Goal: Task Accomplishment & Management: Manage account settings

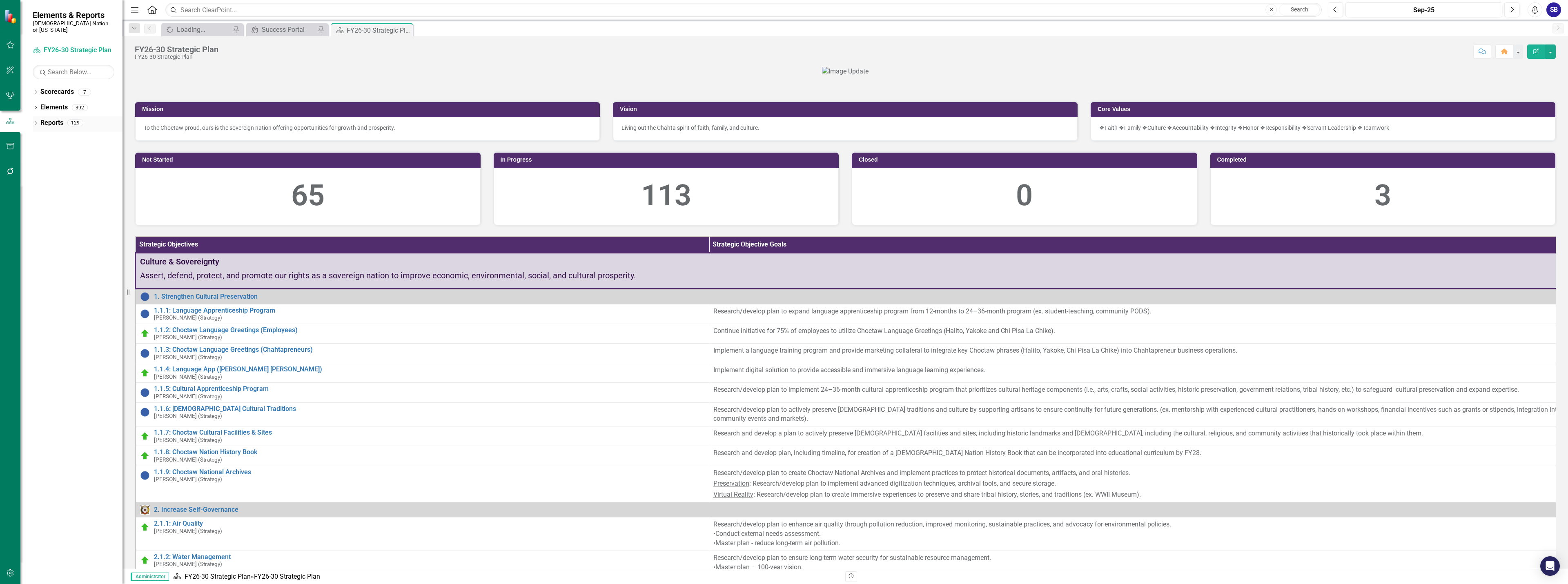
click at [61, 120] on link "Reports" at bounding box center [52, 123] width 23 height 10
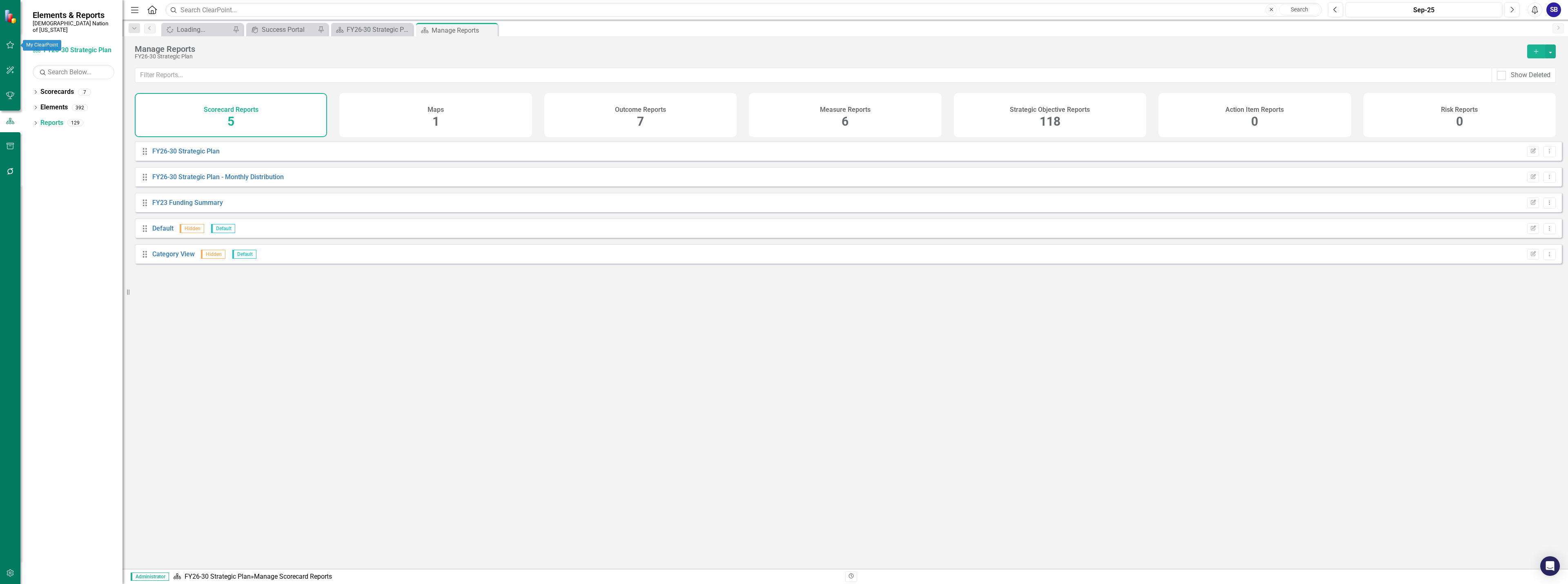
click at [10, 47] on icon "button" at bounding box center [10, 45] width 9 height 6
click at [61, 108] on link "My Favorites" at bounding box center [73, 112] width 81 height 10
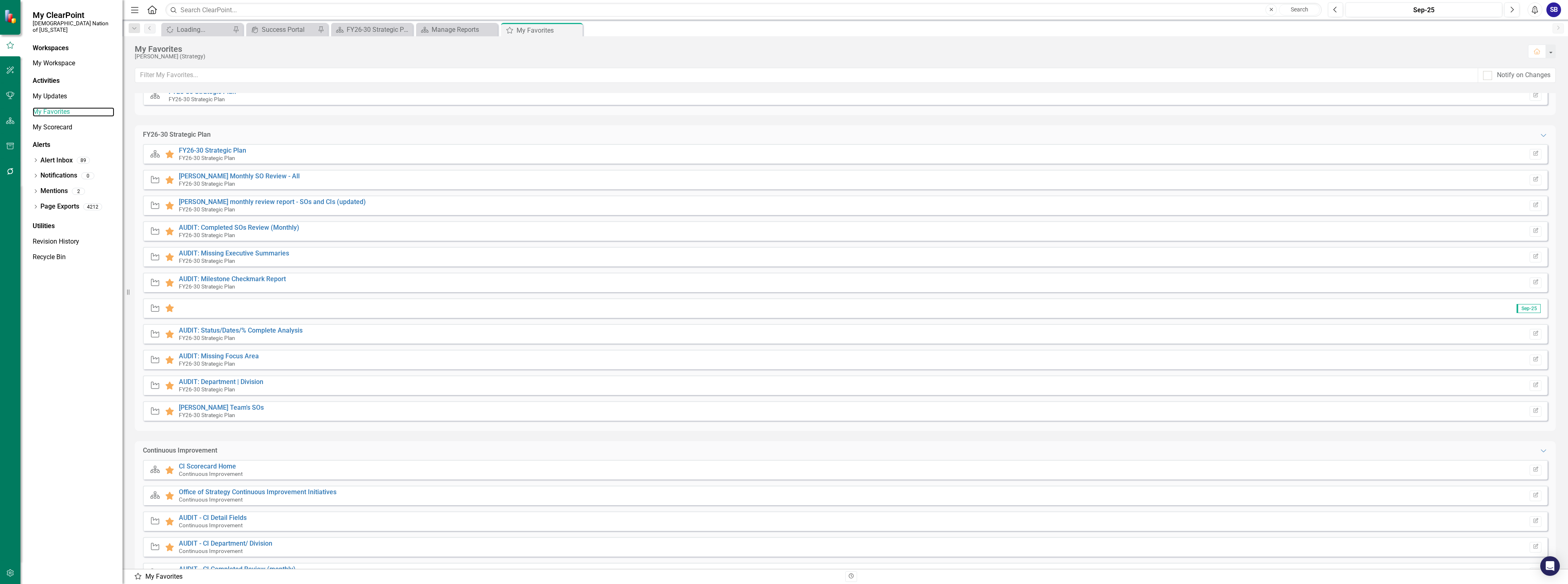
scroll to position [41, 0]
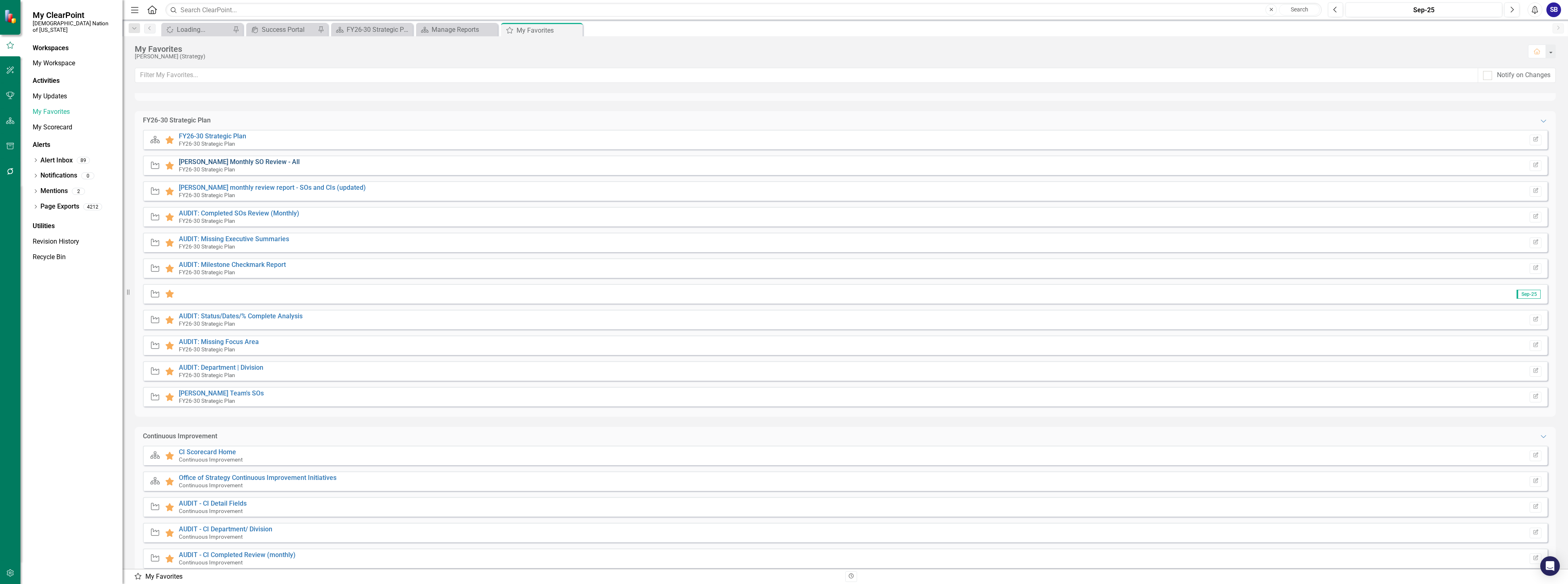
click at [262, 165] on link "[PERSON_NAME] Monthly SO Review - All" at bounding box center [239, 162] width 121 height 8
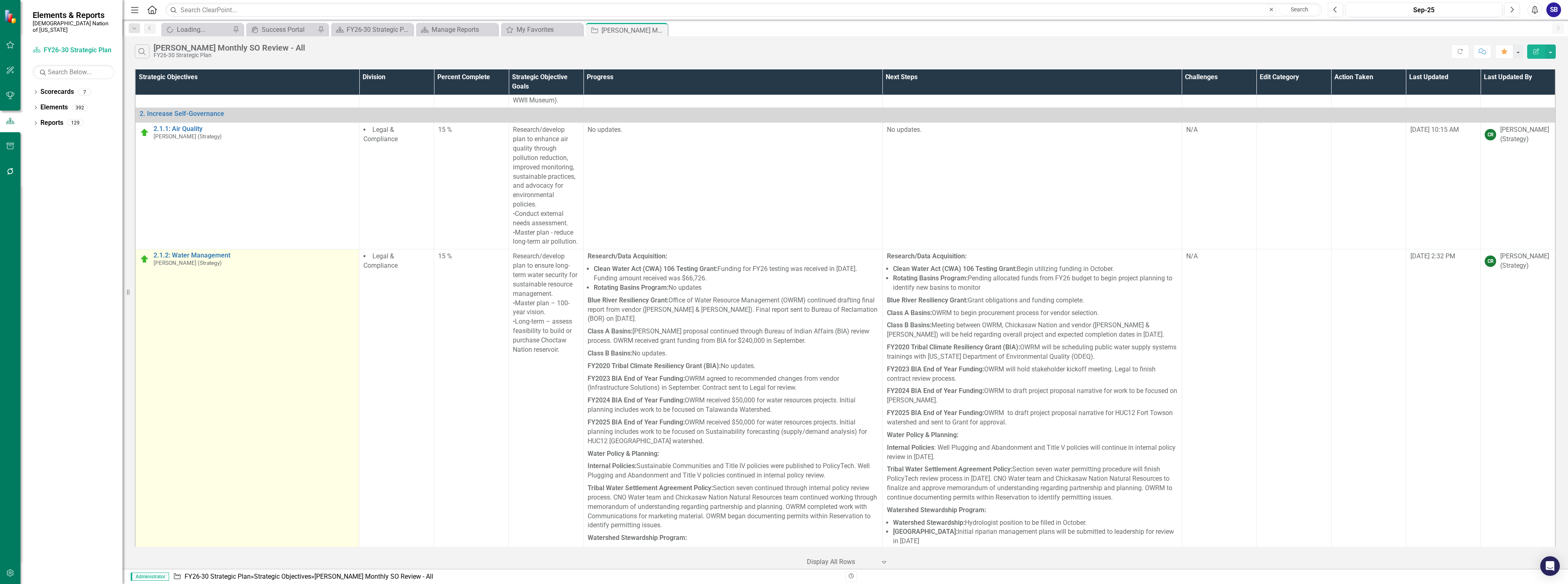
scroll to position [1102, 0]
click at [220, 253] on link "2.1.2: Water Management" at bounding box center [254, 257] width 201 height 7
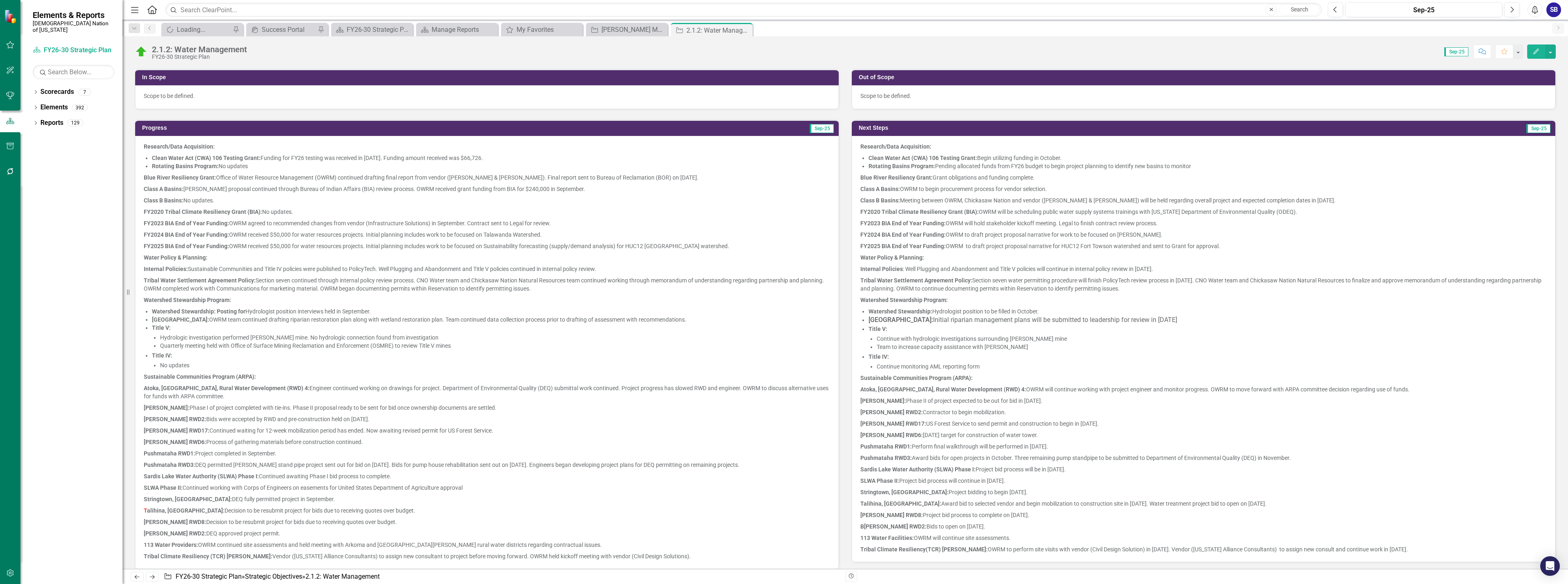
scroll to position [245, 0]
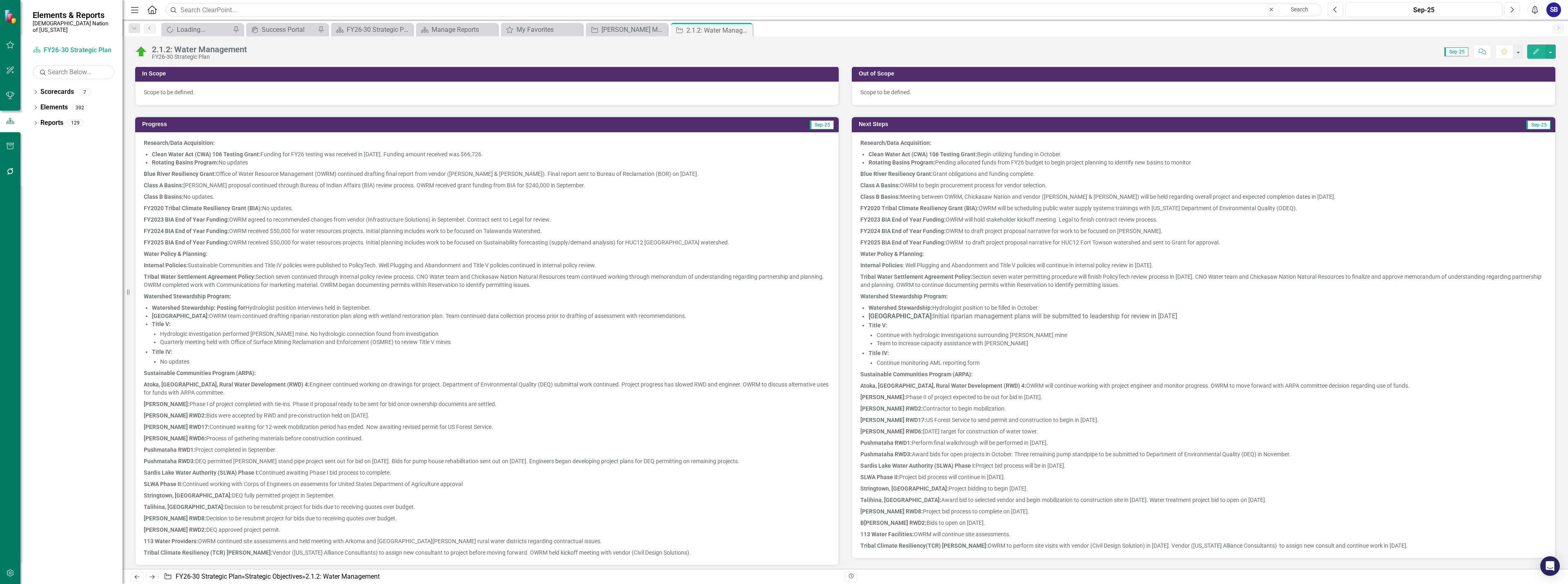
click at [665, 384] on p "Atoka, OK, Rural Water Development (RWD) 4: Engineer continued working on drawi…" at bounding box center [487, 389] width 687 height 19
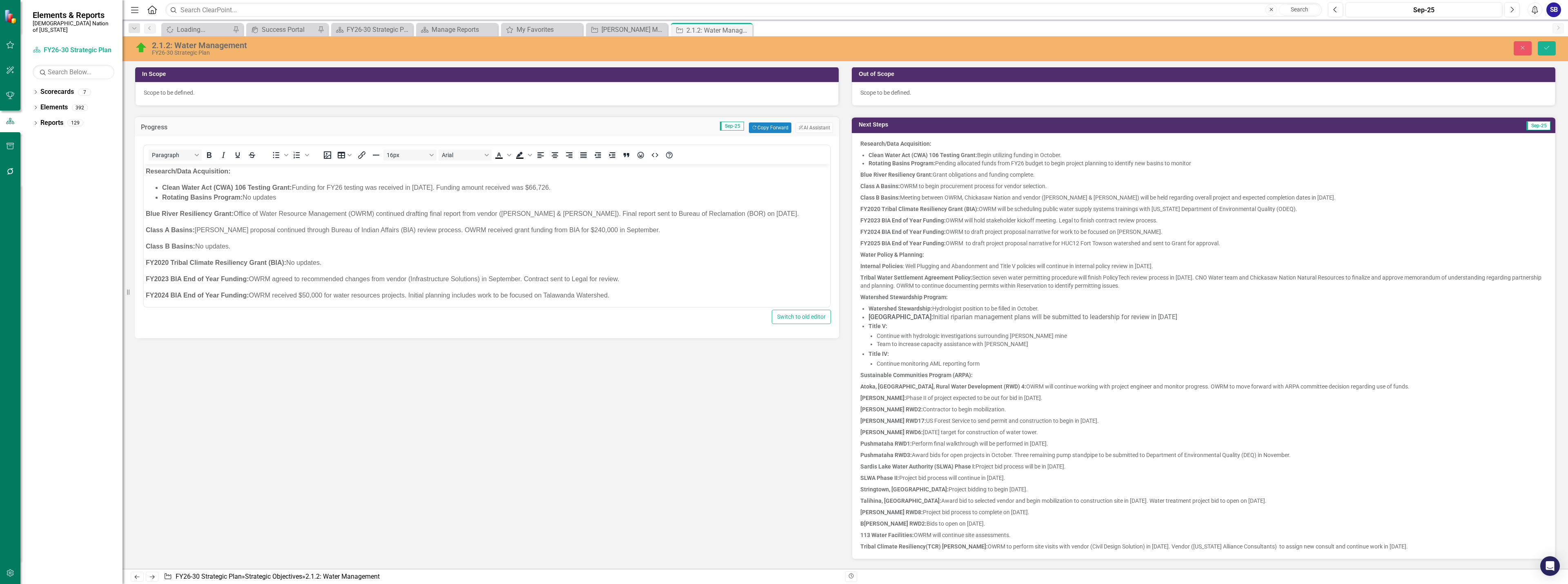
scroll to position [0, 0]
click at [1079, 315] on span "Initial riparian management plans will be submitted to leadership for review in…" at bounding box center [1054, 317] width 244 height 8
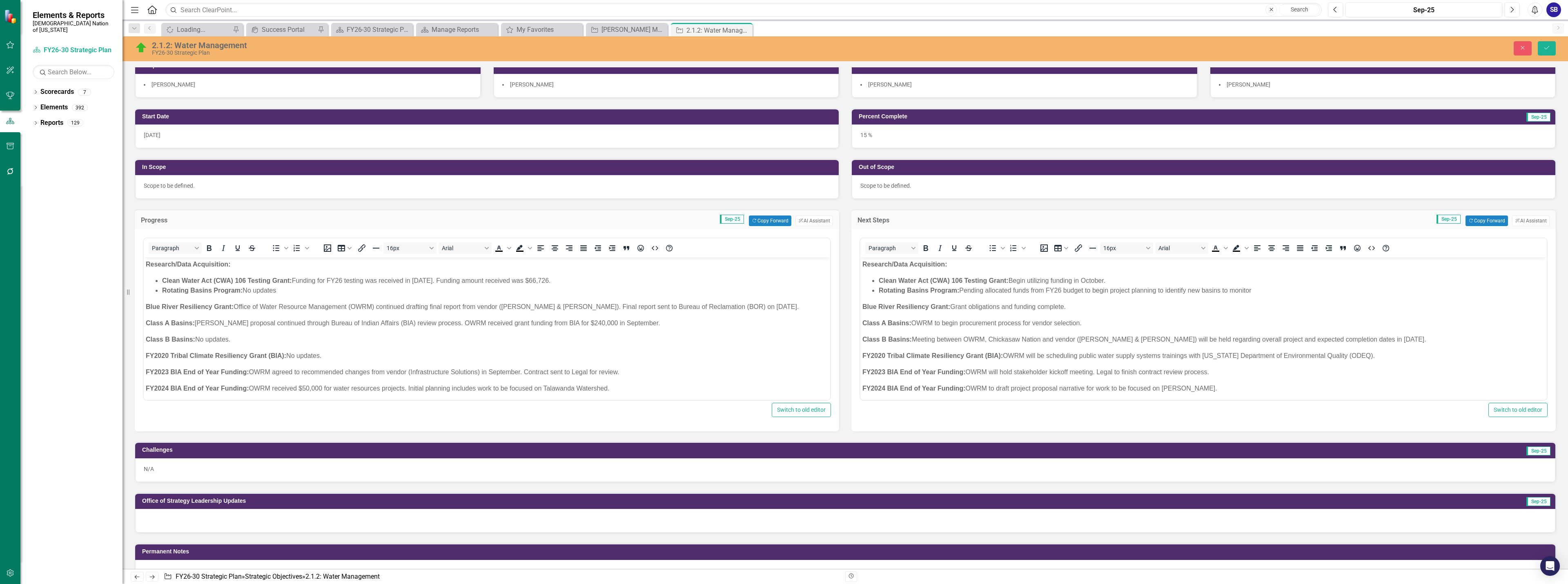
scroll to position [163, 0]
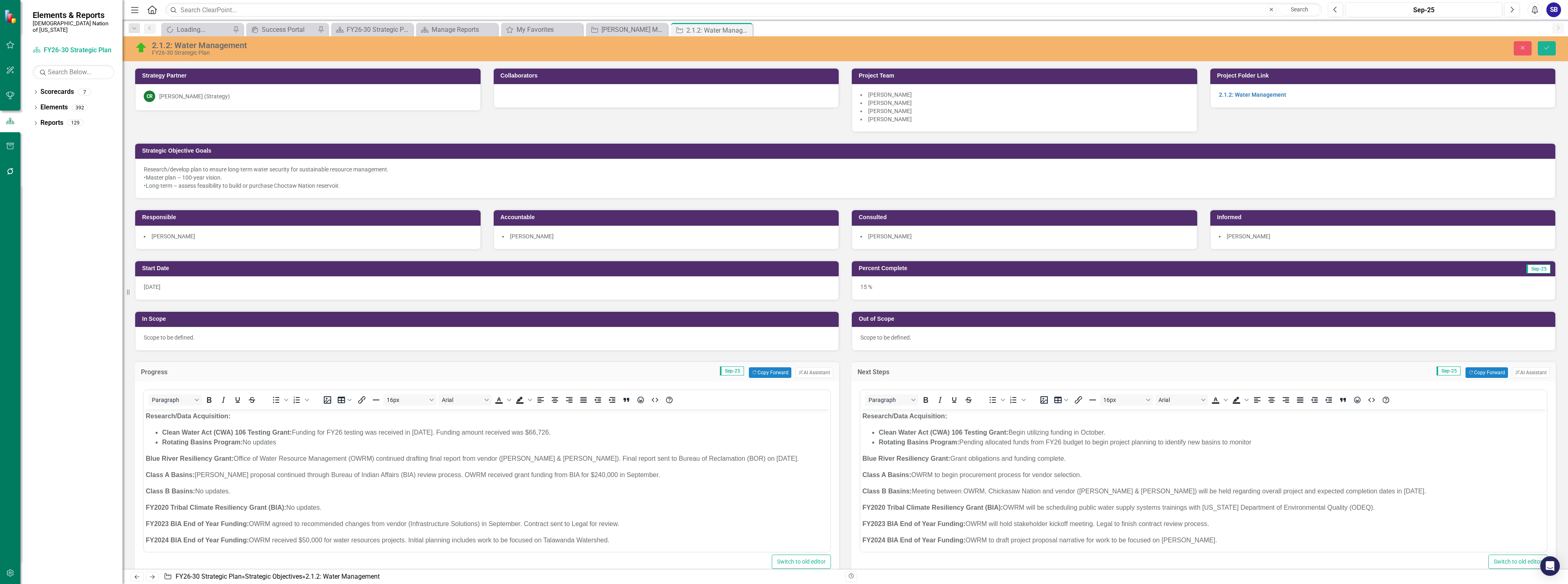
scroll to position [163, 0]
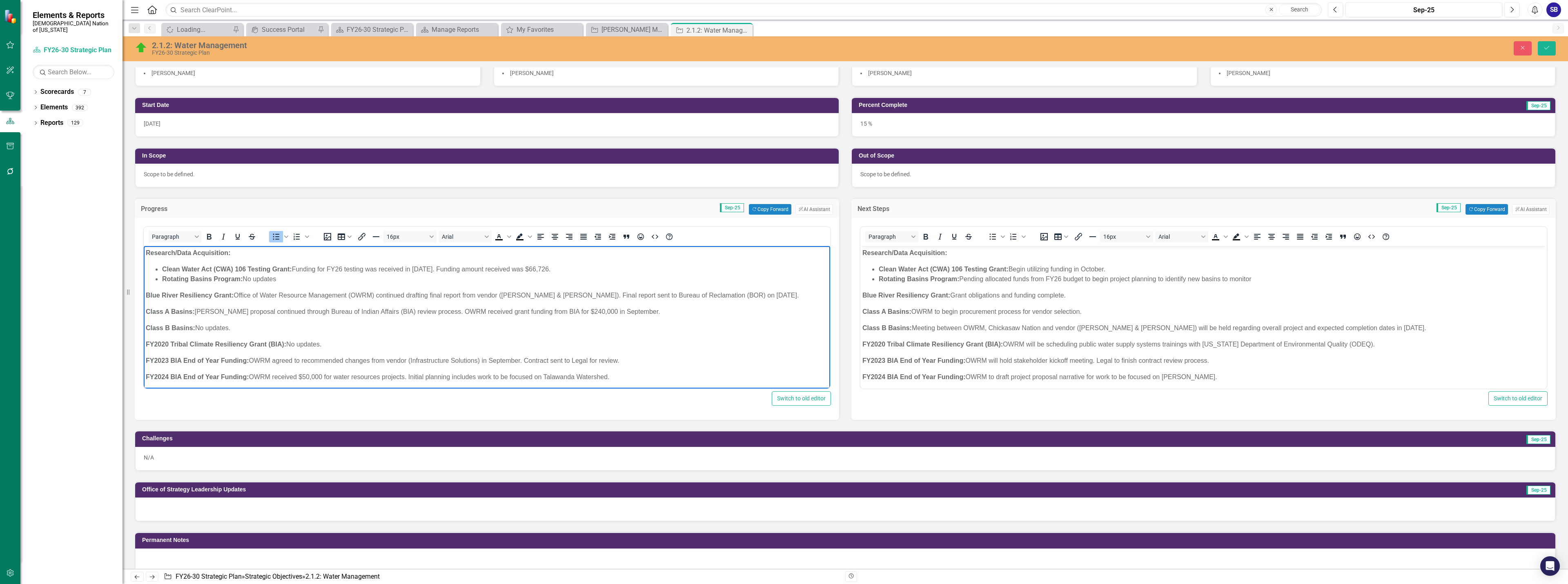
click at [591, 272] on li "Clean Water Act (CWA) 106 Testing Grant: Funding for FY26 testing was received …" at bounding box center [494, 269] width 666 height 10
click at [622, 314] on p "Class A Basins: Grant proposal continued through Bureau of Indian Affairs (BIA)…" at bounding box center [487, 311] width 683 height 10
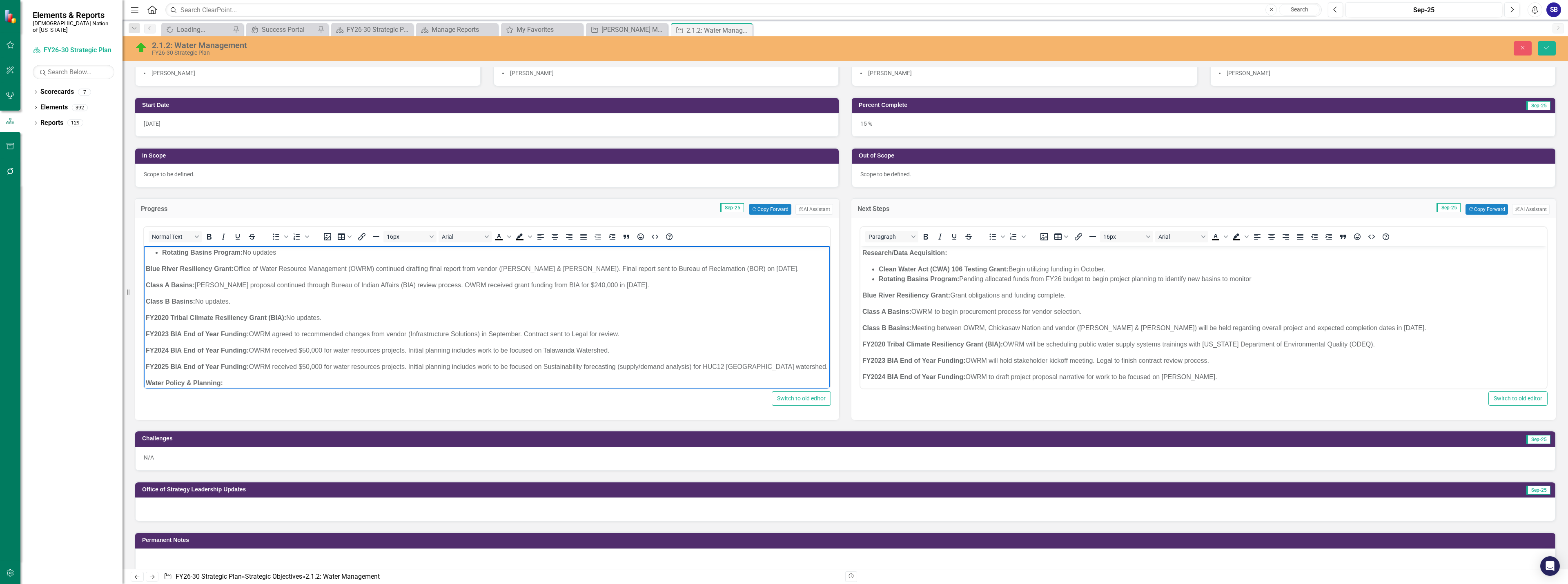
scroll to position [41, 0]
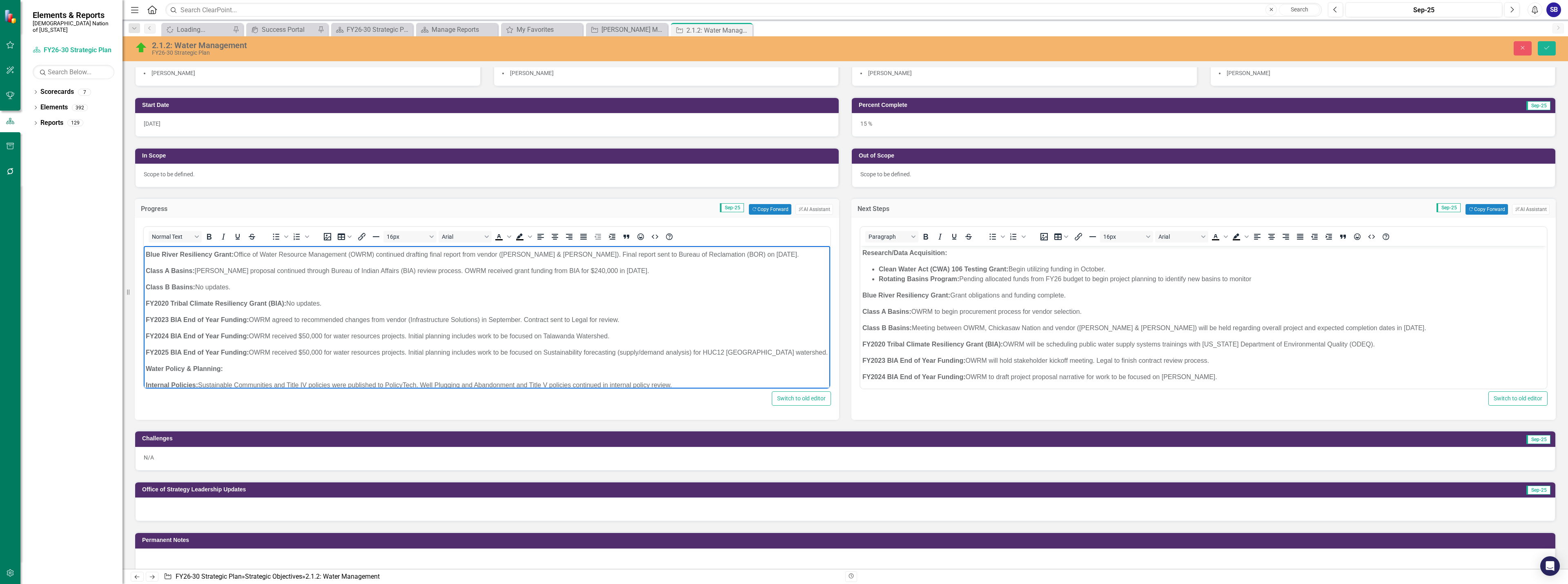
click at [522, 319] on p "FY2023 BIA End of Year Funding: OWRM agreed to recommended changes from vendor …" at bounding box center [487, 320] width 683 height 10
drag, startPoint x: 639, startPoint y: 273, endPoint x: 582, endPoint y: 273, distance: 57.0
click at [582, 273] on p "Class A Basins: Grant proposal continued through Bureau of Indian Affairs (BIA)…" at bounding box center [487, 271] width 683 height 10
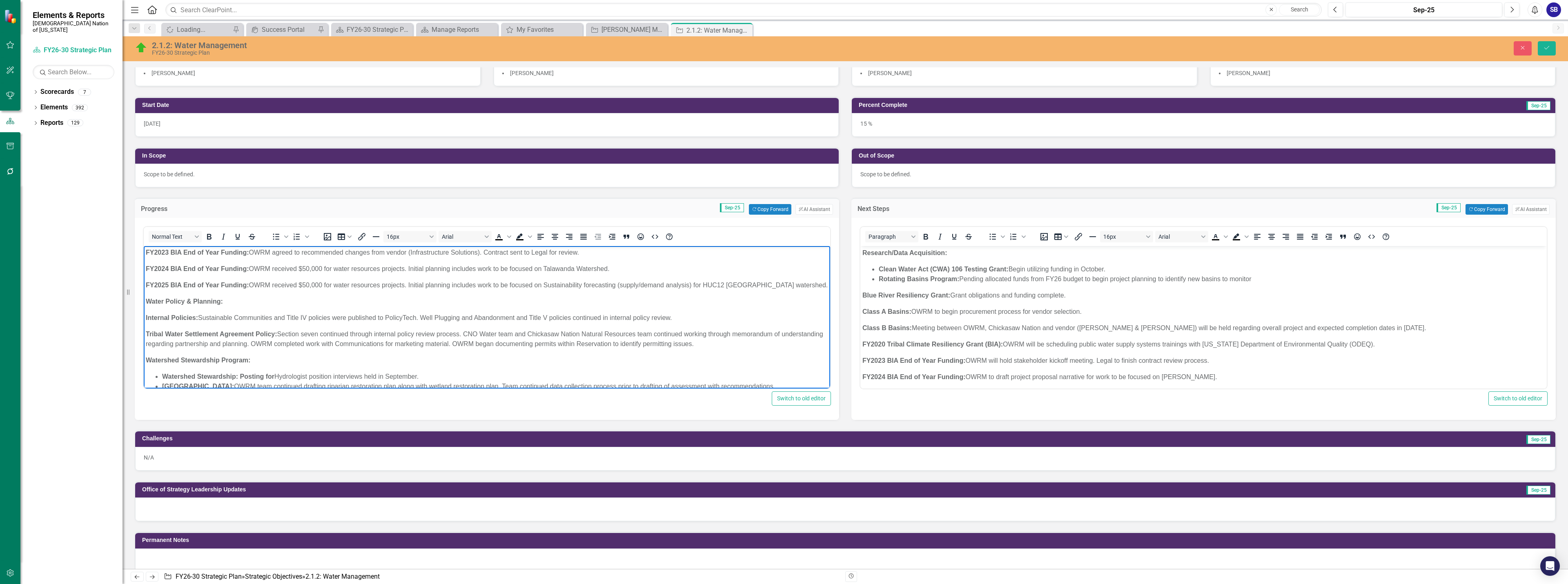
scroll to position [122, 0]
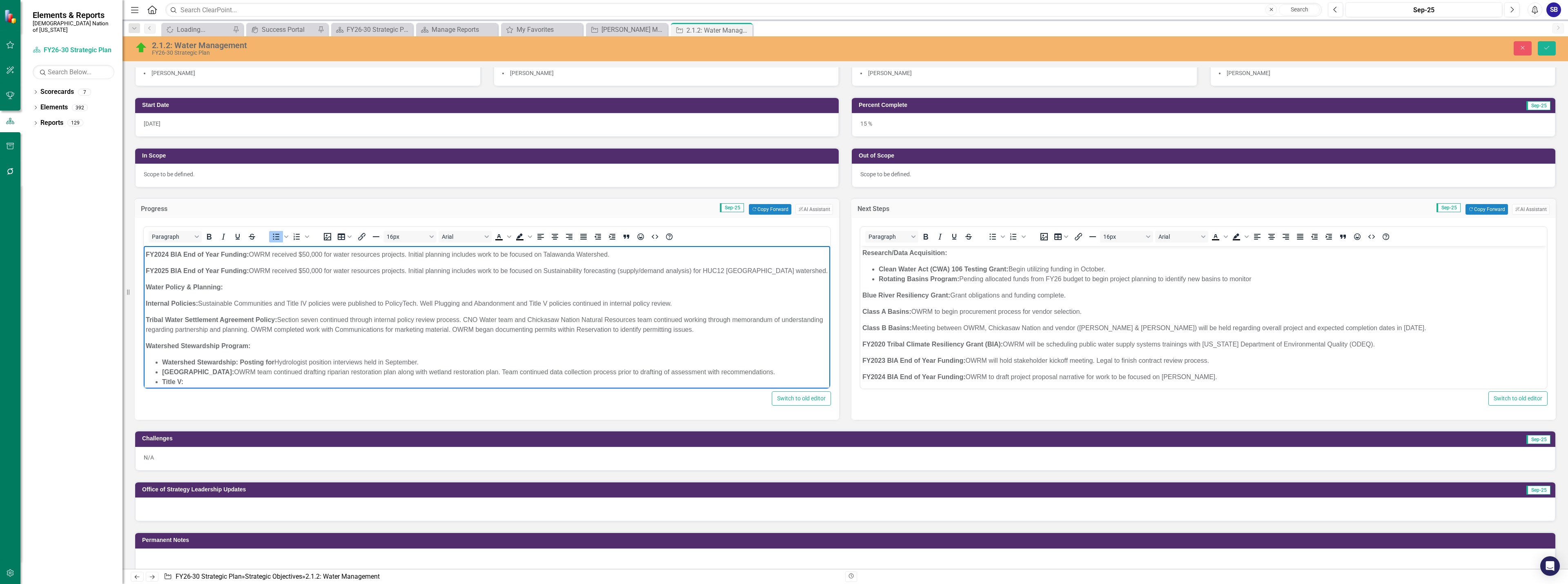
click at [437, 358] on li "Watershed Stewardship: Posting for Hydrologist position interviews held in Sept…" at bounding box center [494, 362] width 666 height 10
click at [364, 362] on li "Watershed Stewardship: Posting for Hydrologist position interviews held" at bounding box center [494, 362] width 666 height 10
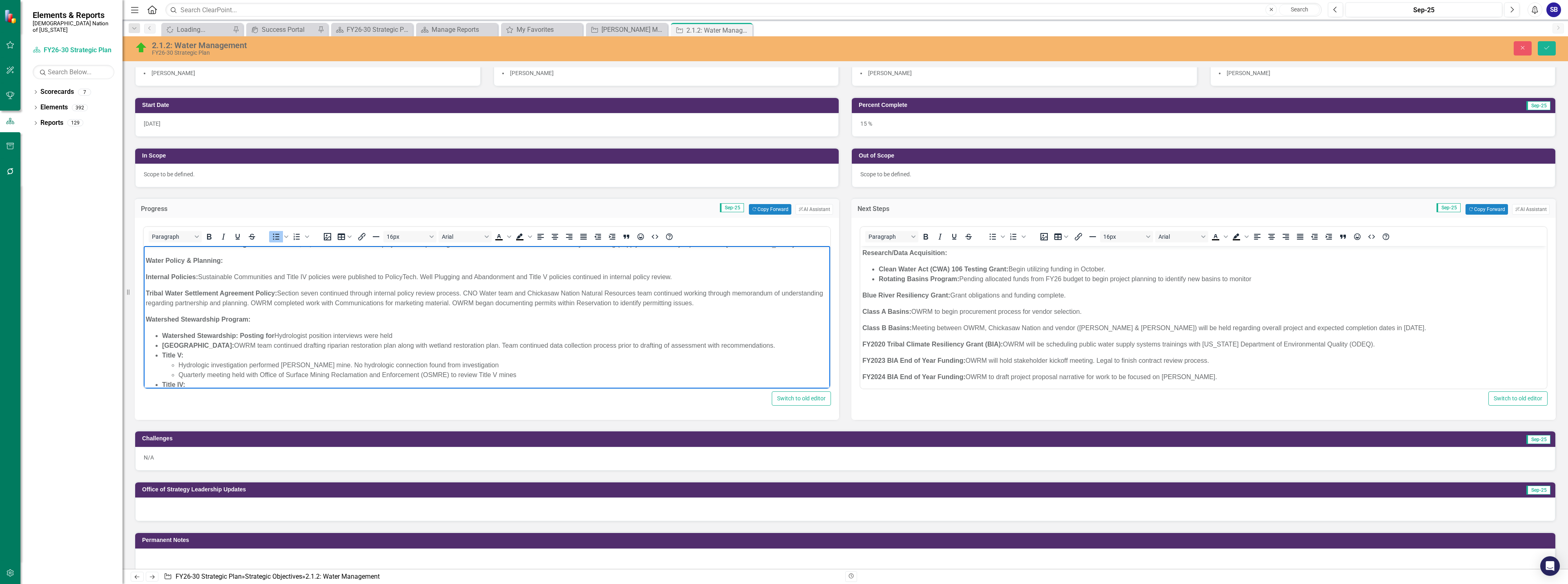
scroll to position [163, 0]
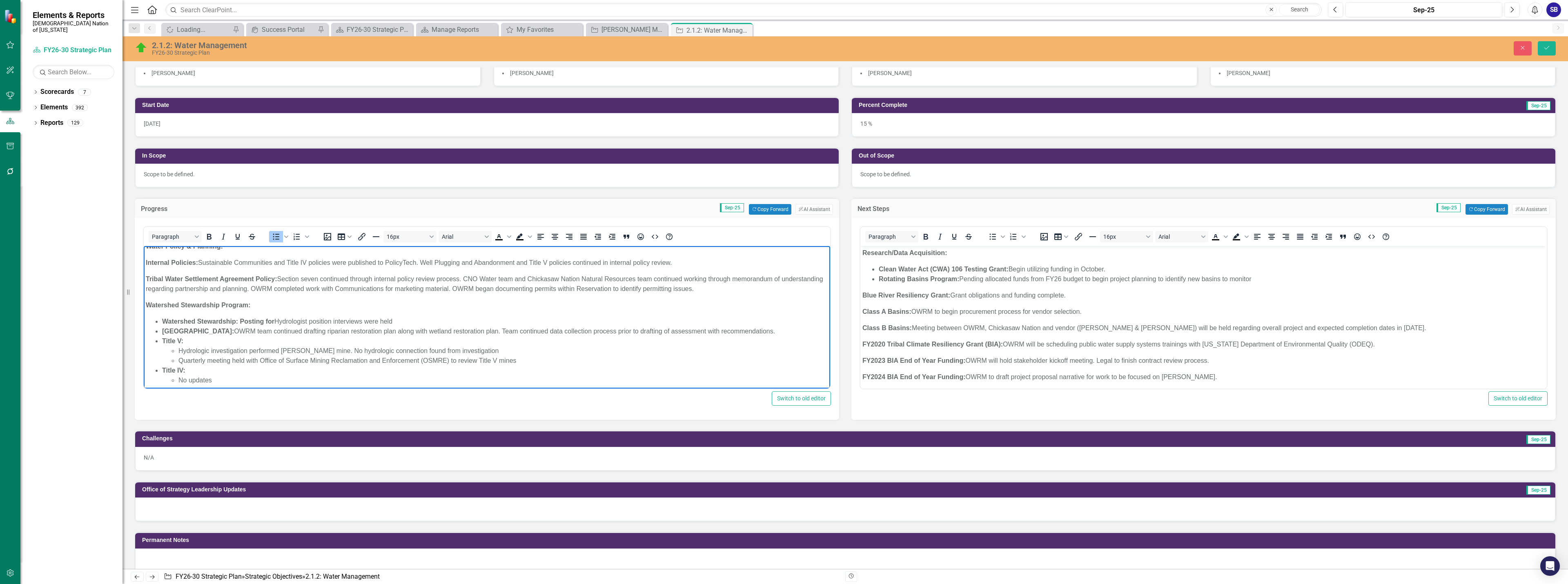
click at [765, 331] on li "Lake Talawanda: OWRM team continued drafting riparian restoration plan along wi…" at bounding box center [494, 331] width 666 height 10
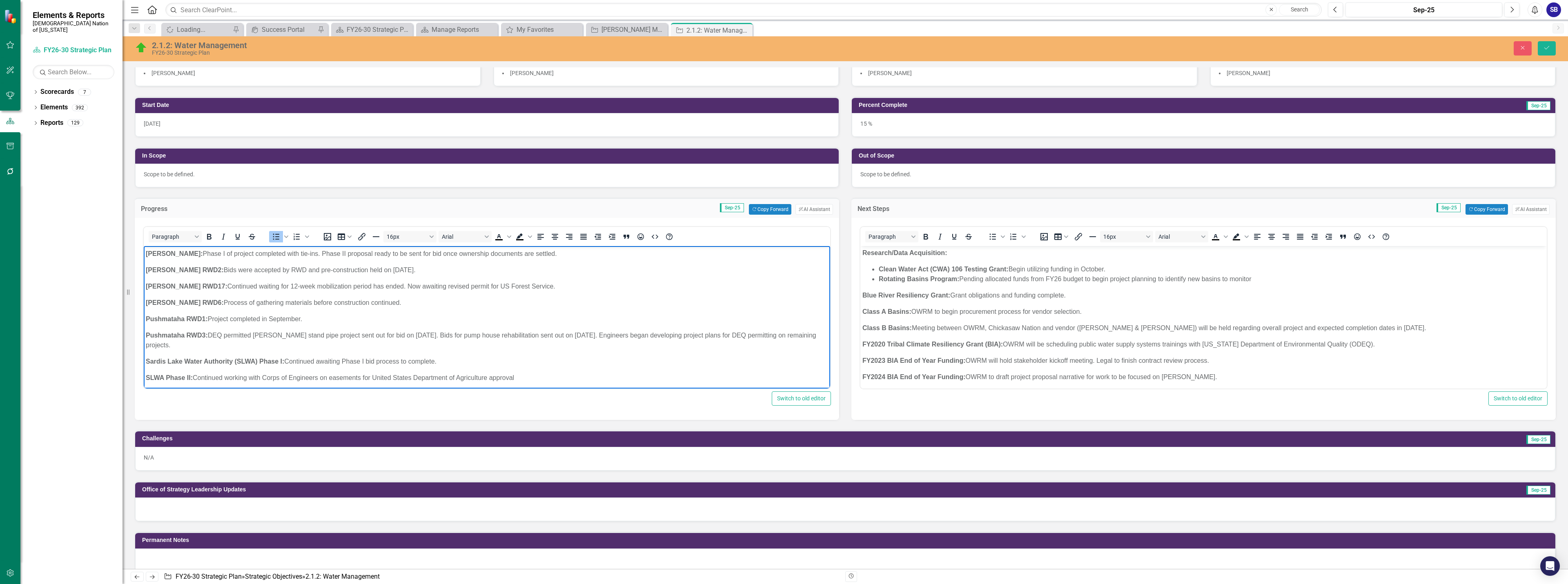
scroll to position [368, 0]
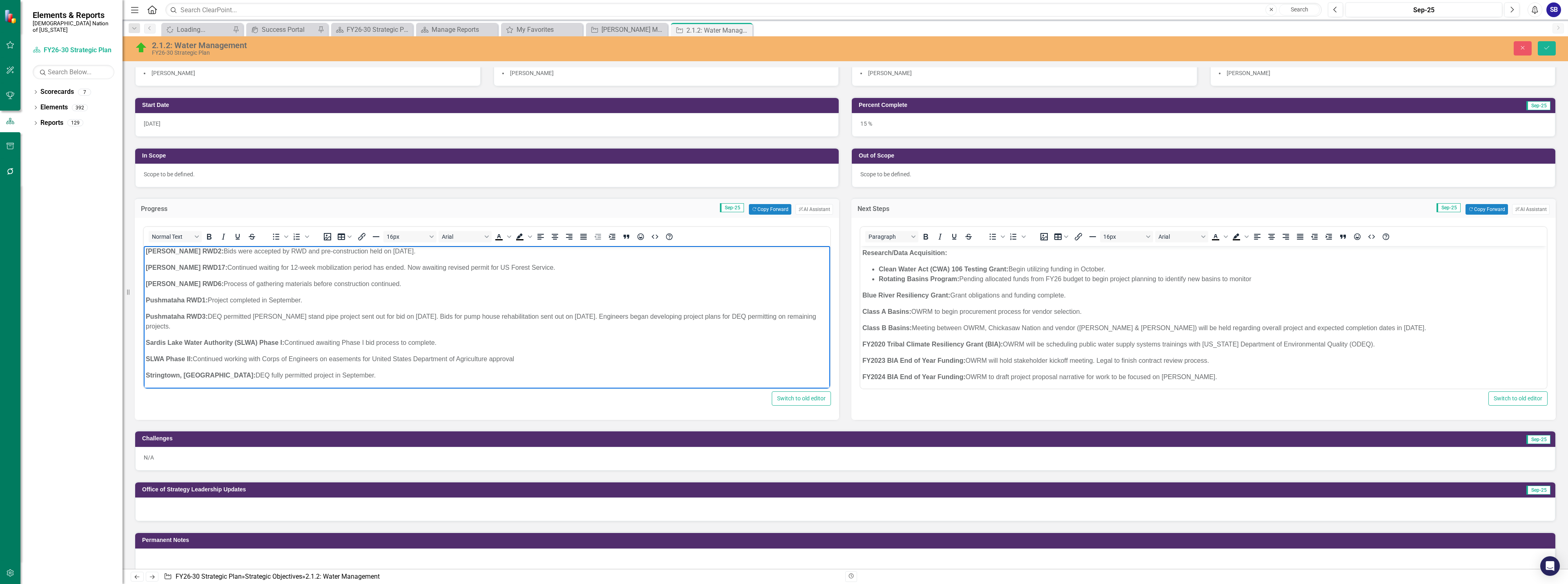
click at [350, 267] on p "LeFlore RWD17: Continued waiting for 12-week mobilization period has ended. Now…" at bounding box center [487, 268] width 683 height 10
drag, startPoint x: 261, startPoint y: 267, endPoint x: 200, endPoint y: 267, distance: 61.0
click at [200, 267] on p "LeFlore RWD17: Continued waiting for 12-week mobilization period has ended. Now…" at bounding box center [487, 268] width 683 height 10
click at [410, 273] on body "Research/Data Acquisition: Clean Water Act (CWA) 106 Testing Grant: Funding for…" at bounding box center [487, 175] width 687 height 592
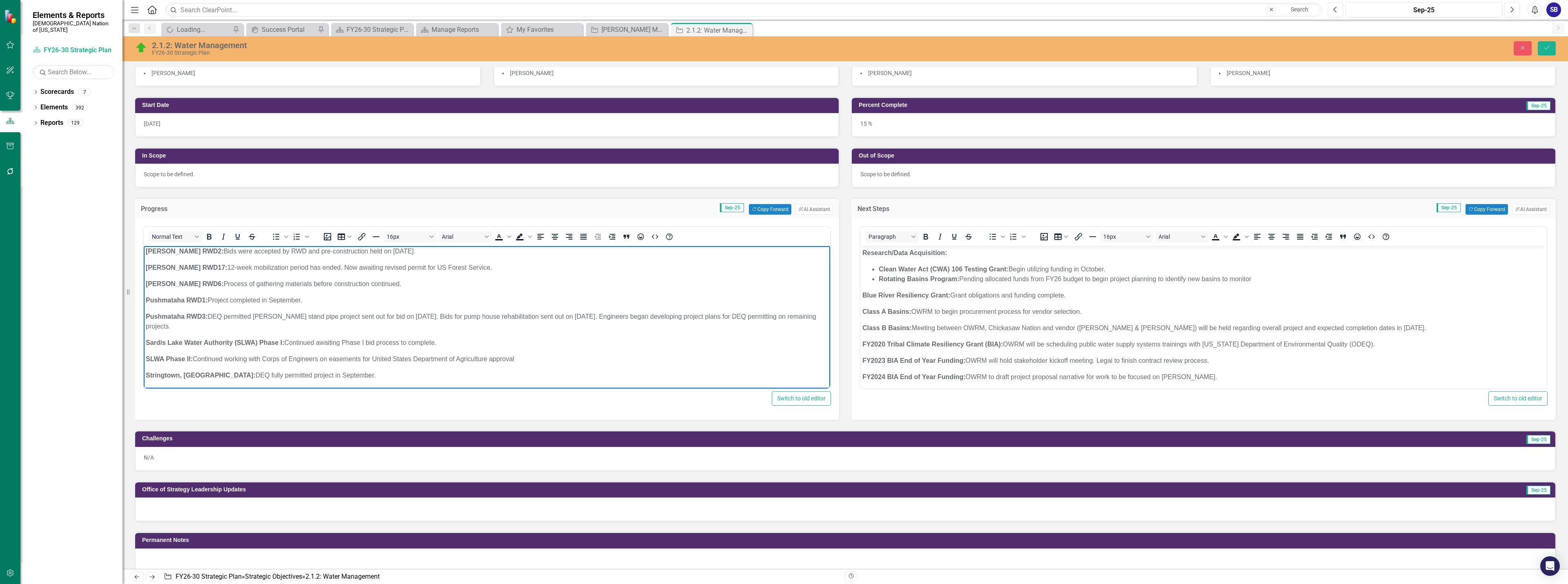
click at [318, 302] on p "Pushmataha RWD1: Project completed in September." at bounding box center [487, 300] width 683 height 10
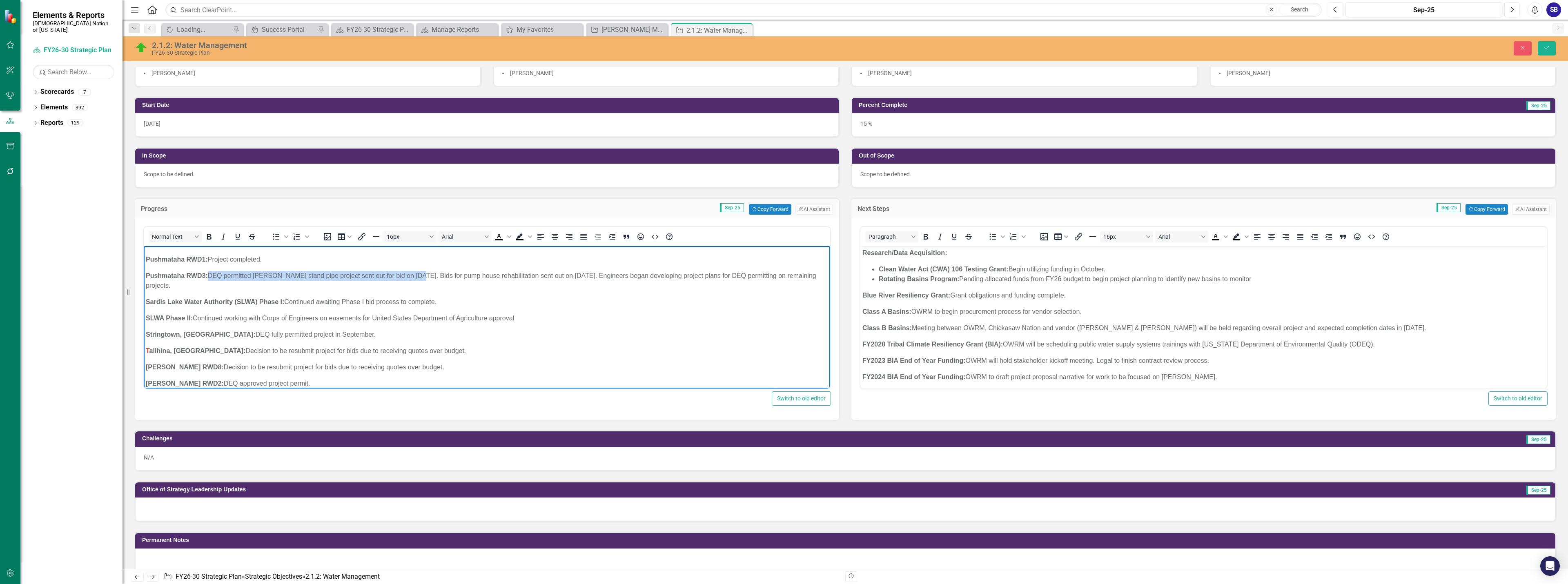
drag, startPoint x: 210, startPoint y: 277, endPoint x: 415, endPoint y: 275, distance: 205.0
click at [415, 275] on p "Pushmataha RWD3: DEQ permitted Finley stand pipe project sent out for bid on Se…" at bounding box center [487, 281] width 683 height 19
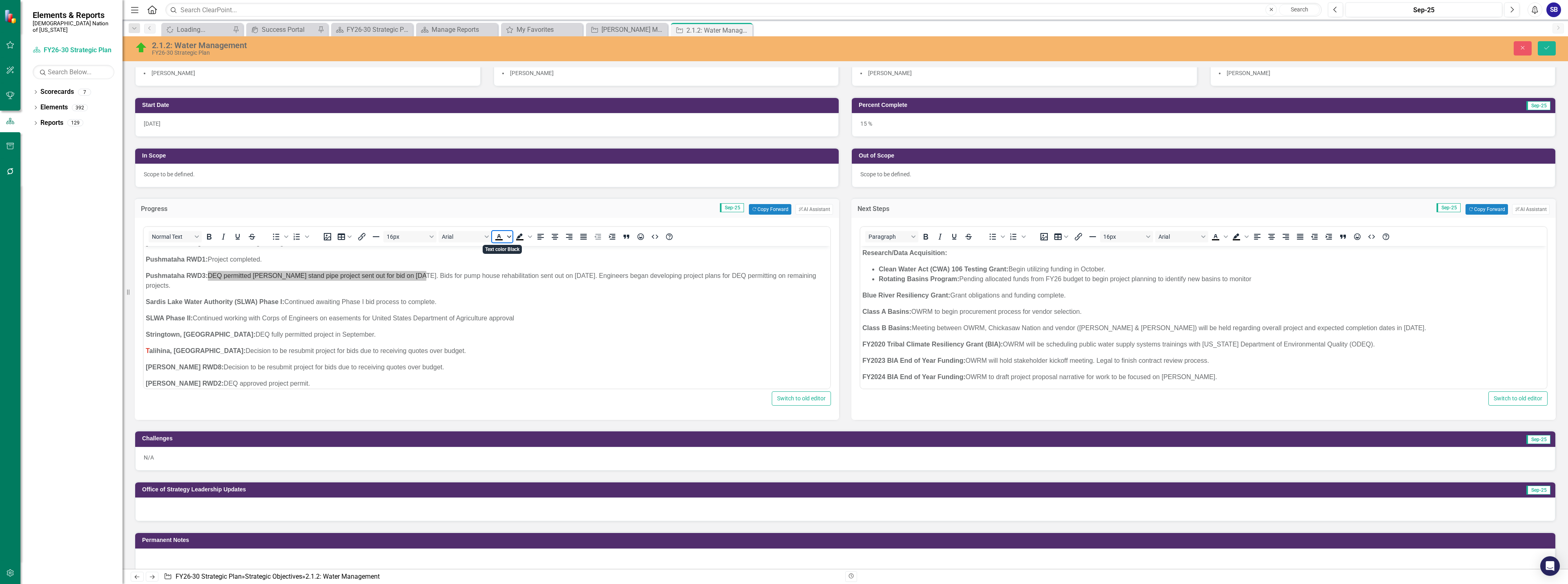
click at [509, 236] on icon "Text color Black" at bounding box center [509, 236] width 4 height 4
click at [511, 273] on div "Orange" at bounding box center [511, 273] width 10 height 10
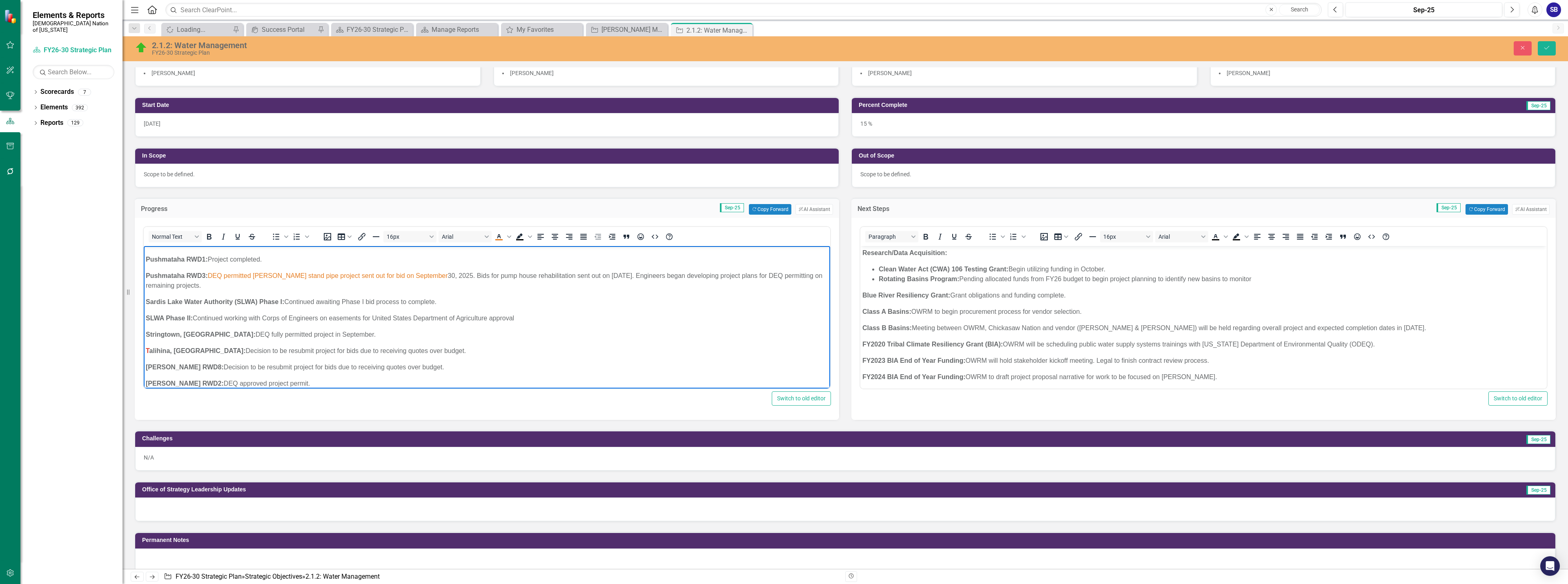
click at [538, 298] on p "Sardis Lake Water Authority (SLWA) Phase I: Continued awaiting Phase I bid proc…" at bounding box center [487, 302] width 683 height 10
drag, startPoint x: 151, startPoint y: 349, endPoint x: 146, endPoint y: 350, distance: 5.1
click at [146, 350] on body "Research/Data Acquisition: Clean Water Act (CWA) 106 Testing Grant: Funding for…" at bounding box center [487, 134] width 687 height 592
drag, startPoint x: 508, startPoint y: 235, endPoint x: 511, endPoint y: 241, distance: 6.7
click at [508, 236] on icon "Text color Orange" at bounding box center [509, 236] width 4 height 4
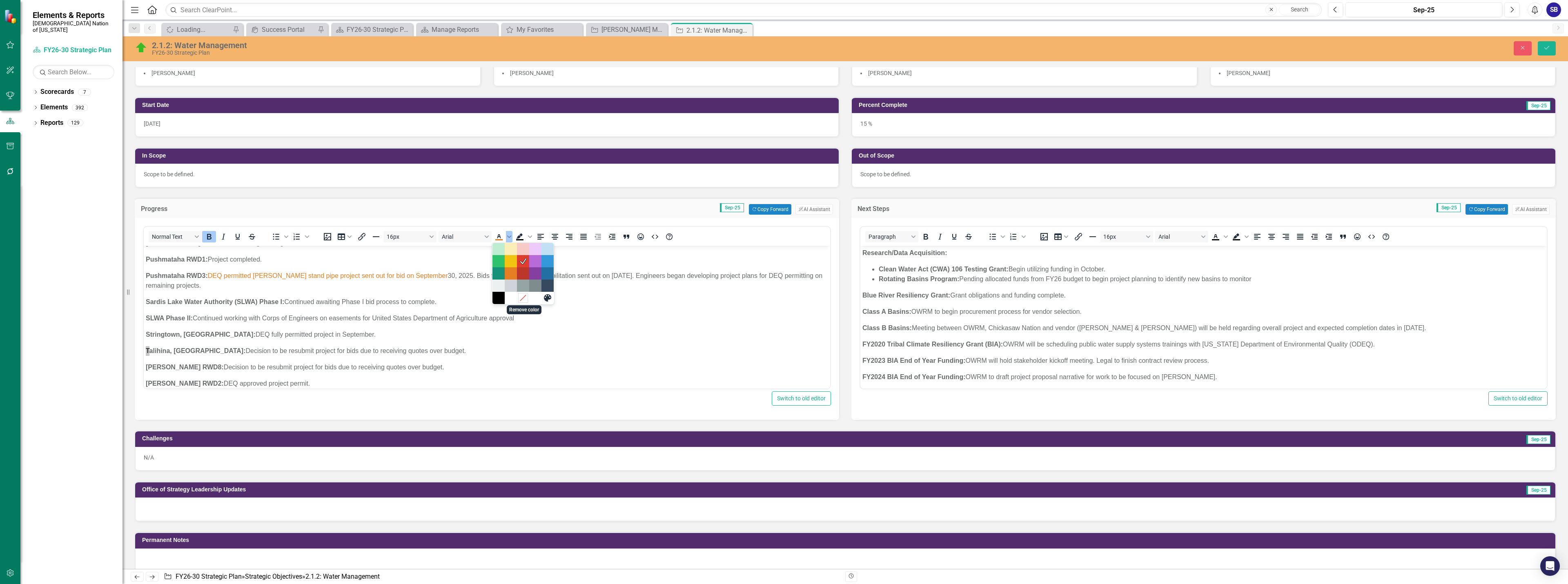
click at [525, 298] on icon "Remove color" at bounding box center [523, 298] width 8 height 8
click at [529, 325] on body "Research/Data Acquisition: Clean Water Act (CWA) 106 Testing Grant: Funding for…" at bounding box center [487, 134] width 687 height 592
click at [410, 302] on p "Sardis Lake Water Authority (SLWA) Phase I: Continued awaiting Phase I bid proc…" at bounding box center [487, 302] width 683 height 10
click at [553, 319] on p "S LWA Phase II: Continued working with Corps of Engineers on easements for Unit…" at bounding box center [487, 319] width 683 height 10
drag, startPoint x: 324, startPoint y: 336, endPoint x: 275, endPoint y: 338, distance: 49.0
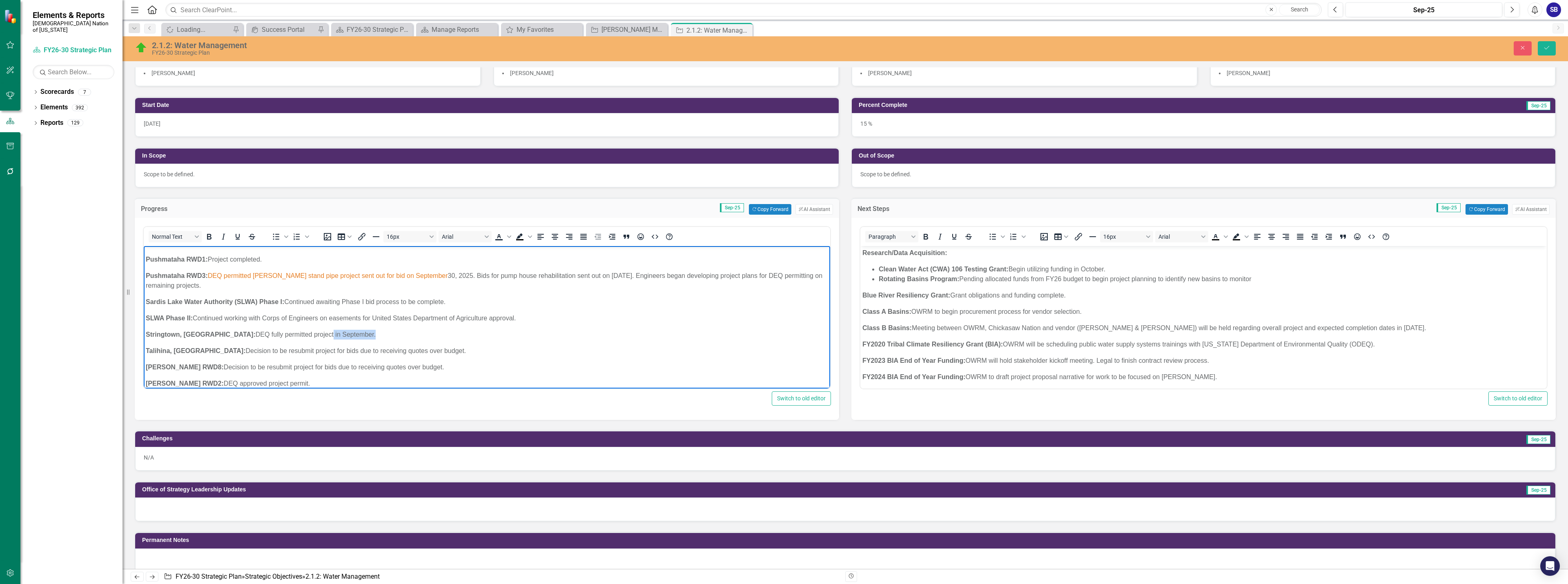
click at [275, 338] on p "Stringtown, OK: DEQ fully permitted project in September." at bounding box center [487, 335] width 683 height 10
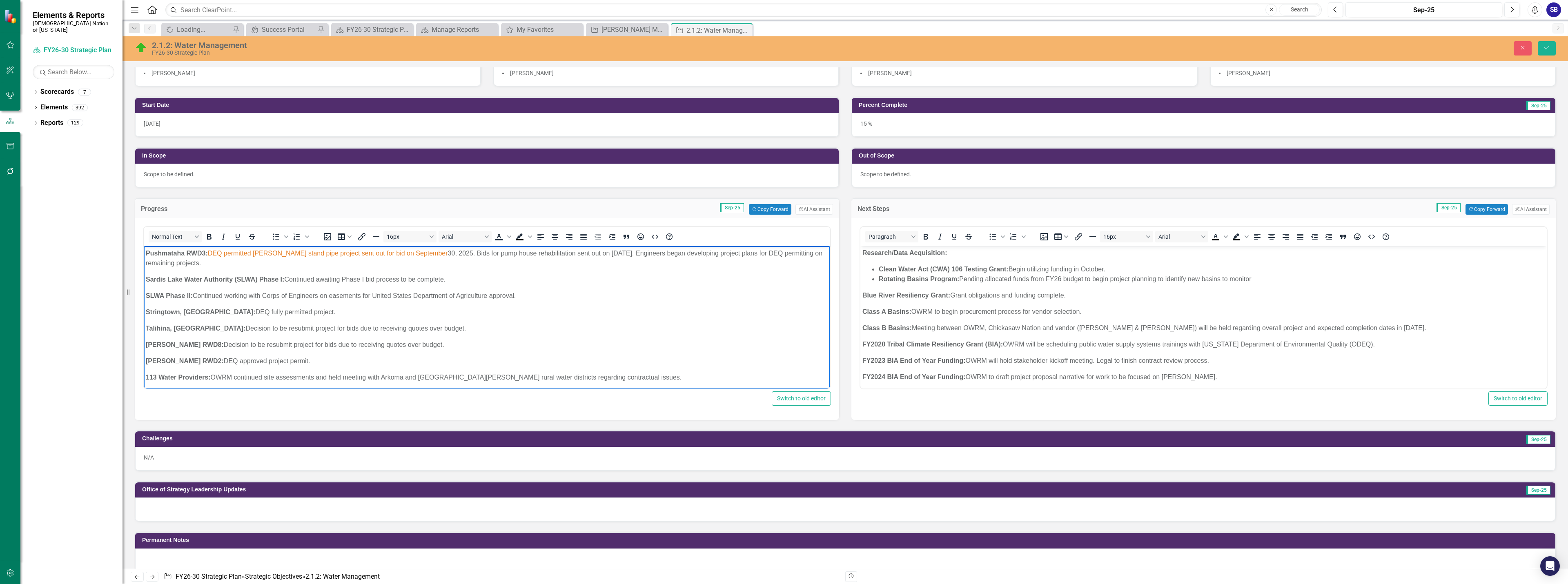
scroll to position [449, 0]
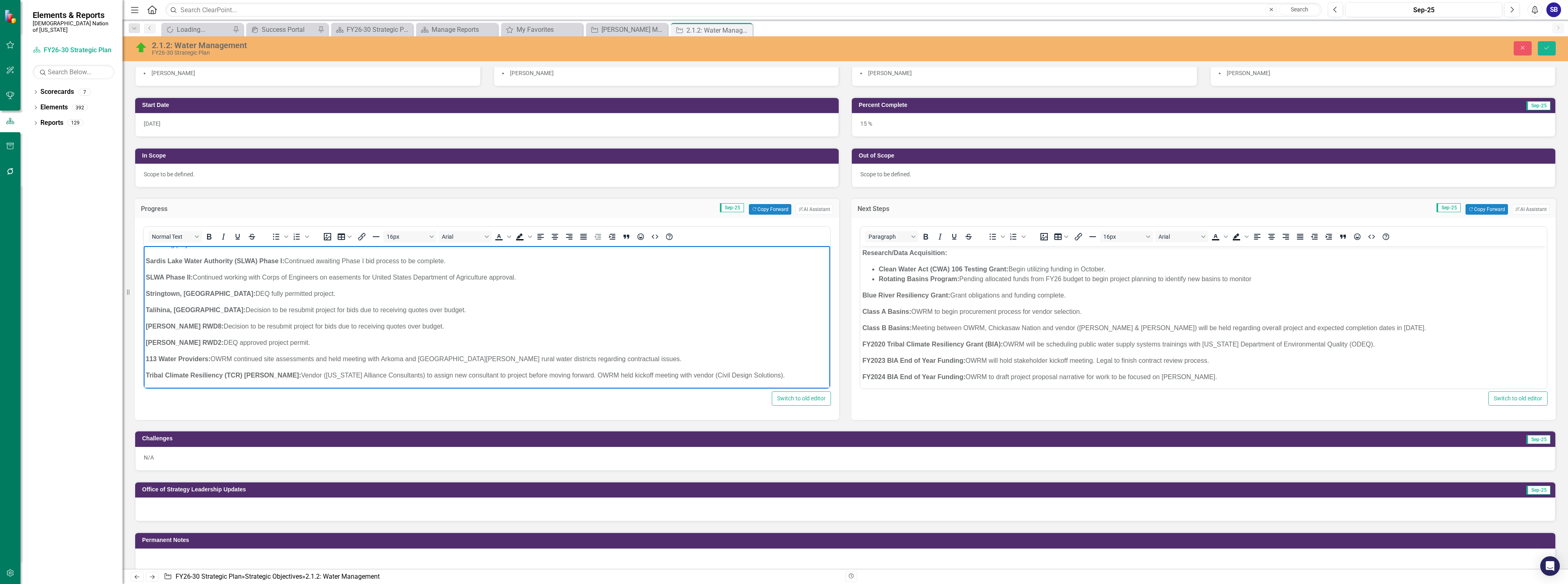
click at [224, 311] on p "T alihina, OK: Decision to be resubmit project for bids due to receiving quotes…" at bounding box center [487, 310] width 683 height 10
drag, startPoint x: 424, startPoint y: 306, endPoint x: 188, endPoint y: 314, distance: 236.1
click at [188, 314] on p "T alihina, OK: Decision to be resubmit project for bids due to receiving quotes…" at bounding box center [487, 310] width 683 height 10
click at [512, 235] on span "Text color" at bounding box center [510, 236] width 6 height 11
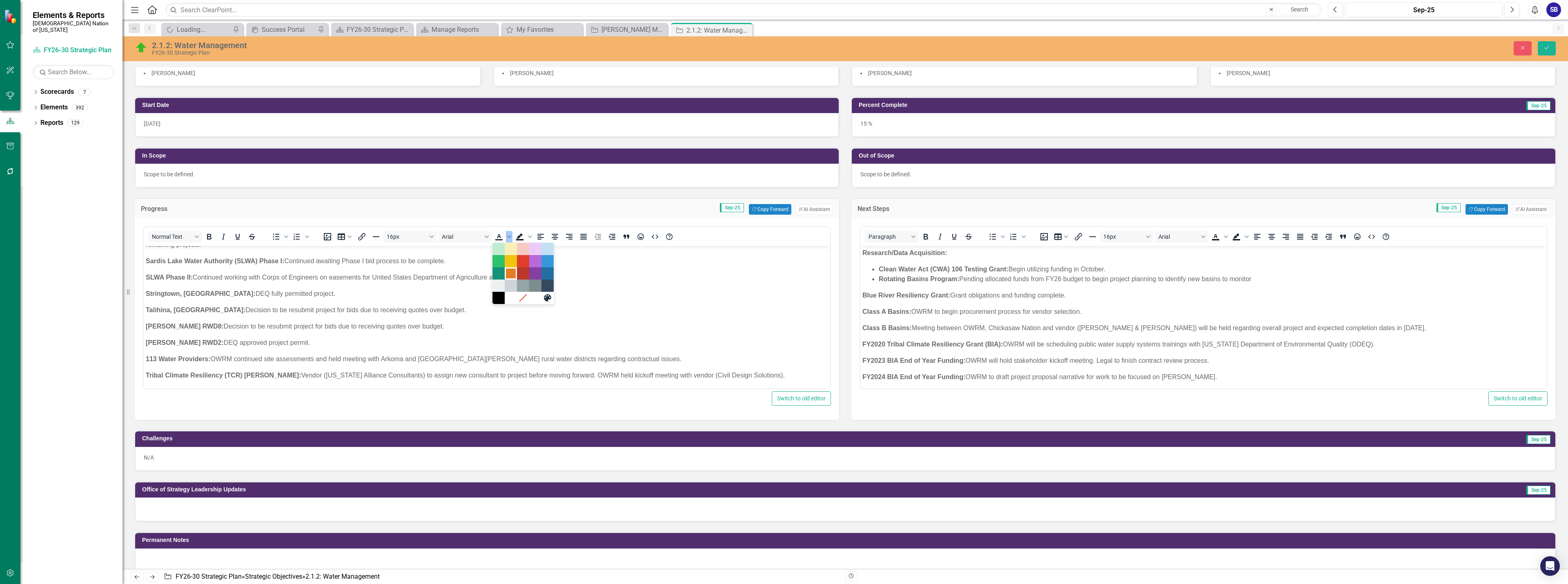
click at [512, 273] on div "Orange" at bounding box center [511, 273] width 10 height 10
click at [451, 297] on p "Stringtown, OK: DEQ fully permitted project." at bounding box center [487, 294] width 683 height 10
drag, startPoint x: 431, startPoint y: 327, endPoint x: 200, endPoint y: 329, distance: 231.0
click at [200, 329] on p "Adamson RWD8: Decision to be resubmit project for bids due to receiving quotes …" at bounding box center [487, 327] width 683 height 10
click at [497, 240] on icon "Text color Orange" at bounding box center [498, 240] width 7 height 2
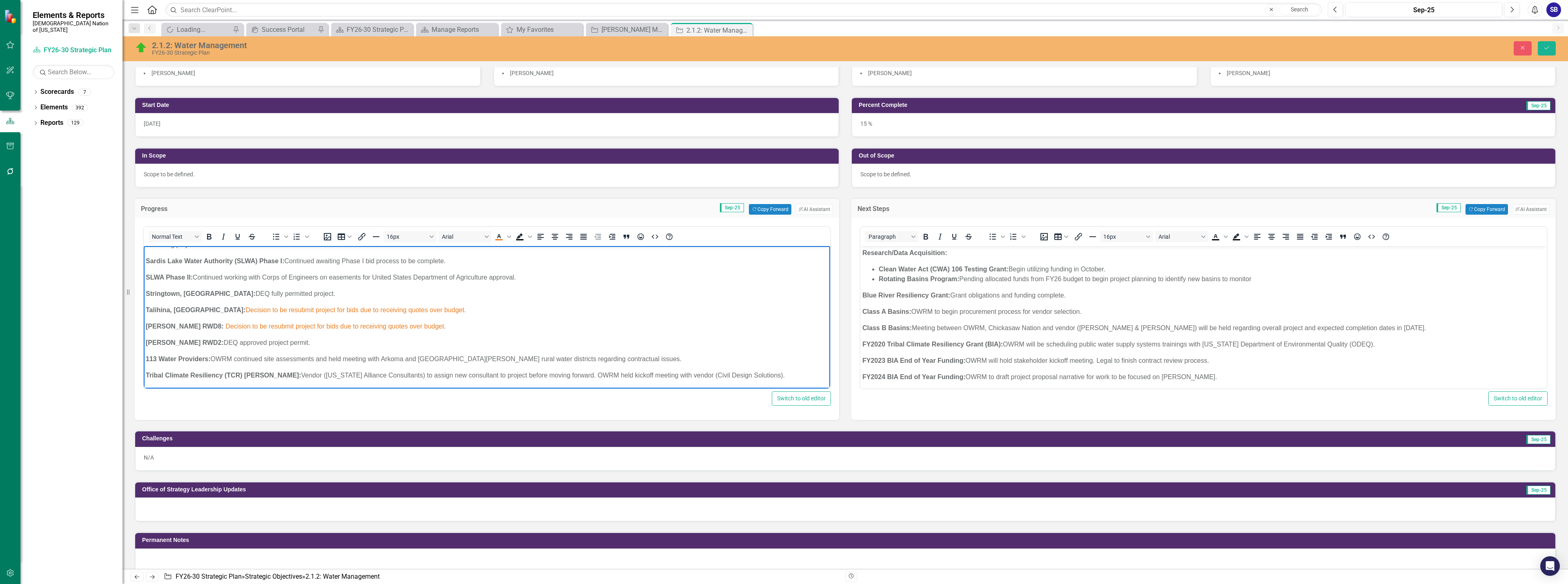
click at [497, 298] on body "Research/Data Acquisition: Clean Water Act (CWA) 106 Testing Grant: Funding for…" at bounding box center [487, 93] width 687 height 592
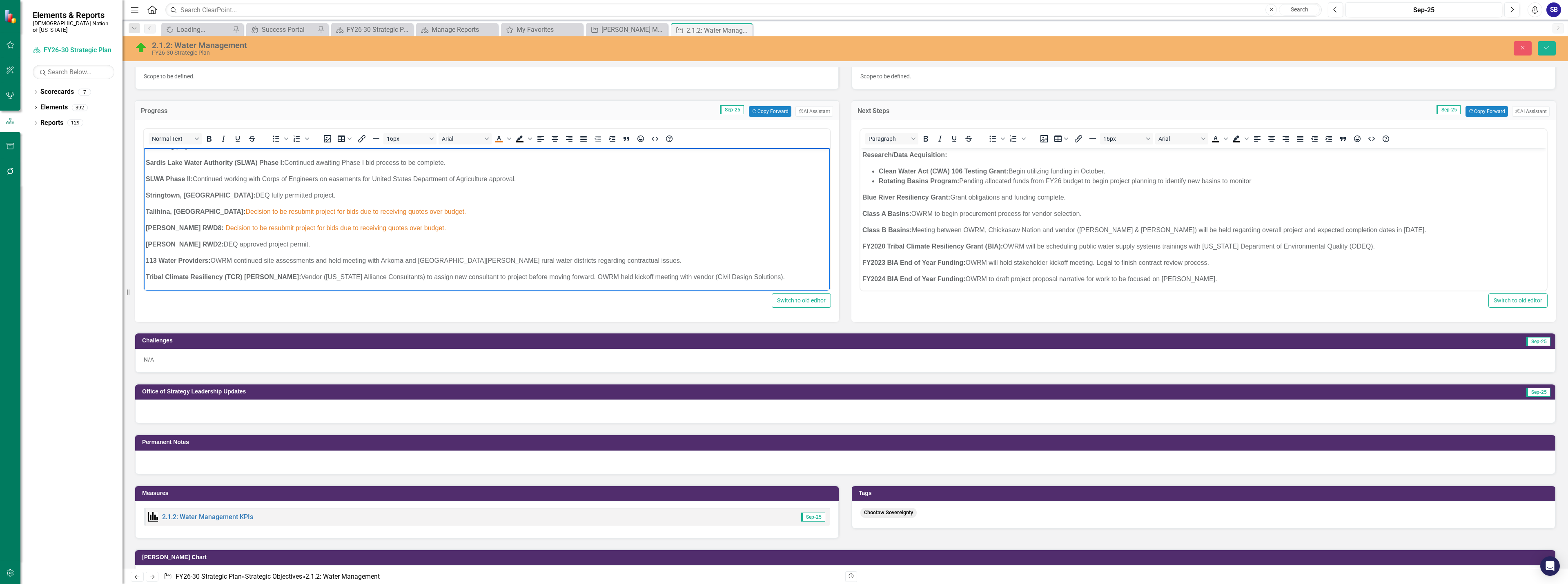
scroll to position [257, 0]
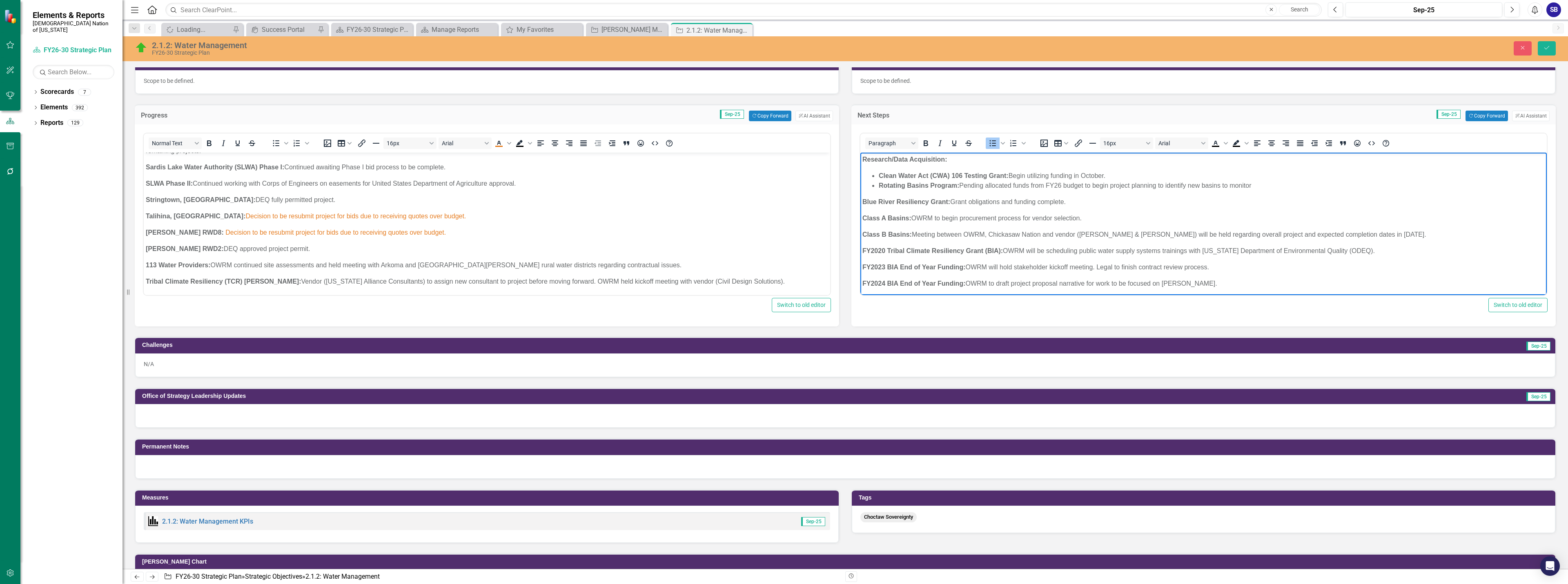
click at [1128, 175] on li "Clean Water Act (CWA) 106 Testing Grant: Begin utilizing funding in October." at bounding box center [1211, 176] width 666 height 10
drag, startPoint x: 962, startPoint y: 186, endPoint x: 1085, endPoint y: 183, distance: 123.0
click at [1085, 183] on li "Rotating Basins Program: Pending allocated funds from FY26 budget to begin proj…" at bounding box center [1211, 186] width 666 height 10
copy li "Pending allocated funds from FY26 budget"
click at [1129, 186] on li "Rotating Basins Program: B egin project planning to identify new basins to moni…" at bounding box center [1211, 186] width 666 height 10
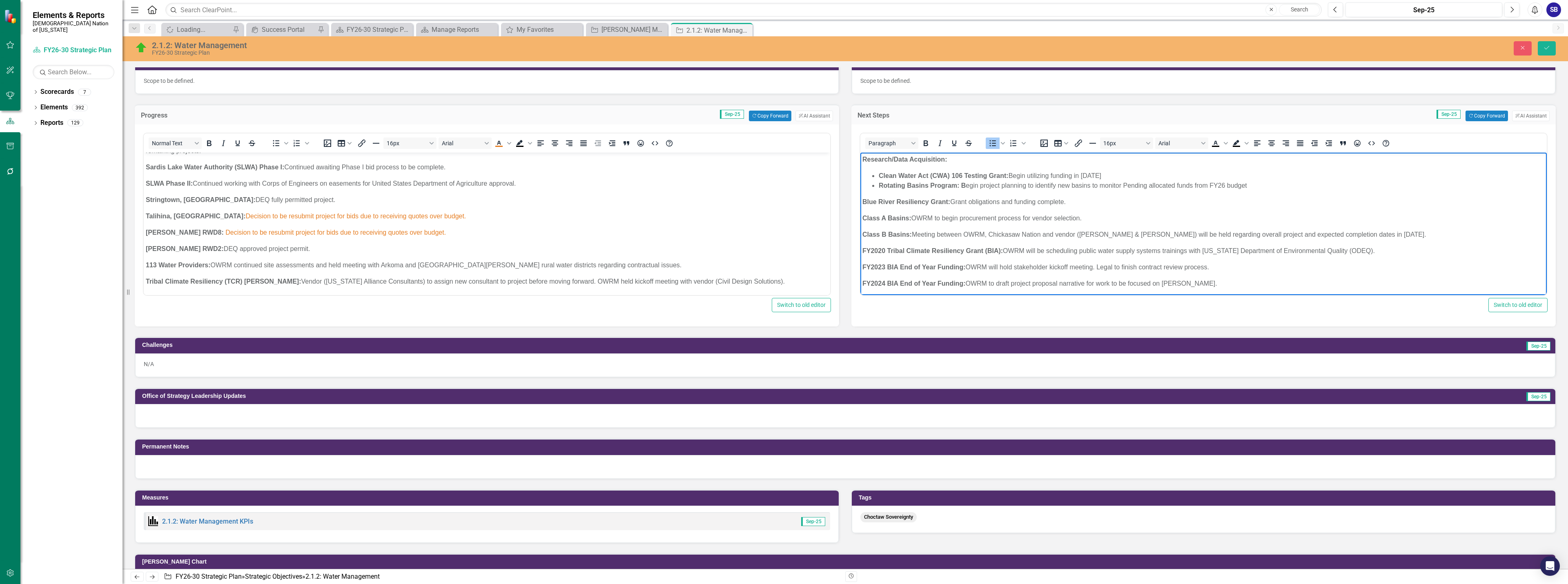
click at [1129, 186] on li "Rotating Basins Program: B egin project planning to identify new basins to moni…" at bounding box center [1211, 186] width 666 height 10
click at [962, 185] on li "Rotating Basins Program: B egin project planning to identify new basins to moni…" at bounding box center [1211, 186] width 666 height 10
click at [922, 145] on icon "Bold" at bounding box center [926, 143] width 10 height 10
click at [1015, 187] on li "Rotating Basins Program: Begin project planning to identify new basins to monit…" at bounding box center [1211, 186] width 666 height 10
click at [938, 217] on p "Class A Basins: OWRM to begin procurement process for vendor selection." at bounding box center [1203, 218] width 683 height 10
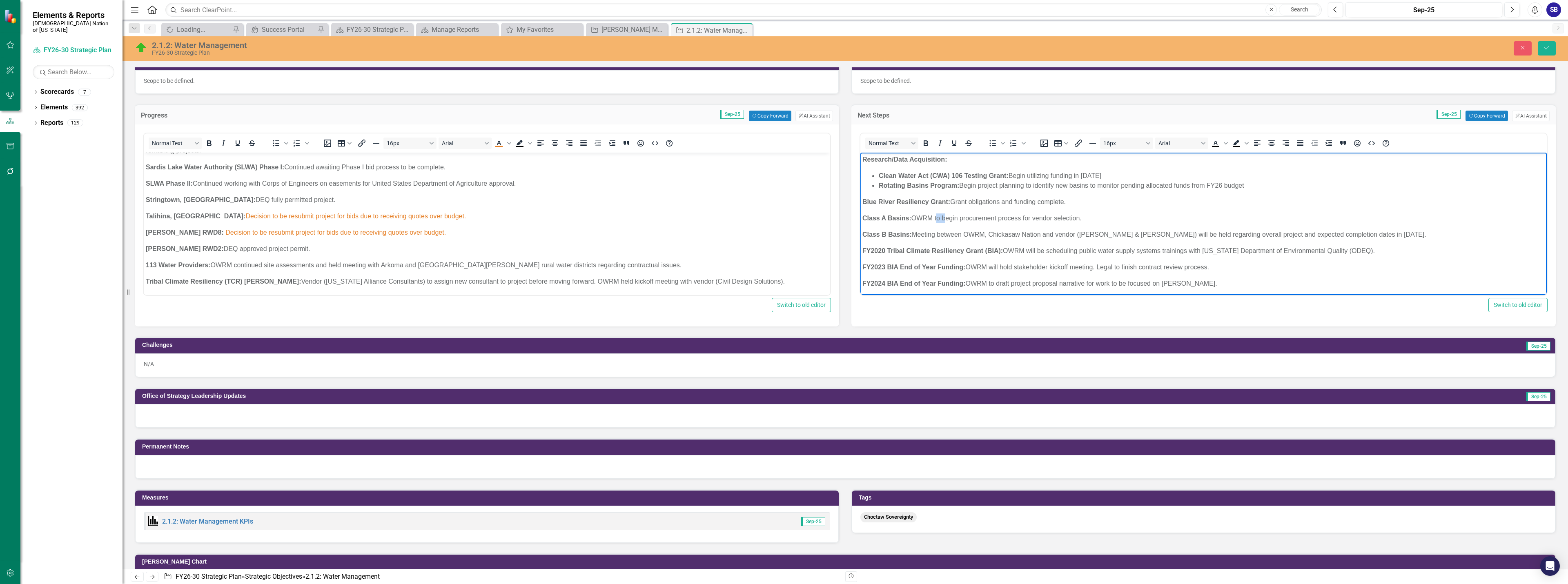
click at [938, 217] on p "Class A Basins: OWRM to begin procurement process for vendor selection." at bounding box center [1203, 218] width 683 height 10
click at [1042, 253] on p "FY2020 Tribal Climate Resiliency Grant (BIA): OWRM will be scheduling public wa…" at bounding box center [1203, 251] width 683 height 10
click at [1070, 255] on p "FY2020 Tribal Climate Resiliency Grant (BIA): OWRM will scheduling public water…" at bounding box center [1203, 251] width 683 height 10
click at [1118, 269] on p "FY2023 BIA End of Year Funding: OWRM will hold stakeholder kickoff meeting. Leg…" at bounding box center [1203, 267] width 683 height 10
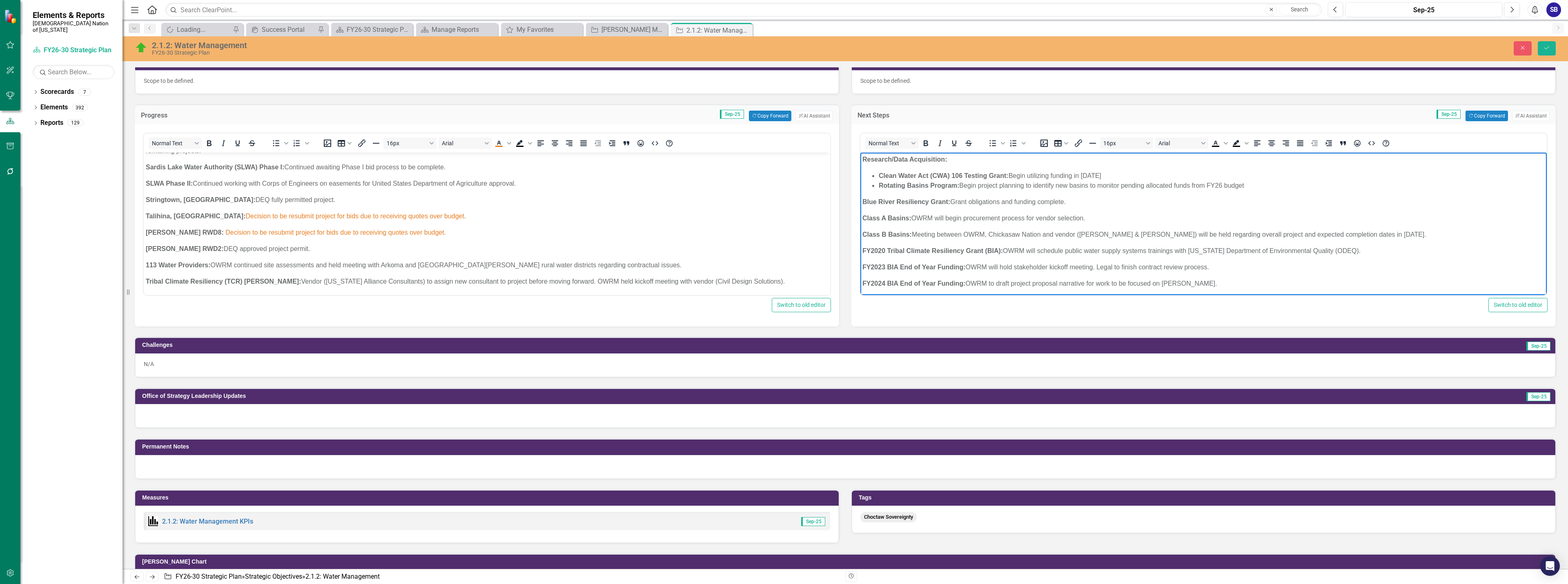
click at [1118, 269] on p "FY2023 BIA End of Year Funding: OWRM will hold stakeholder kickoff meeting. Leg…" at bounding box center [1203, 267] width 683 height 10
click at [993, 285] on p "FY2024 BIA End of Year Funding: OWRM to draft project proposal narrative for wo…" at bounding box center [1203, 283] width 683 height 10
click at [991, 260] on p "FY2025 BIA End of Year Funding: OWRM to draft project proposal narrative for HU…" at bounding box center [1203, 259] width 683 height 10
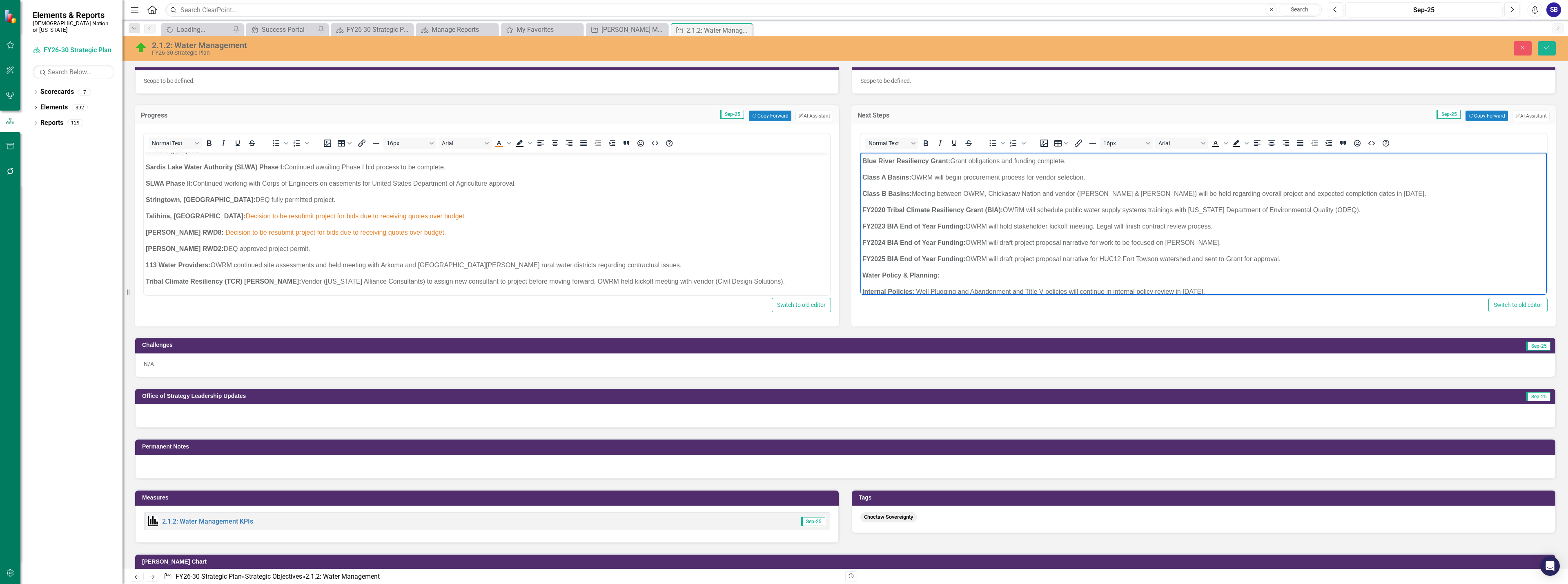
click at [1219, 261] on p "FY2025 BIA End of Year Funding: OWRM will draft project proposal narrative for …" at bounding box center [1203, 259] width 683 height 10
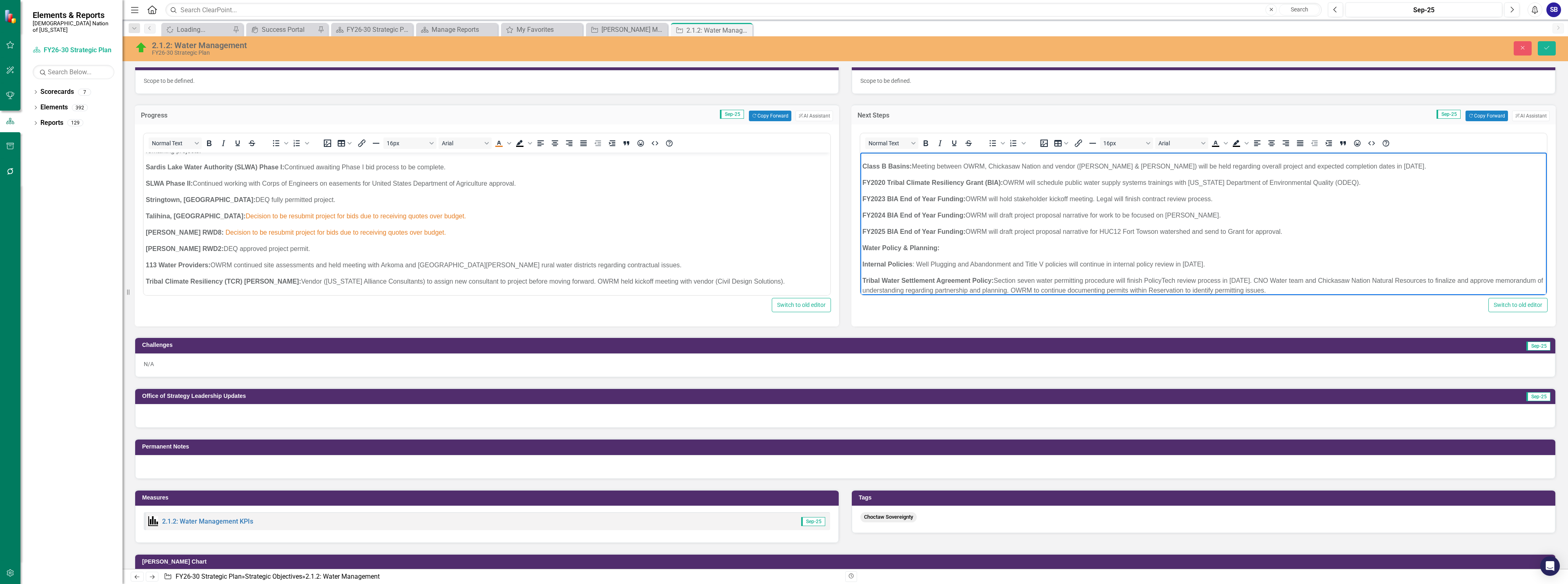
scroll to position [81, 0]
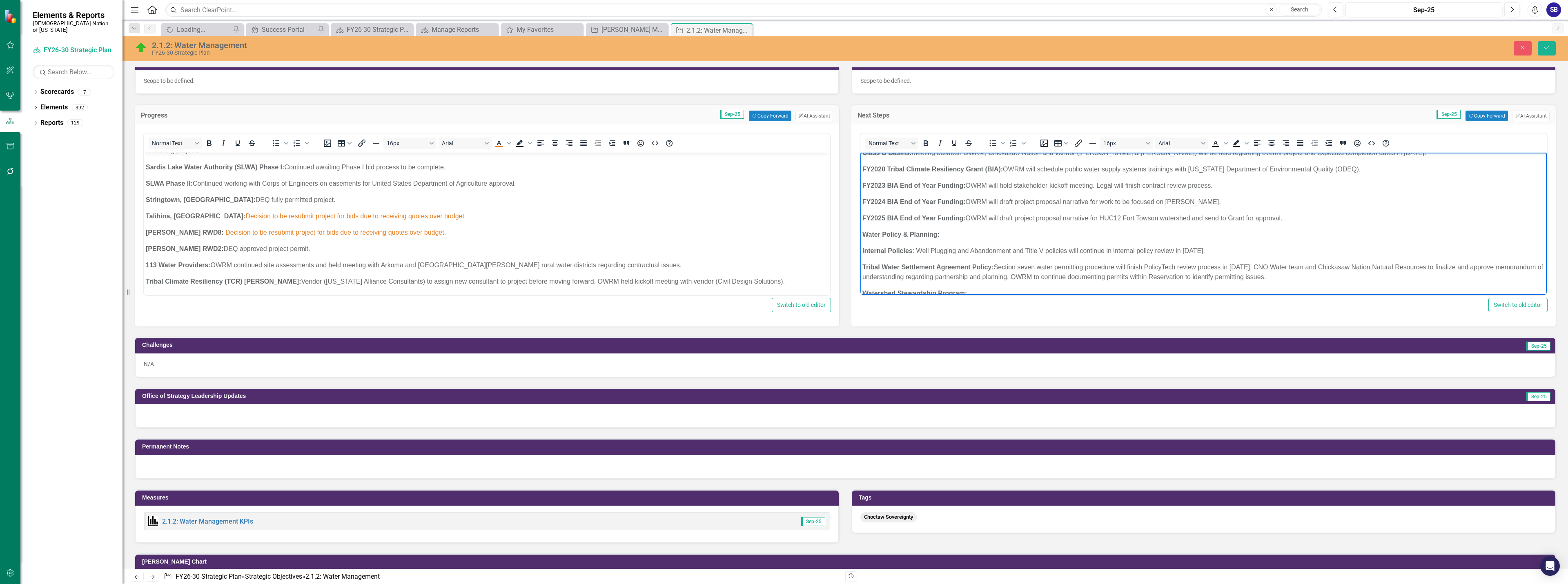
click at [1451, 267] on p "Tribal Water Settlement Agreement Policy: Section seven water permitting proced…" at bounding box center [1203, 272] width 683 height 19
click at [1086, 277] on p "Tribal Water Settlement Agreement Policy: Section seven water permitting proced…" at bounding box center [1203, 272] width 683 height 19
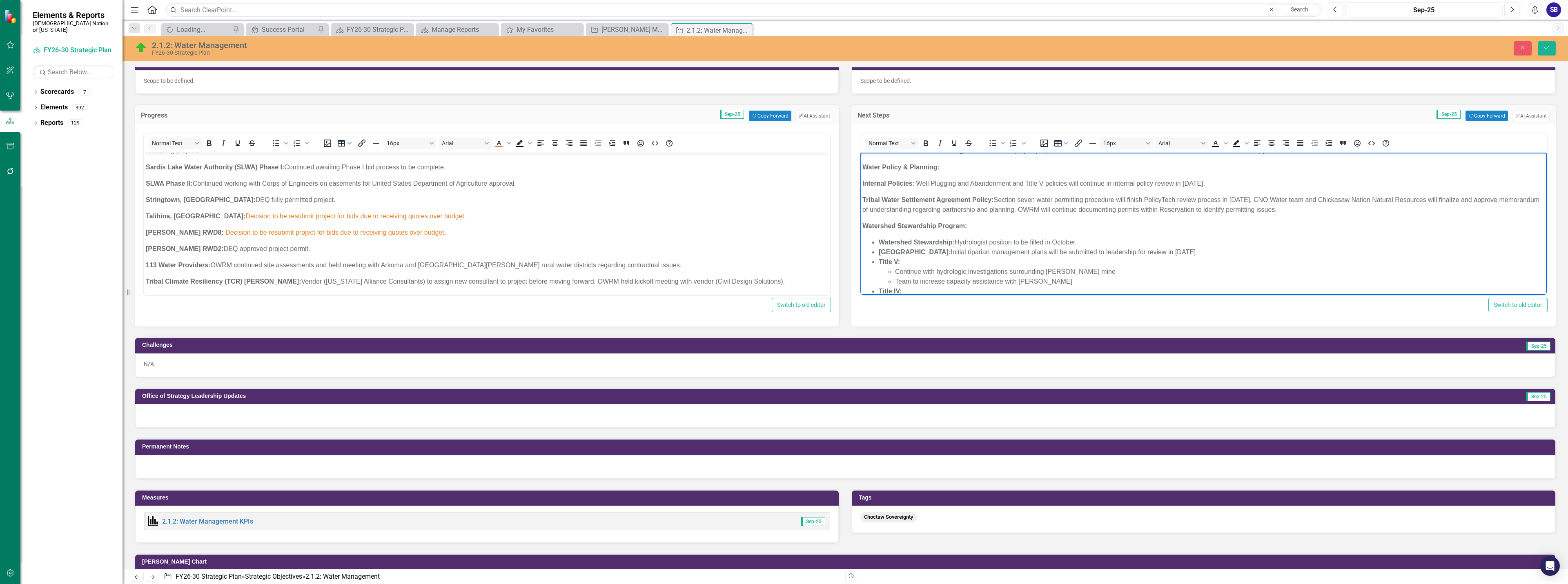
scroll to position [163, 0]
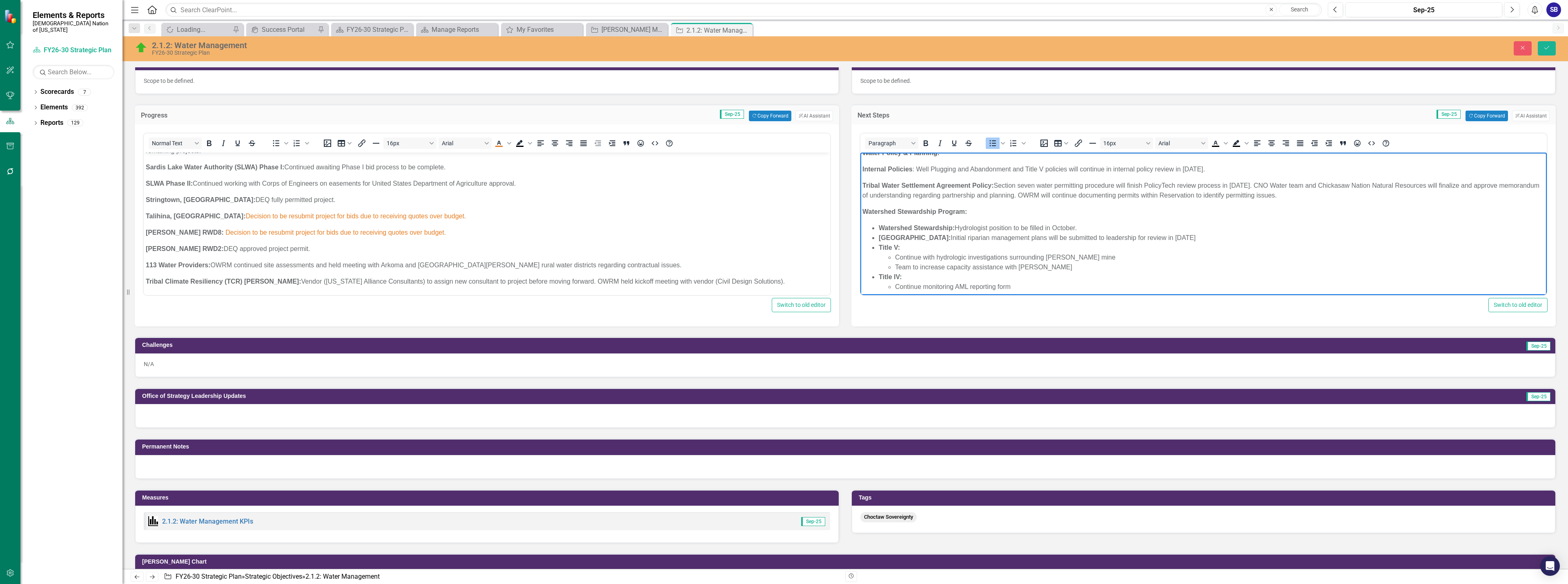
click at [1017, 226] on li "Watershed Stewardship: Hydrologist position to be filled in October." at bounding box center [1211, 228] width 666 height 10
click at [1053, 228] on li "Watershed Stewardship: Hydrologist position will be filled in October." at bounding box center [1211, 228] width 666 height 10
click at [1074, 228] on li "Watershed Stewardship: Hydrologist position will be filled October." at bounding box center [1211, 228] width 666 height 10
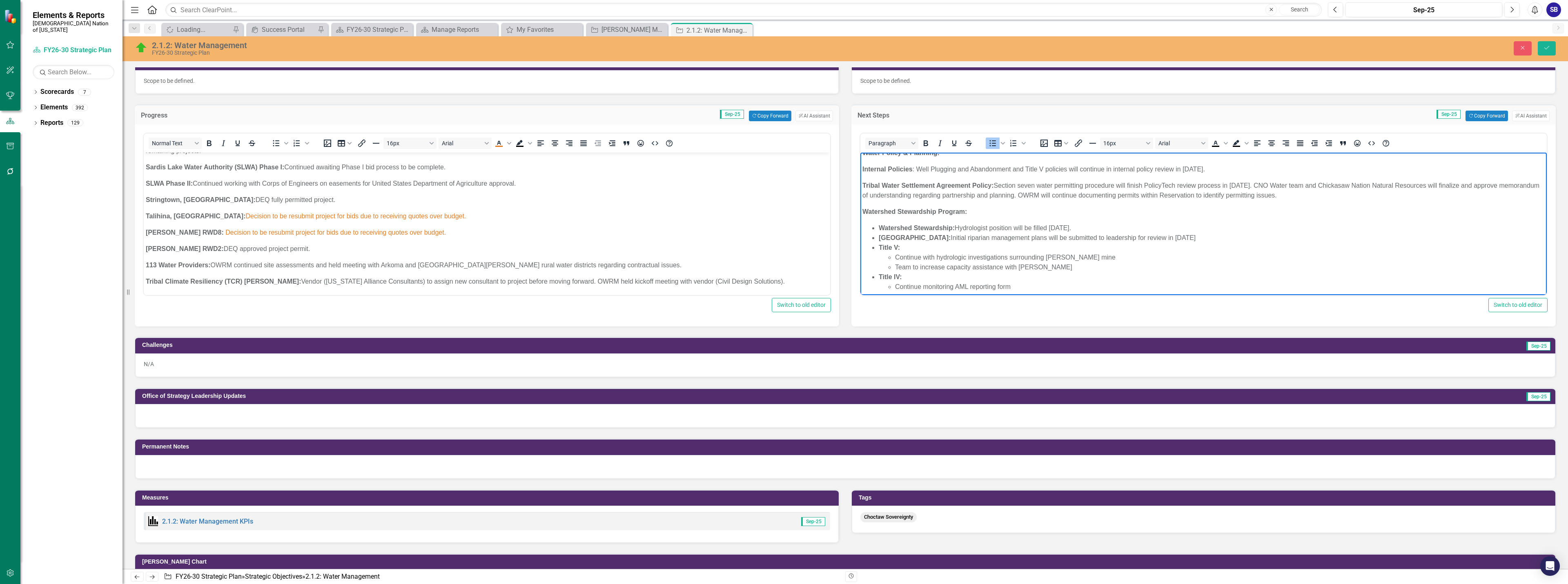
click at [914, 266] on li "Team to increase capacity assistance with OSMRE" at bounding box center [1219, 267] width 650 height 10
click at [914, 266] on li "Team to increase capacity assistance with OSMRE" at bounding box center [1219, 267] width 650 height 10
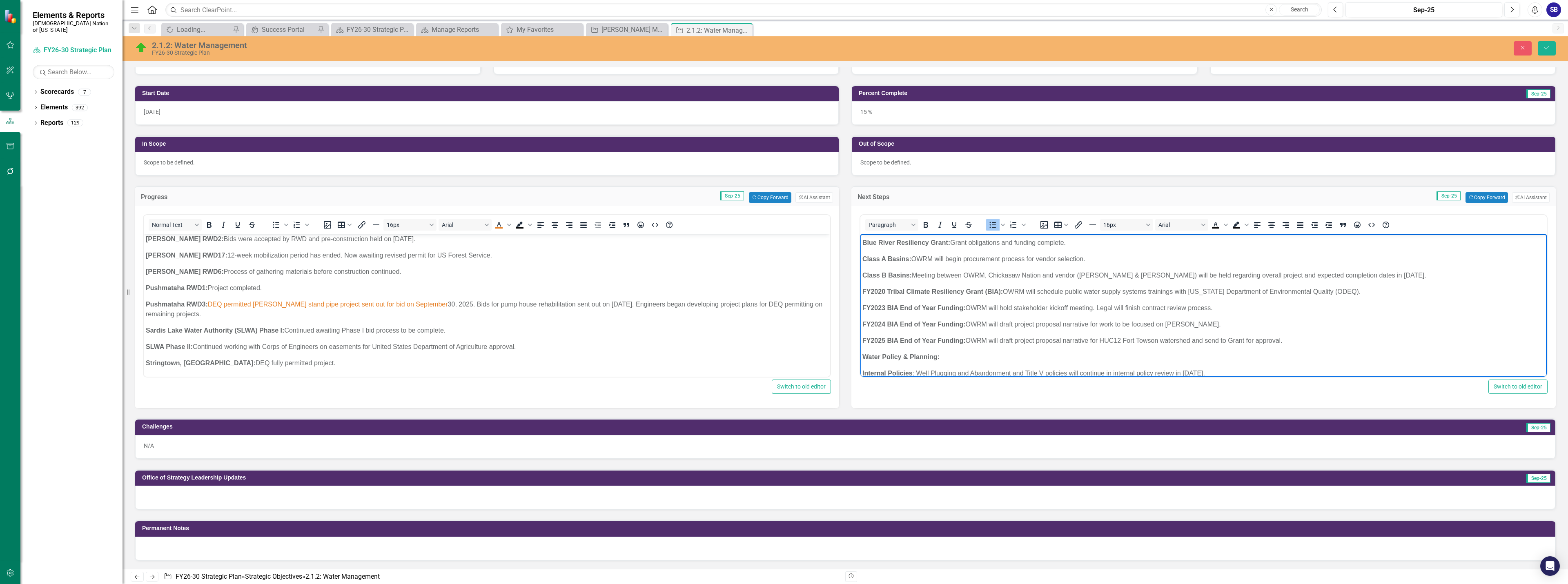
scroll to position [0, 0]
click at [1108, 320] on p "Class B Basins: Meeting between OWRM, Chickasaw Nation and vendor (Hazen & Sawy…" at bounding box center [1203, 316] width 683 height 10
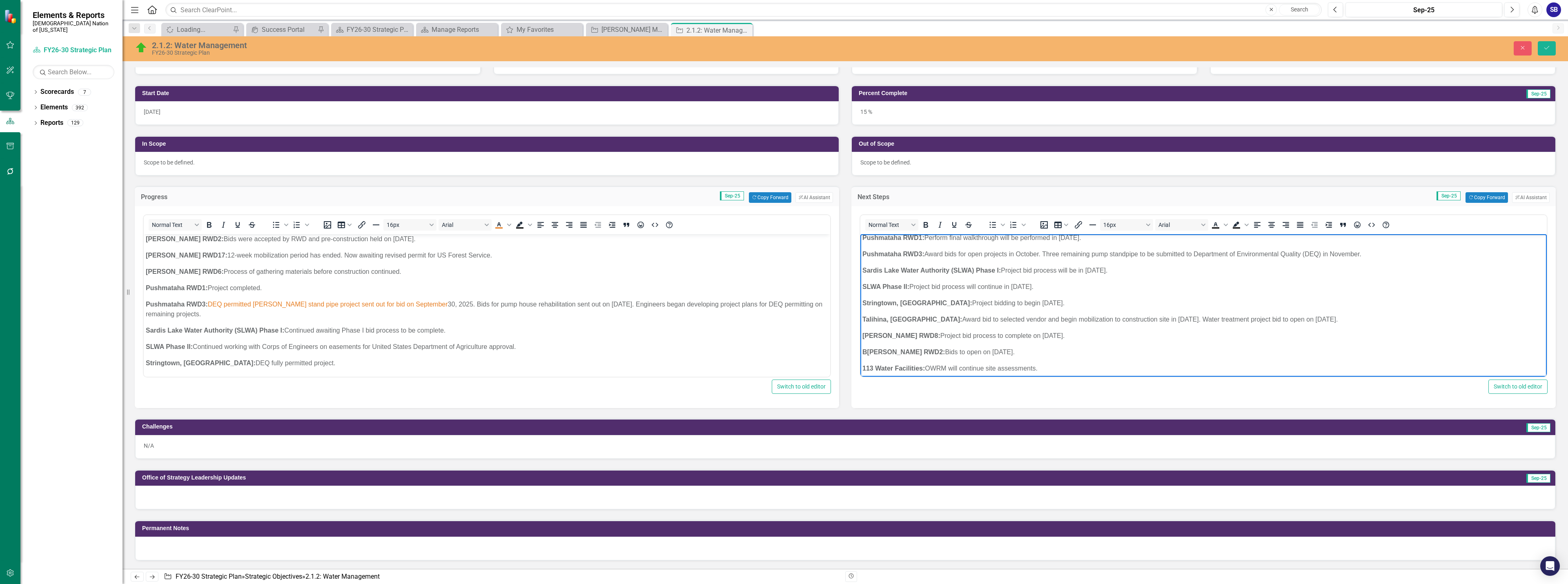
click at [1360, 254] on p "Pushmataha RWD3: Award bids for open projects in October. Three remaining pump …" at bounding box center [1203, 254] width 683 height 10
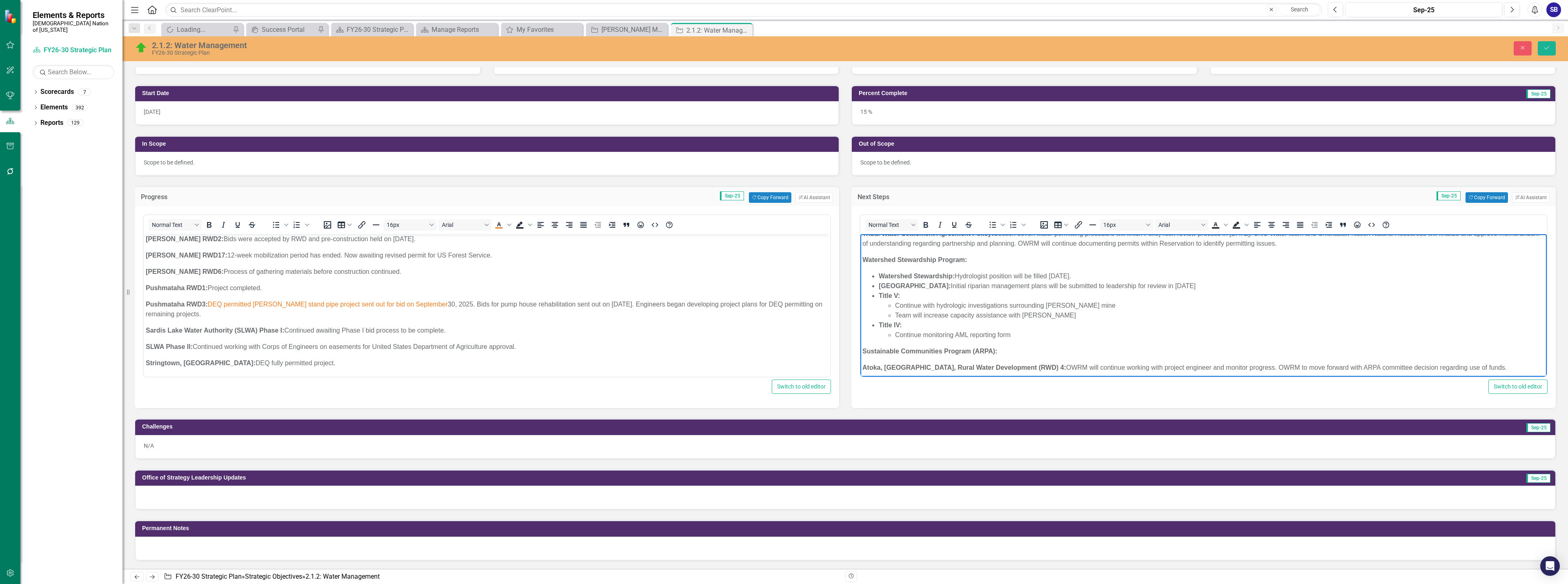
scroll to position [185, 0]
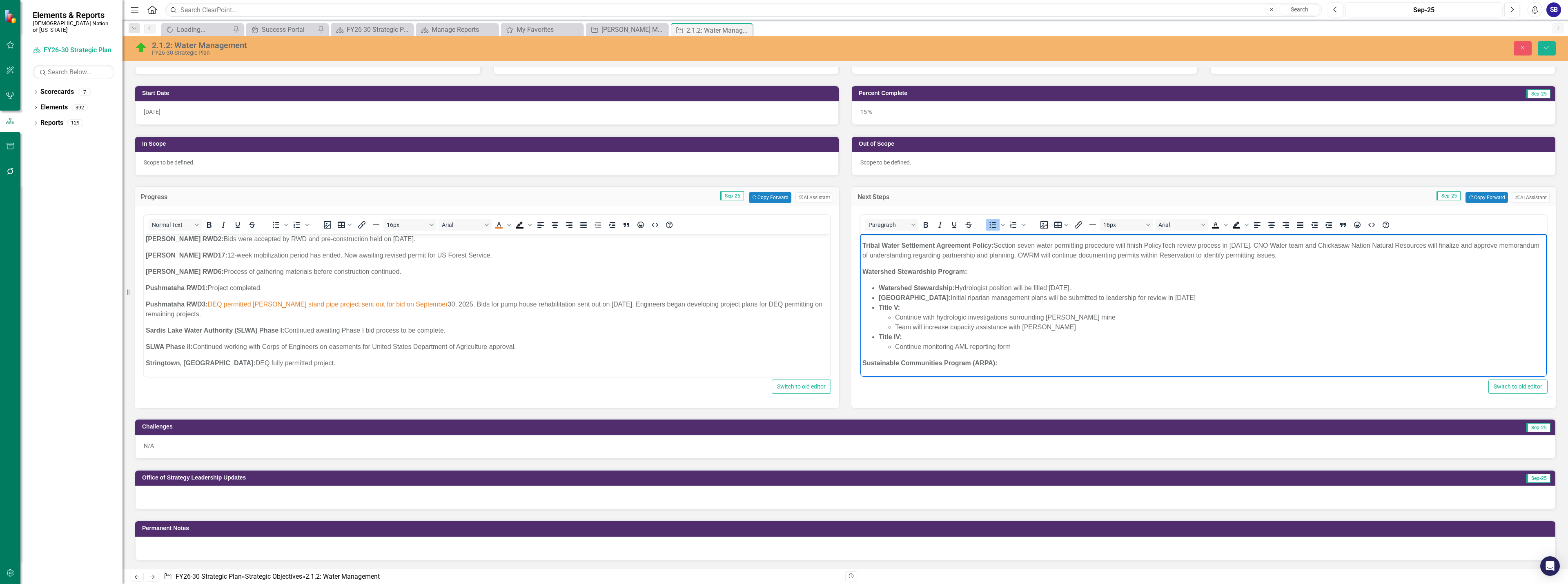
click at [955, 350] on li "Continue monitoring AML reporting form" at bounding box center [1219, 347] width 650 height 10
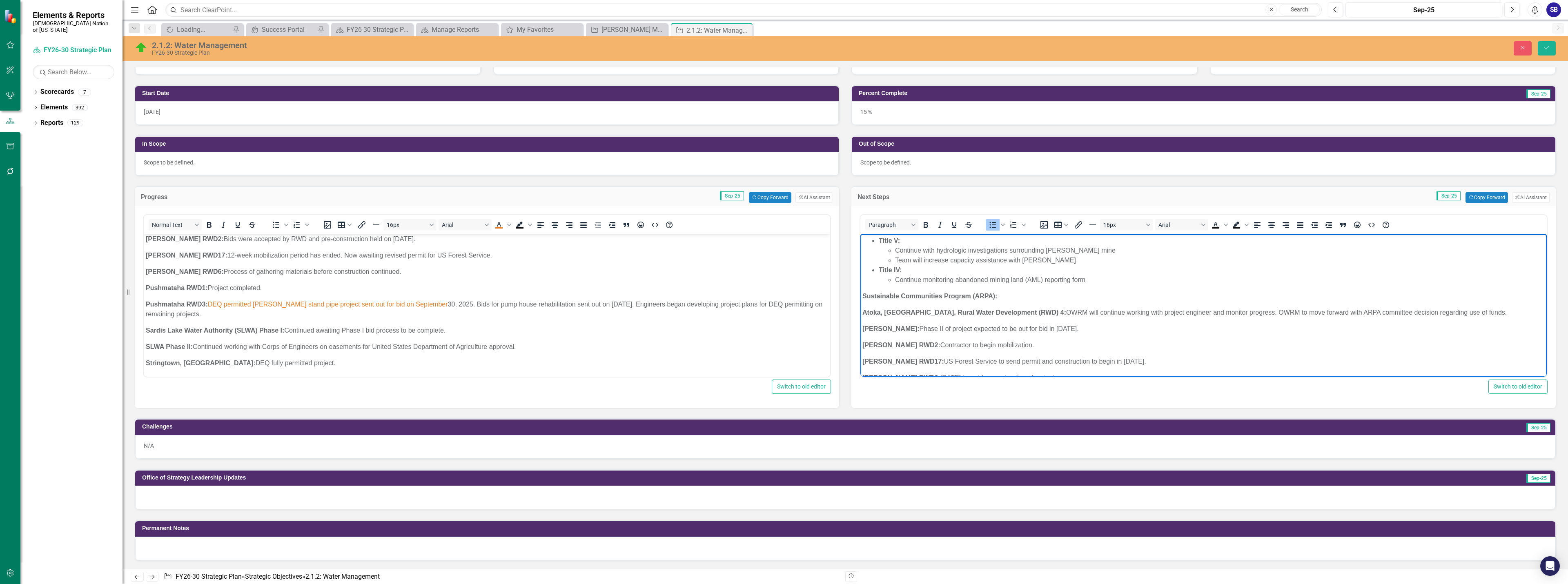
scroll to position [266, 0]
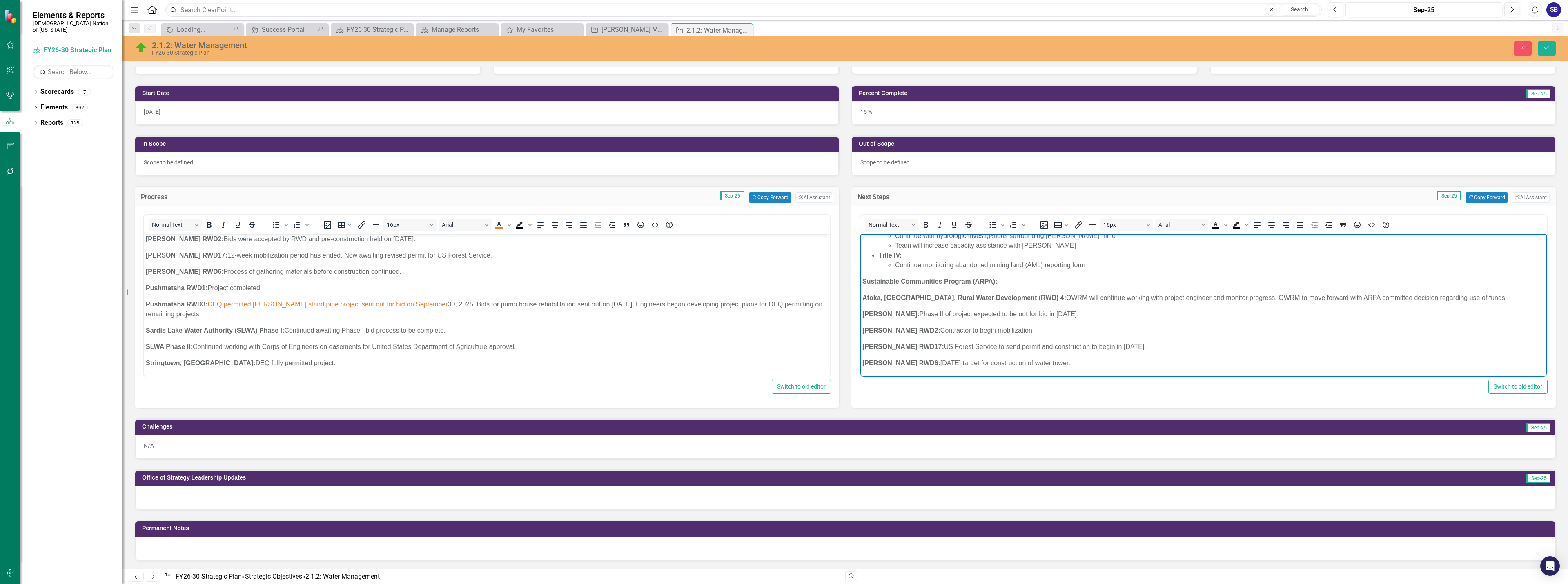
click at [1247, 296] on p "Atoka, OK, Rural Water Development (RWD) 4: OWRM will continue working with pro…" at bounding box center [1203, 298] width 683 height 10
click at [1247, 297] on p "Atoka, OK, Rural Water Development (RWD) 4: OWRM will continue working with pro…" at bounding box center [1203, 298] width 683 height 10
click at [947, 331] on p "Latimer RWD2: Contractor to begin mobilization." at bounding box center [1203, 331] width 683 height 10
click at [971, 348] on p "LeFlore RWD17: US Forest Service to send permit and construction to begin in Oc…" at bounding box center [1203, 347] width 683 height 10
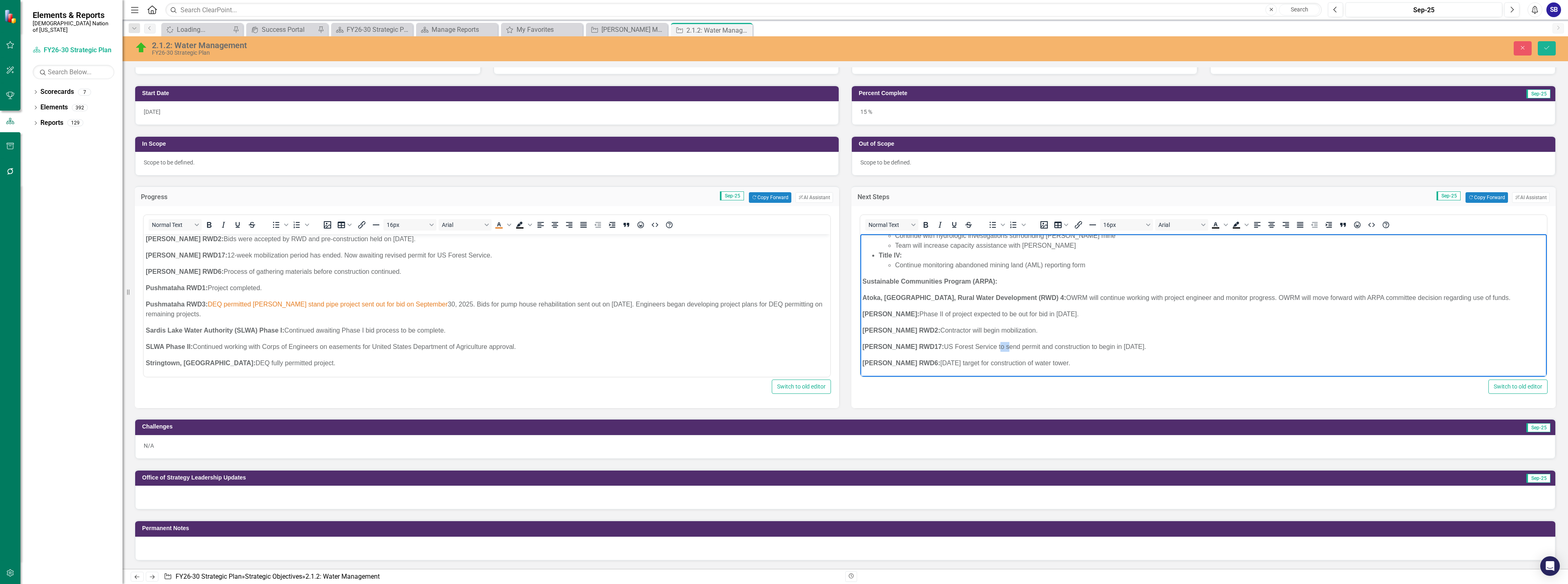
click at [971, 348] on p "LeFlore RWD17: US Forest Service to send permit and construction to begin in Oc…" at bounding box center [1203, 347] width 683 height 10
click at [1013, 349] on p "LeFlore RWD17: US Forest Service will send permit and construction to begin in …" at bounding box center [1203, 347] width 683 height 10
click at [1018, 348] on p "LeFlore RWD17: US Forest Service will send permit.Construction to begin in Octo…" at bounding box center [1203, 347] width 683 height 10
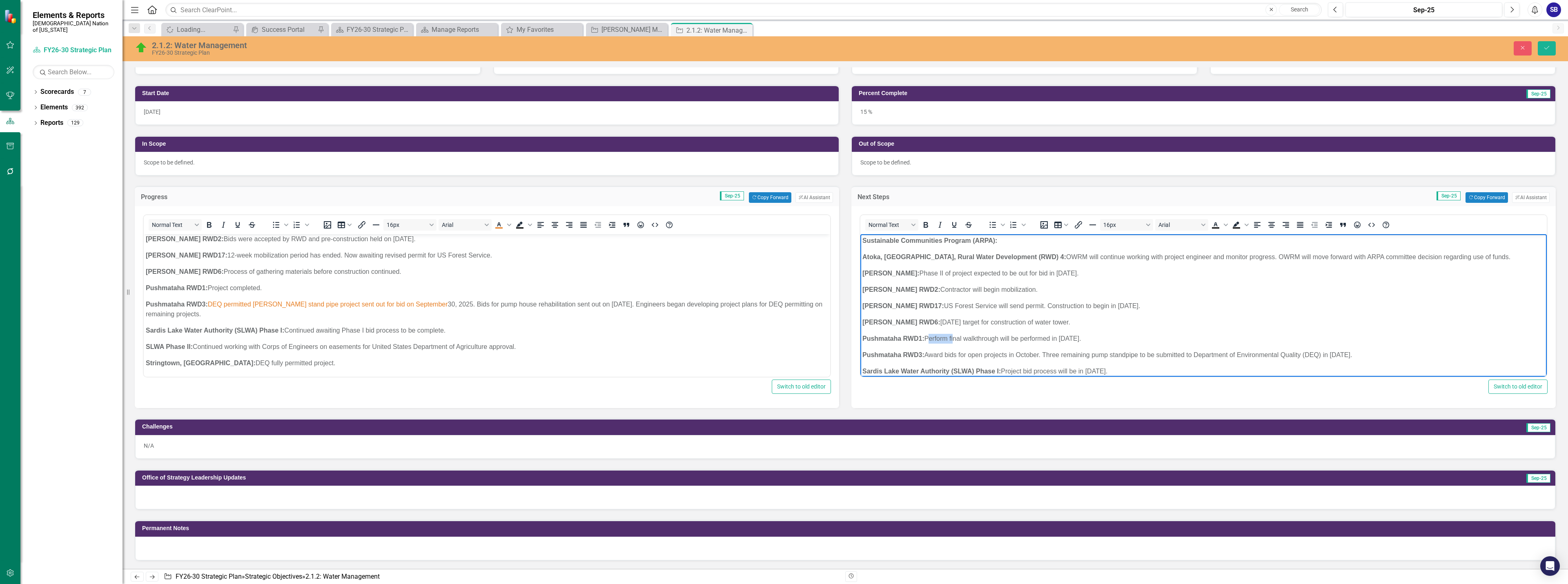
drag, startPoint x: 953, startPoint y: 338, endPoint x: 926, endPoint y: 338, distance: 27.0
click at [926, 338] on p "Pushmataha RWD1: Perform final walkthrough will be performed in October 2025." at bounding box center [1203, 339] width 683 height 10
click at [1039, 359] on p "Pushmataha RWD3: Award bids for open projects in October. Three remaining pump …" at bounding box center [1203, 355] width 683 height 10
click at [1154, 316] on p "Pushmataha RWD3: Award bids for open projects in October 2025. Three remaining …" at bounding box center [1203, 315] width 683 height 10
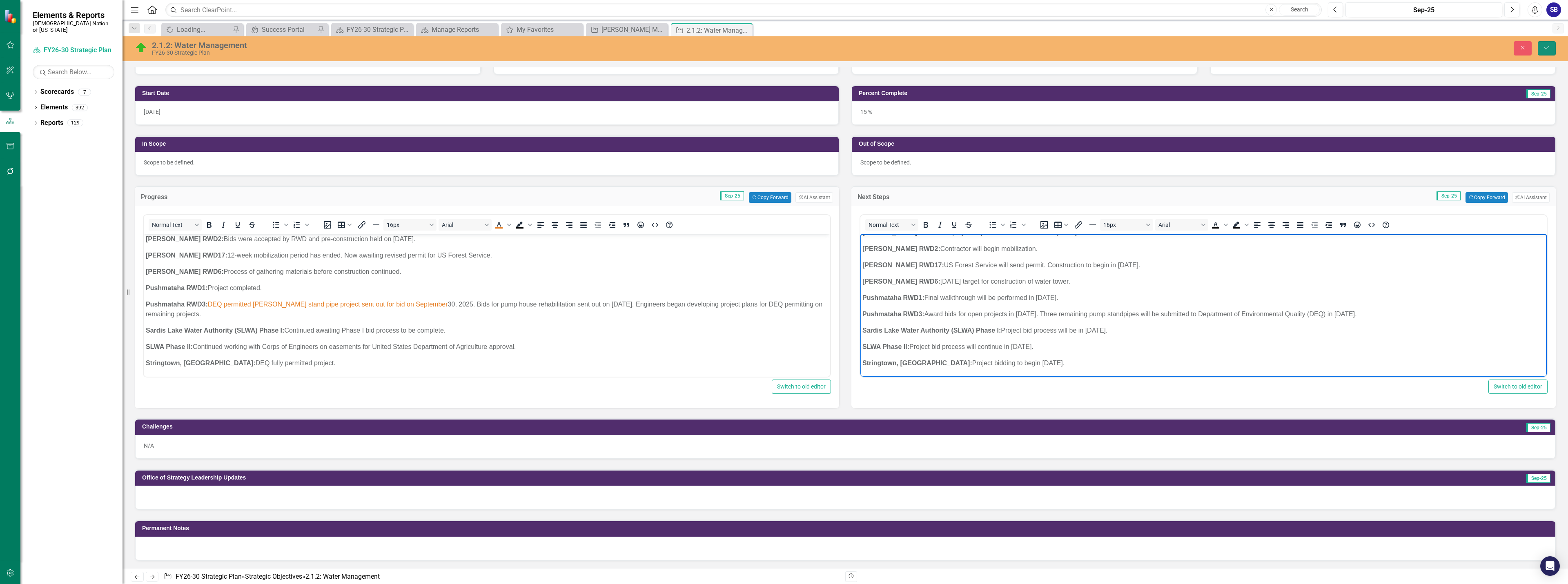
click at [1551, 51] on button "Save" at bounding box center [1546, 48] width 18 height 14
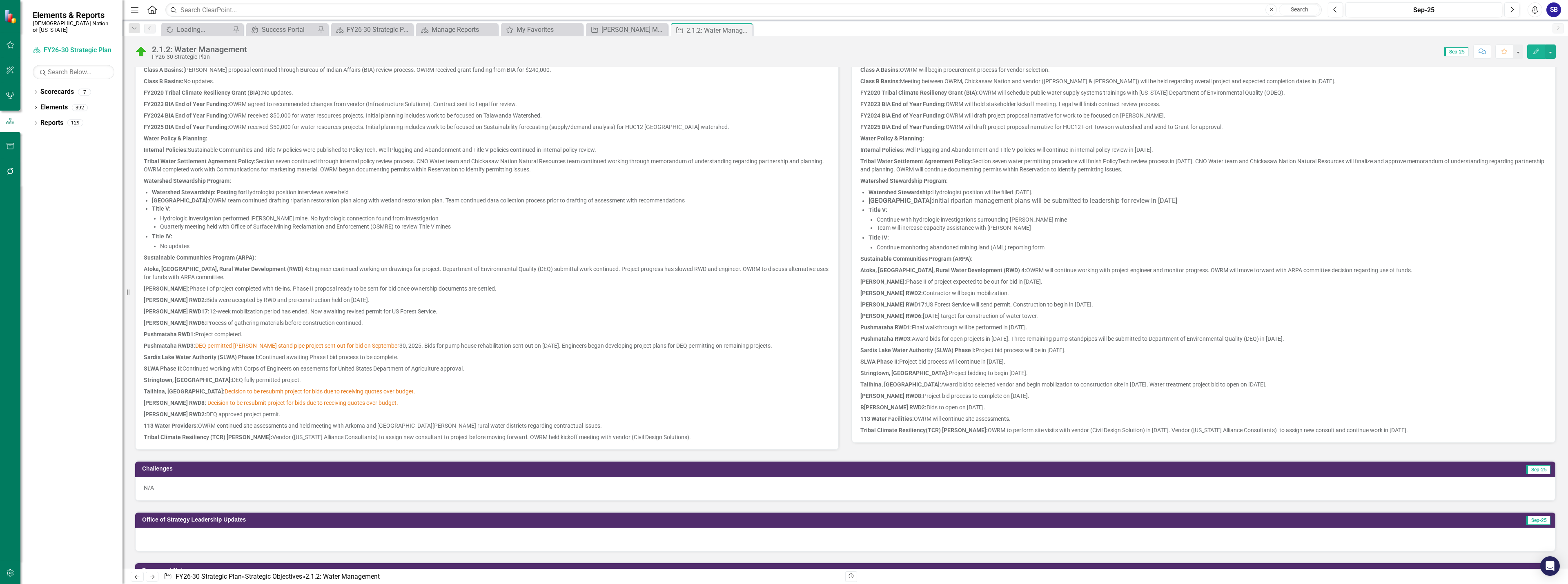
scroll to position [368, 0]
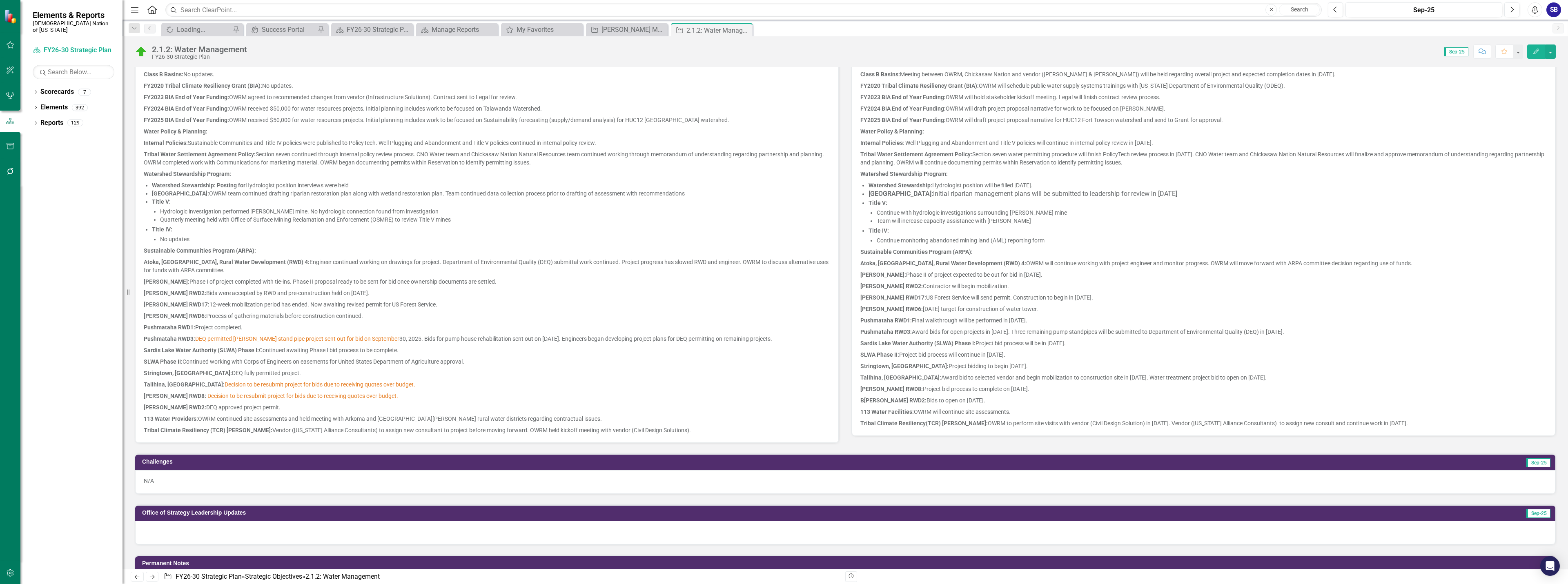
click at [1096, 301] on p "LeFlore RWD17: US Forest Service will send permit. Construction to begin in Oct…" at bounding box center [1203, 298] width 687 height 11
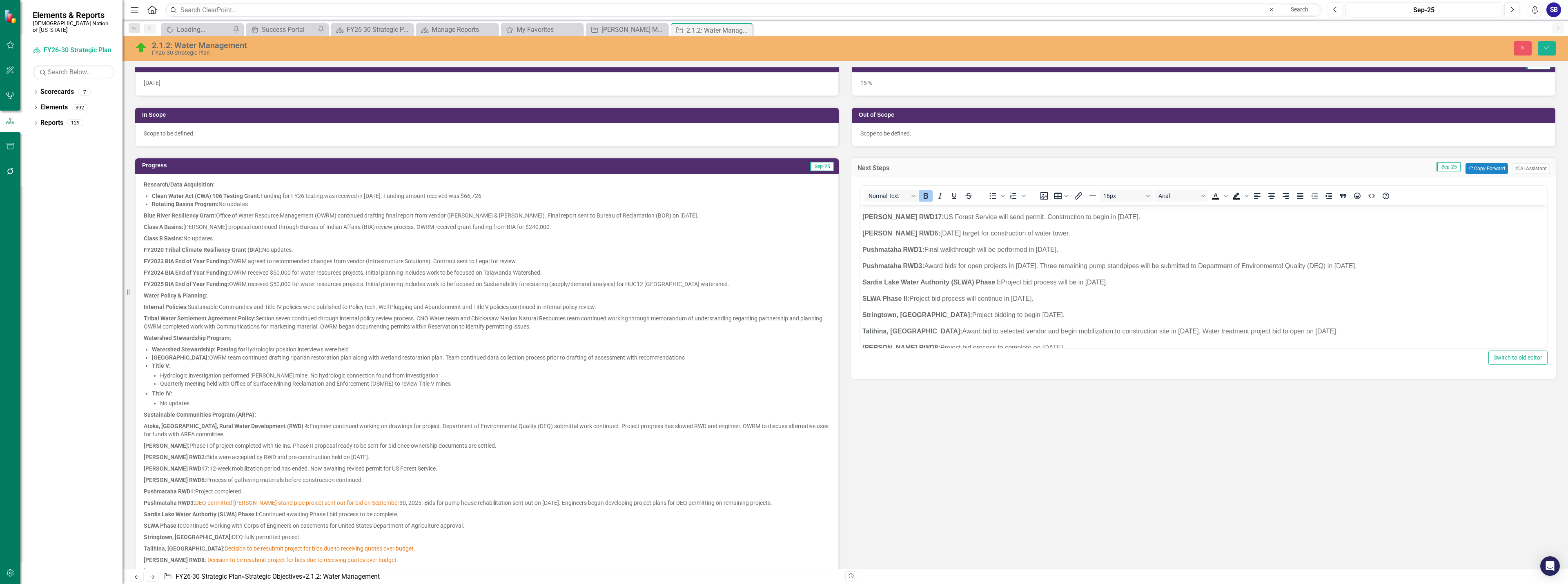
click at [1245, 332] on p "Talihina, OK: Award bid to selected vendor and begin mobilization to constructi…" at bounding box center [1203, 331] width 683 height 10
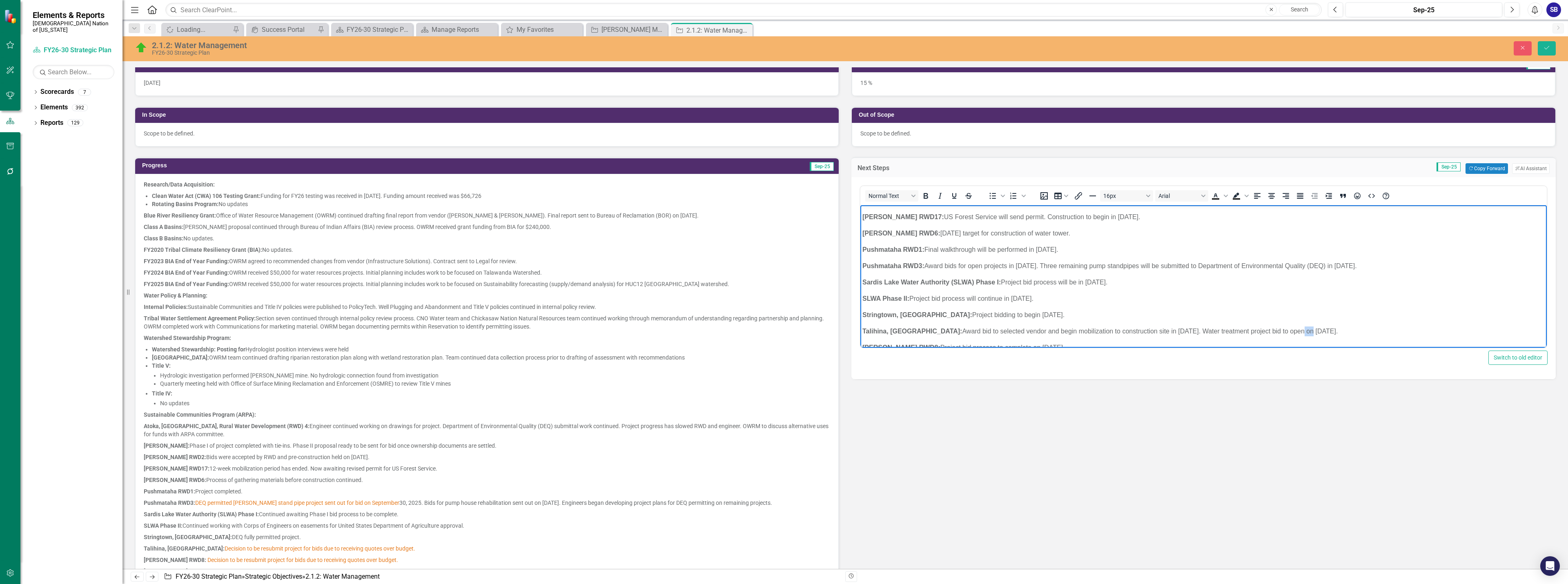
click at [1245, 332] on p "Talihina, OK: Award bid to selected vendor and begin mobilization to constructi…" at bounding box center [1203, 331] width 683 height 10
click at [1009, 287] on p "Adamson RWD8: Project bid process to complete on October 2, 2025." at bounding box center [1203, 285] width 683 height 10
click at [980, 285] on p "Adamson RWD8: Project bid process to completed on October 2, 2025." at bounding box center [1203, 285] width 683 height 10
click at [923, 301] on p "B ryan RWD2: Bids to open on October 13, 2025." at bounding box center [1203, 302] width 683 height 10
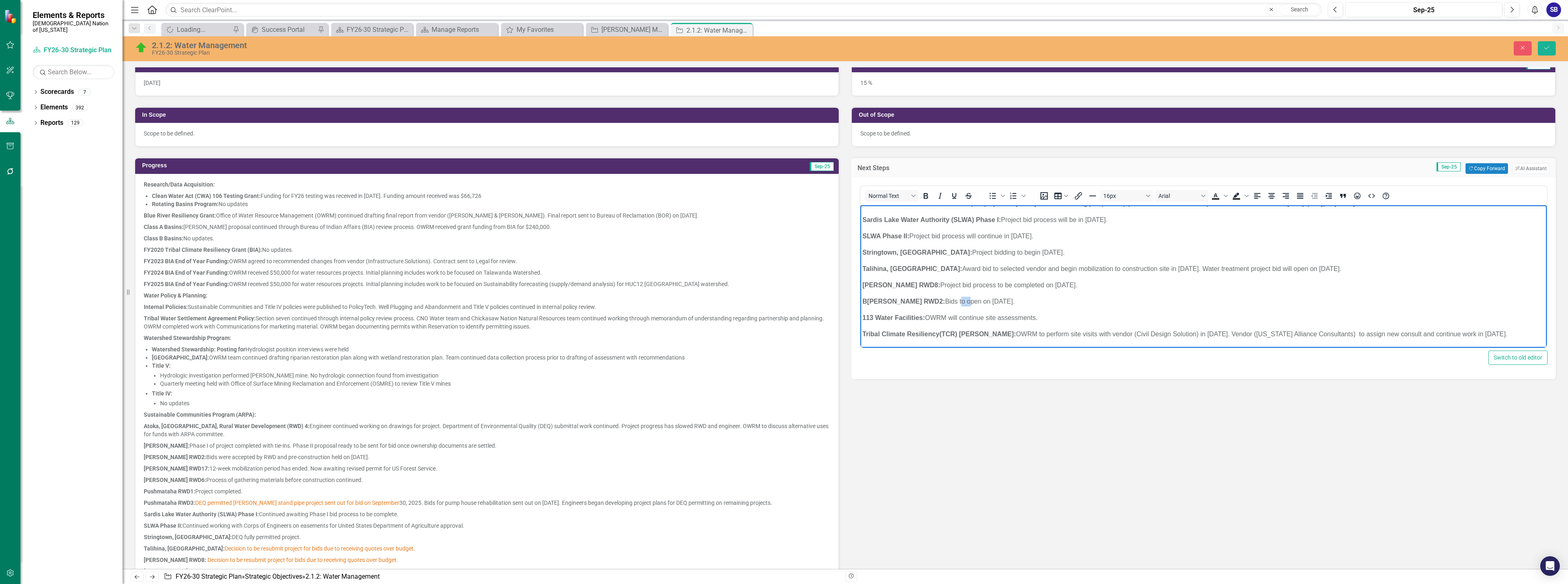
click at [923, 301] on p "B ryan RWD2: Bids to open on October 13, 2025." at bounding box center [1203, 302] width 683 height 10
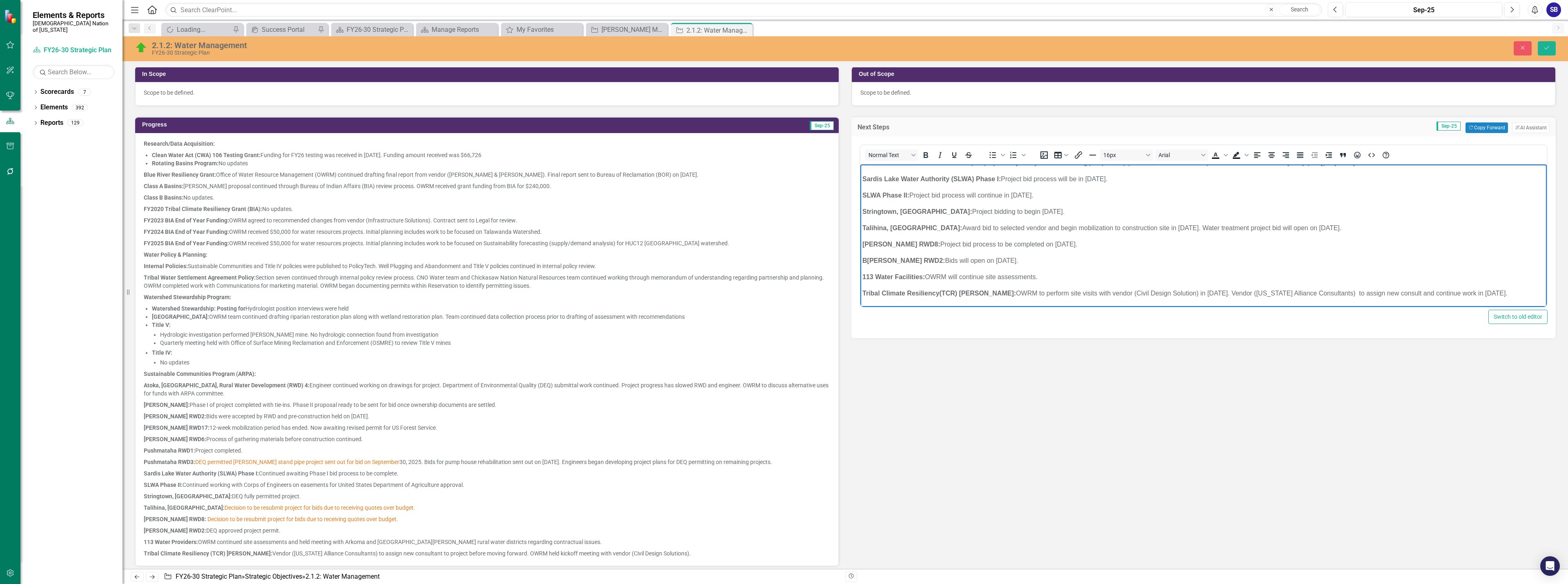
click at [1006, 294] on p "Tribal Climate Resiliency(TCR) Grant: OWRM to perform site visits with vendor (…" at bounding box center [1203, 294] width 683 height 10
click at [1341, 294] on p "Tribal Climate Resiliency(TCR) Grant: OWRM will perform site visits with vendor…" at bounding box center [1203, 294] width 683 height 10
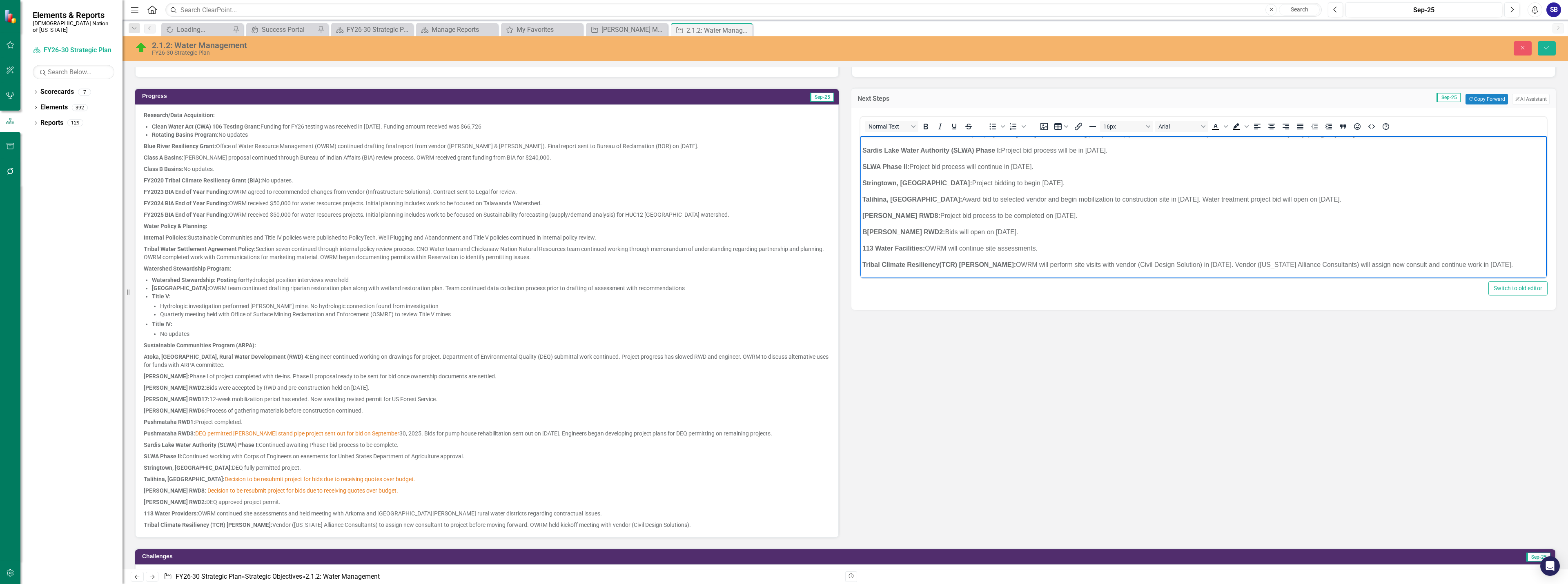
scroll to position [286, 0]
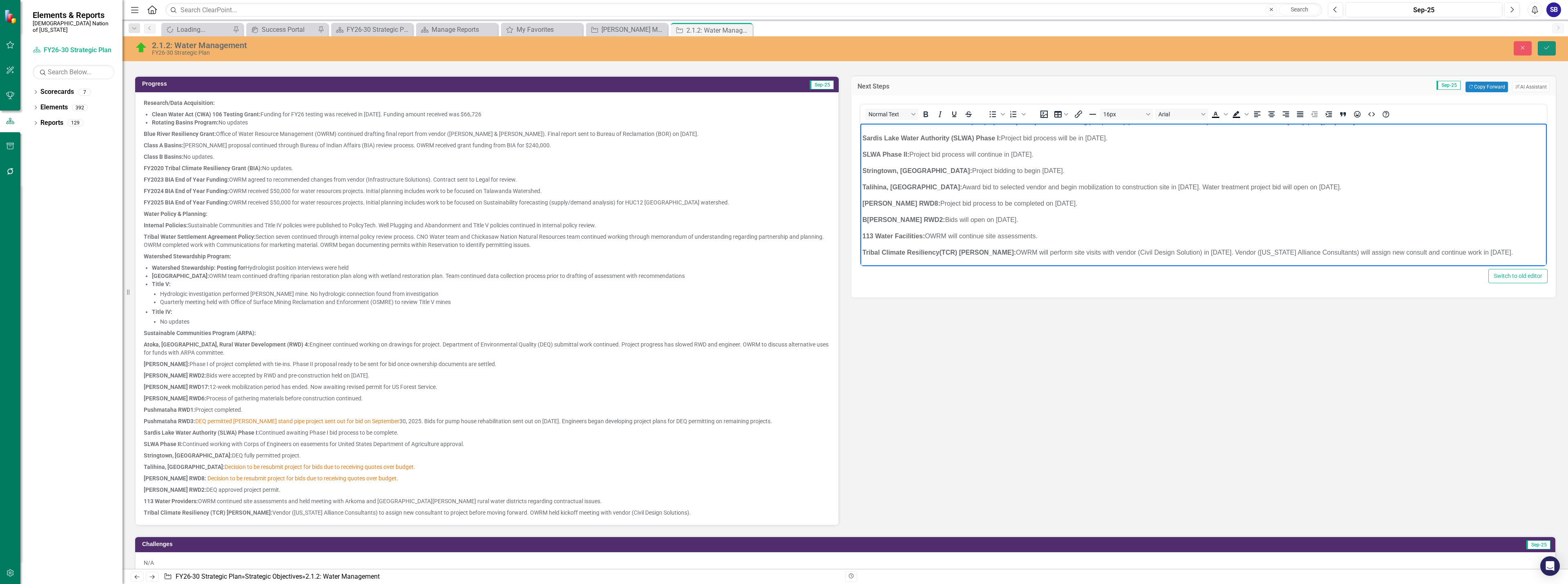
click at [1547, 53] on button "Save" at bounding box center [1546, 48] width 18 height 14
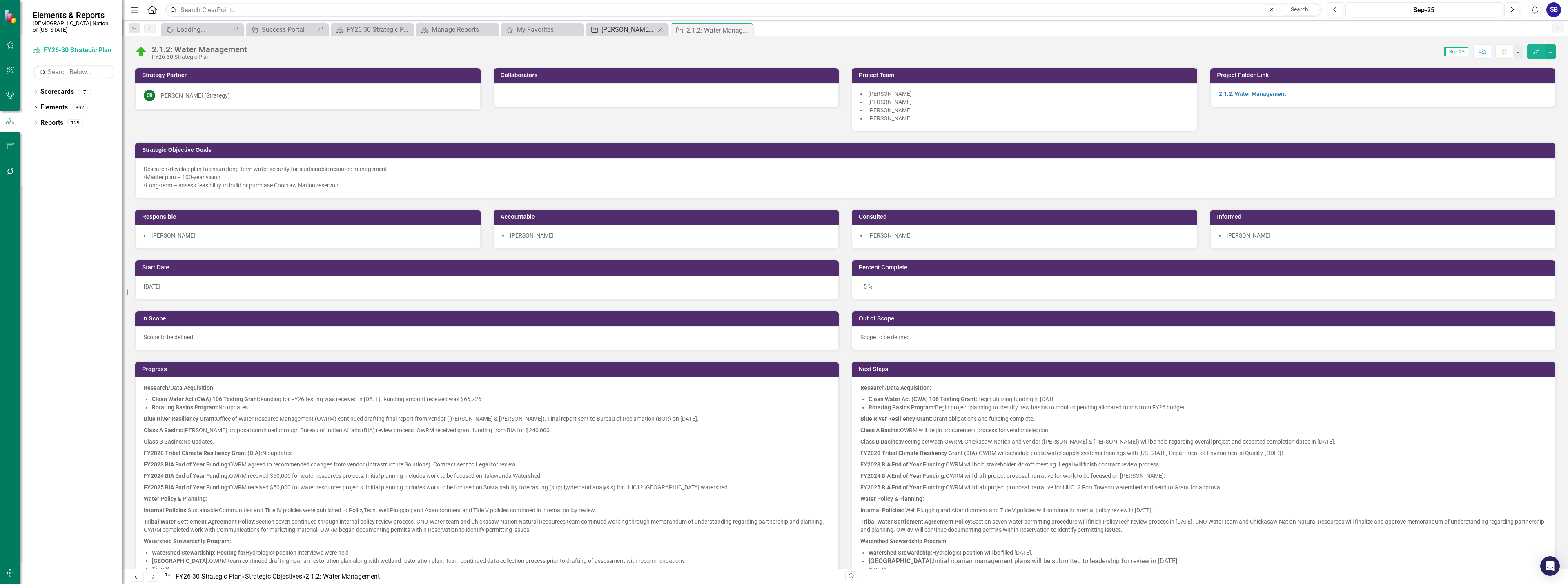
click at [604, 27] on div "[PERSON_NAME] Monthly SO Review - All" at bounding box center [628, 29] width 54 height 10
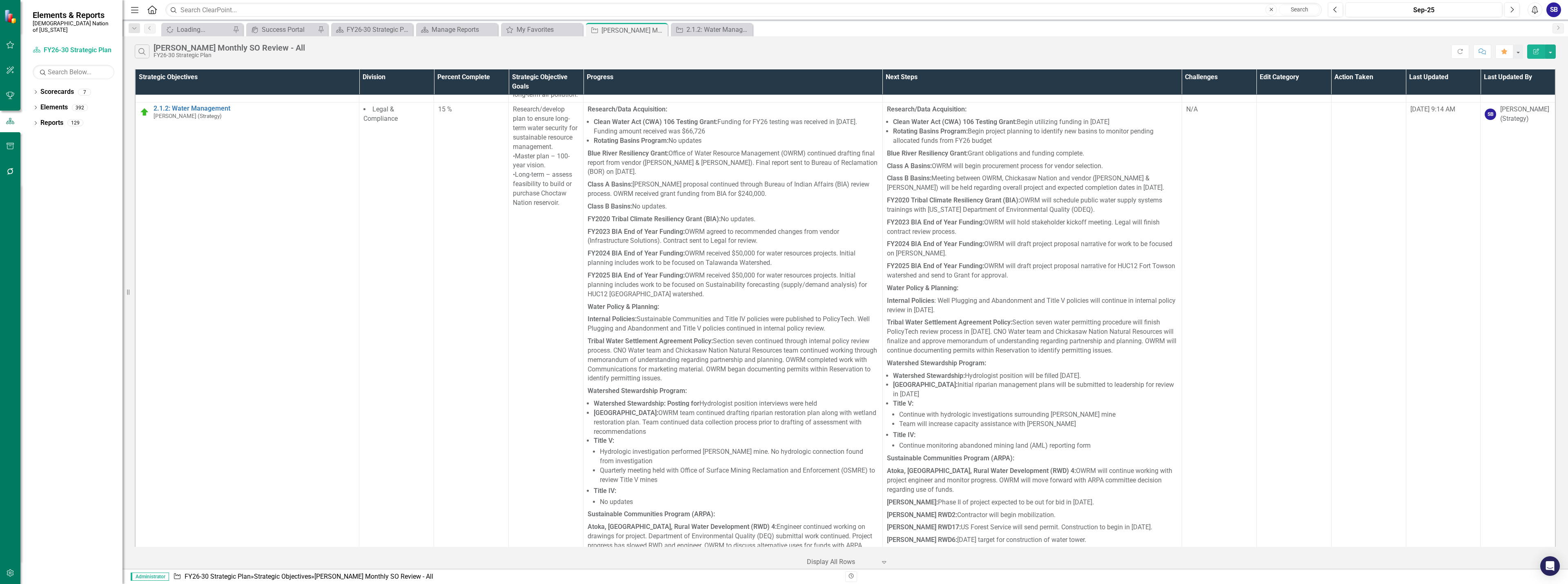
scroll to position [1054, 0]
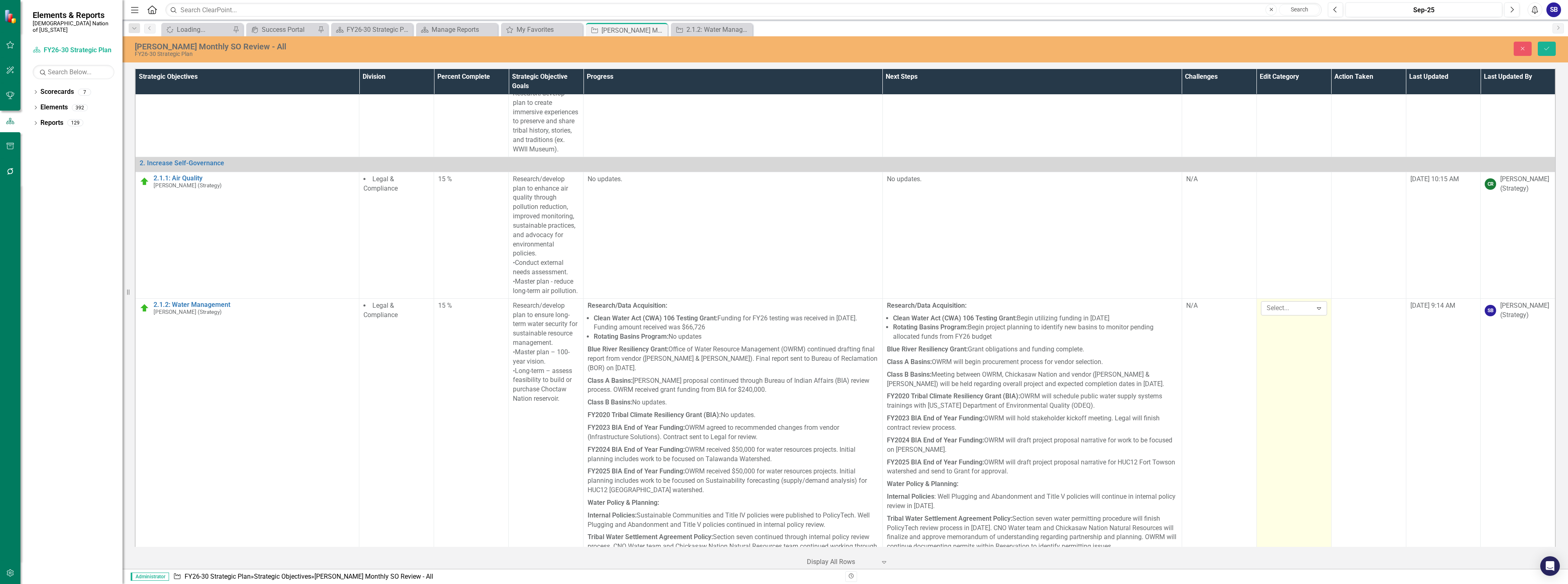
click at [1314, 305] on icon "Expand" at bounding box center [1318, 308] width 8 height 6
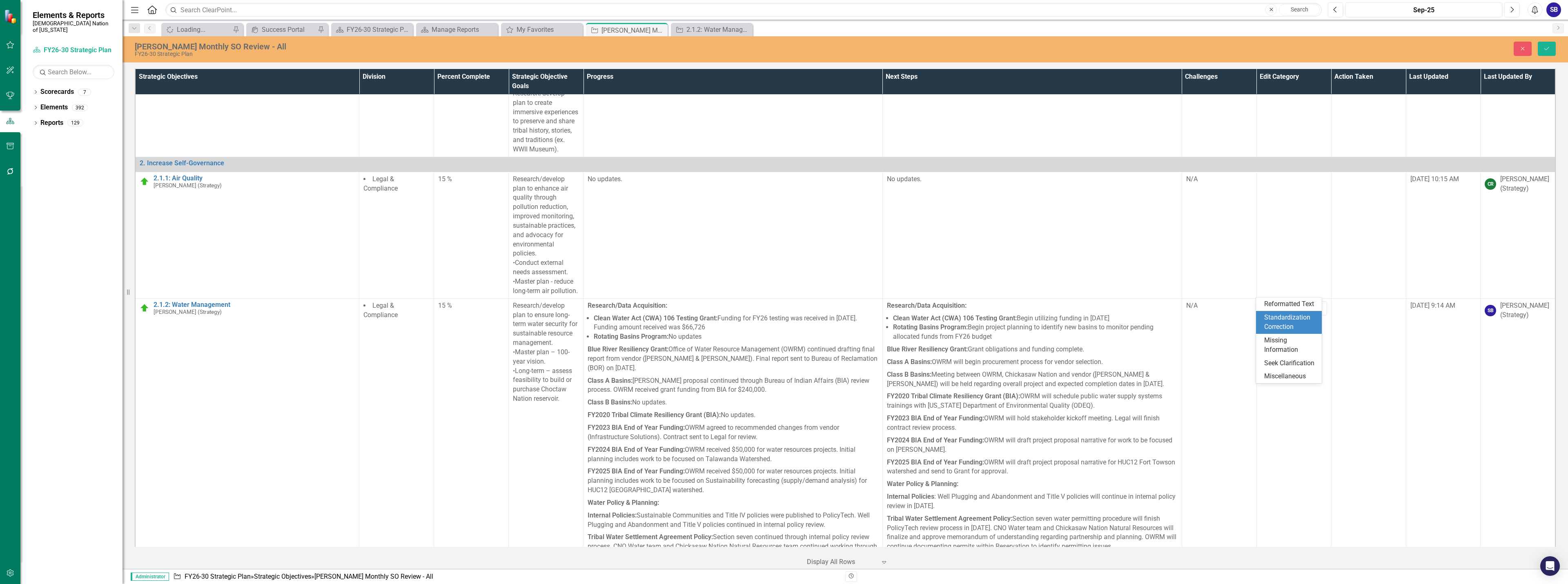
click at [1290, 319] on div "Standardization Correction" at bounding box center [1289, 322] width 52 height 19
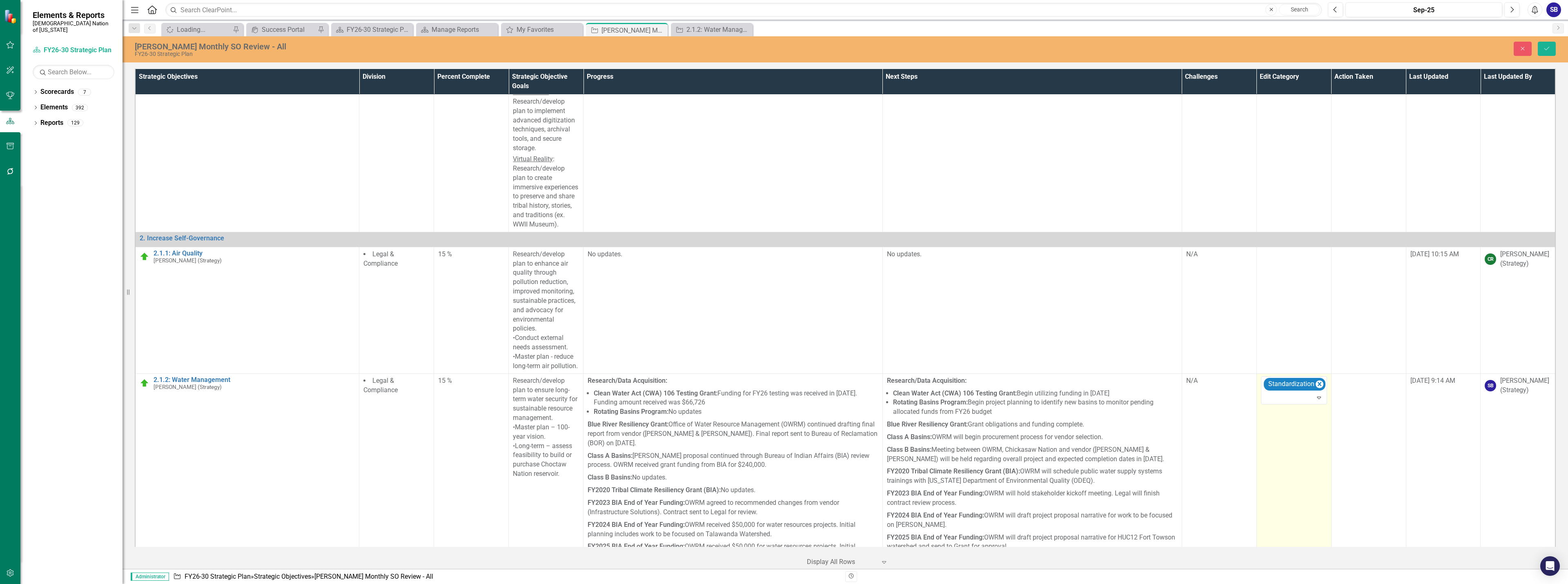
scroll to position [972, 0]
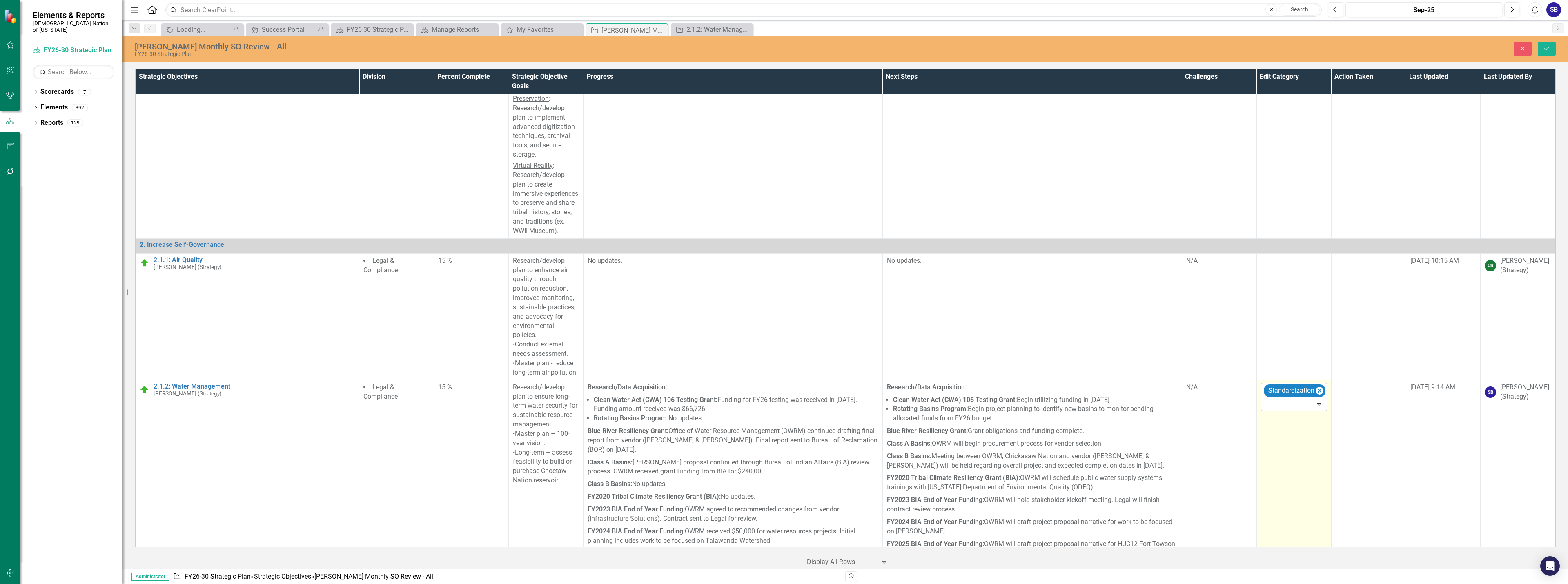
click at [1314, 397] on div "Expand" at bounding box center [1320, 404] width 11 height 13
drag, startPoint x: 1303, startPoint y: 437, endPoint x: 1308, endPoint y: 429, distance: 9.4
click at [1303, 437] on div "Seek Clarification" at bounding box center [1289, 437] width 52 height 10
click at [1314, 416] on icon "Expand" at bounding box center [1318, 419] width 8 height 6
click at [1296, 448] on div "Miscellaneous" at bounding box center [1289, 451] width 52 height 10
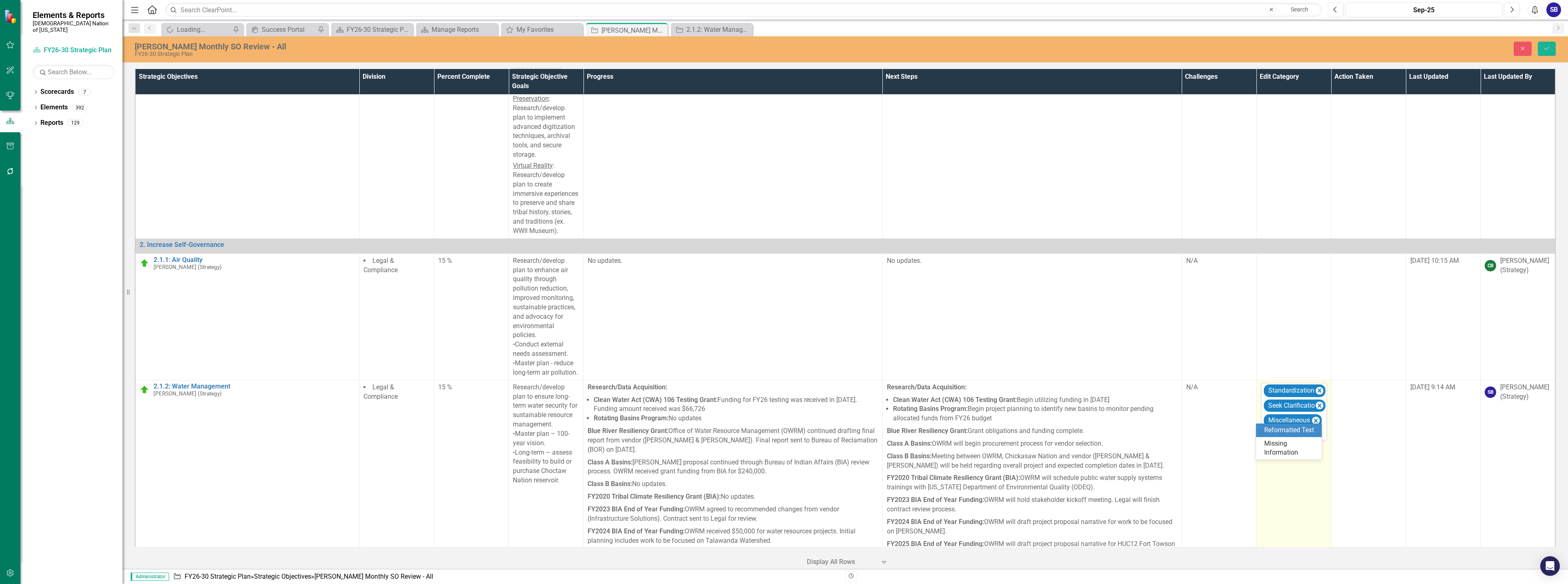
click at [1314, 431] on icon "Expand" at bounding box center [1318, 434] width 8 height 6
click at [1290, 430] on div "Reformatted Text" at bounding box center [1289, 430] width 52 height 10
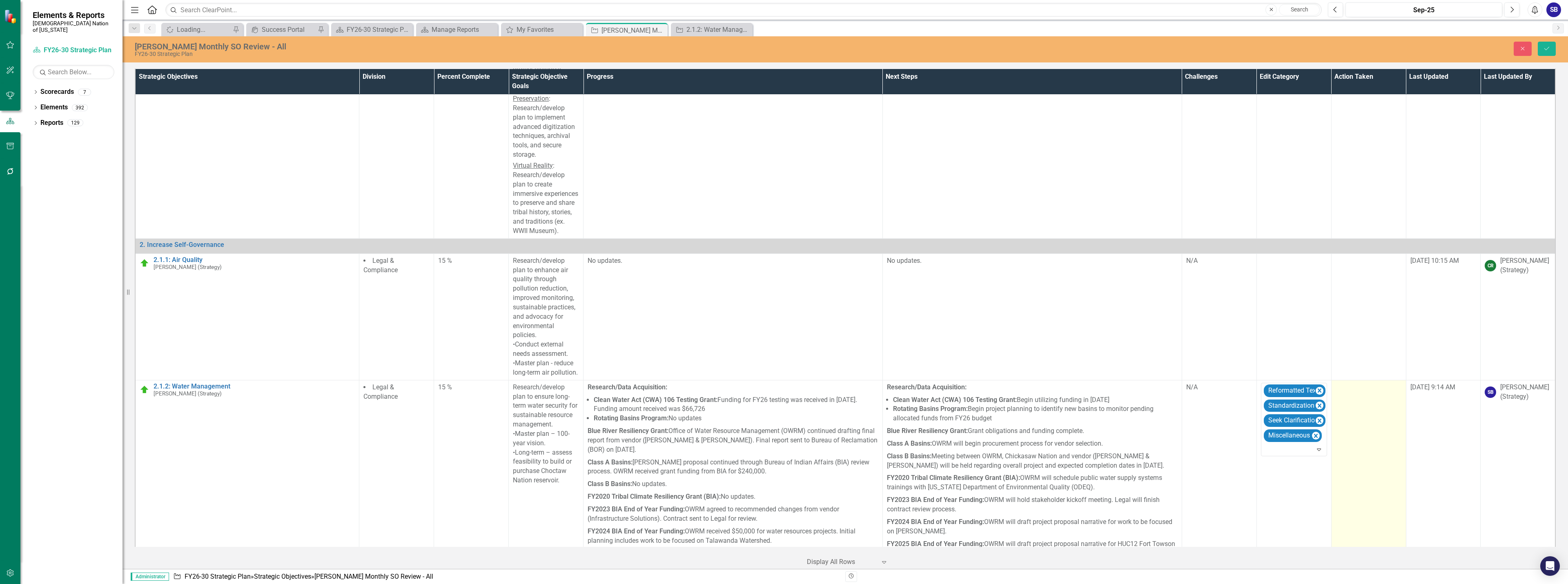
click at [1371, 385] on div at bounding box center [1362, 390] width 49 height 11
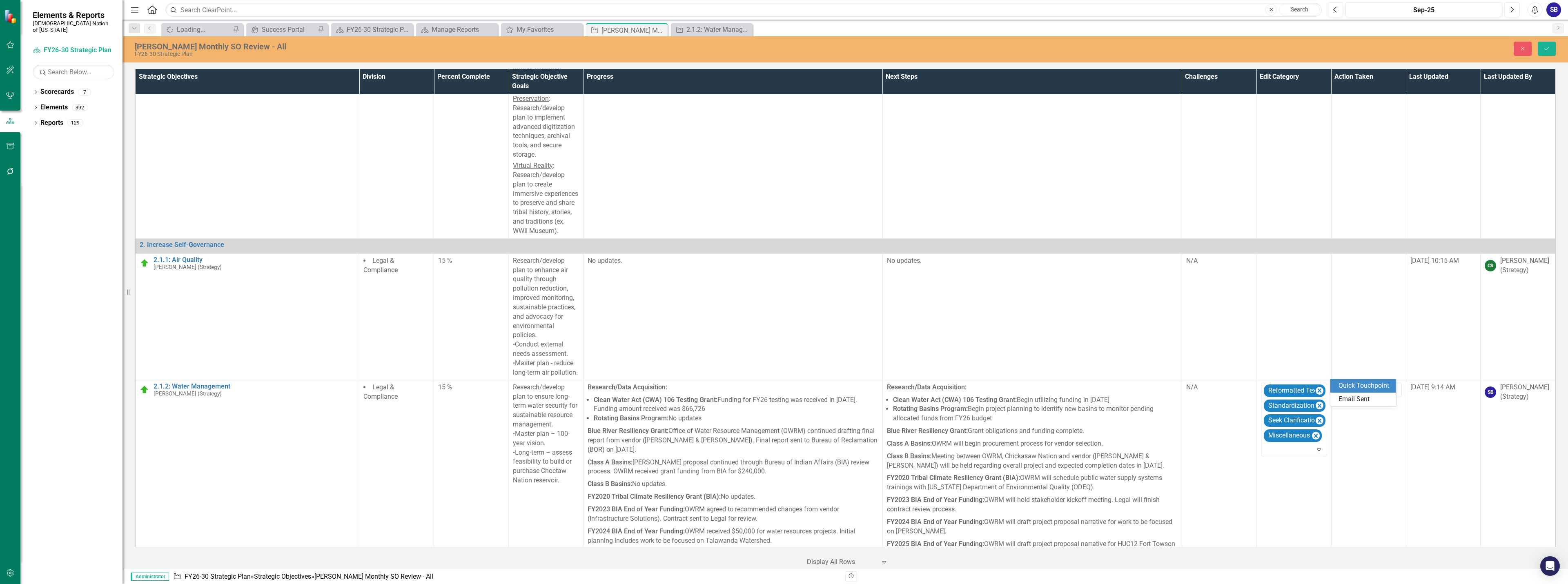
click at [1370, 385] on div "Quick Touchpoint" at bounding box center [1364, 386] width 52 height 10
drag, startPoint x: 1545, startPoint y: 50, endPoint x: 1528, endPoint y: 187, distance: 138.1
click at [1545, 50] on icon "Save" at bounding box center [1546, 48] width 7 height 6
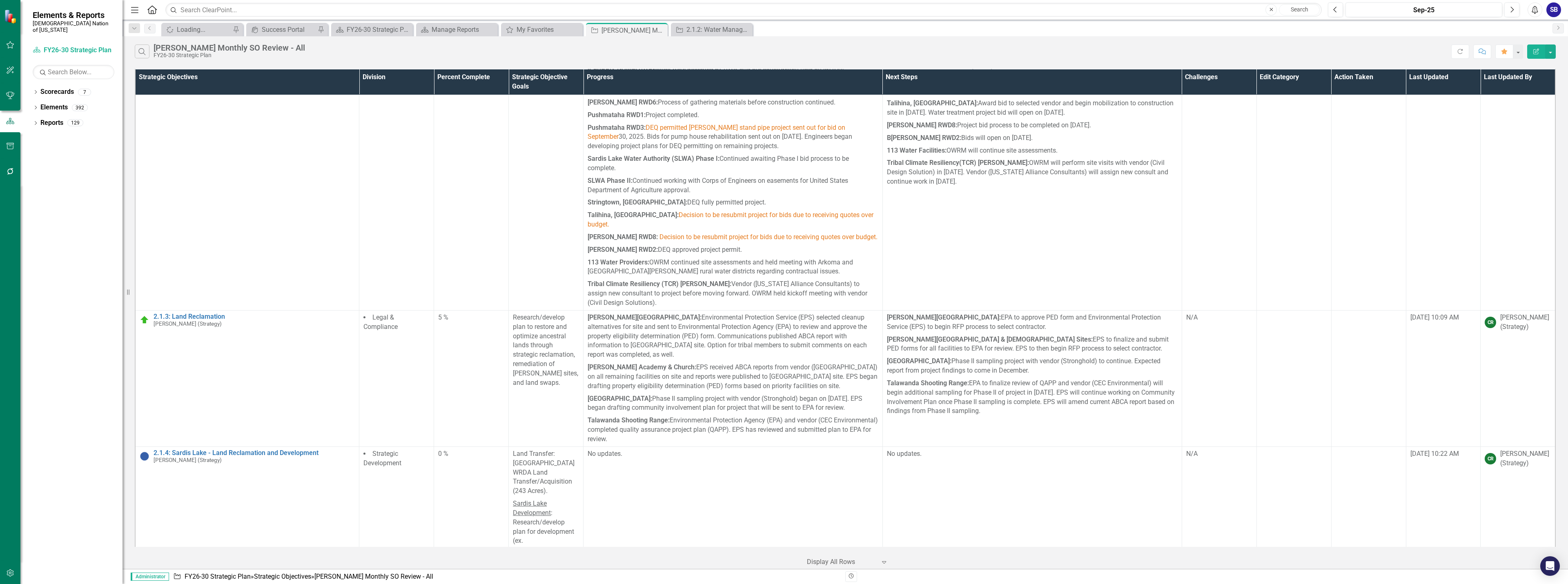
scroll to position [1783, 0]
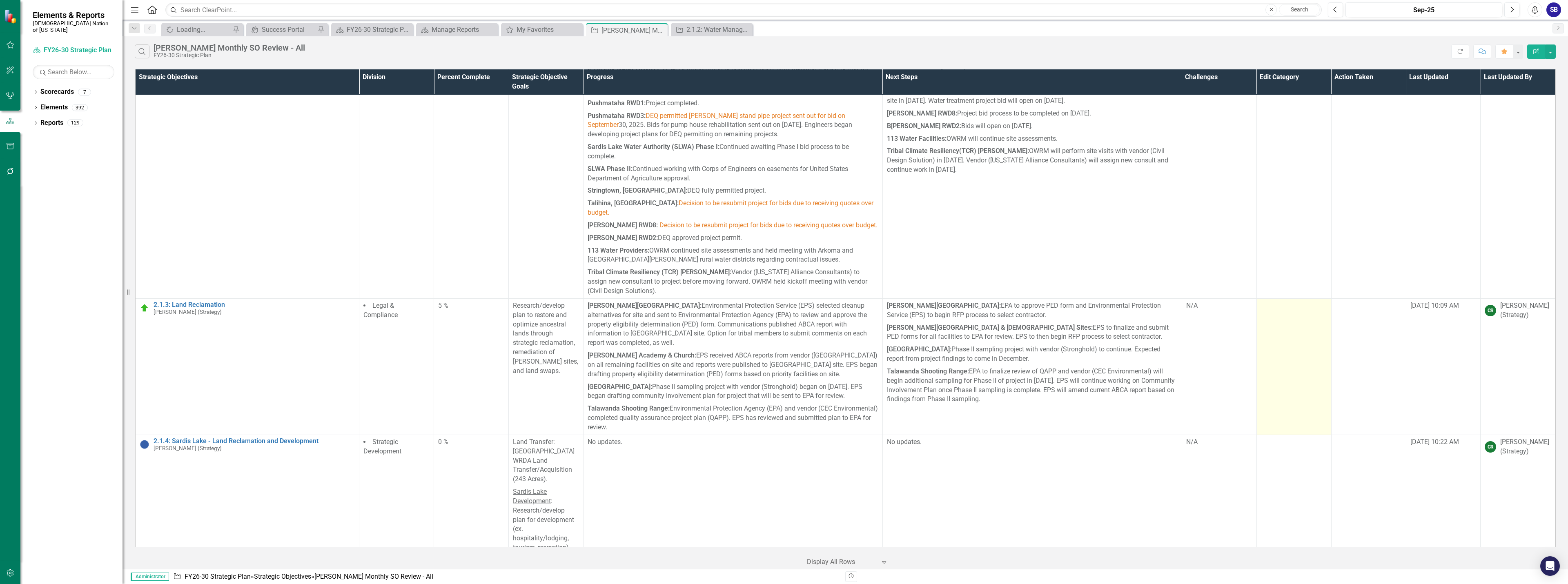
click at [1291, 319] on td at bounding box center [1294, 366] width 75 height 136
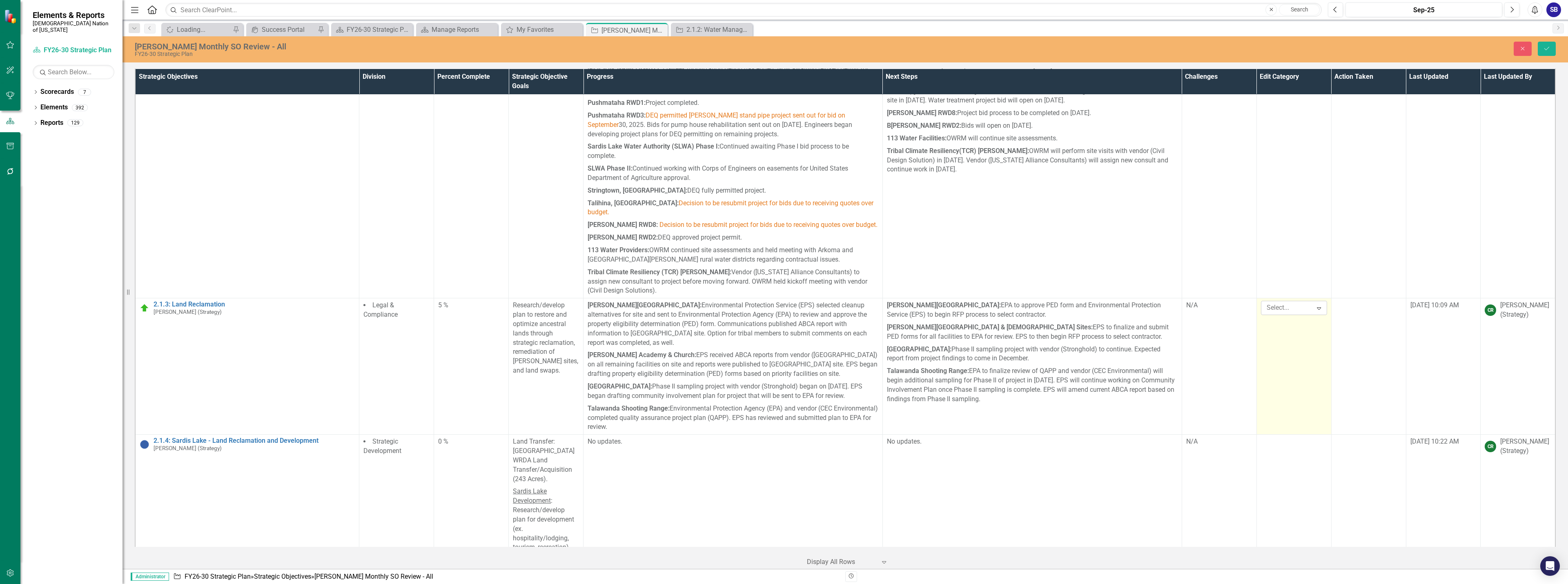
click at [1284, 302] on div at bounding box center [1287, 308] width 49 height 11
click at [1278, 302] on div "Standardization Correction" at bounding box center [1289, 303] width 52 height 19
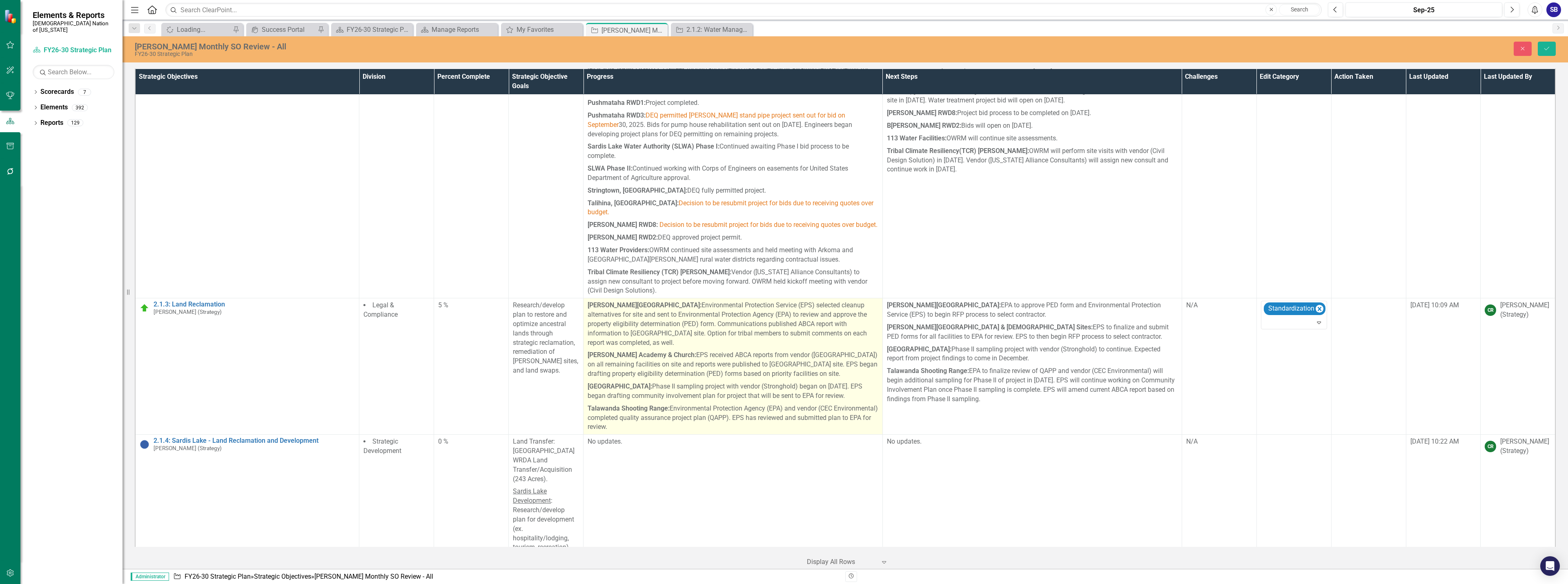
click at [751, 301] on p "Homer Chapel: Environmental Protection Service (EPS) selected cleanup alternati…" at bounding box center [732, 325] width 291 height 48
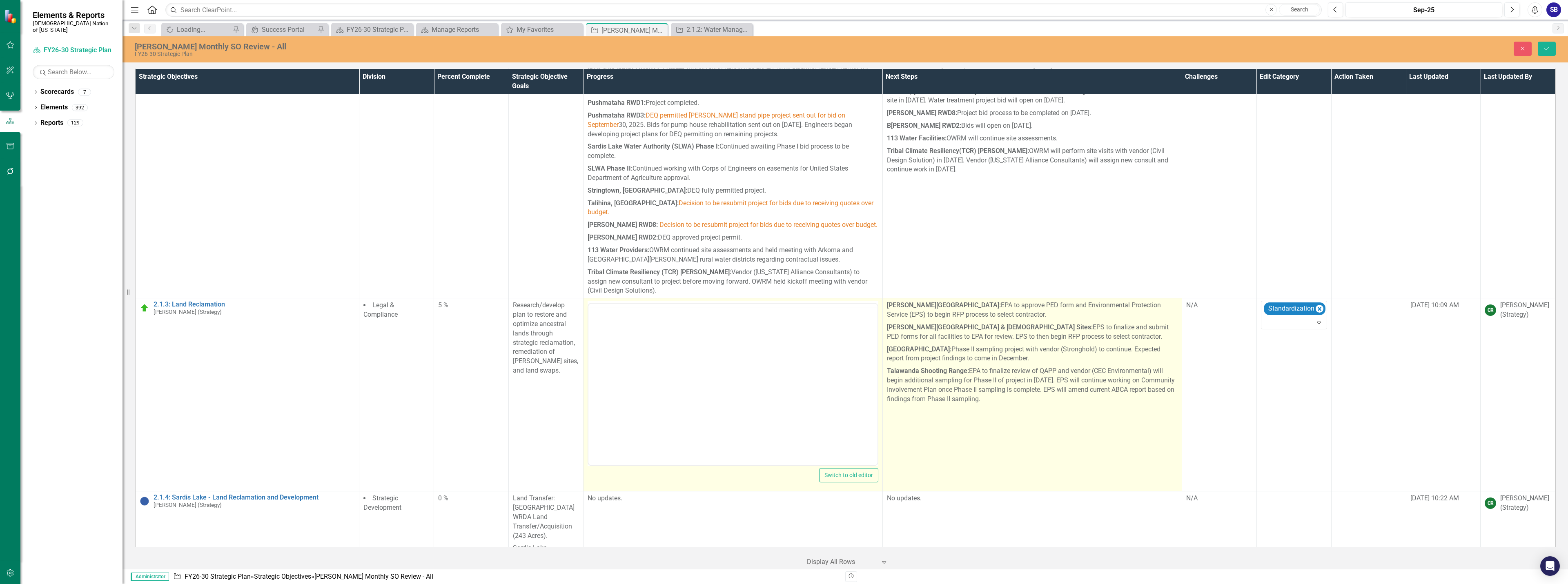
click at [955, 343] on p "Old Talihina Hospital: Phase II sampling project with vendor (Stronghold) to co…" at bounding box center [1032, 354] width 291 height 22
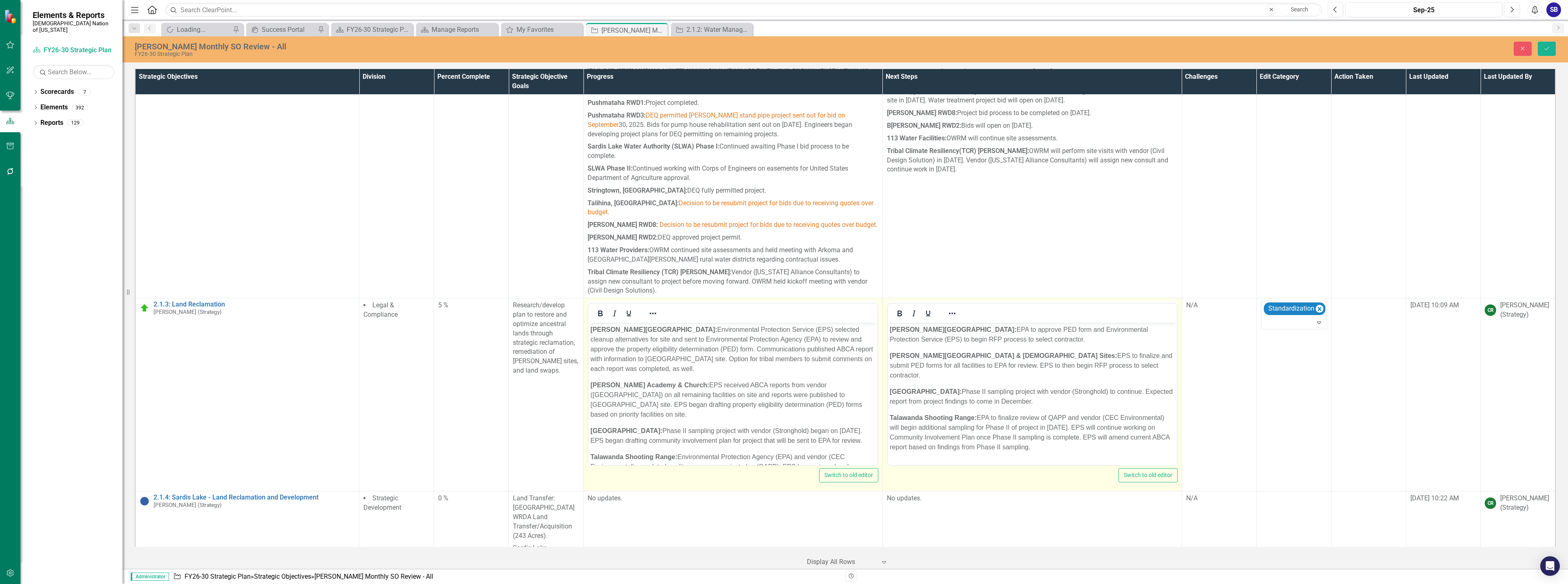
scroll to position [0, 0]
drag, startPoint x: 624, startPoint y: 339, endPoint x: 740, endPoint y: 340, distance: 116.0
click at [740, 340] on p "Homer Chapel: Environmental Protection Service (EPS) selected cleanup alternati…" at bounding box center [733, 349] width 285 height 49
copy p "Environmental Protection Agency (EPA)"
click at [810, 340] on p "Homer Chapel: Environmental Protection Service (EPS) selected cleanup alternati…" at bounding box center [733, 349] width 285 height 49
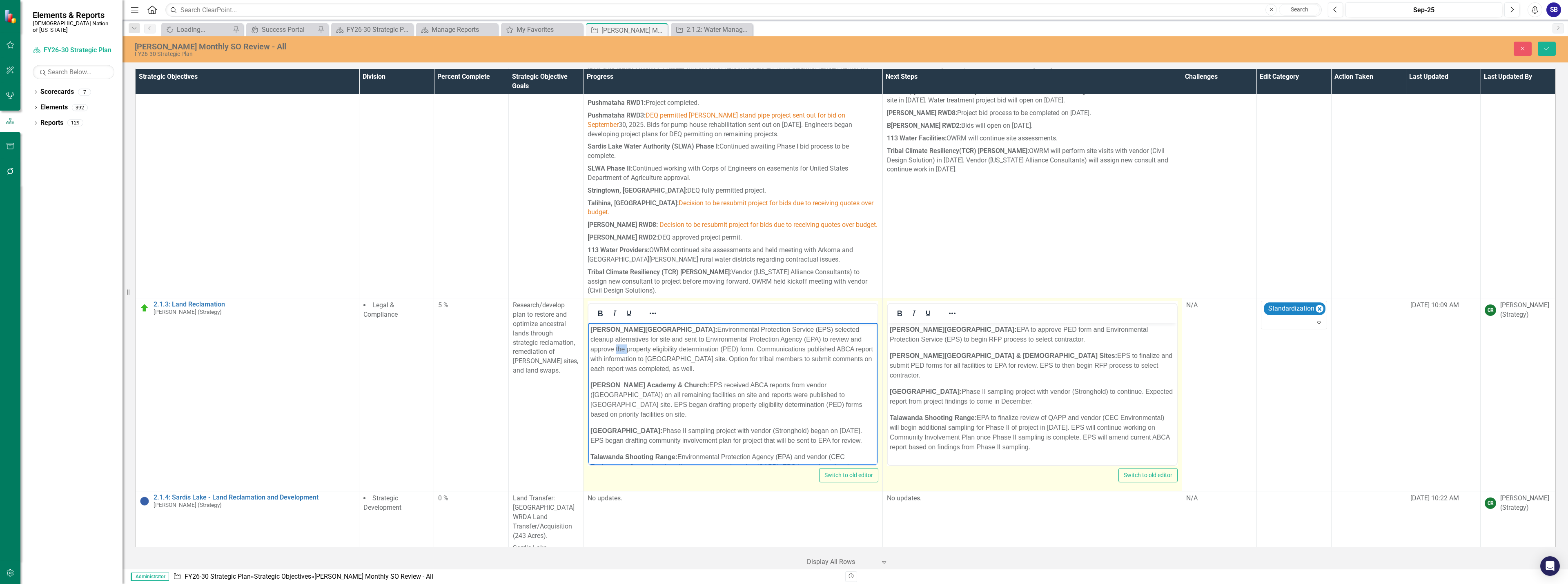
click at [810, 340] on p "Homer Chapel: Environmental Protection Service (EPS) selected cleanup alternati…" at bounding box center [733, 349] width 285 height 49
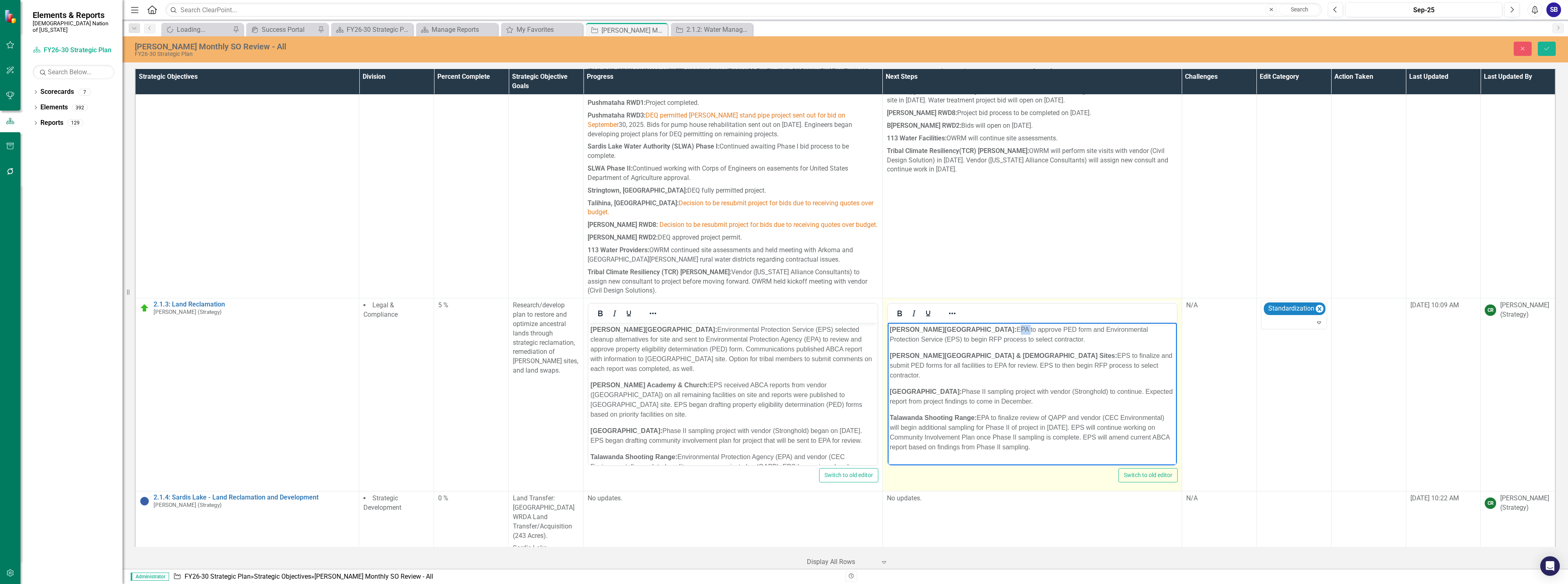
drag, startPoint x: 939, startPoint y: 329, endPoint x: 948, endPoint y: 328, distance: 9.1
click at [948, 328] on p "Homer Chapel: EPA to approve PED form and Environmental Protection Service (EPS…" at bounding box center [1032, 335] width 285 height 19
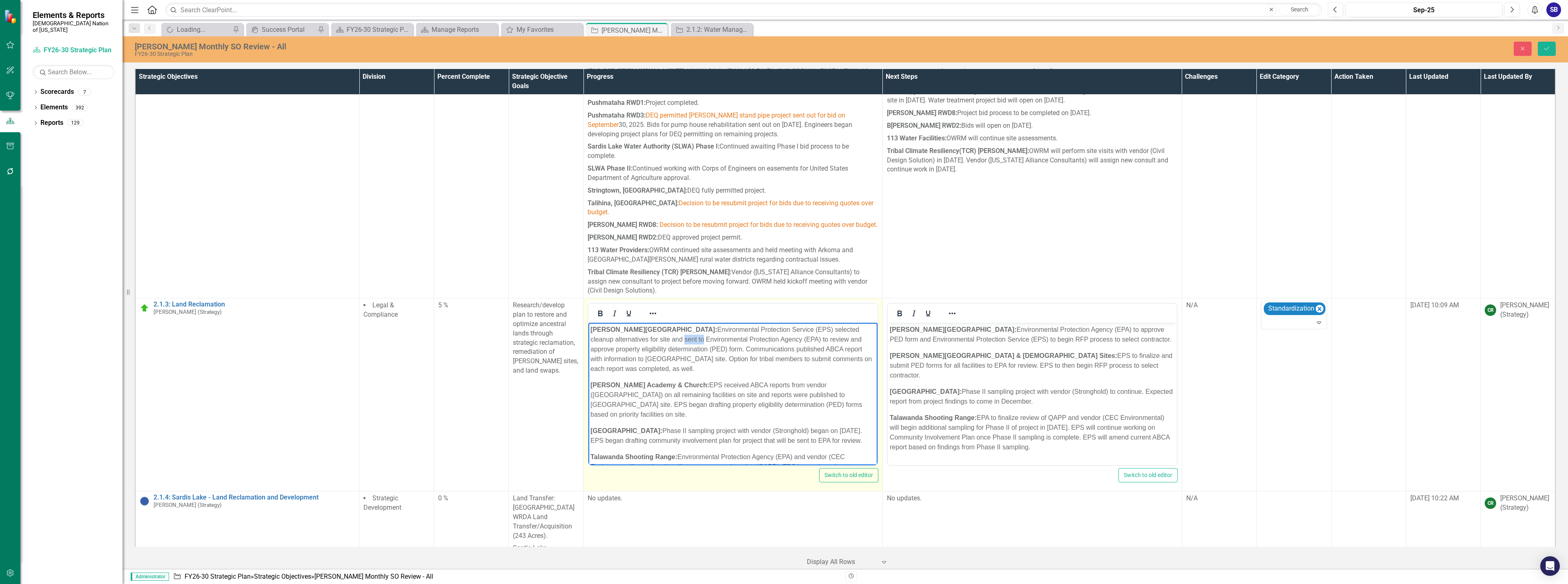
drag, startPoint x: 603, startPoint y: 339, endPoint x: 623, endPoint y: 339, distance: 20.0
click at [623, 339] on p "Homer Chapel: Environmental Protection Service (EPS) selected cleanup alternati…" at bounding box center [733, 349] width 285 height 49
click at [653, 308] on icon "Reveal or hide additional toolbar items" at bounding box center [653, 313] width 10 height 10
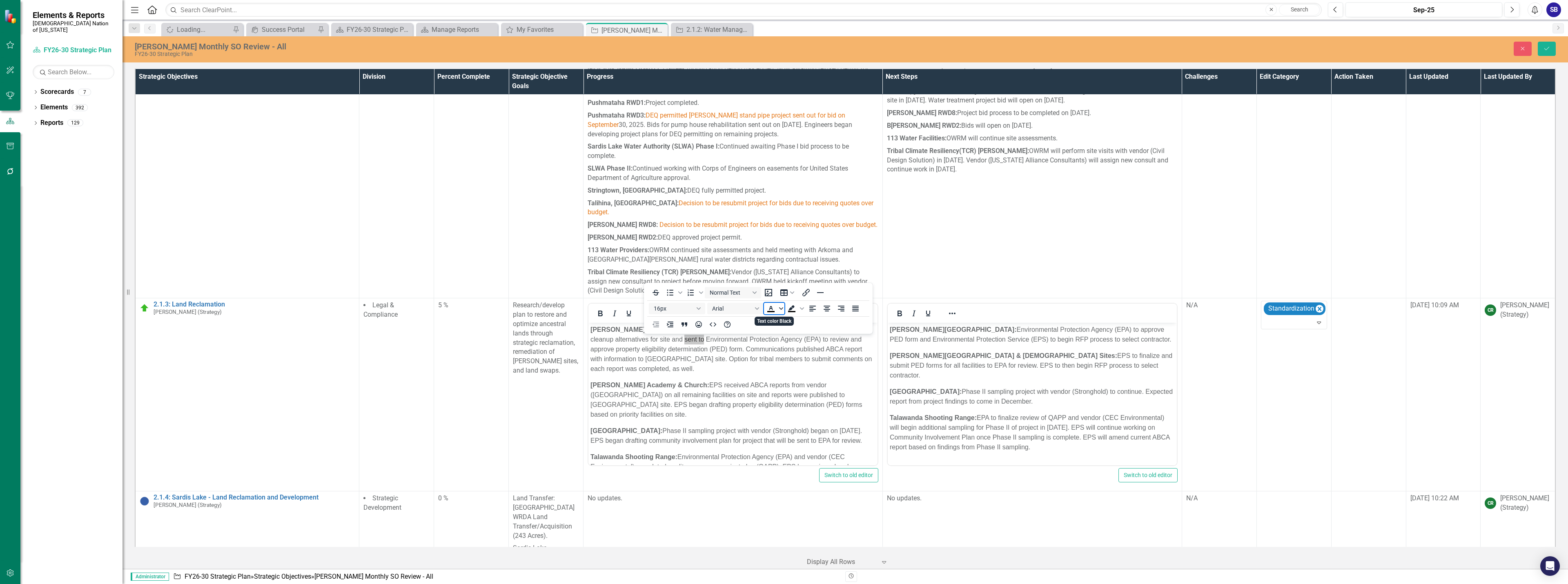
click at [780, 307] on icon "Text color Black" at bounding box center [781, 308] width 4 height 2
drag, startPoint x: 778, startPoint y: 342, endPoint x: 184, endPoint y: 52, distance: 661.0
click at [778, 342] on div "Orange" at bounding box center [782, 345] width 10 height 10
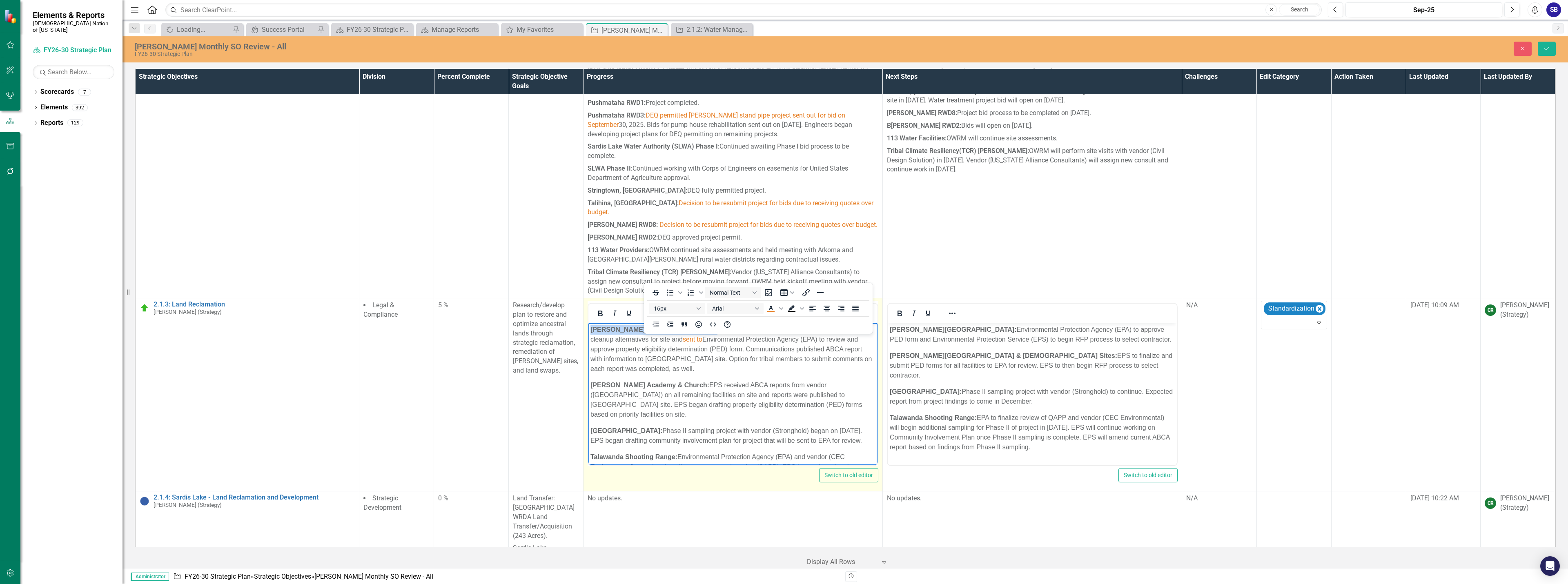
click at [650, 308] on icon "Reveal or hide additional toolbar items" at bounding box center [653, 313] width 10 height 10
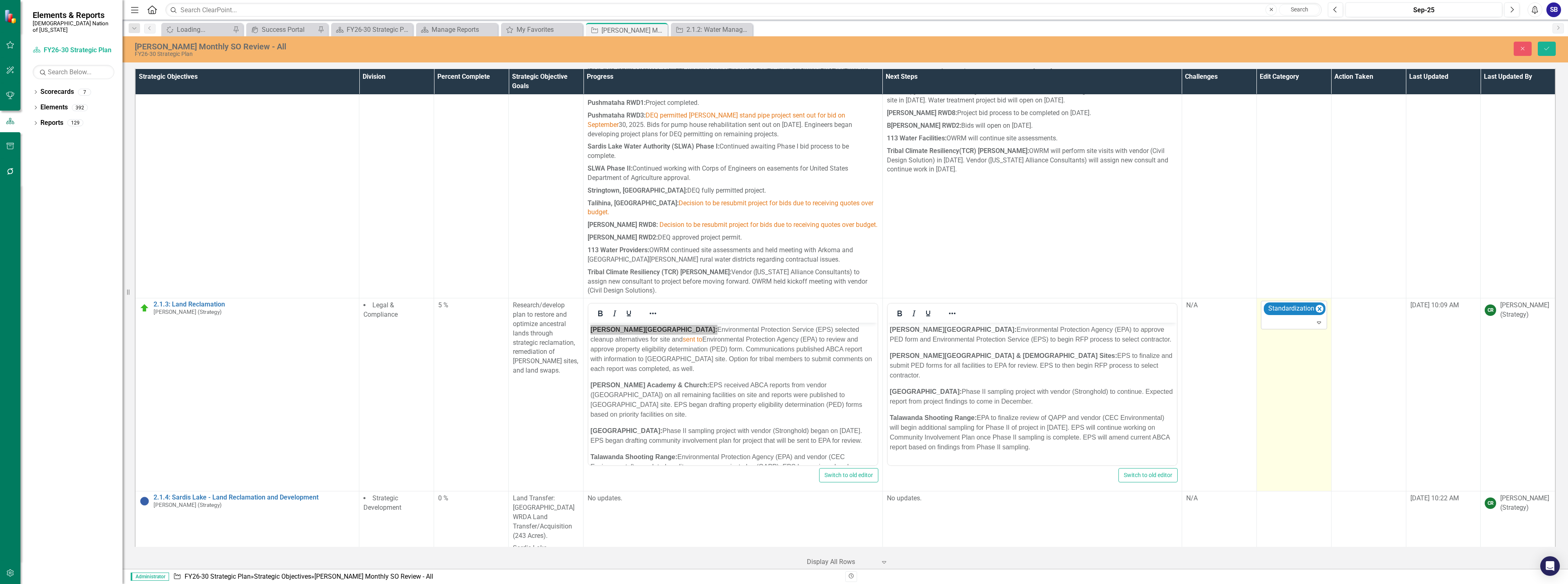
click at [1278, 317] on div at bounding box center [1294, 323] width 63 height 11
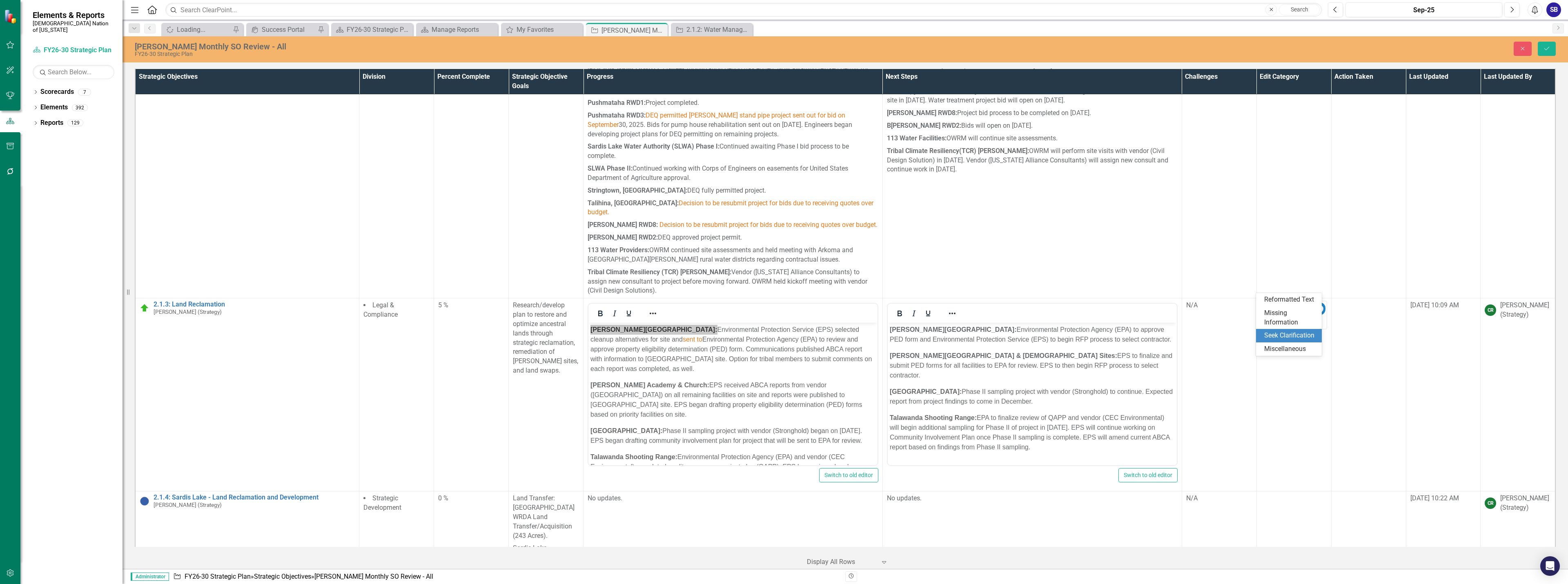
click at [1287, 332] on div "Seek Clarification" at bounding box center [1289, 335] width 52 height 10
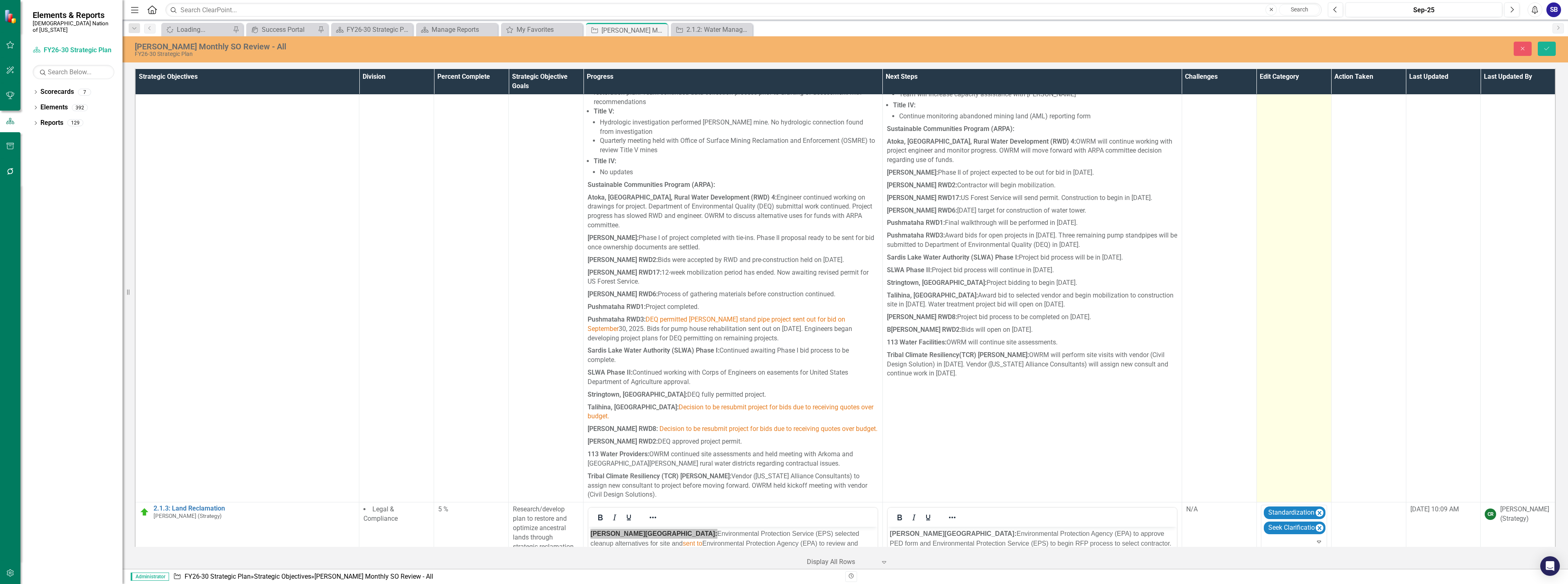
scroll to position [1824, 0]
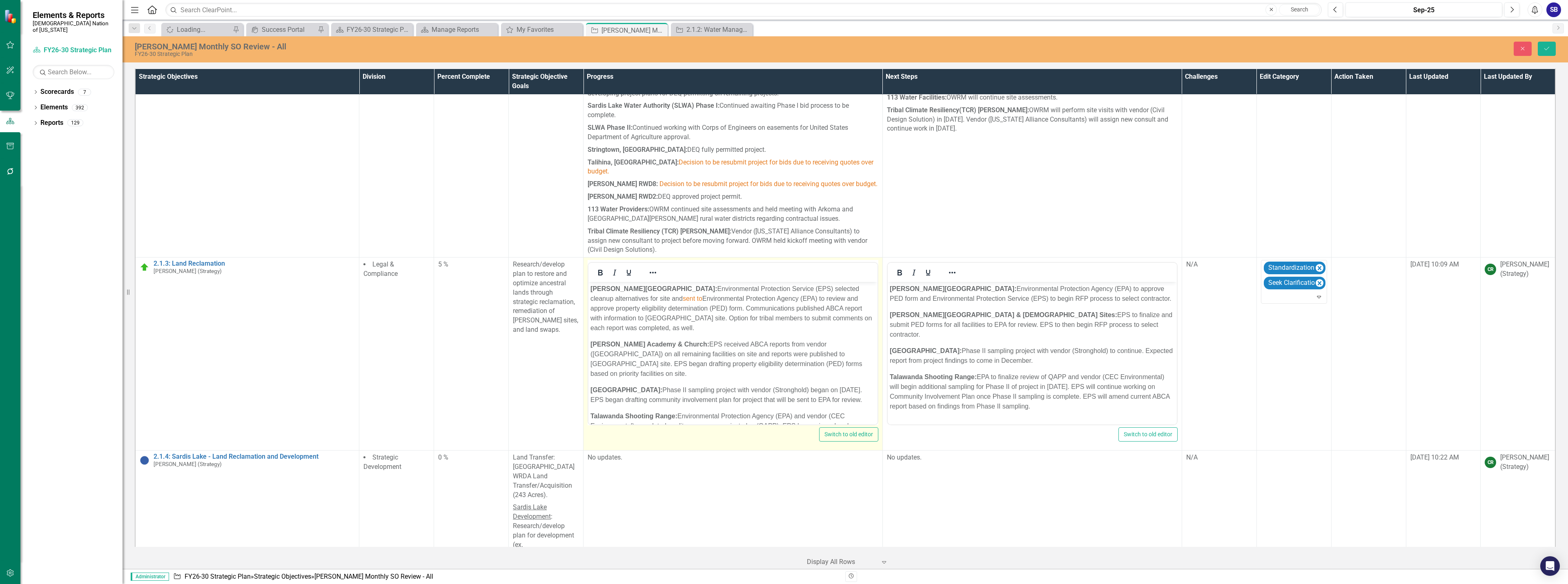
click at [770, 328] on p "Homer Chapel: Environmental Protection Service (EPS) selected cleanup alternati…" at bounding box center [733, 308] width 285 height 49
click at [832, 319] on p "Homer Chapel: Environmental Protection Service (EPS) selected cleanup alternati…" at bounding box center [733, 308] width 285 height 49
drag, startPoint x: 643, startPoint y: 329, endPoint x: 625, endPoint y: 328, distance: 18.0
click at [625, 328] on p "Homer Chapel: Environmental Protection Service (EPS) selected cleanup alternati…" at bounding box center [733, 308] width 285 height 49
drag, startPoint x: 653, startPoint y: 328, endPoint x: 621, endPoint y: 329, distance: 32.0
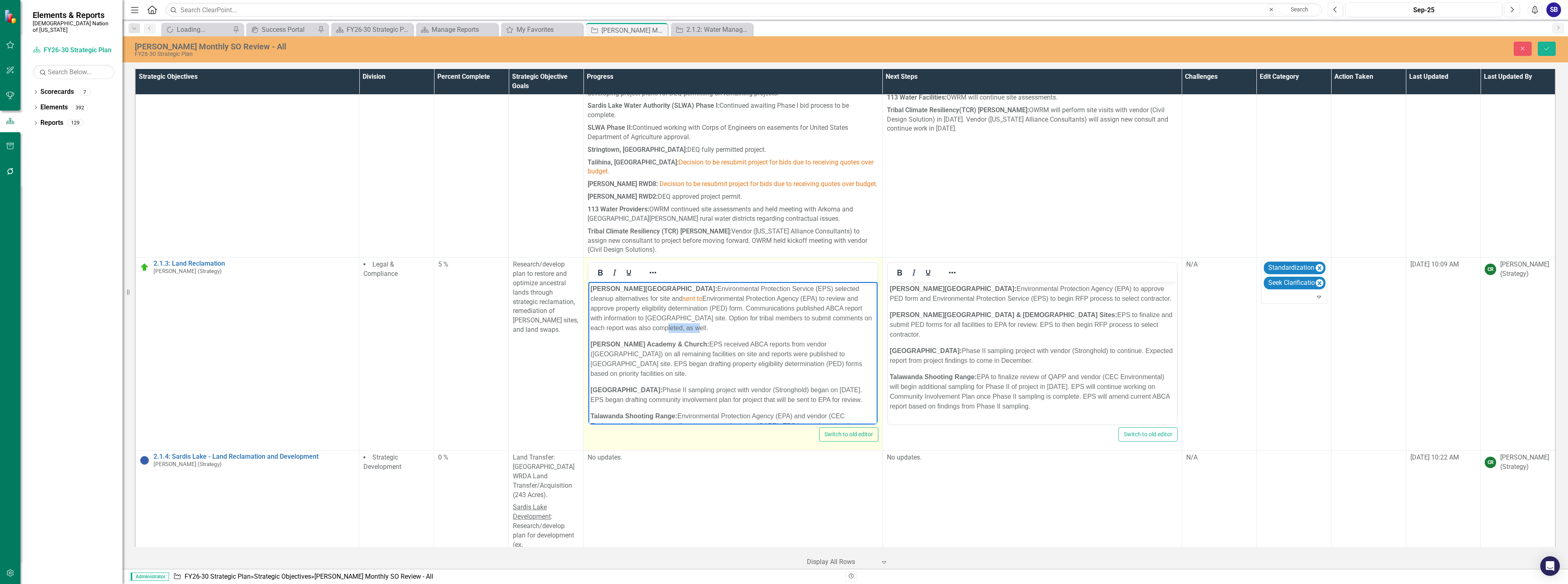
click at [621, 329] on p "Homer Chapel: Environmental Protection Service (EPS) selected cleanup alternati…" at bounding box center [733, 308] width 285 height 49
click at [848, 367] on p "Wheelock Academy & Church: EPS received ABCA reports from vendor (Crystal Creek…" at bounding box center [733, 359] width 285 height 39
click at [749, 307] on p "Homer Chapel: Environmental Protection Service (EPS) selected cleanup alternati…" at bounding box center [733, 308] width 285 height 49
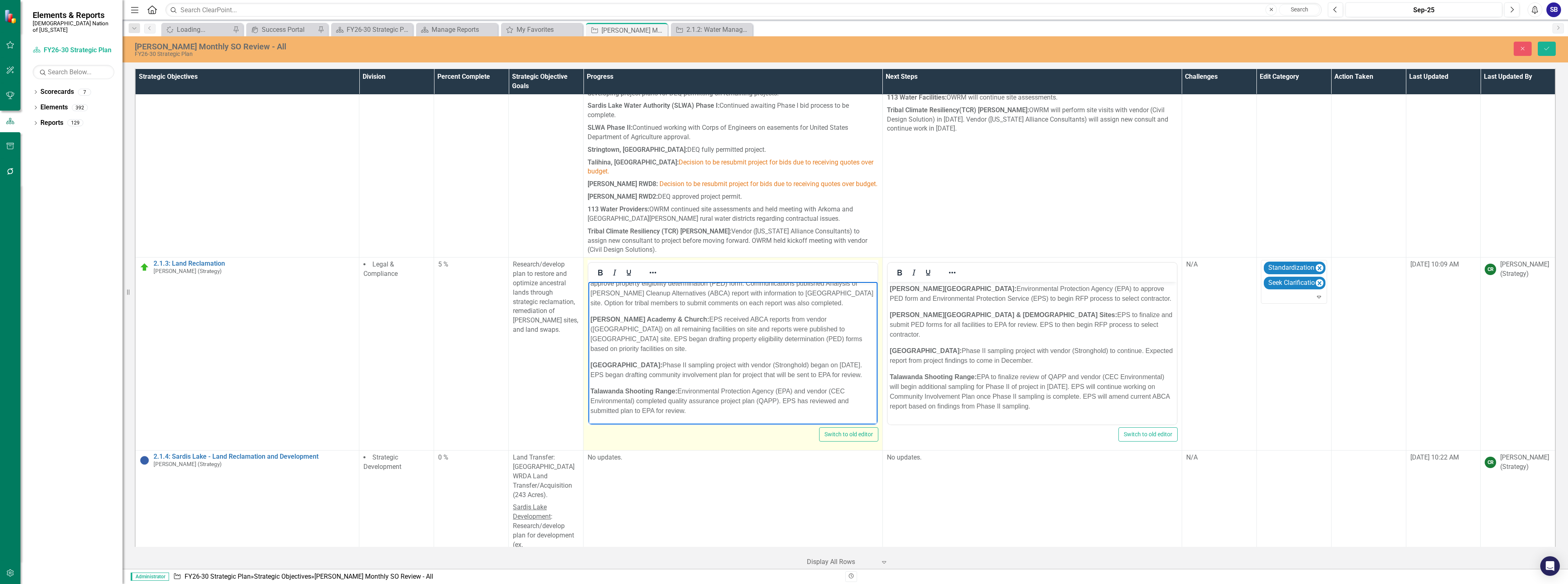
scroll to position [1906, 0]
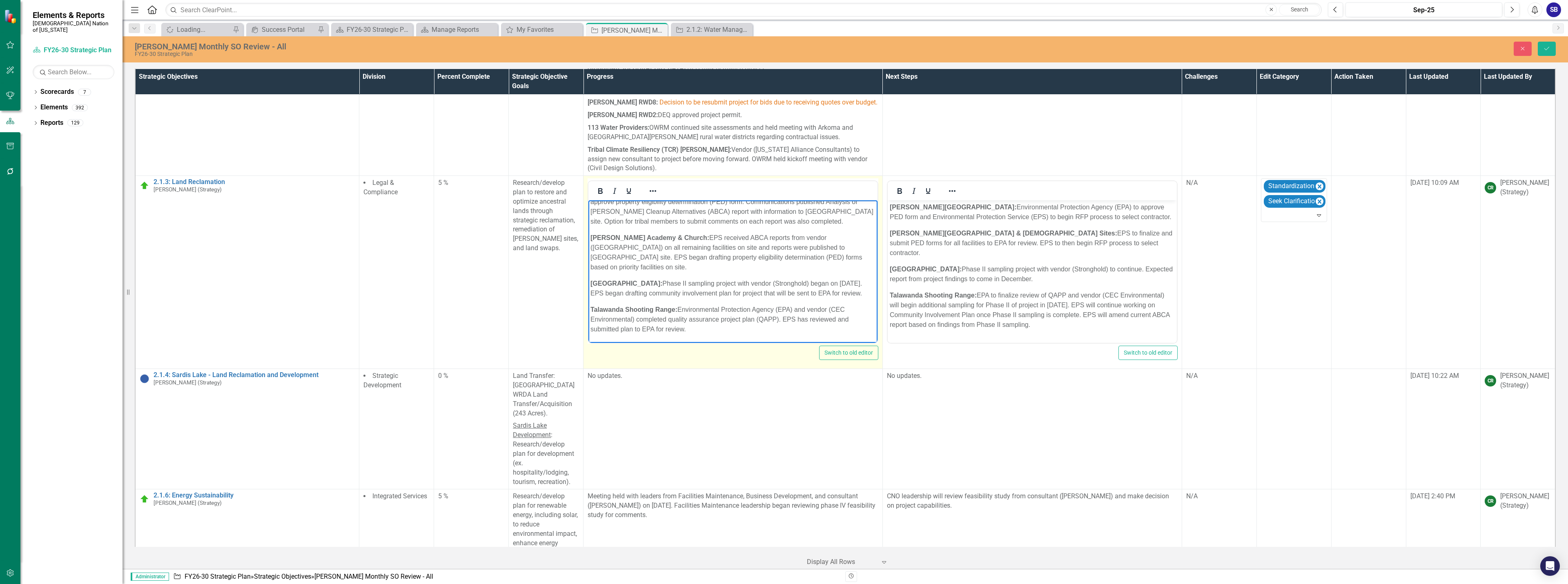
click at [802, 320] on p "Talawanda Shooting Range: Environmental Protection Agency (EPA) and vendor (CEC…" at bounding box center [733, 319] width 285 height 30
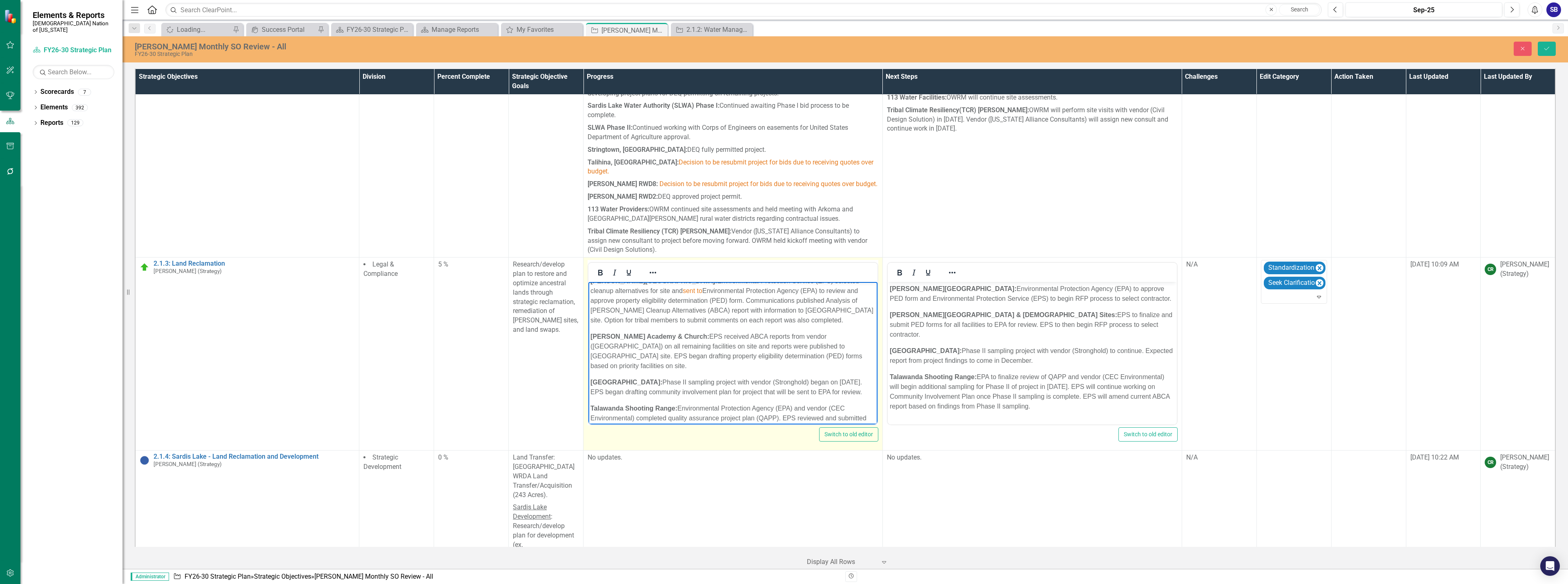
scroll to position [0, 0]
drag, startPoint x: 589, startPoint y: 364, endPoint x: 702, endPoint y: 364, distance: 113.0
click at [702, 364] on body "Homer Chapel: Environmental Protection Service (EPS) selected cleanup alternati…" at bounding box center [732, 366] width 289 height 167
copy p "property eligibility determination (PED)"
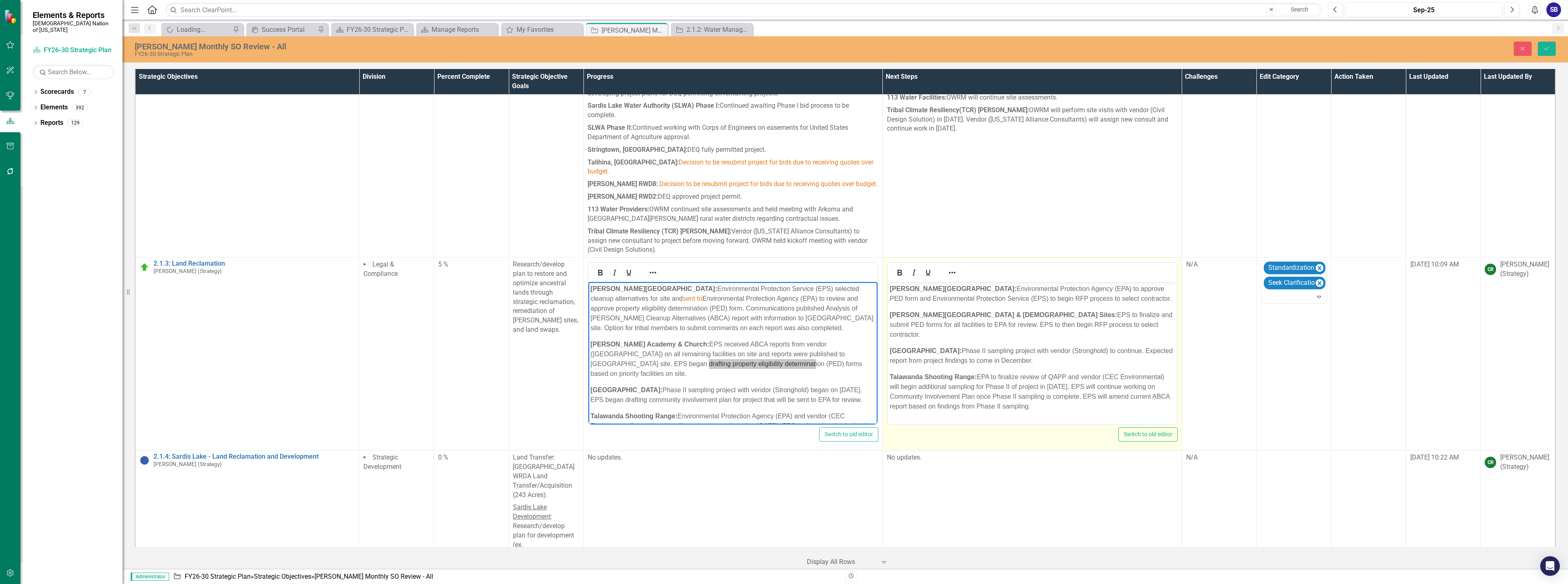
click at [1094, 287] on p "Homer Chapel: Environmental Protection Agency (EPA) to approve PED form and Env…" at bounding box center [1032, 294] width 285 height 19
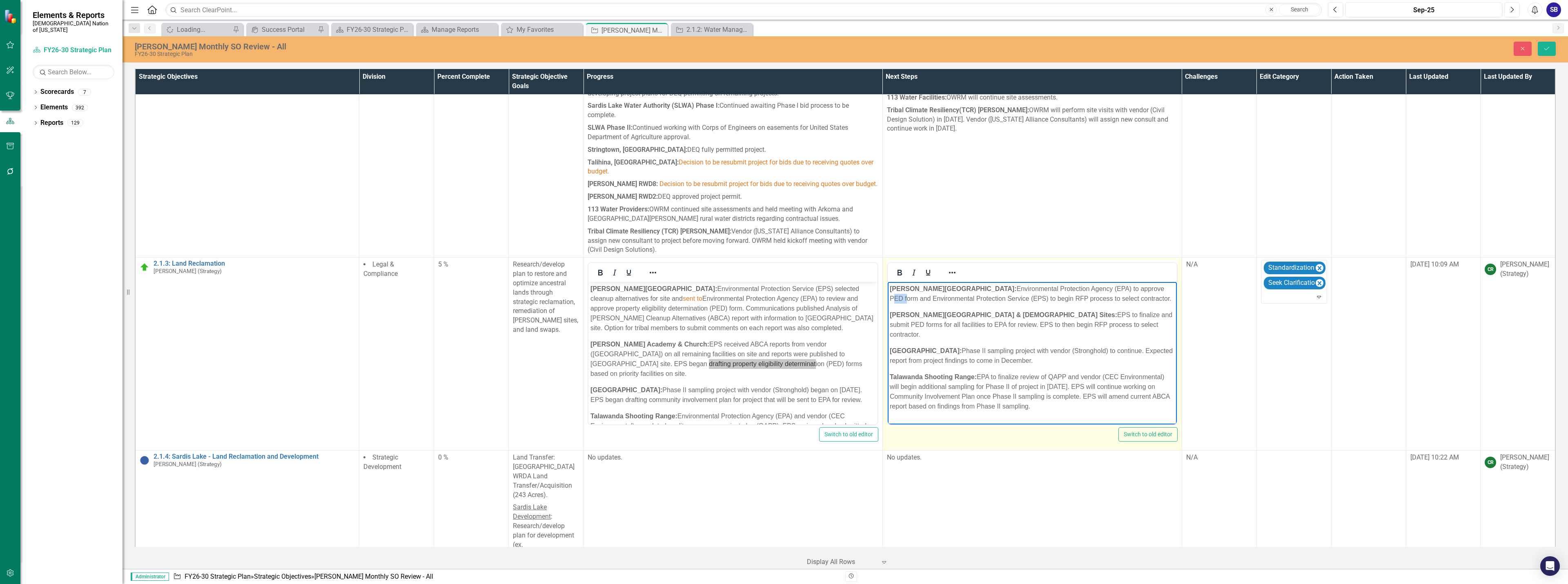
click at [1094, 287] on p "Homer Chapel: Environmental Protection Agency (EPA) to approve PED form and Env…" at bounding box center [1032, 294] width 285 height 19
click at [1099, 299] on p "Homer Chapel: Environmental Protection Agency (EPA) to approve property eligibi…" at bounding box center [1032, 298] width 285 height 30
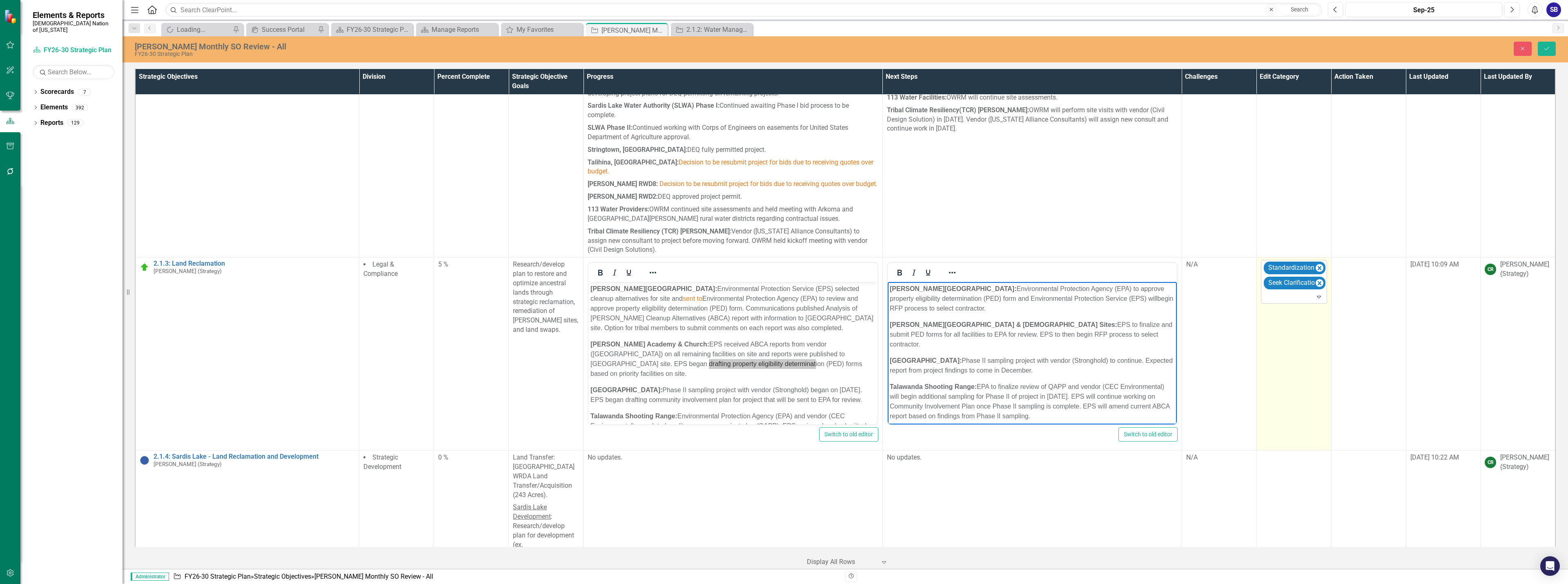
click at [1314, 290] on div "Expand" at bounding box center [1320, 297] width 11 height 13
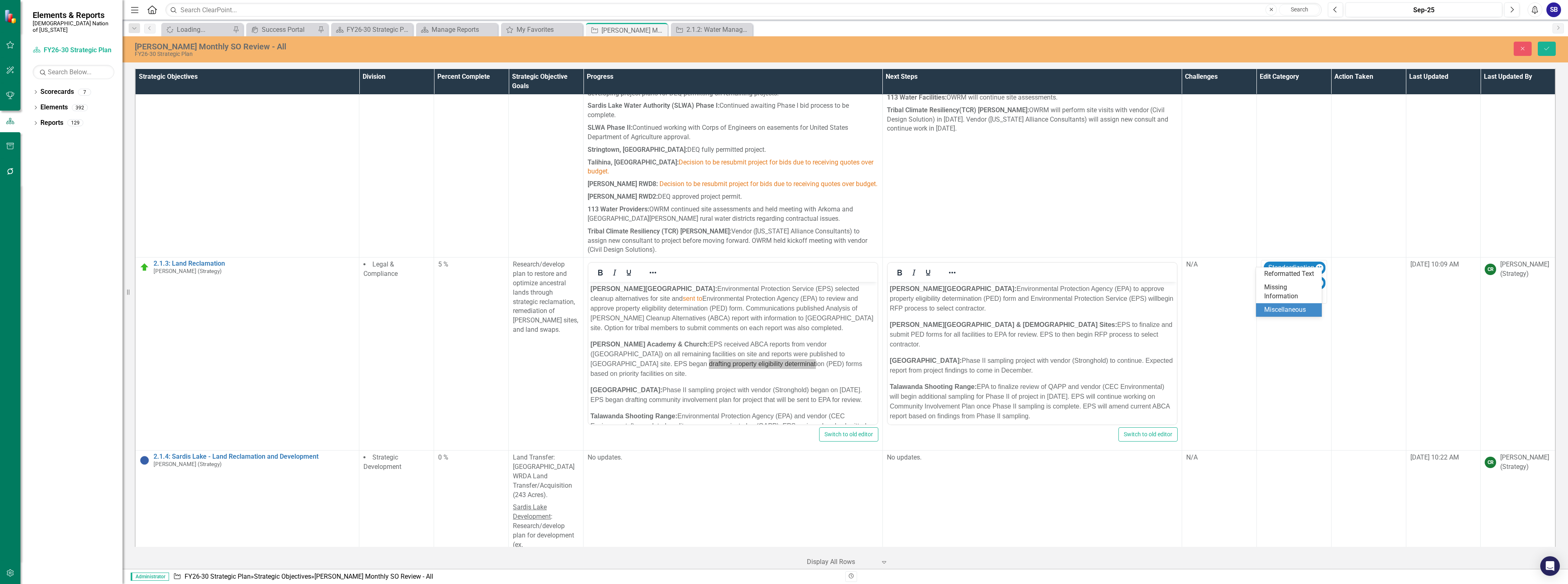
click at [1298, 306] on div "Miscellaneous" at bounding box center [1289, 310] width 52 height 10
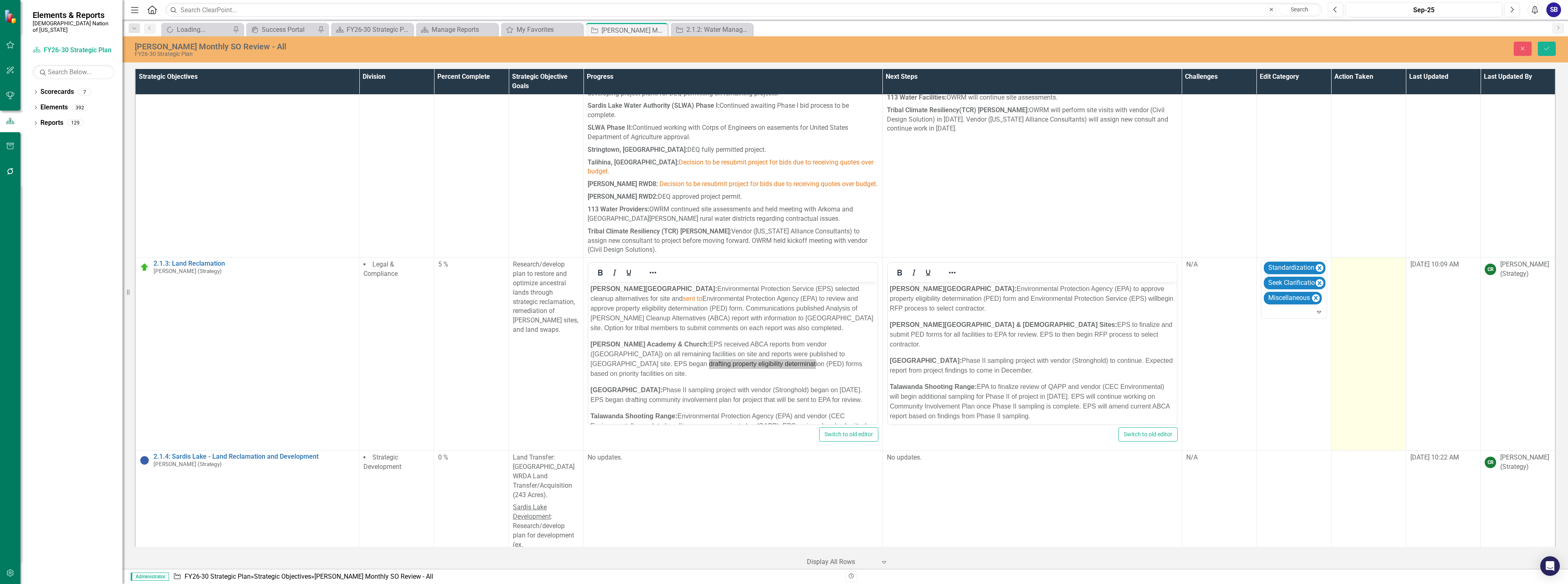
click at [1347, 267] on td at bounding box center [1368, 354] width 75 height 193
click at [1347, 266] on td at bounding box center [1368, 354] width 75 height 193
click at [1358, 261] on div at bounding box center [1362, 267] width 49 height 11
drag, startPoint x: 1352, startPoint y: 241, endPoint x: 1331, endPoint y: 251, distance: 23.3
click at [1352, 241] on div "Quick Touchpoint" at bounding box center [1364, 245] width 52 height 10
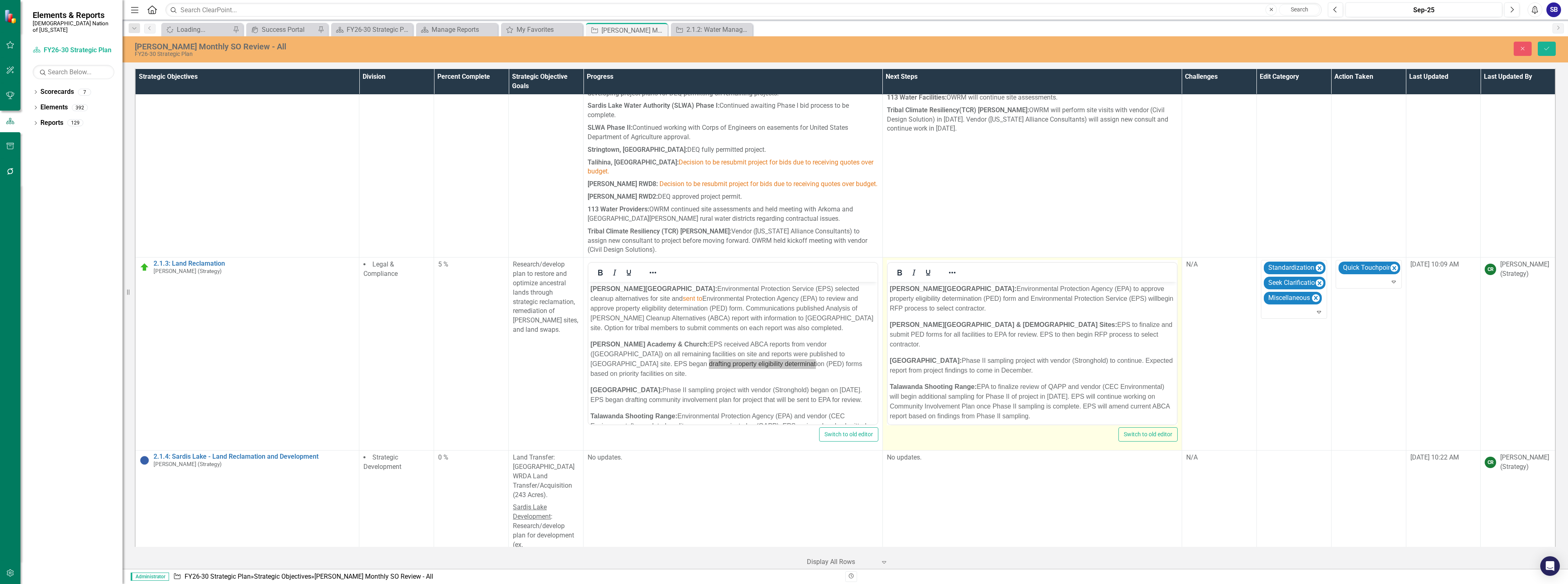
click at [1104, 301] on p "Homer Chapel: Environmental Protection Agency (EPA) to approve property eligibi…" at bounding box center [1032, 298] width 285 height 30
click at [1133, 298] on p "Homer Chapel: Environmental Protection Agency (EPA) to approve property eligibi…" at bounding box center [1032, 298] width 285 height 30
click at [1020, 327] on p "Wheelock Academy & Church Sites: EPS to finalize and submit PED forms for all f…" at bounding box center [1032, 335] width 285 height 30
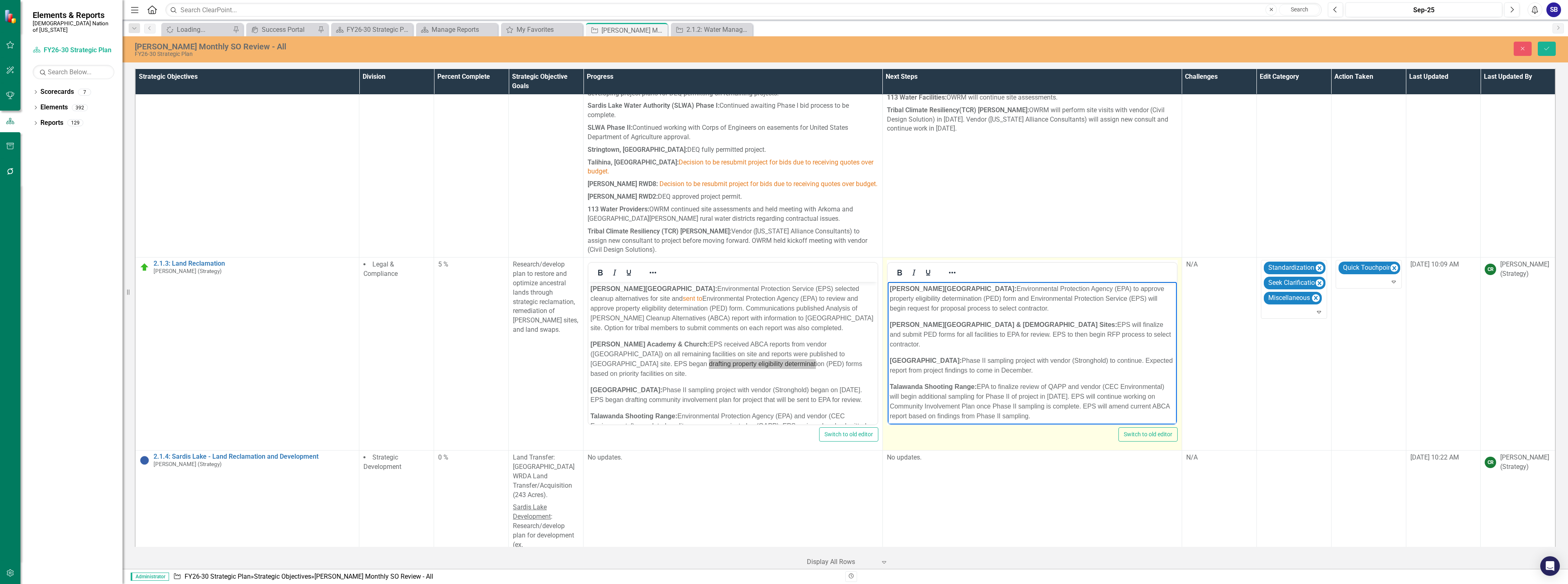
click at [952, 337] on p "Wheelock Academy & Church Sites: EPS will finalize and submit PED forms for all…" at bounding box center [1032, 335] width 285 height 30
click at [914, 310] on p "Homer Chapel: Environmental Protection Agency (EPA) to approve property eligibi…" at bounding box center [1032, 298] width 285 height 30
click at [1108, 356] on p "Old Talihina Hospital: Phase II sampling project with vendor (Stronghold) to co…" at bounding box center [1032, 365] width 285 height 19
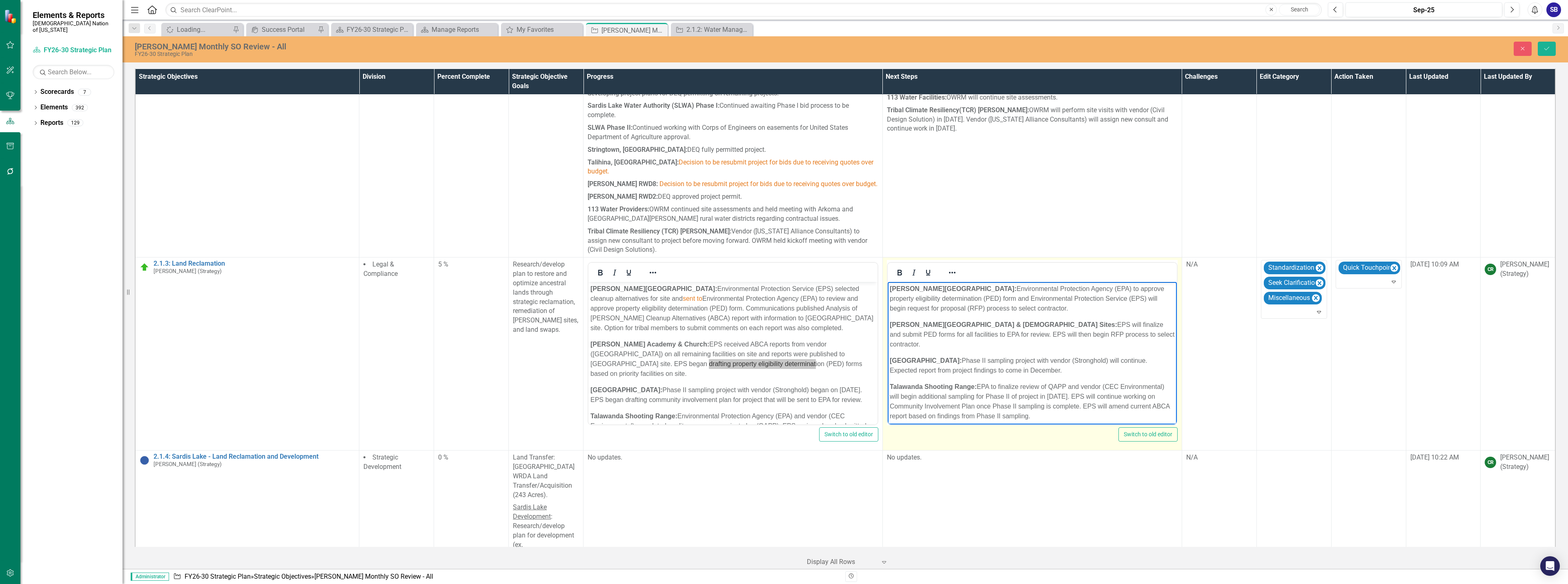
click at [969, 360] on p "Old Talihina Hospital: Phase II sampling project with vendor (Stronghold) will …" at bounding box center [1032, 365] width 285 height 19
click at [1034, 360] on p "Old Talihina Hospital: Phase II sampling project with vendor (Stronghold) will …" at bounding box center [1032, 365] width 285 height 19
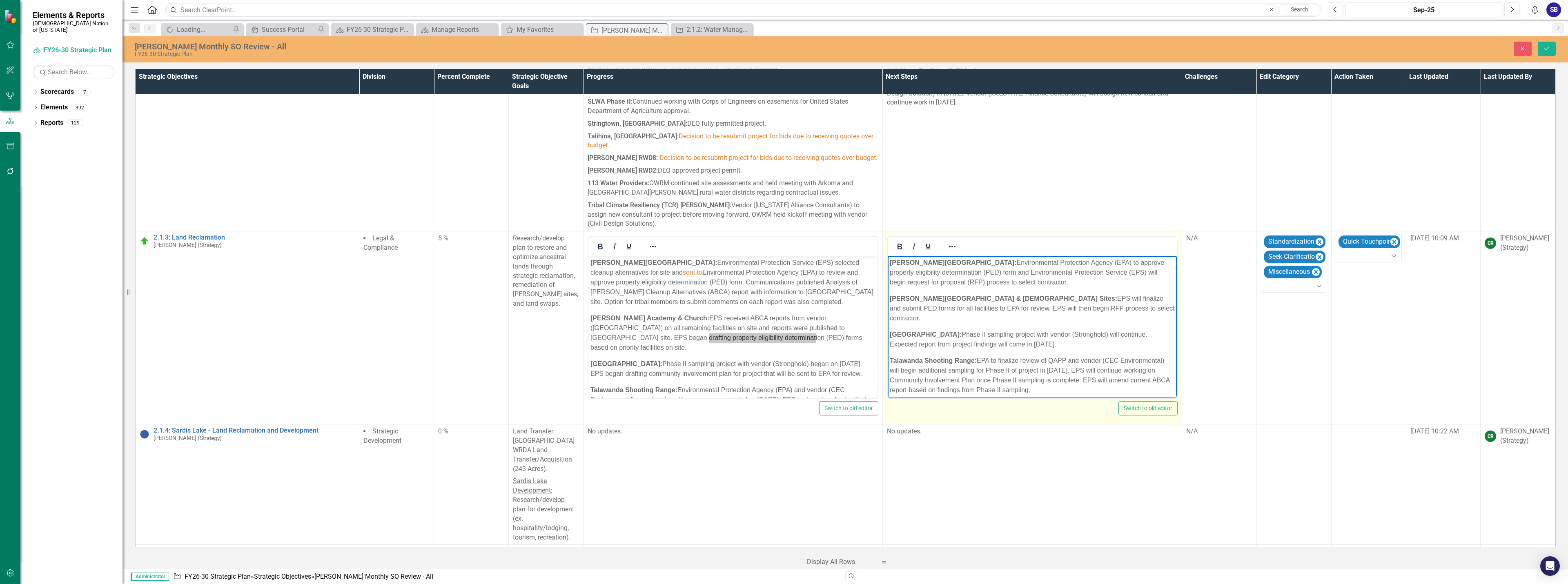
scroll to position [1865, 0]
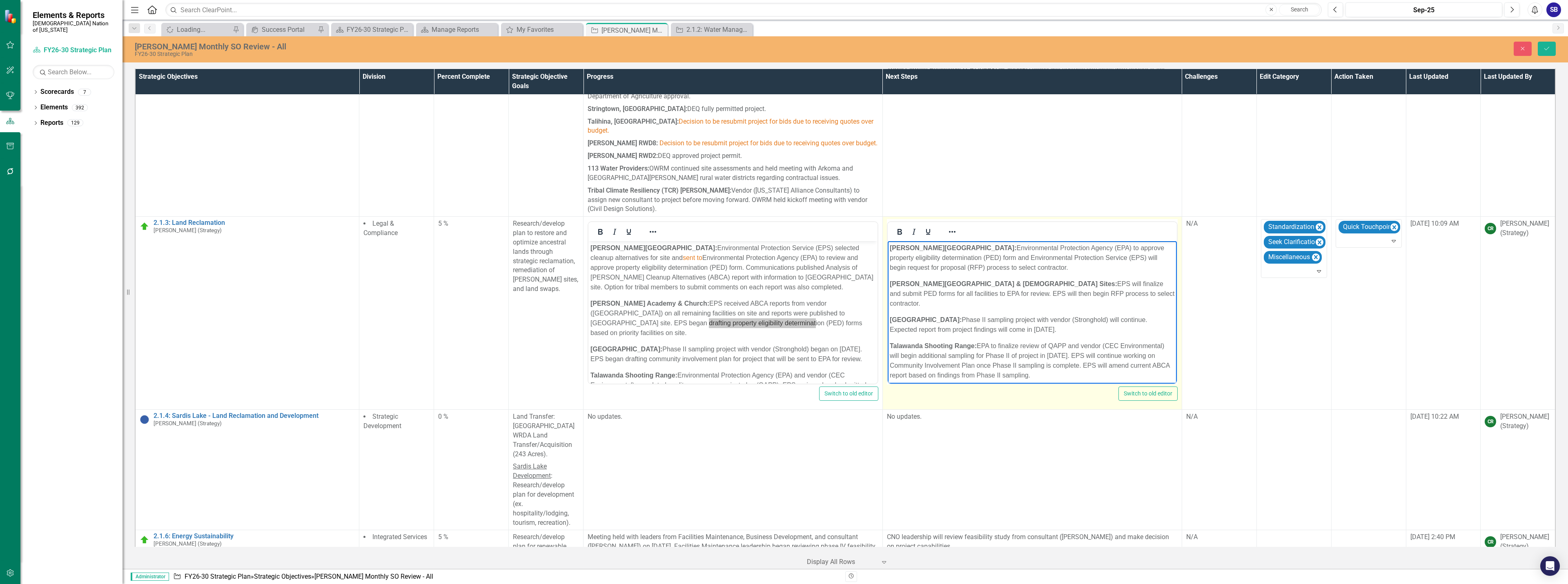
click at [992, 341] on p "Talawanda Shooting Range: EPA to finalize review of QAPP and vendor (CEC Enviro…" at bounding box center [1032, 360] width 285 height 39
click at [1071, 341] on p "Talawanda Shooting Range: EPA will finalize review of QAPP and vendor (CEC Envi…" at bounding box center [1032, 360] width 285 height 39
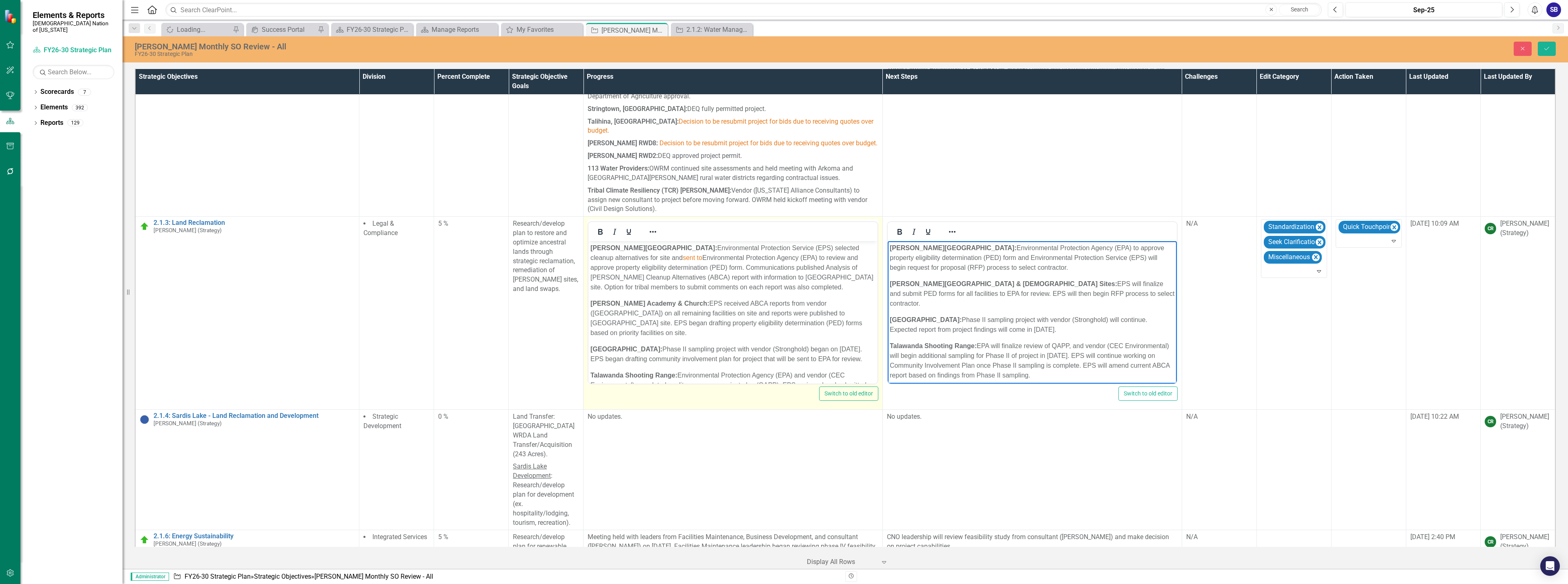
click at [764, 285] on p "Homer Chapel: Environmental Protection Service (EPS) selected cleanup alternati…" at bounding box center [733, 267] width 285 height 49
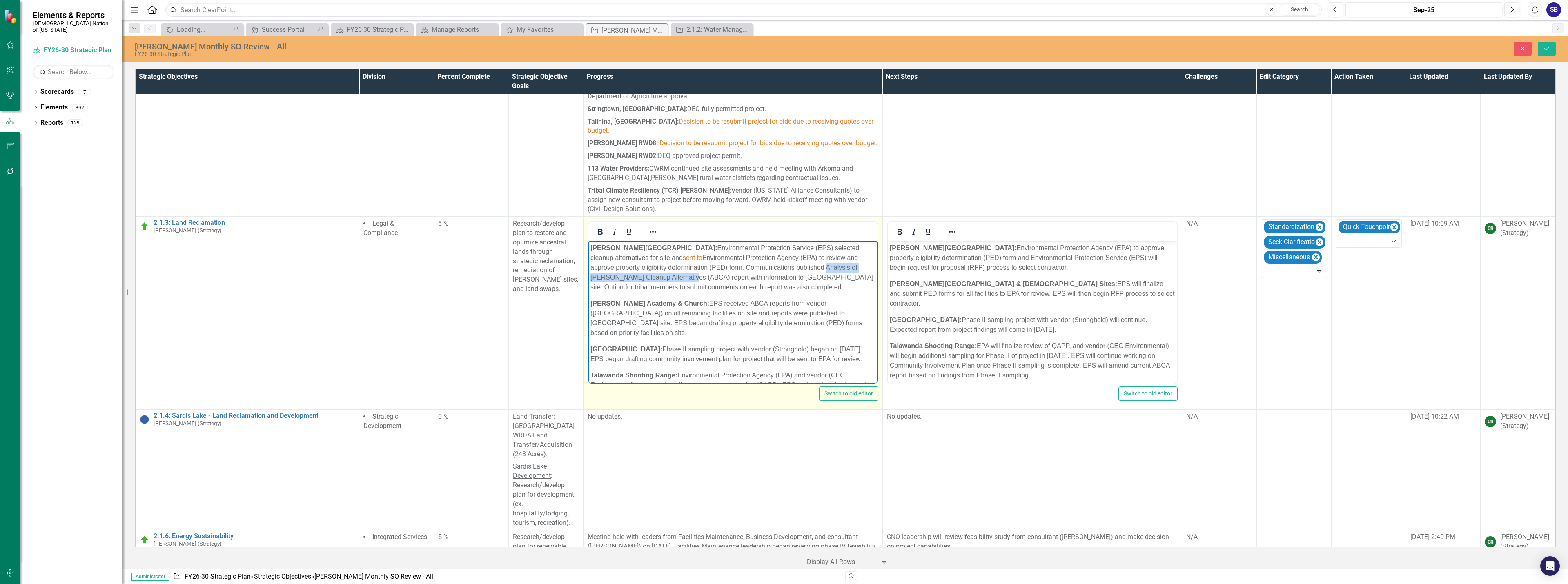
drag, startPoint x: 746, startPoint y: 267, endPoint x: 625, endPoint y: 276, distance: 121.3
click at [625, 276] on p "Homer Chapel: Environmental Protection Service (EPS) selected cleanup alternati…" at bounding box center [733, 267] width 285 height 49
copy p "Analysis of Brownfield Cleanup Alternatives"
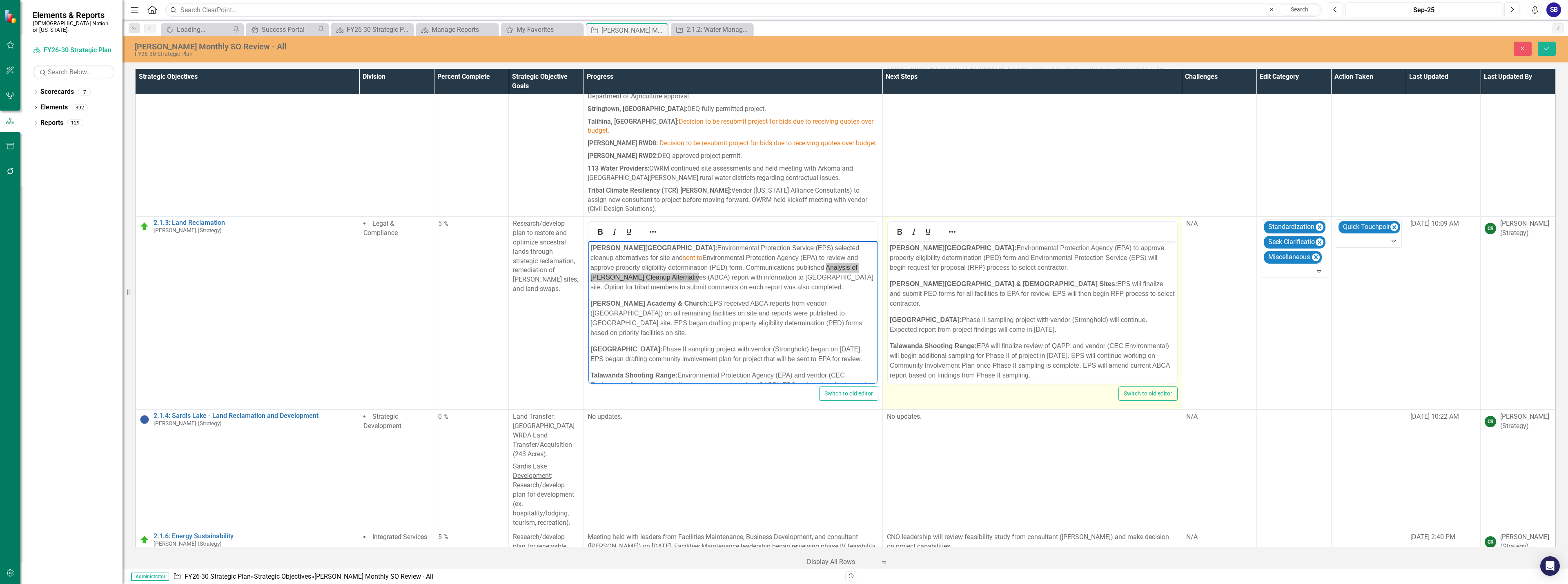
click at [897, 364] on p "Talawanda Shooting Range: EPA will finalize review of QAPP, and vendor (CEC Env…" at bounding box center [1032, 360] width 285 height 39
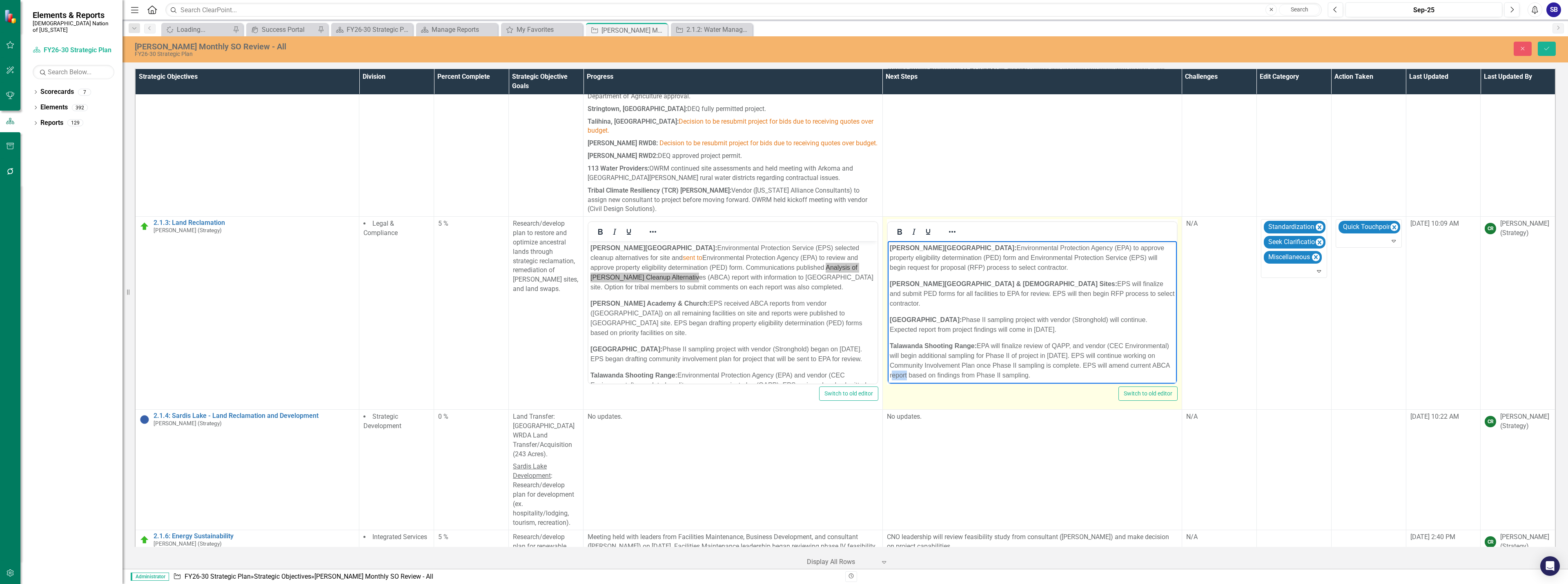
click at [897, 364] on p "Talawanda Shooting Range: EPA will finalize review of QAPP, and vendor (CEC Env…" at bounding box center [1032, 360] width 285 height 39
click at [959, 348] on p "Talawanda Shooting Range: EPA will finalize review of QAPP, and vendor (CEC Env…" at bounding box center [1032, 365] width 285 height 49
click at [1061, 341] on p "Talawanda Shooting Range: EPA will finalize review of QAPP, and vendor (CEC Env…" at bounding box center [1032, 365] width 285 height 49
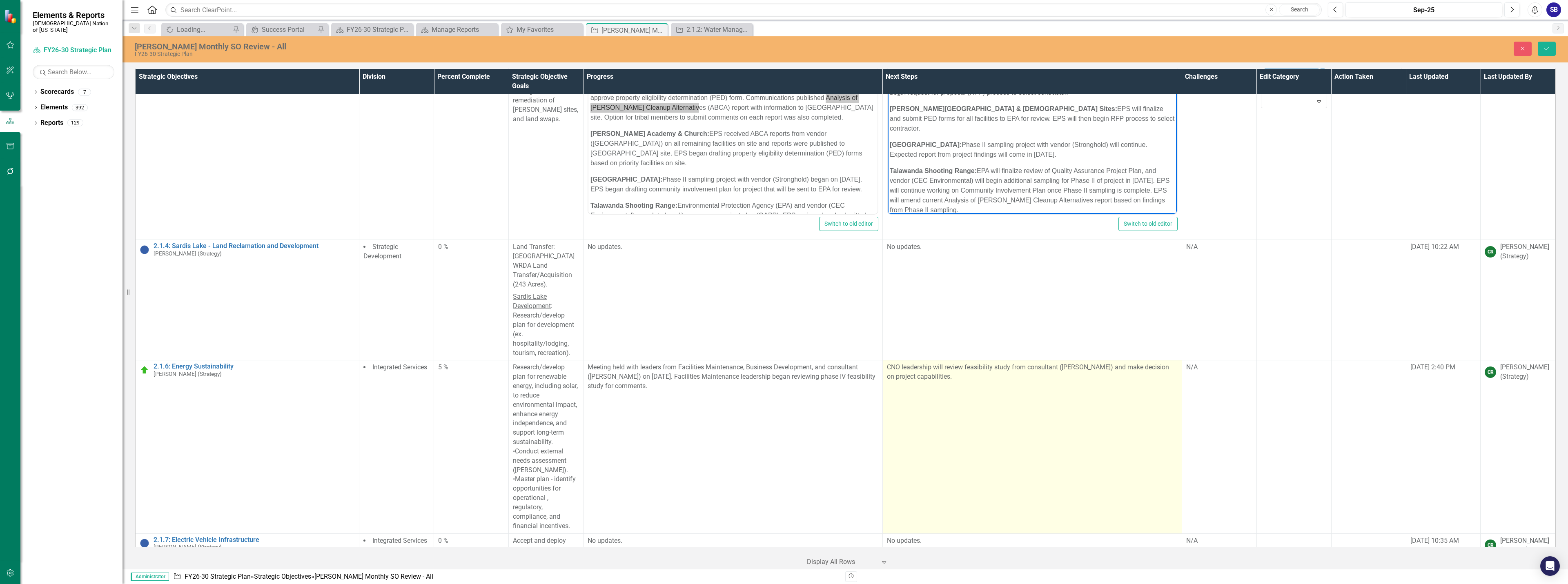
scroll to position [2069, 0]
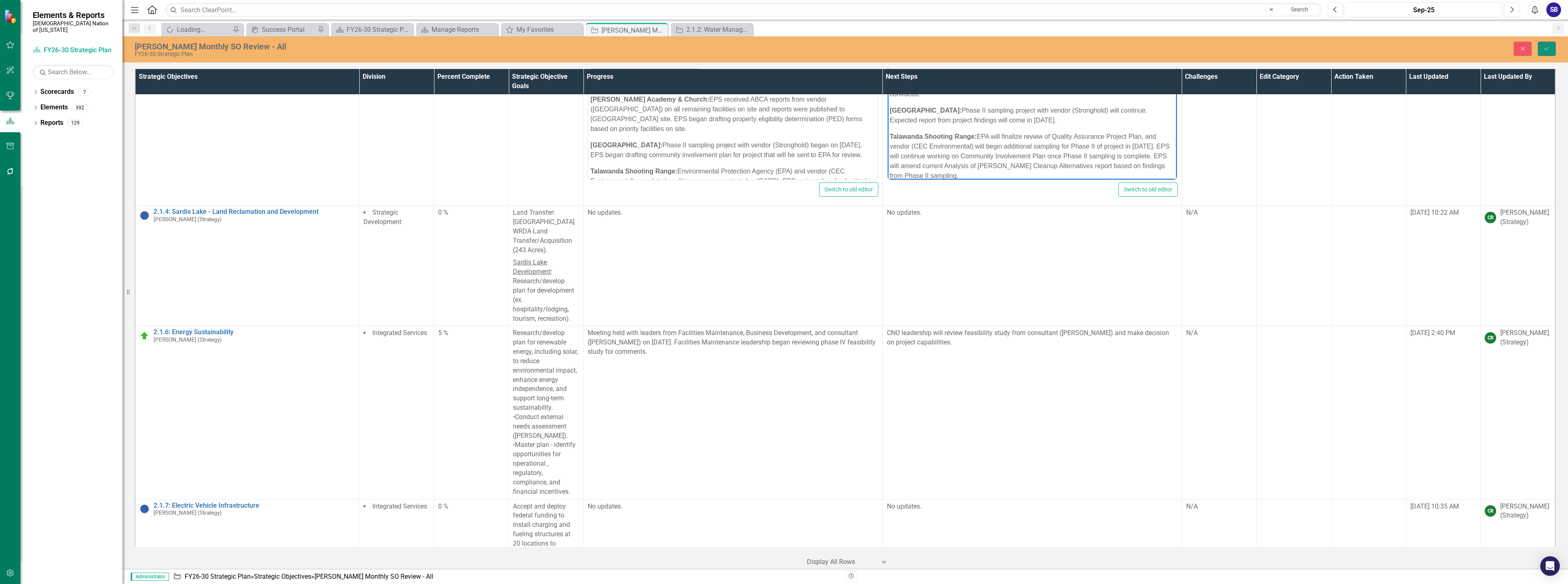
click at [1546, 50] on icon "Save" at bounding box center [1546, 48] width 7 height 6
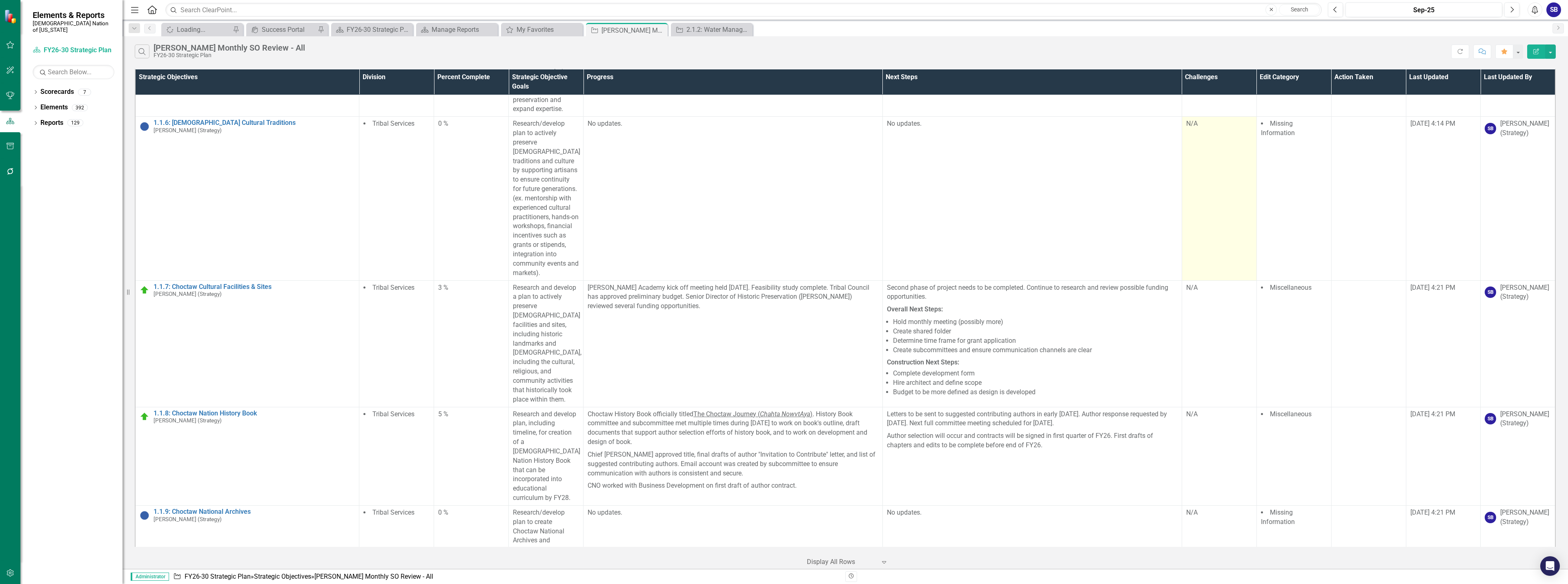
scroll to position [570, 0]
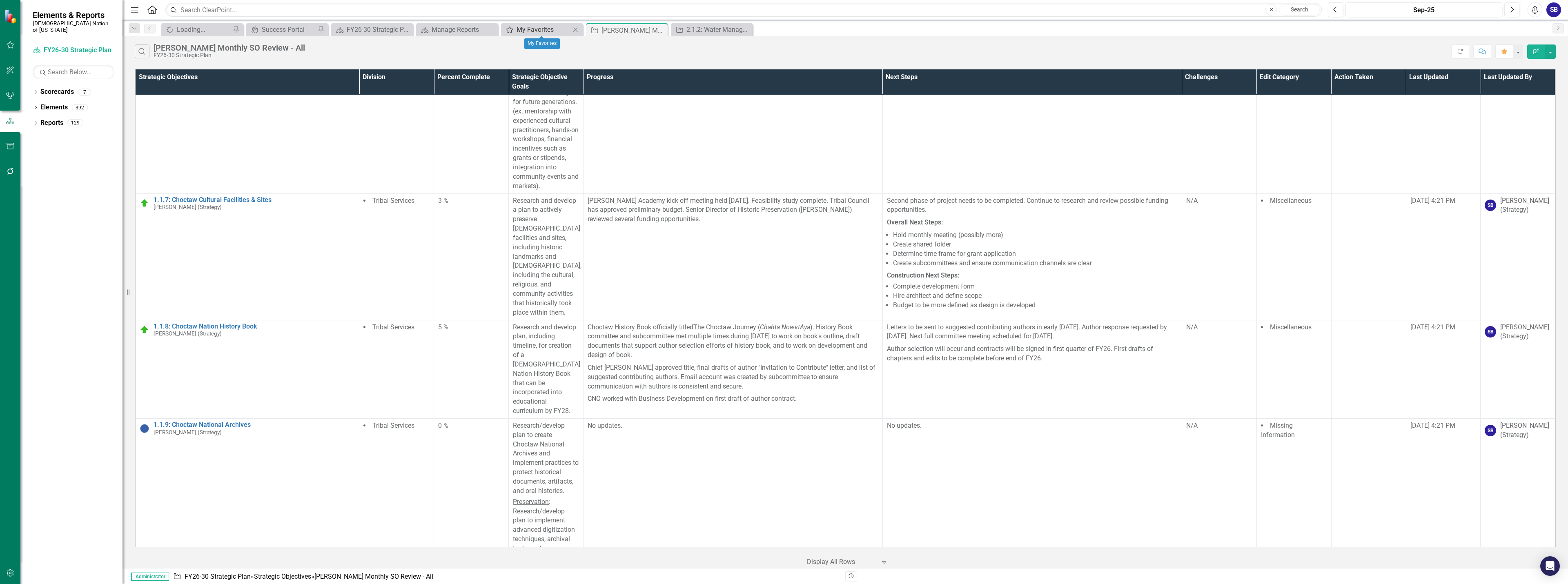
click at [545, 29] on div "My Favorites" at bounding box center [543, 29] width 54 height 10
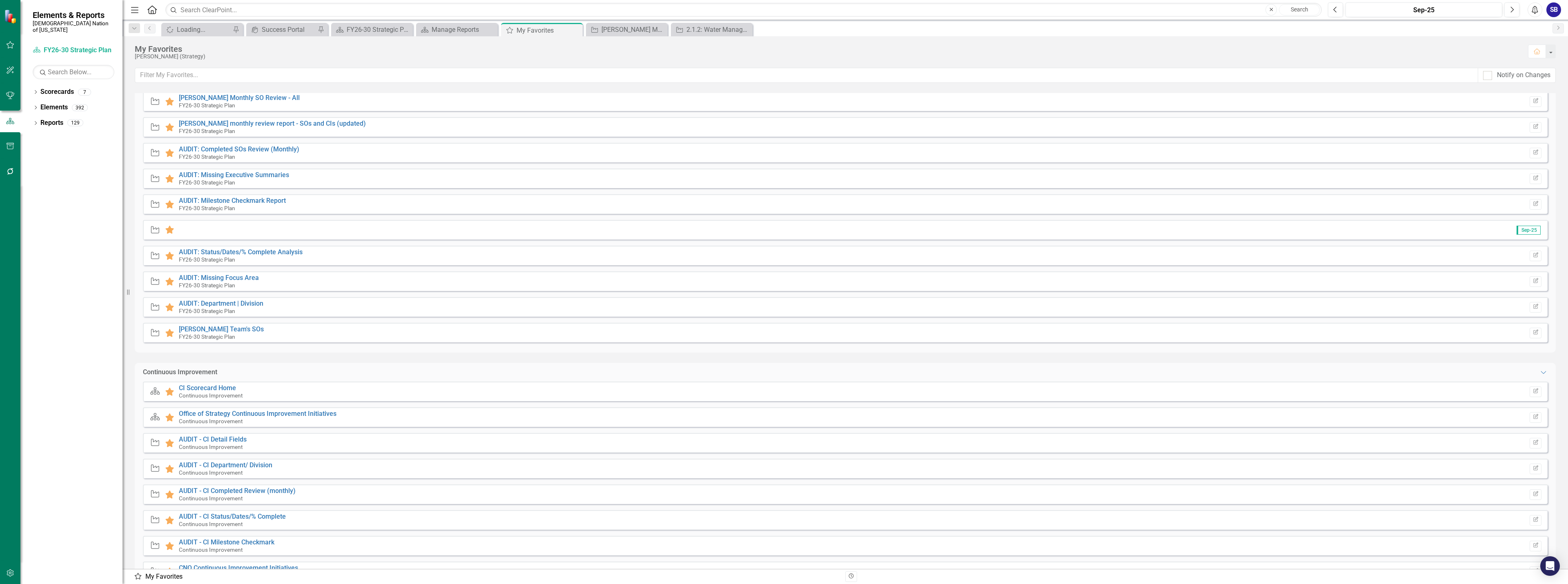
scroll to position [122, 0]
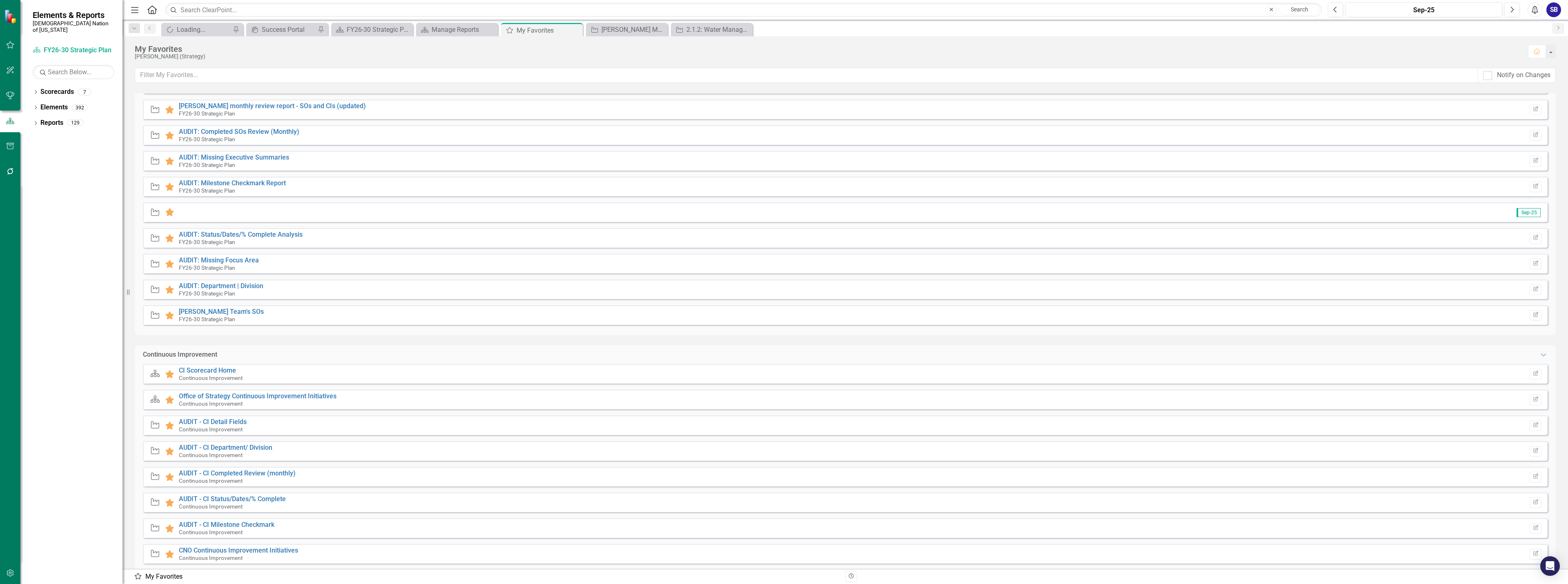
click at [618, 23] on div "Dropdown Search Spinner Loading... Pin icon.portal Success Portal Pin Scorecard…" at bounding box center [845, 28] width 1446 height 16
click at [620, 31] on div "[PERSON_NAME] Monthly SO Review - All" at bounding box center [628, 29] width 54 height 10
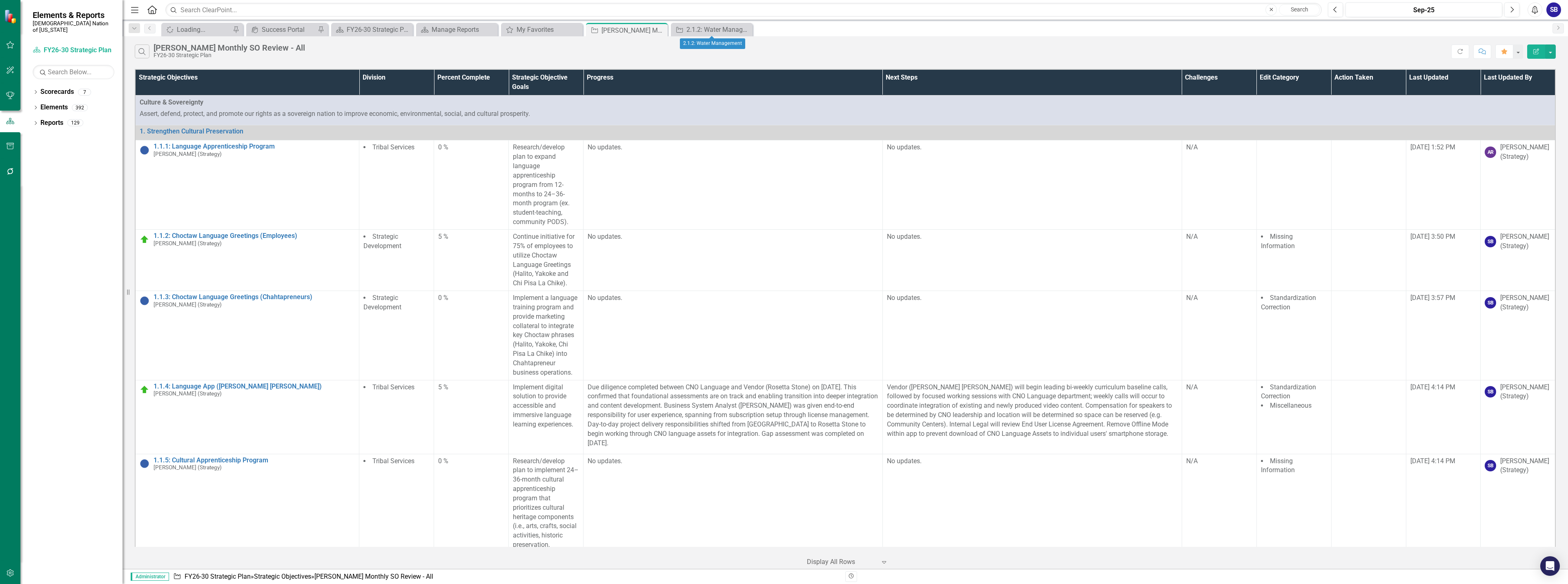
drag, startPoint x: 747, startPoint y: 30, endPoint x: 674, endPoint y: 68, distance: 82.3
click at [0, 0] on icon "Close" at bounding box center [0, 0] width 0 height 0
click at [408, 31] on icon "Close" at bounding box center [406, 30] width 8 height 6
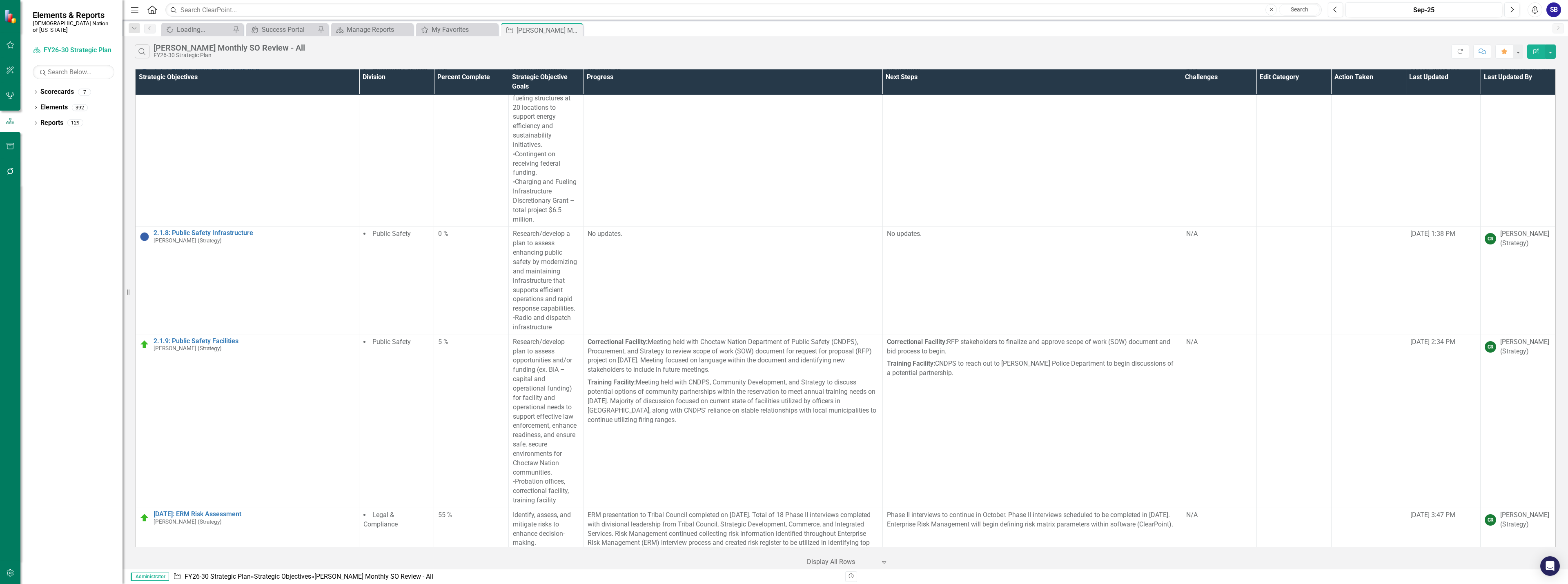
scroll to position [2489, 0]
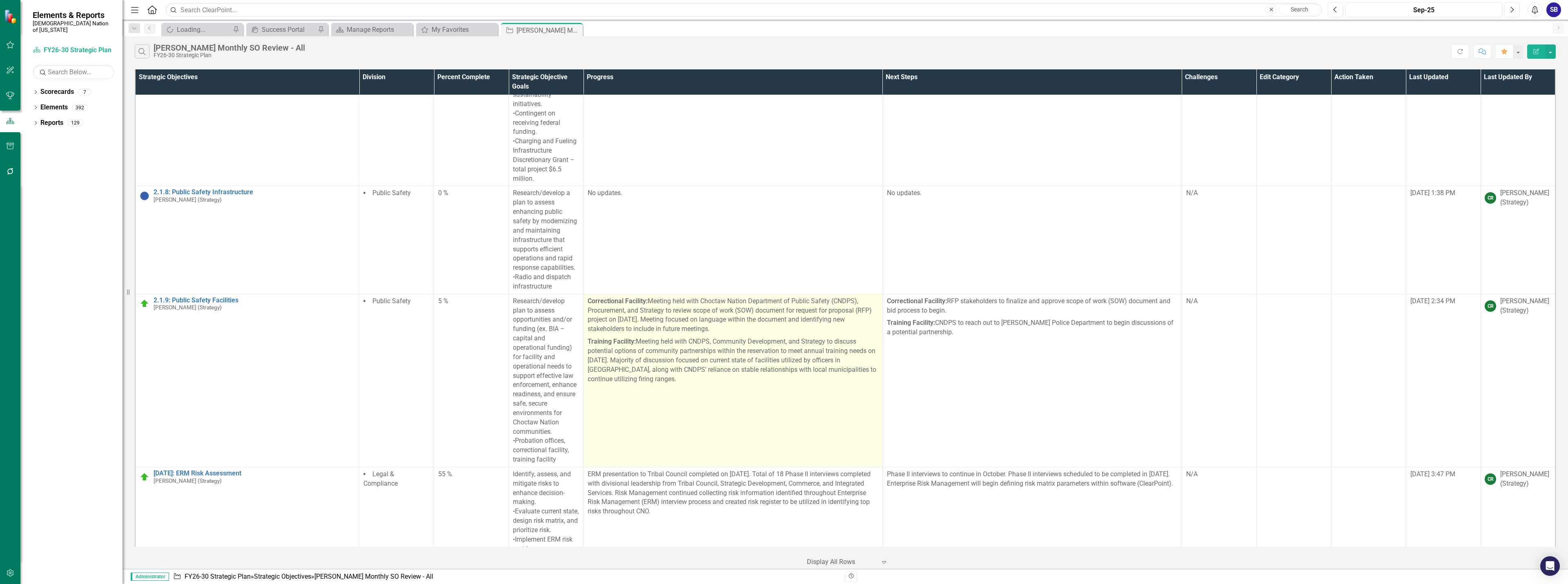
click at [720, 335] on p "Training Facility: Meeting held with CNDPS, Community Development, and Strategy…" at bounding box center [732, 360] width 291 height 48
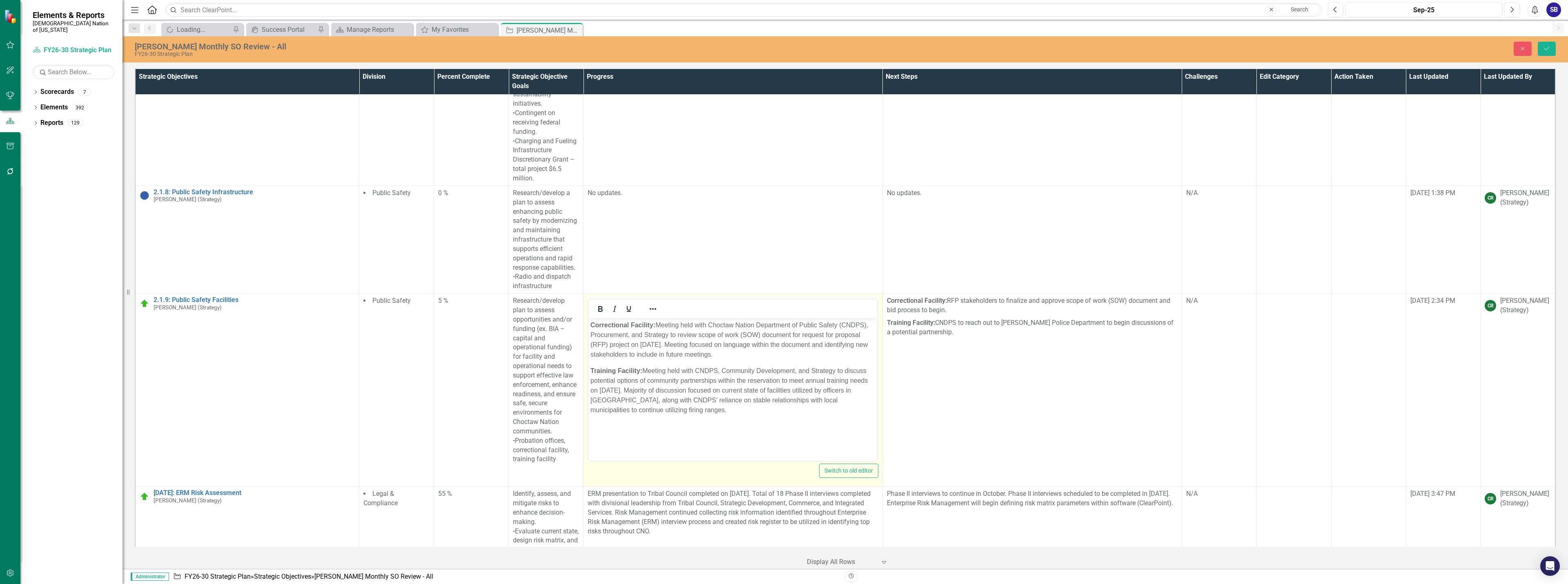
scroll to position [0, 0]
click at [810, 345] on p "Correctional Facility: Meeting held with Choctaw Nation Department of Public Sa…" at bounding box center [733, 339] width 285 height 39
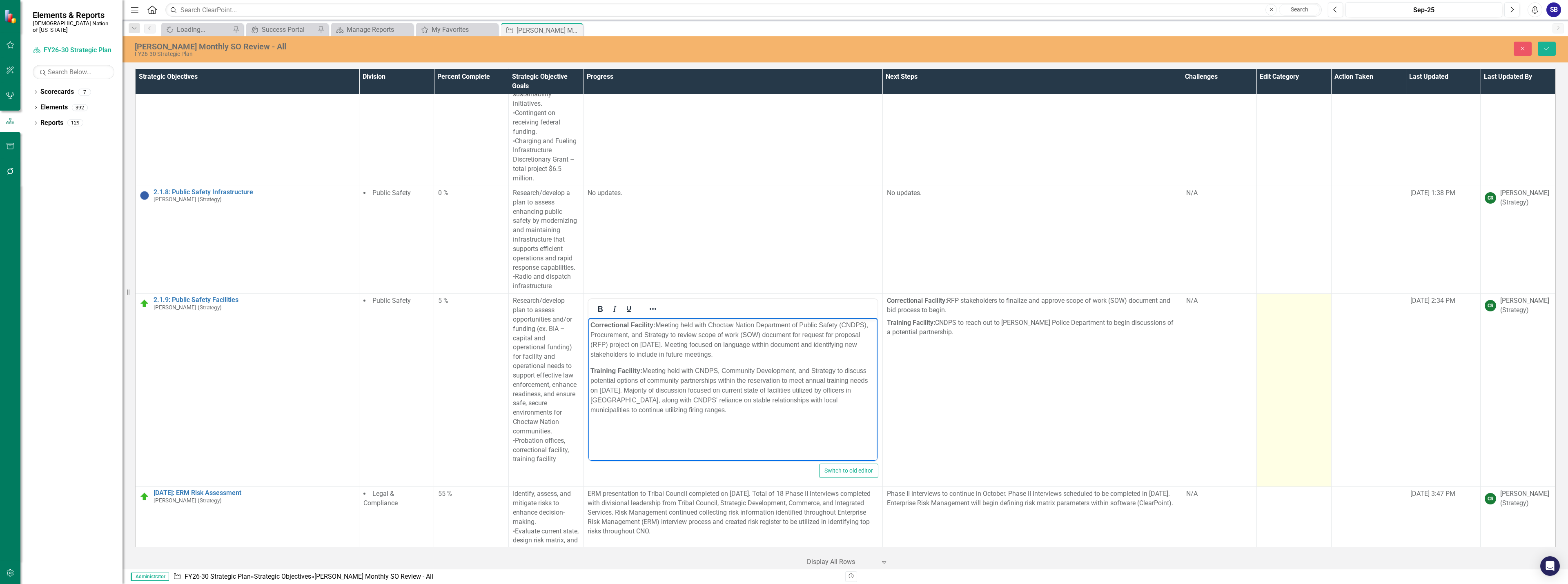
click at [1262, 305] on td at bounding box center [1294, 390] width 75 height 193
click at [1290, 298] on div at bounding box center [1287, 303] width 49 height 11
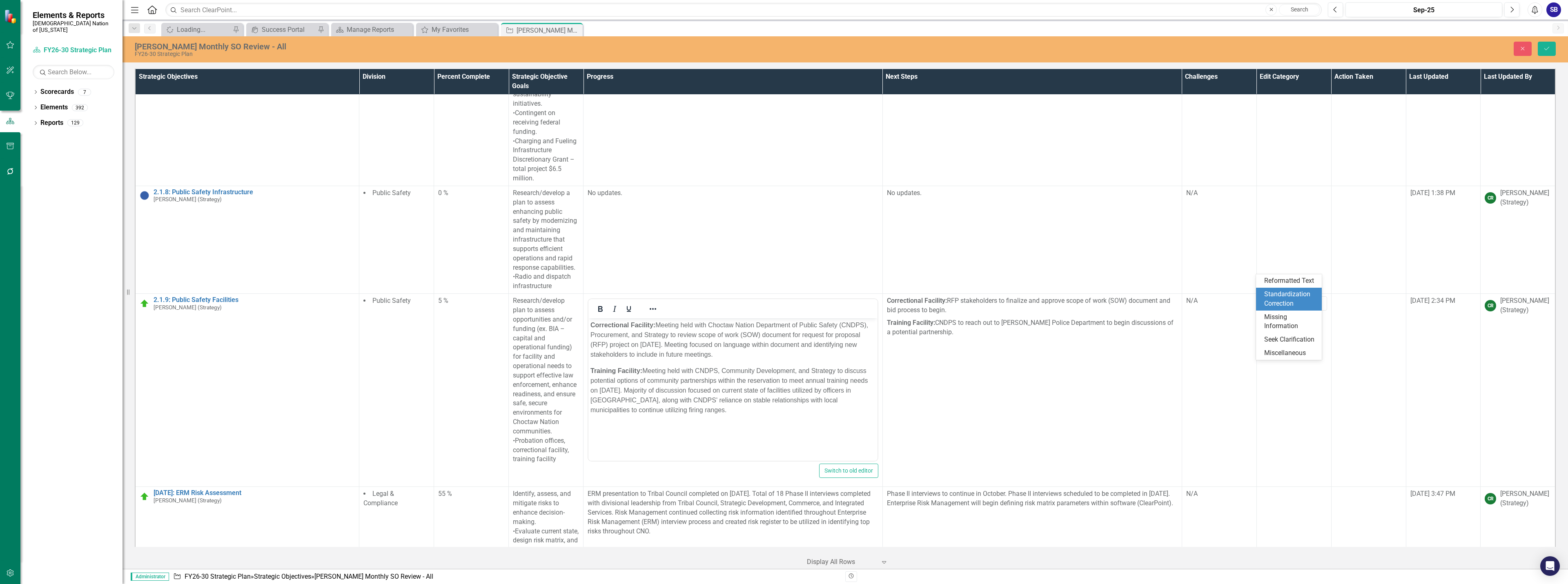
click at [1297, 294] on div "Standardization Correction" at bounding box center [1289, 298] width 52 height 19
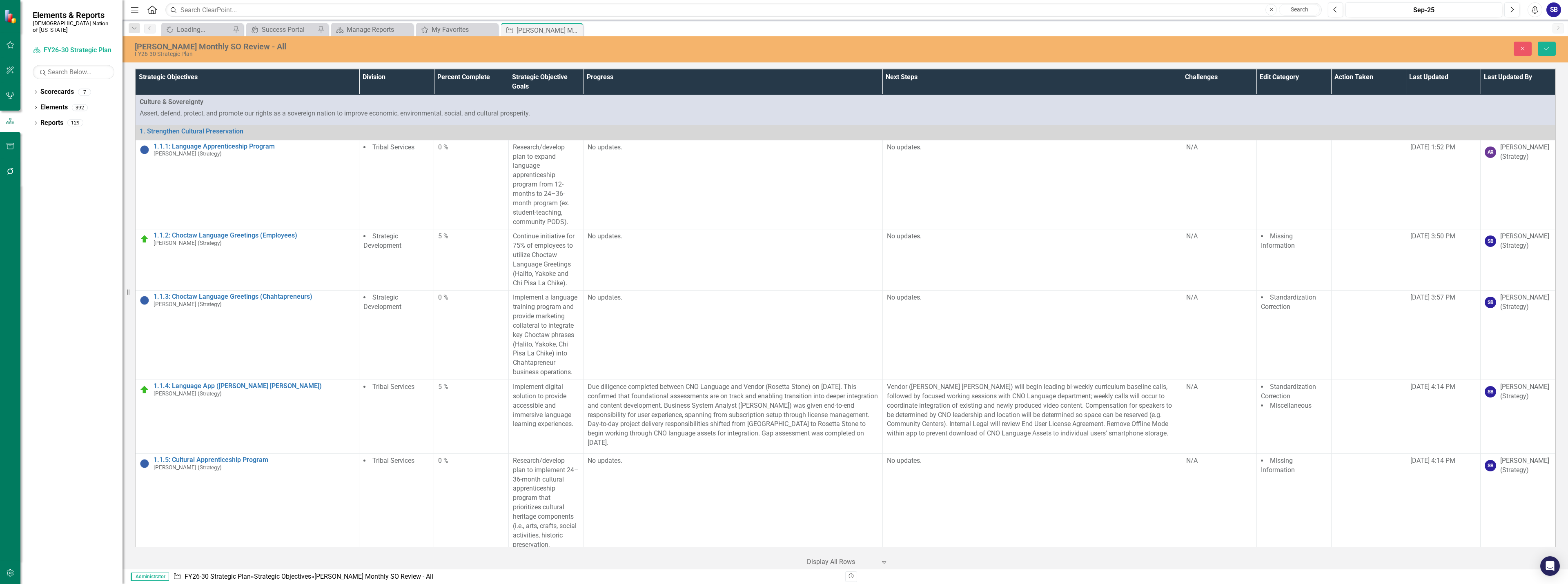
scroll to position [2489, 0]
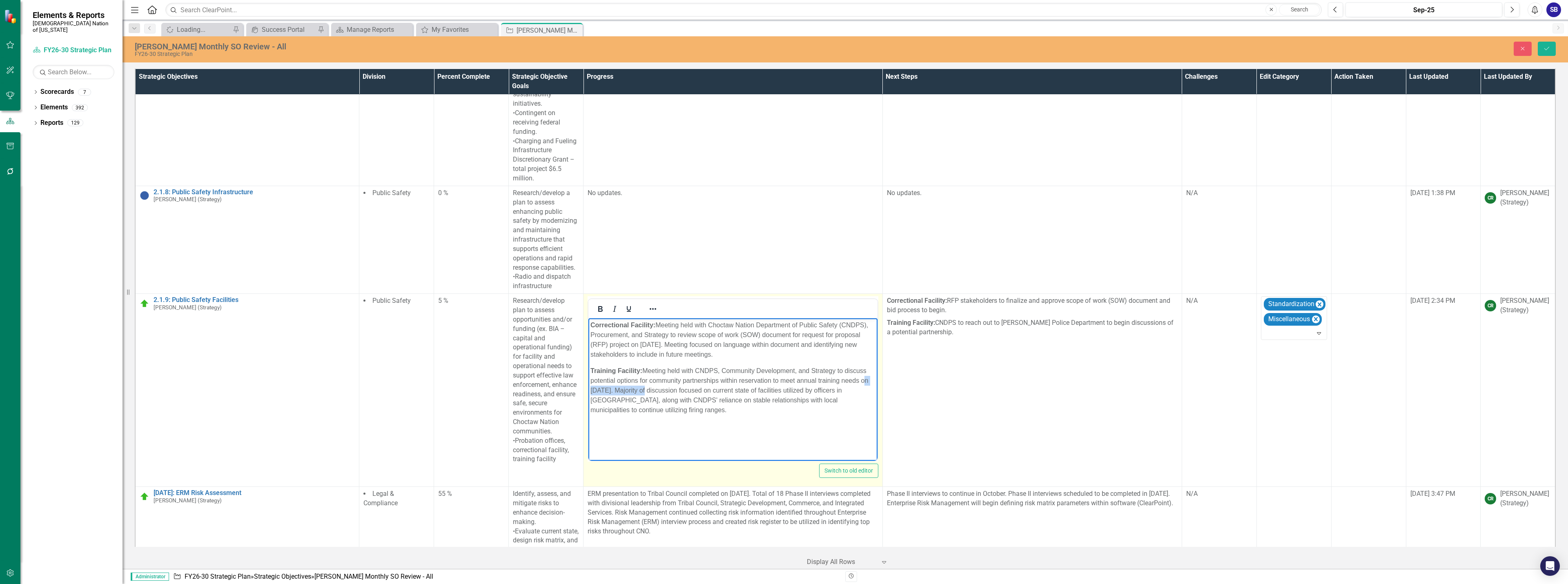
drag, startPoint x: 860, startPoint y: 381, endPoint x: 649, endPoint y: 390, distance: 211.2
click at [649, 390] on p "Training Facility: Meeting held with CNDPS, Community Development, and Strategy…" at bounding box center [733, 390] width 285 height 49
copy p "on [DATE]"
click at [685, 372] on p "Training Facility: Meeting held with CNDPS, Community Development, and Strategy…" at bounding box center [733, 390] width 285 height 49
click at [641, 402] on p "Training Facility: Meeting held on [DATE], with CNDPS, Community Development, a…" at bounding box center [733, 390] width 285 height 49
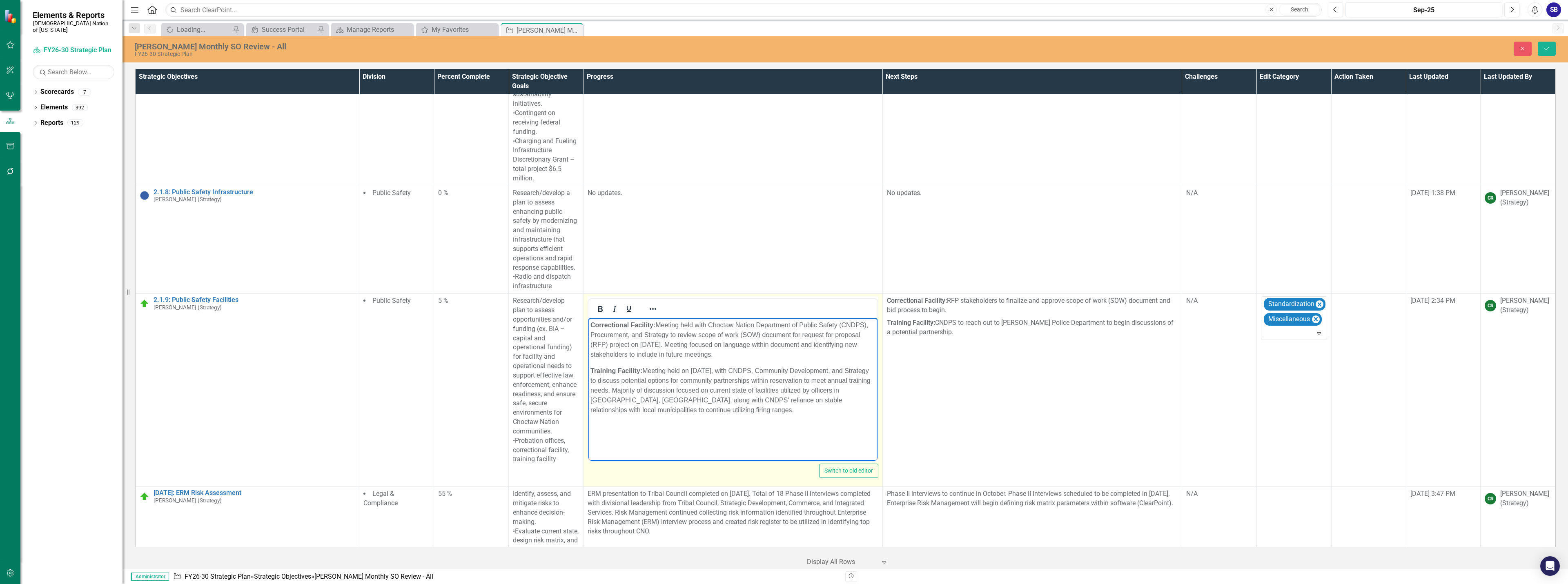
click at [695, 415] on body "Correctional Facility: Meeting held with Choctaw Nation Department of Public Sa…" at bounding box center [732, 380] width 289 height 122
drag, startPoint x: 803, startPoint y: 334, endPoint x: 862, endPoint y: 337, distance: 59.1
click at [862, 337] on p "Correctional Facility: Meeting held with Choctaw Nation Department of Public Sa…" at bounding box center [733, 339] width 285 height 39
copy p "request for proposal"
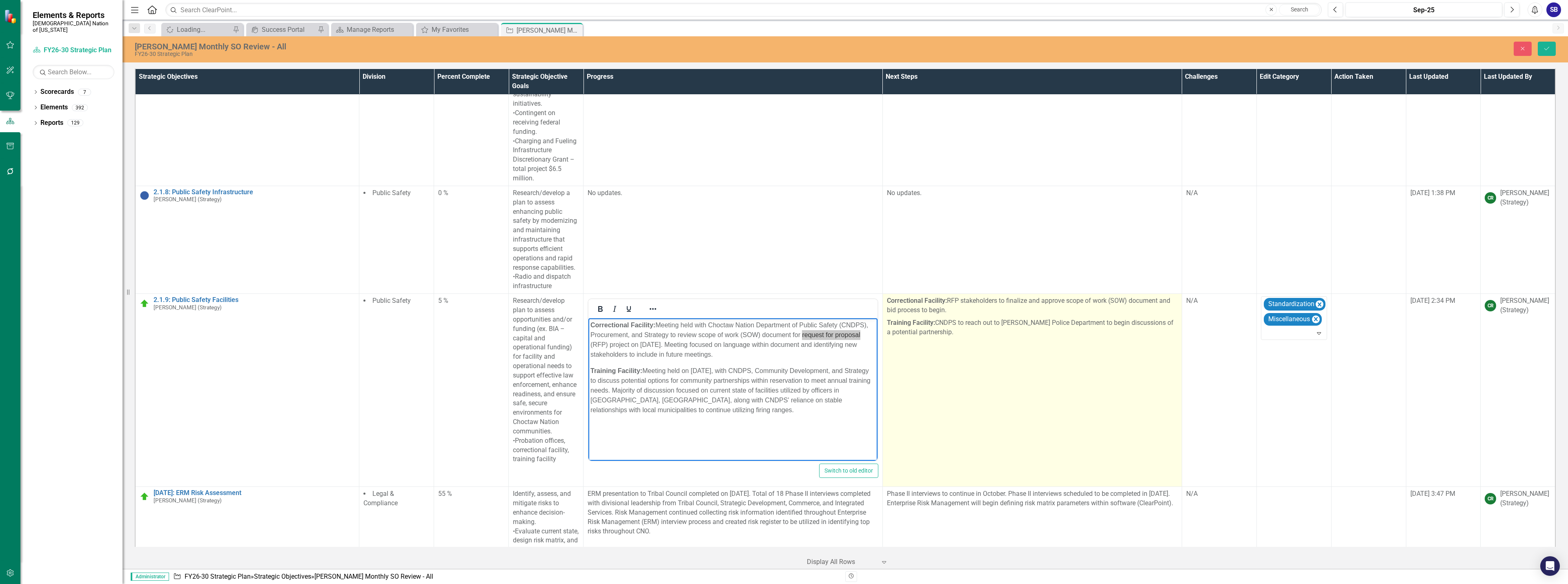
click at [950, 296] on p "Correctional Facility: RFP stakeholders to finalize and approve scope of work (…" at bounding box center [1032, 306] width 291 height 20
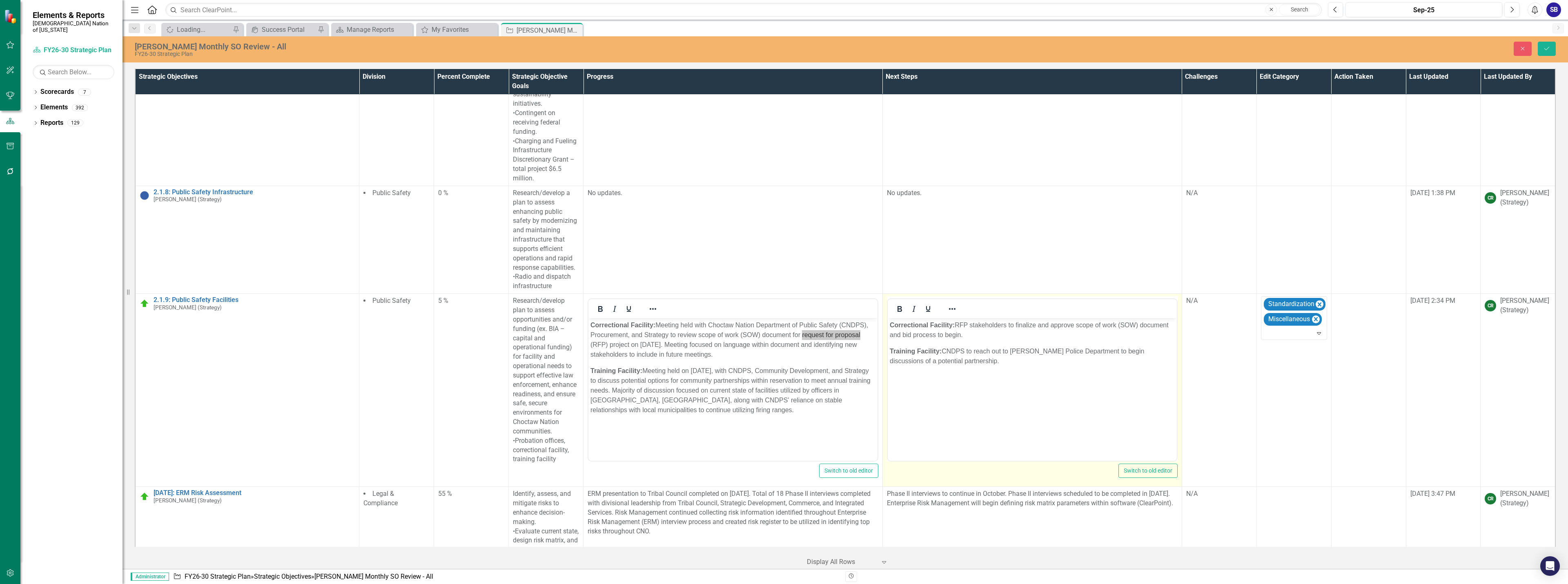
scroll to position [0, 0]
click at [960, 324] on p "Correctional Facility: RFP stakeholders to finalize and approve scope of work (…" at bounding box center [1032, 330] width 285 height 19
paste body "Rich Text Area. Press ALT-0 for help."
drag, startPoint x: 1020, startPoint y: 323, endPoint x: 954, endPoint y: 329, distance: 66.3
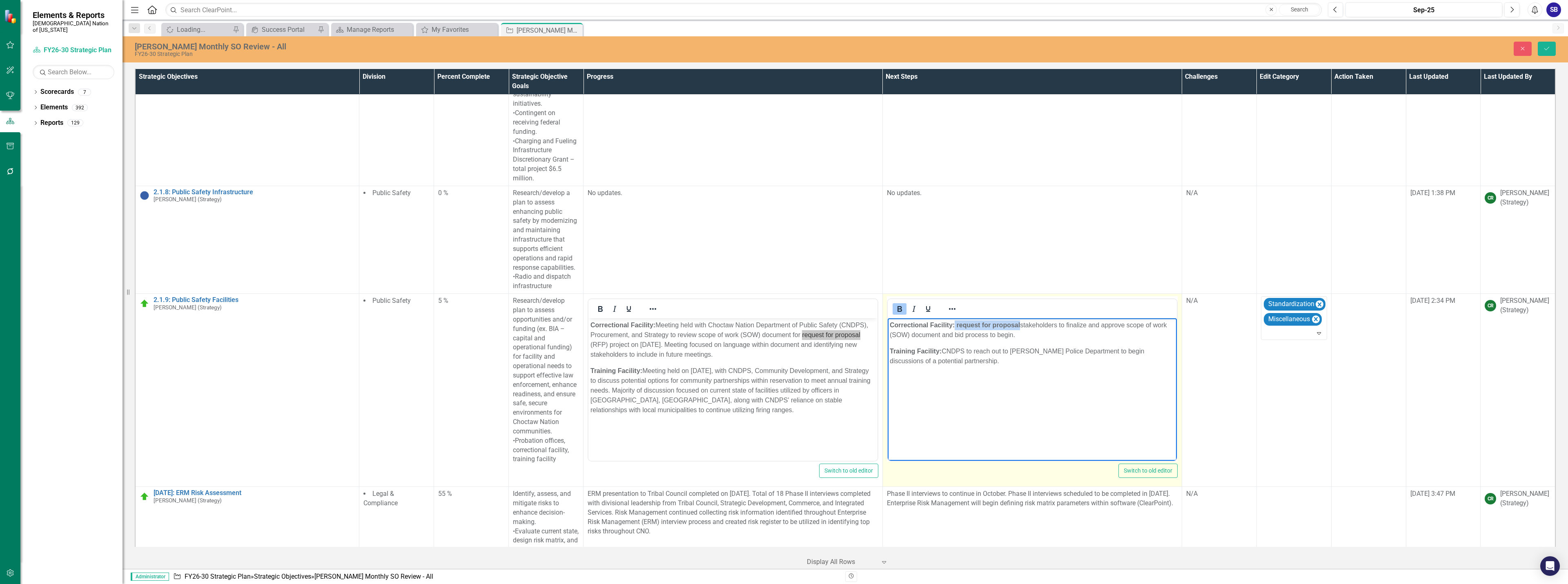
click at [954, 329] on p "Correctional Facility: request for proposal stakeholders to finalize and approv…" at bounding box center [1032, 330] width 285 height 19
click at [897, 306] on icon "Bold" at bounding box center [900, 308] width 5 height 6
click at [958, 327] on p "Correctional Facility: request for proposal stakeholders to finalize and approv…" at bounding box center [1032, 330] width 285 height 19
click at [1058, 326] on p "Correctional Facility: Request for proposal stakeholders to finalize and approv…" at bounding box center [1032, 330] width 285 height 19
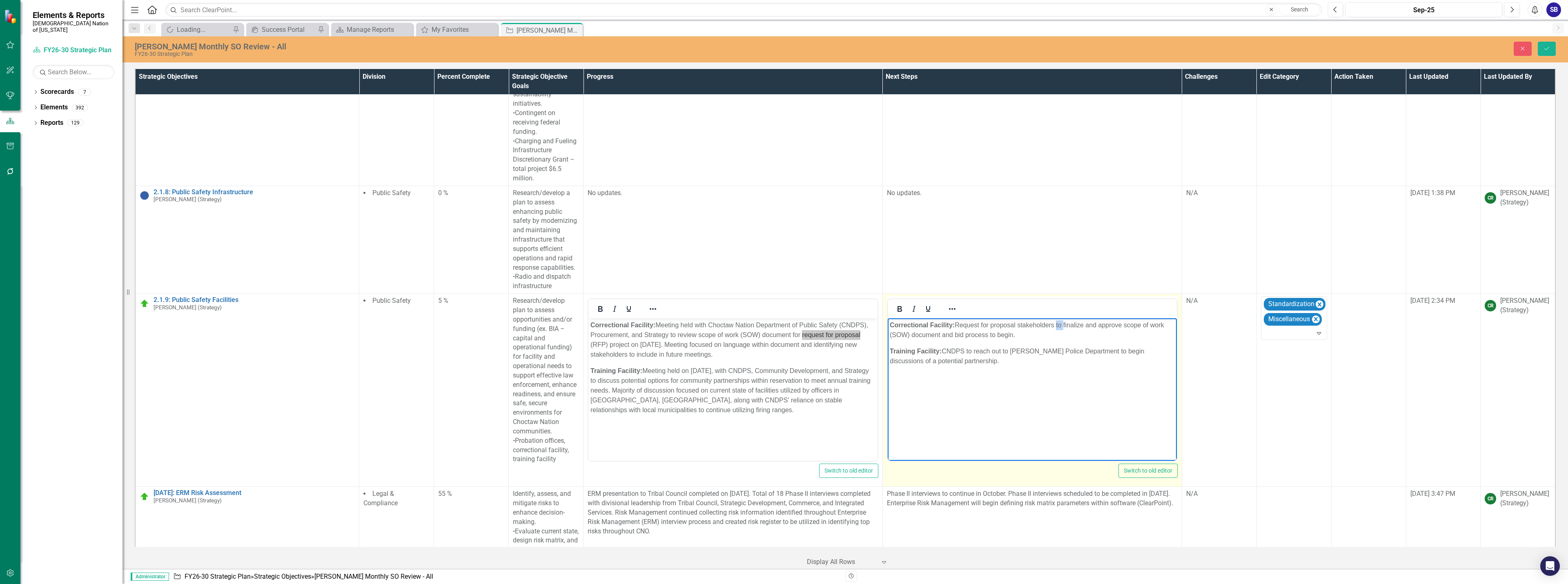
click at [1058, 326] on p "Correctional Facility: Request for proposal stakeholders to finalize and approv…" at bounding box center [1032, 330] width 285 height 19
drag, startPoint x: 910, startPoint y: 335, endPoint x: 1764, endPoint y: 615, distance: 898.7
click at [887, 333] on html "Correctional Facility: Request for proposal stakeholders will finalize and appr…" at bounding box center [1031, 380] width 289 height 122
click at [972, 337] on p "Correctional Facility: Request for proposal stakeholders will finalize and appr…" at bounding box center [1032, 330] width 285 height 19
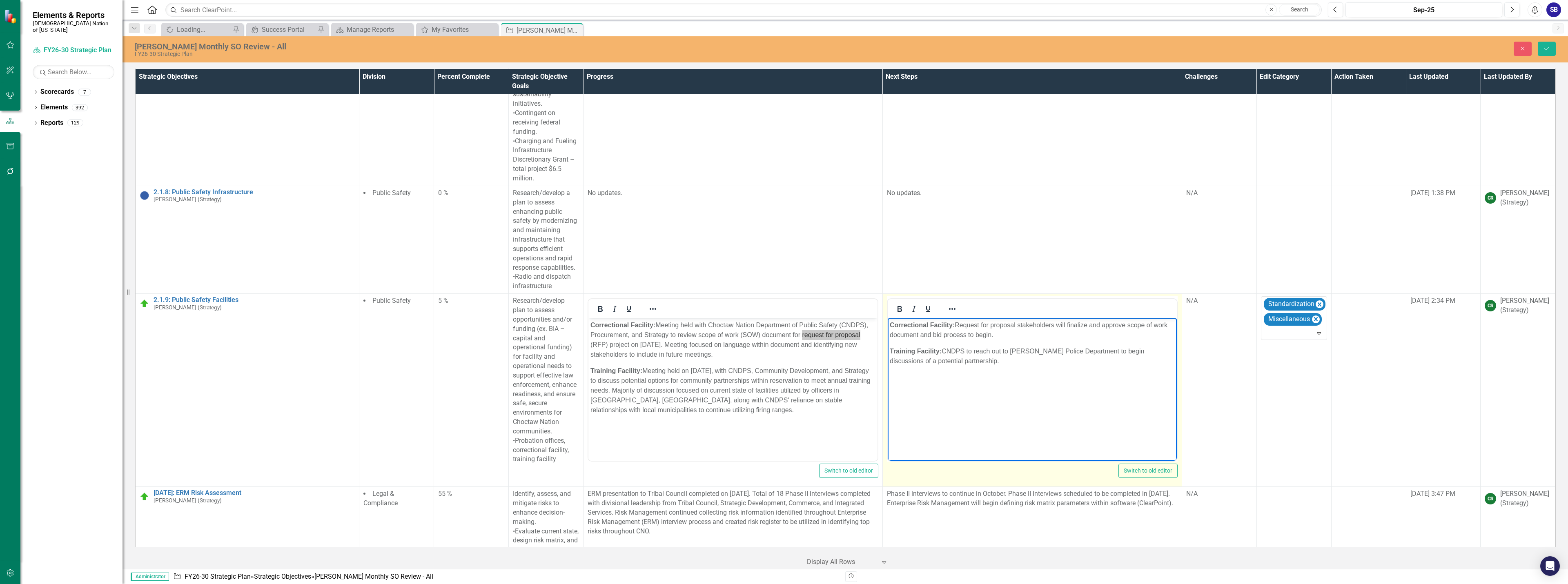
click at [970, 336] on p "Correctional Facility: Request for proposal stakeholders will finalize and appr…" at bounding box center [1032, 330] width 285 height 19
click at [1549, 44] on button "Save" at bounding box center [1546, 49] width 18 height 14
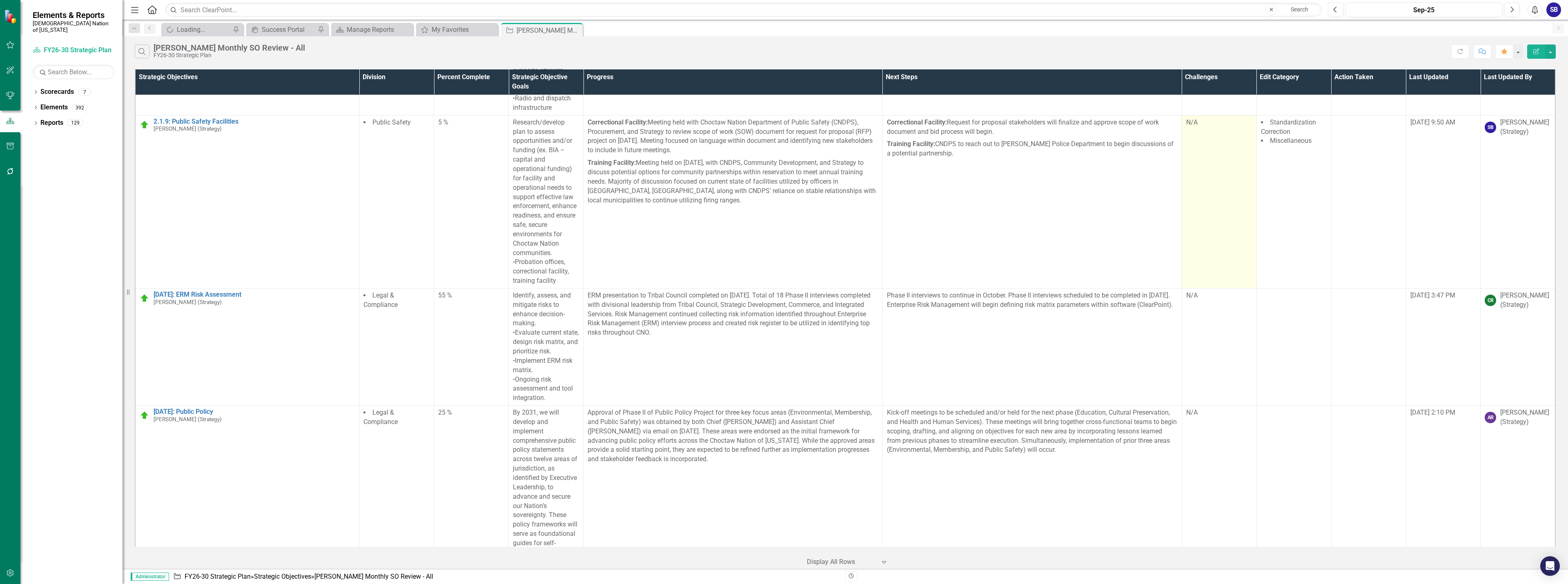
scroll to position [2698, 0]
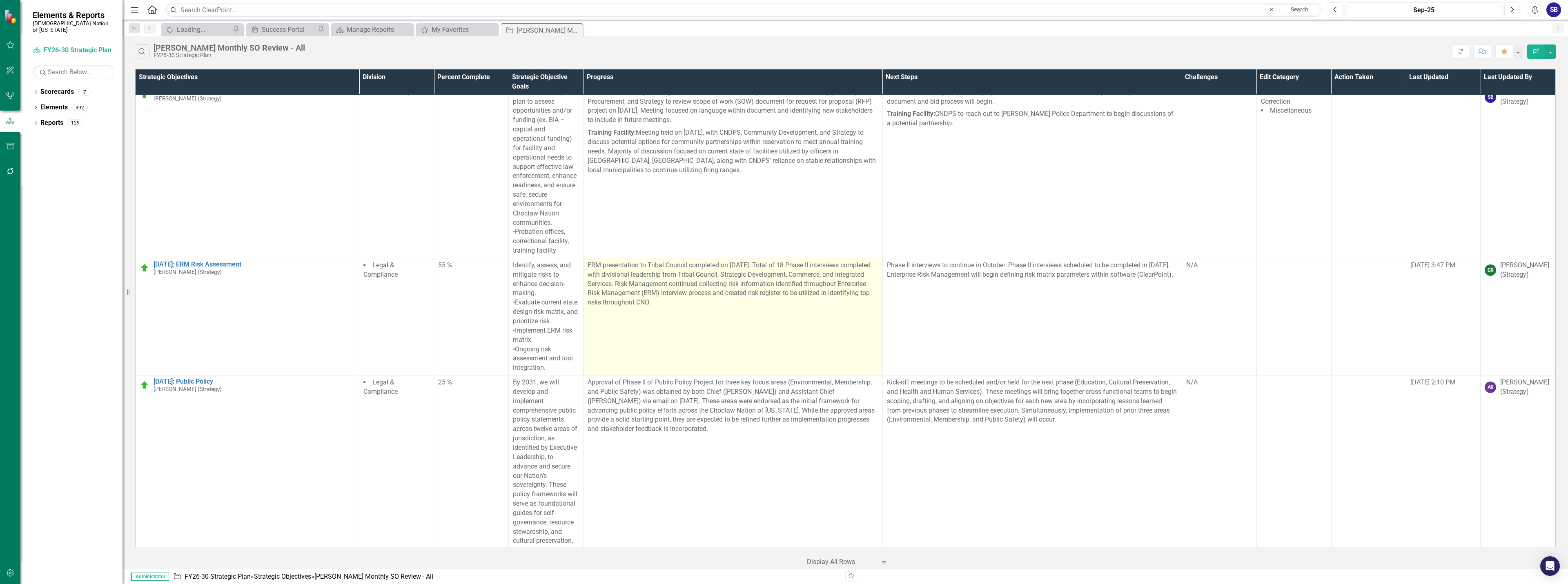
click at [838, 302] on td "ERM presentation to Tribal Council completed on September 16, 2025. Total of 18…" at bounding box center [733, 317] width 299 height 117
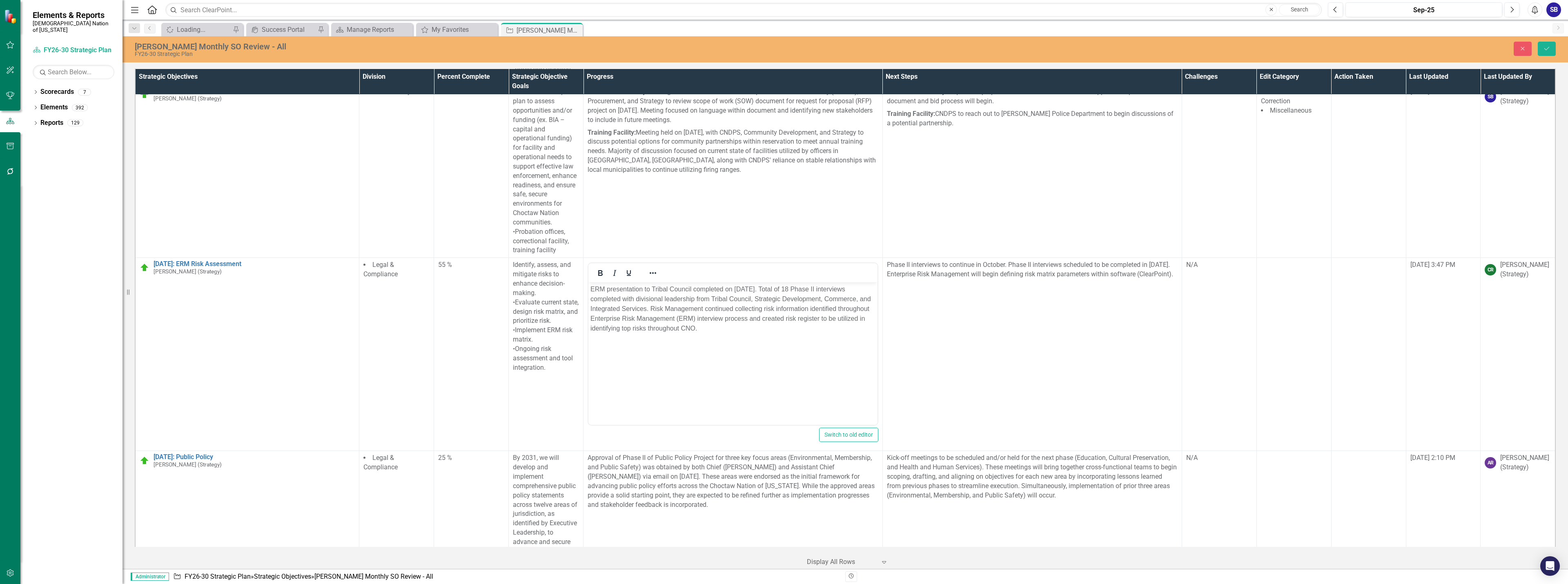
scroll to position [0, 0]
drag, startPoint x: 757, startPoint y: 319, endPoint x: 651, endPoint y: 321, distance: 106.0
click at [651, 321] on p "ERM presentation to Tribal Council completed on September 16, 2025. Total of 18…" at bounding box center [733, 309] width 285 height 49
copy p "Enterprise Risk Management (ERM)"
click at [598, 289] on p "ERM presentation to Tribal Council completed on September 16, 2025. Total of 18…" at bounding box center [733, 309] width 285 height 49
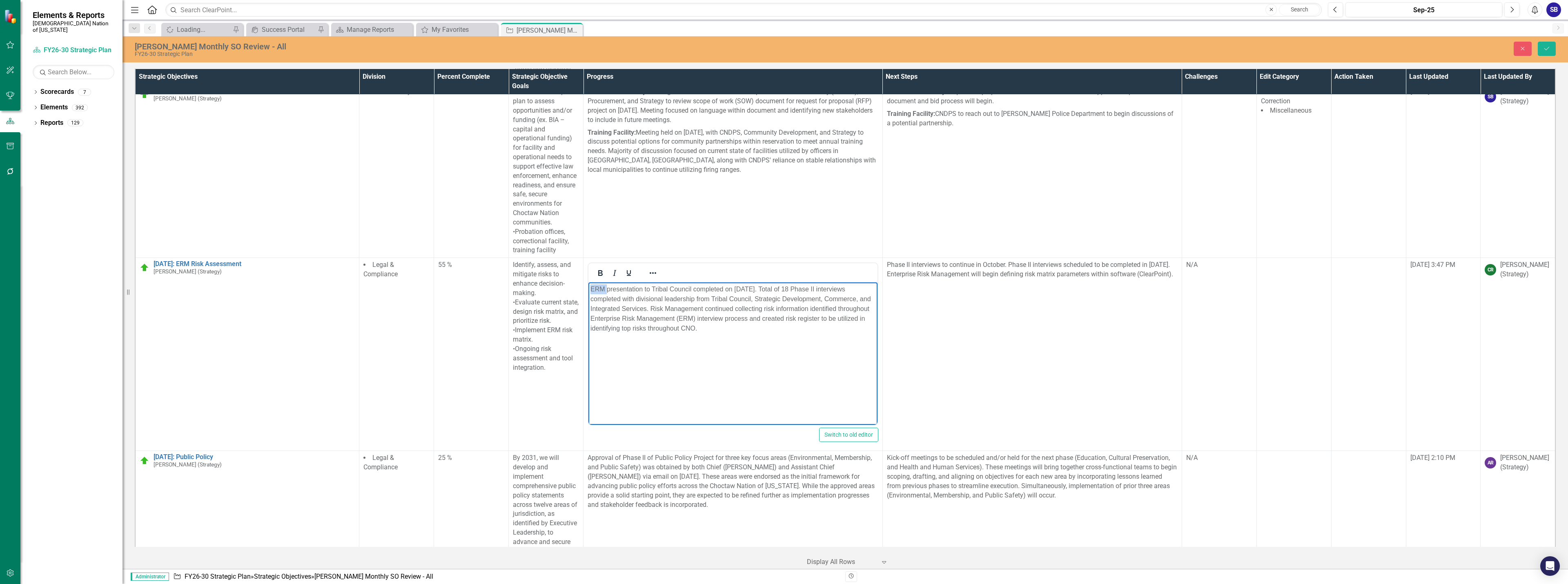
click at [597, 289] on p "ERM presentation to Tribal Council completed on September 16, 2025. Total of 18…" at bounding box center [733, 309] width 285 height 49
paste body "Rich Text Area. Press ALT-0 for help."
drag, startPoint x: 815, startPoint y: 320, endPoint x: 727, endPoint y: 321, distance: 88.0
click at [727, 321] on p "Enterprise Risk Management (ERM) presentation to Tribal Council completed on Se…" at bounding box center [733, 309] width 285 height 49
click at [743, 319] on p "Enterprise Risk Management (ERM) presentation to Tribal Council completed on Se…" at bounding box center [733, 309] width 285 height 49
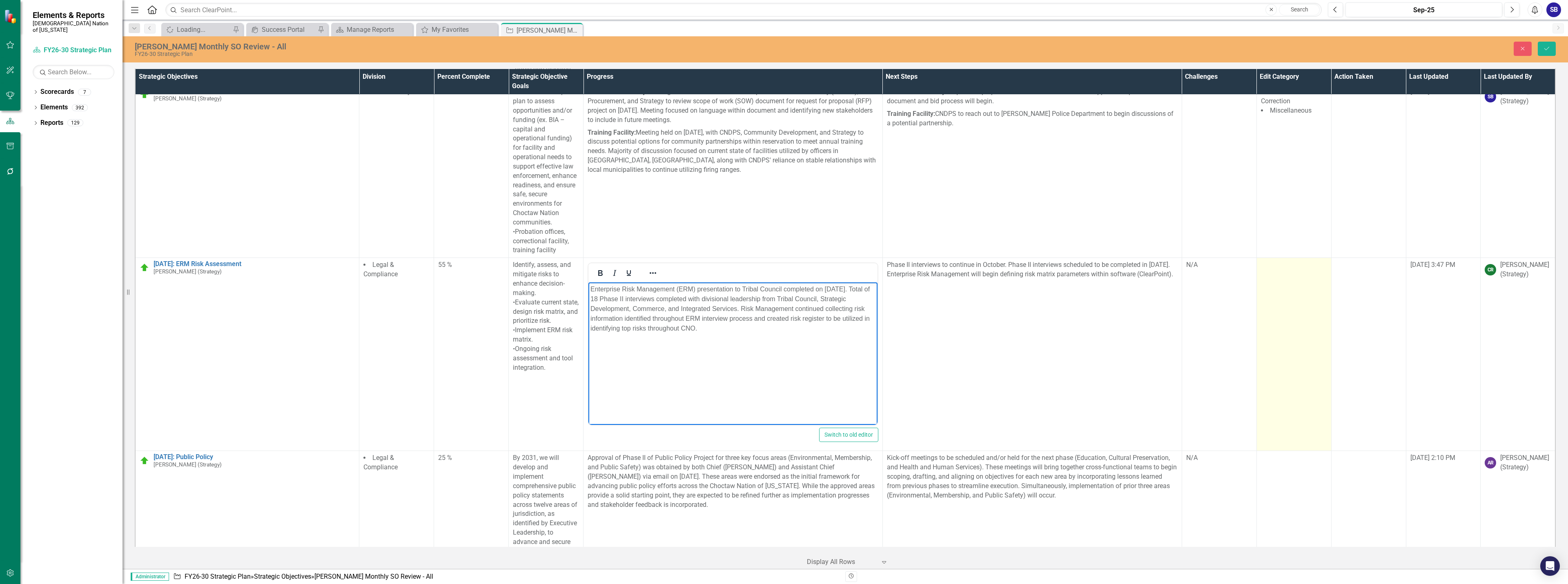
click at [1276, 259] on td at bounding box center [1294, 355] width 75 height 193
click at [1273, 262] on div at bounding box center [1287, 268] width 49 height 11
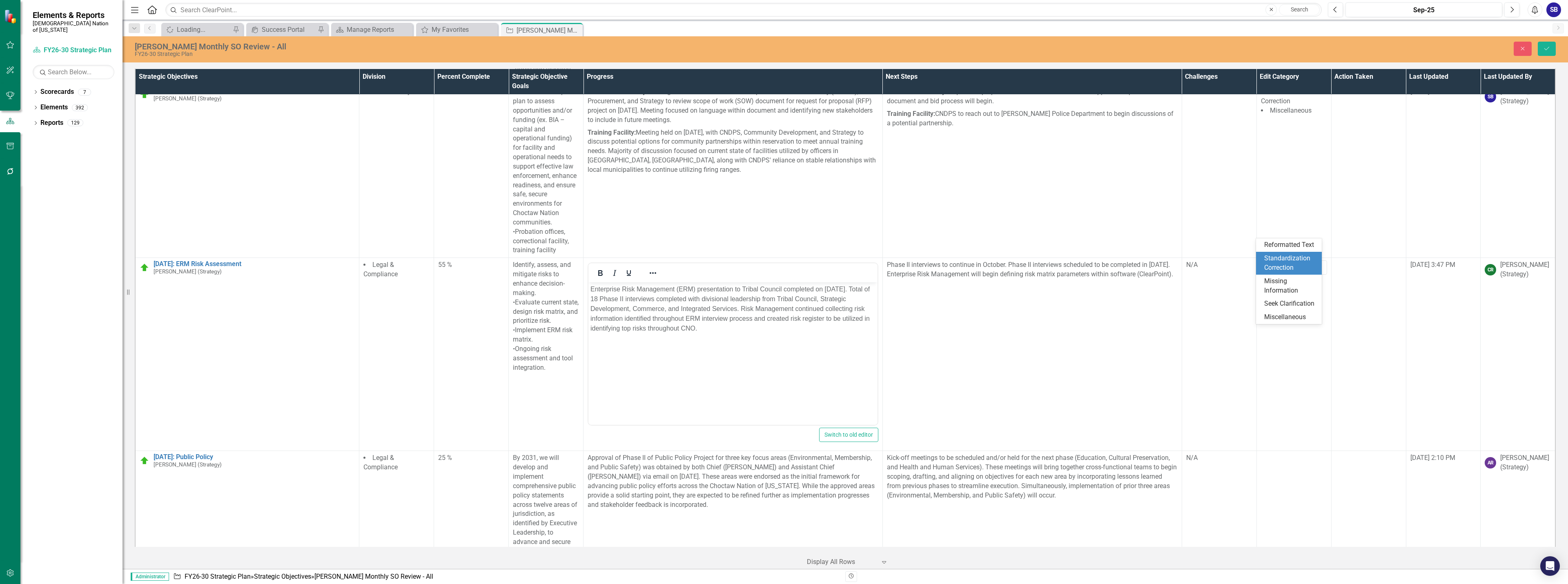
click at [1278, 257] on div "Standardization Correction" at bounding box center [1289, 263] width 52 height 19
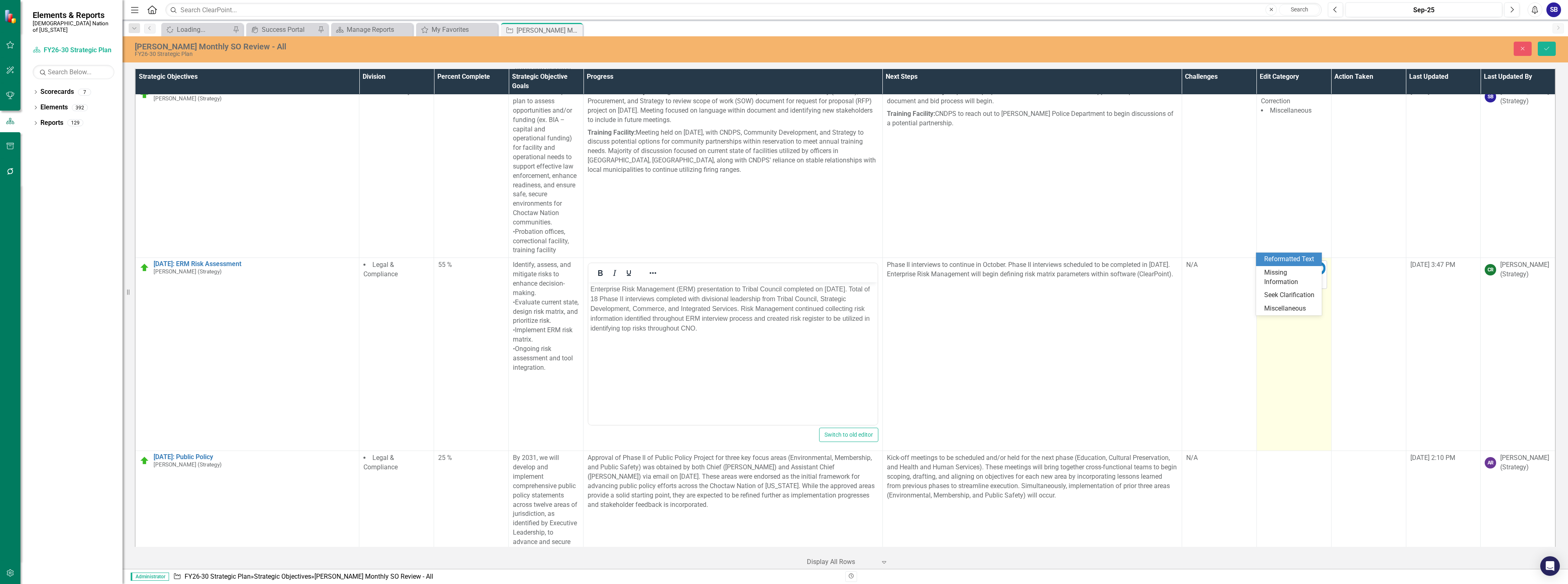
click at [1280, 277] on div at bounding box center [1294, 282] width 63 height 11
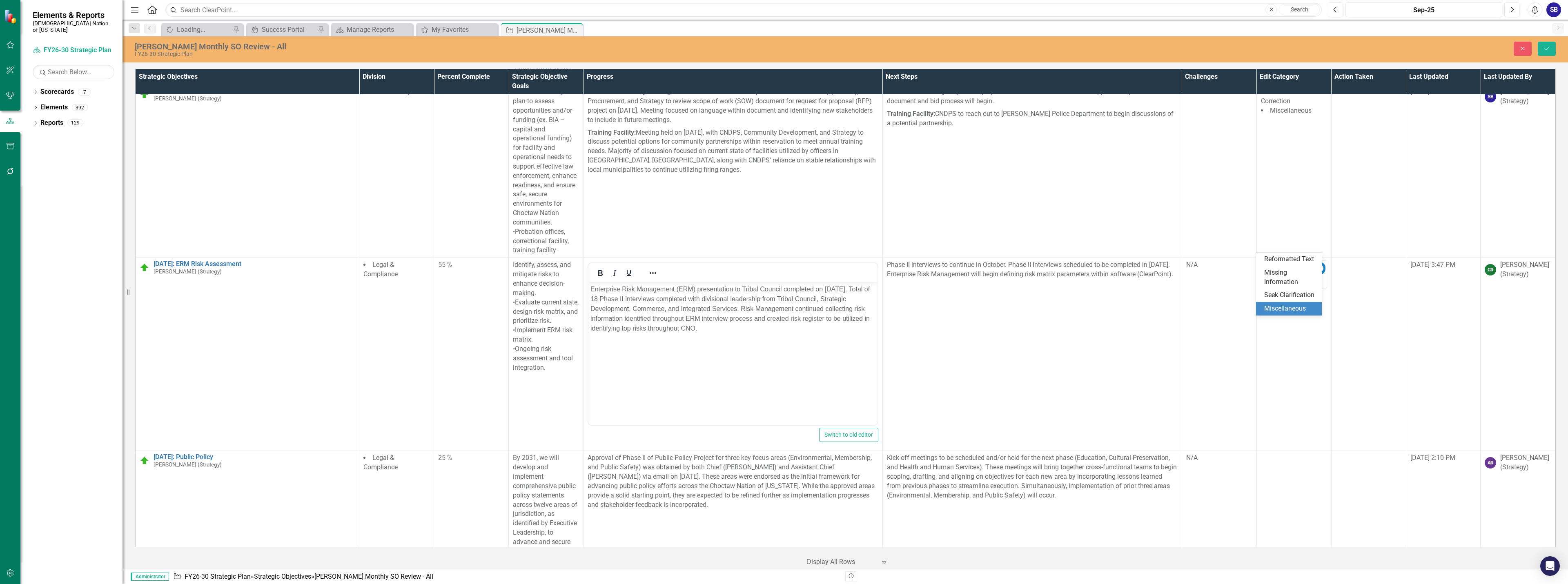
click at [1289, 306] on div "Miscellaneous" at bounding box center [1289, 309] width 52 height 10
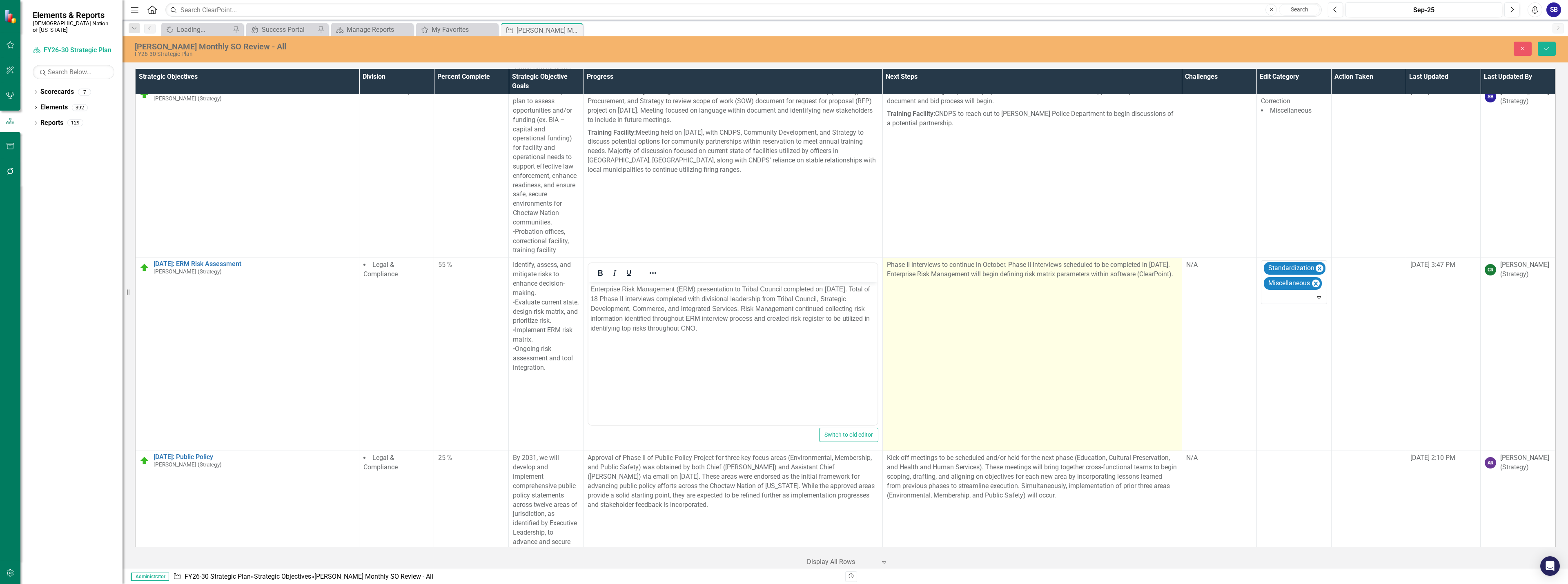
click at [1083, 273] on td "Phase II interviews to continue in October. Phase II interviews scheduled to be…" at bounding box center [1032, 355] width 299 height 193
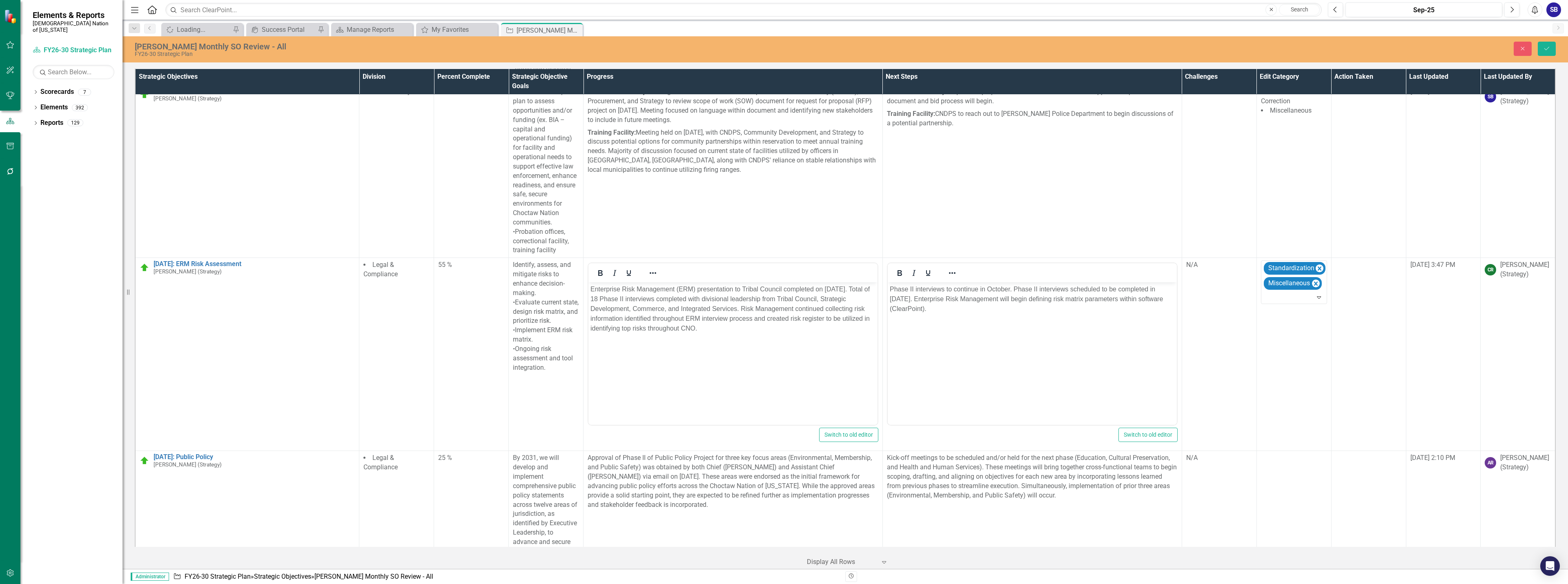
click at [948, 291] on p "Phase II interviews to continue in October. Phase II interviews scheduled to be…" at bounding box center [1032, 299] width 285 height 30
click at [1013, 291] on p "Phase II interviews will continue in October. Phase II interviews scheduled to …" at bounding box center [1032, 299] width 285 height 30
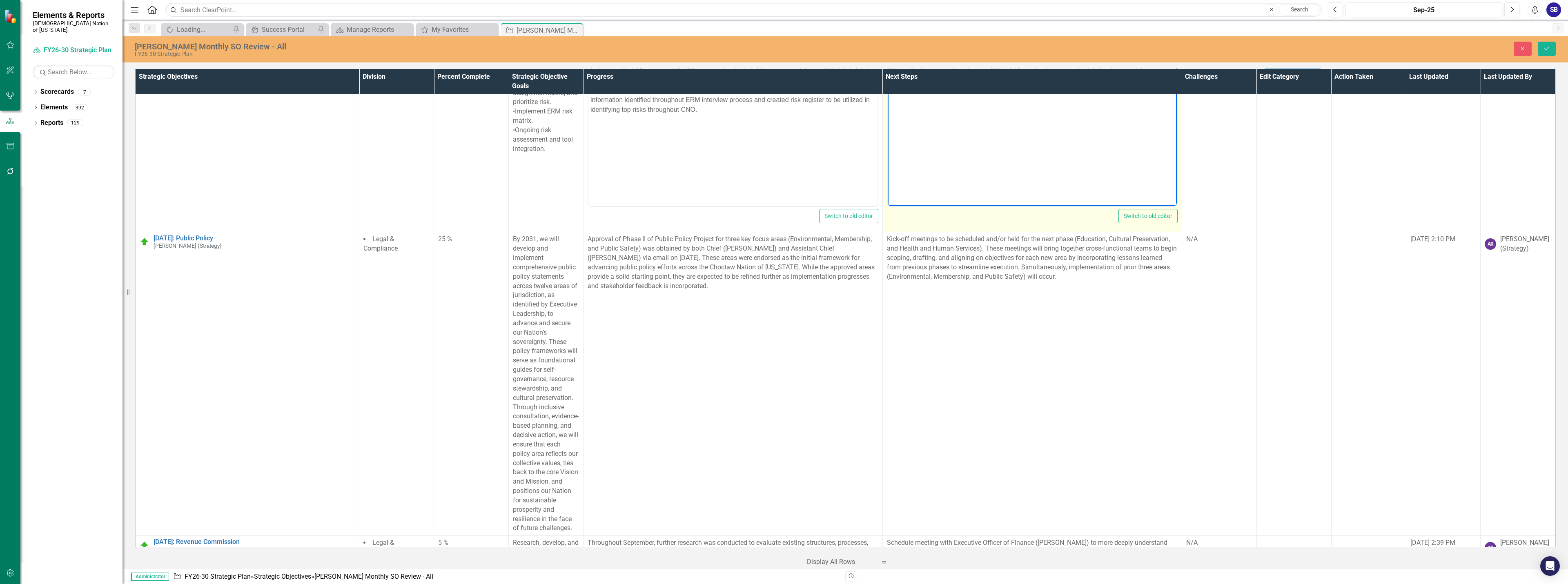
scroll to position [2943, 0]
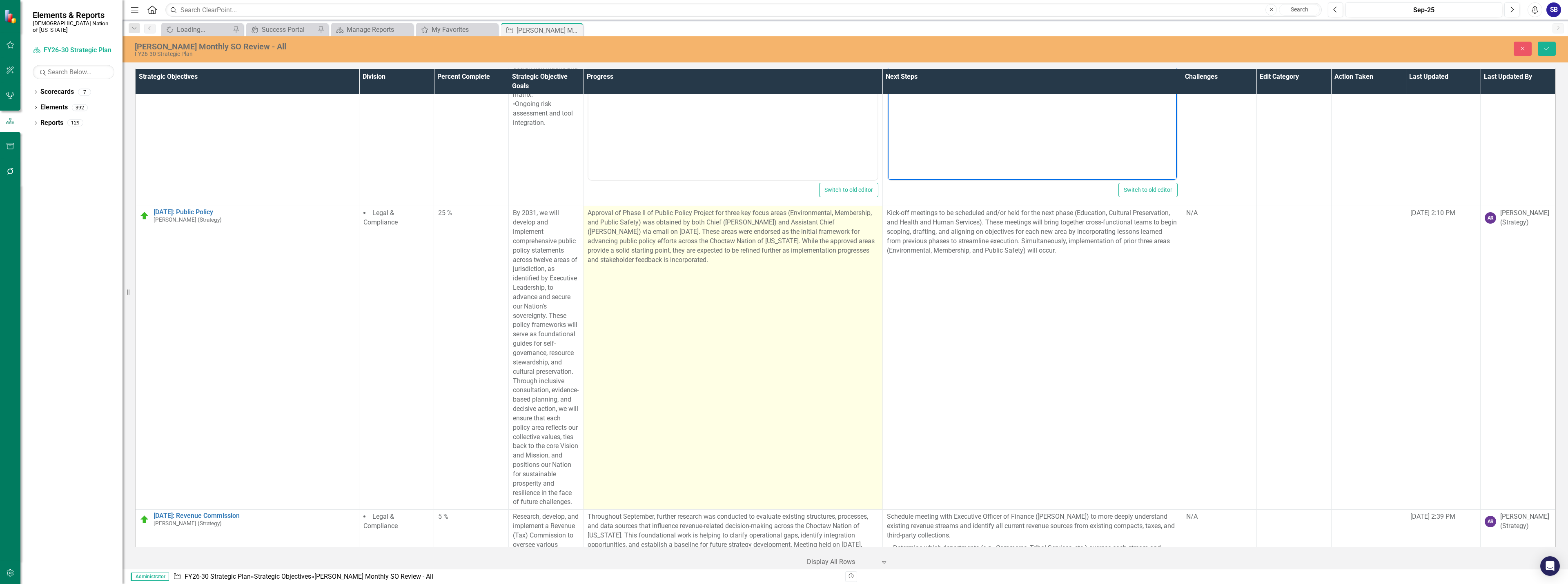
click at [781, 363] on td "Approval of Phase II of Public Policy Project for three key focus areas (Enviro…" at bounding box center [733, 357] width 299 height 303
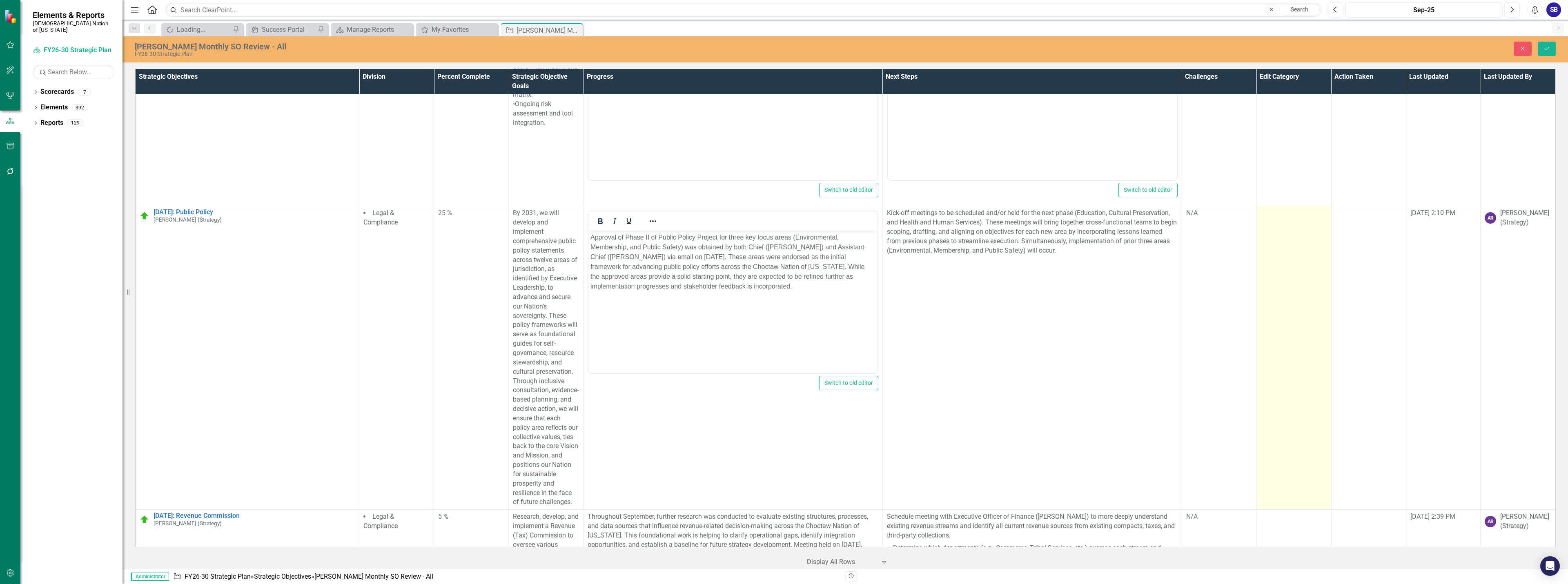
scroll to position [0, 0]
click at [1273, 243] on td at bounding box center [1294, 357] width 75 height 303
click at [1284, 210] on div at bounding box center [1287, 216] width 49 height 11
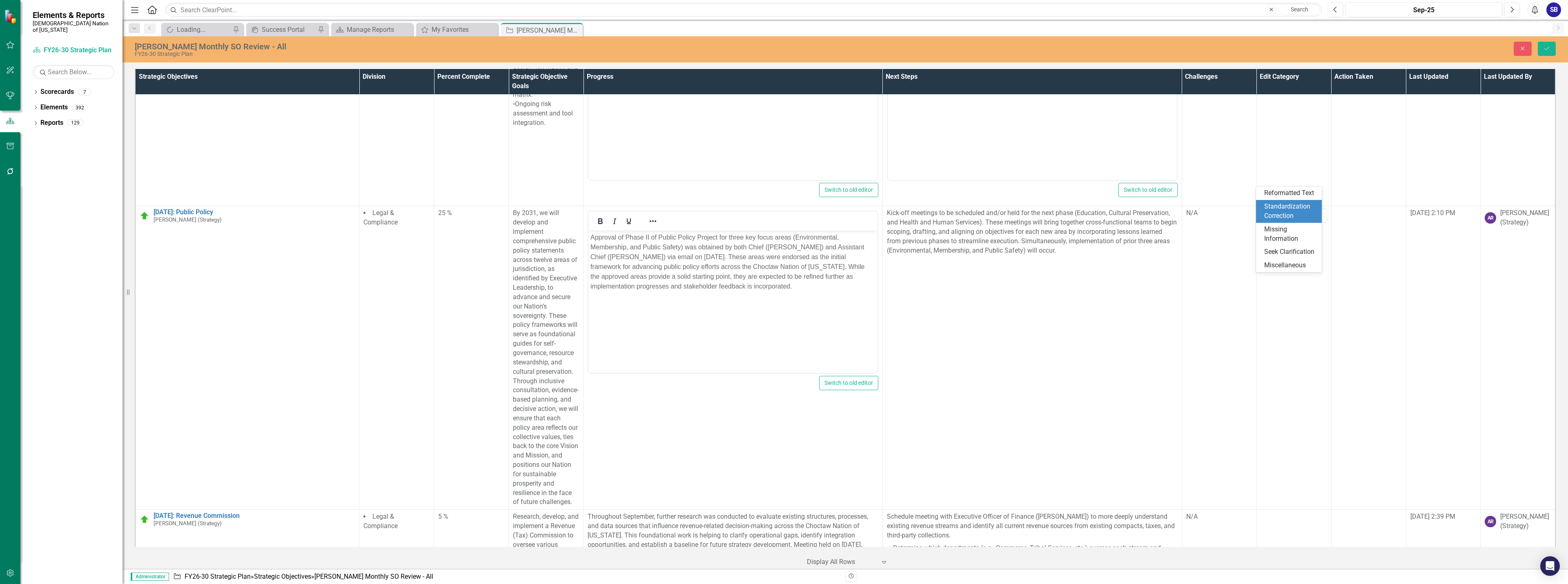
click at [1287, 216] on div "Standardization Correction" at bounding box center [1289, 211] width 52 height 19
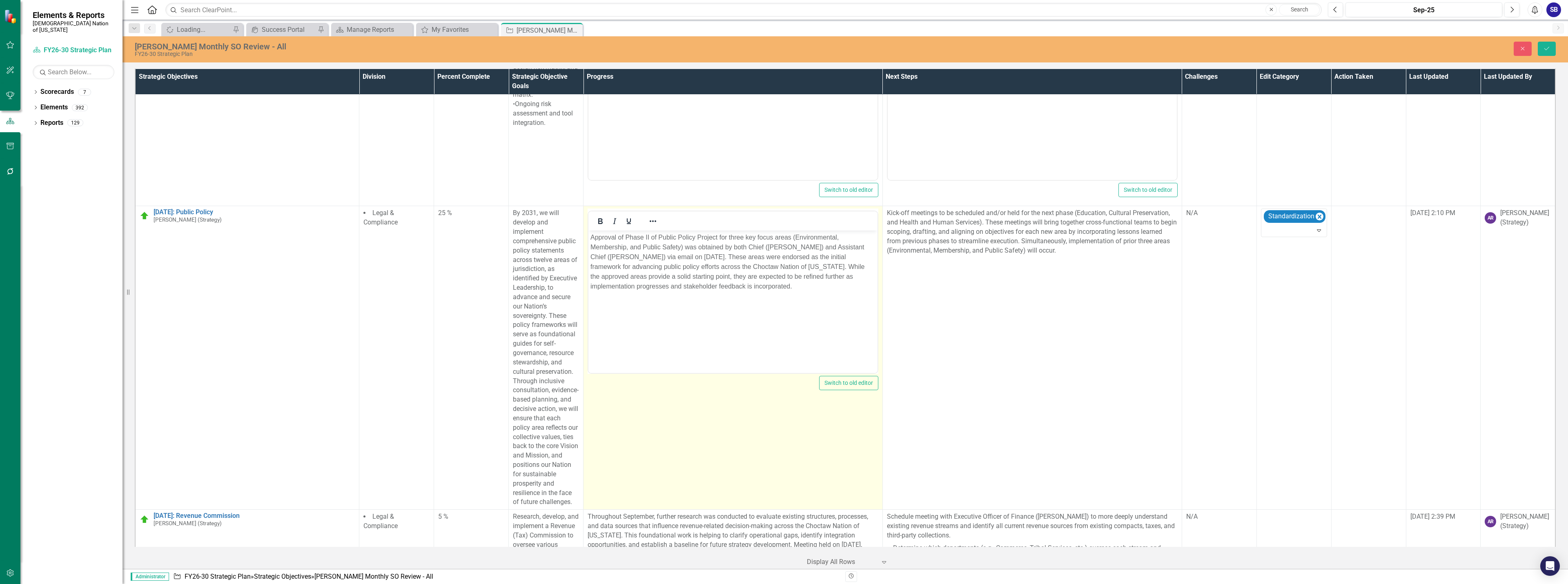
click at [767, 249] on p "Approval of Phase II of Public Policy Project for three key focus areas (Enviro…" at bounding box center [733, 261] width 285 height 59
click at [802, 249] on p "Approval of Phase II of Public Policy Project for three key focus areas (Enviro…" at bounding box center [733, 261] width 285 height 59
click at [593, 258] on p "Approval of Phase II of Public Policy Project for three key focus areas (Enviro…" at bounding box center [733, 261] width 285 height 59
click at [622, 259] on p "Approval of Phase II of Public Policy Project for three key focus areas (Enviro…" at bounding box center [733, 261] width 285 height 59
click at [811, 259] on p "Approval of Phase II of Public Policy Project for three key focus areas (Enviro…" at bounding box center [733, 261] width 285 height 59
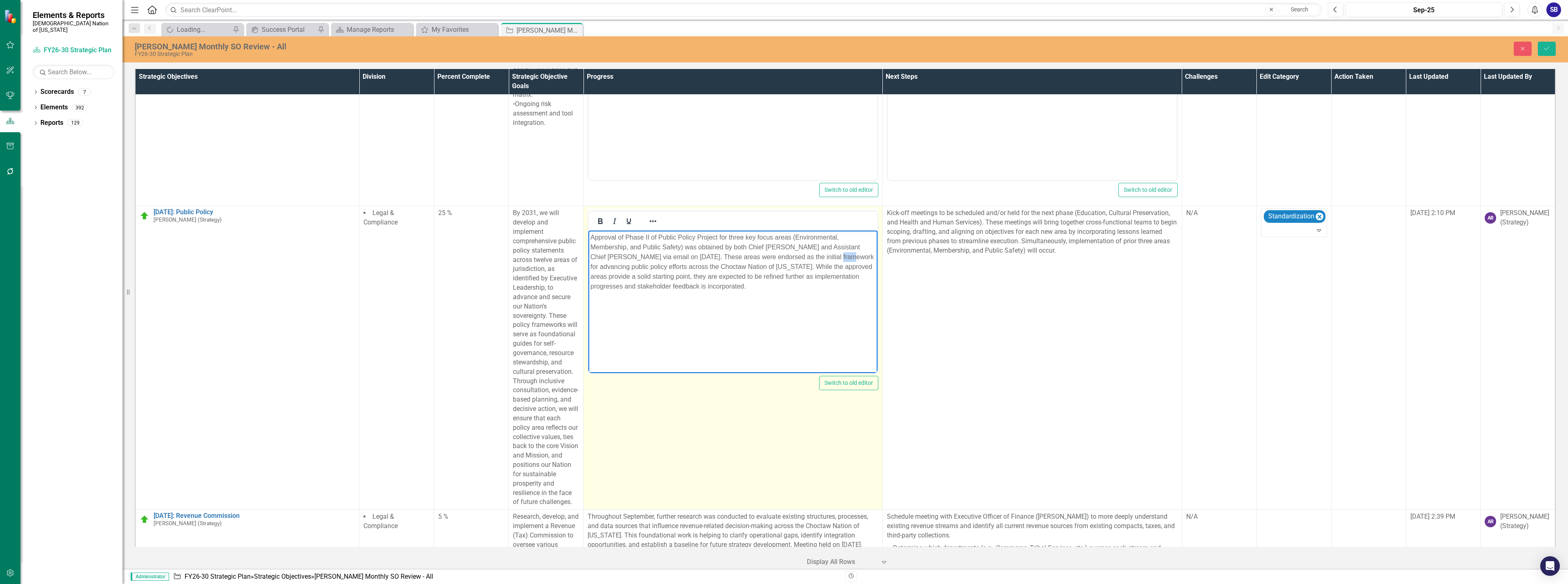
click at [811, 259] on p "Approval of Phase II of Public Policy Project for three key focus areas (Enviro…" at bounding box center [733, 261] width 285 height 59
click at [705, 269] on p "Approval of Phase II of Public Policy Project for three key focus areas (Enviro…" at bounding box center [733, 261] width 285 height 59
click at [810, 266] on p "Approval of Phase II of Public Policy Project for three key focus areas (Enviro…" at bounding box center [733, 261] width 285 height 59
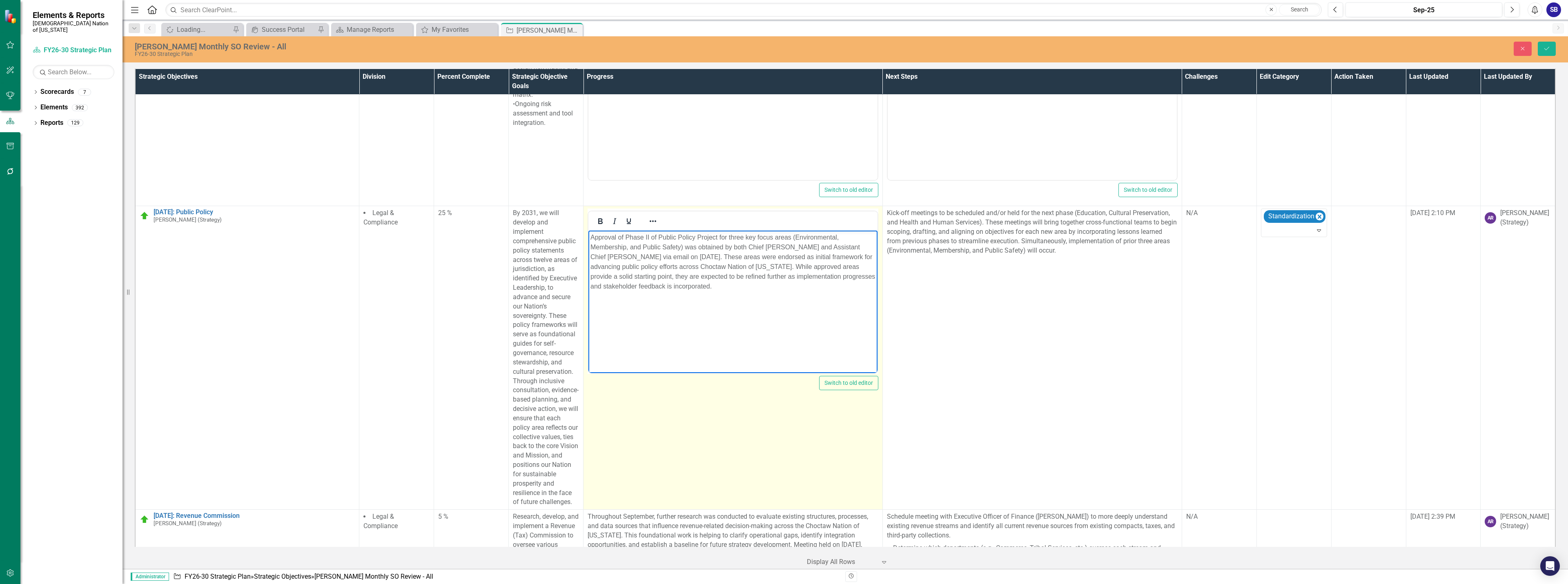
click at [617, 279] on p "Approval of Phase II of Public Policy Project for three key focus areas (Enviro…" at bounding box center [733, 261] width 285 height 59
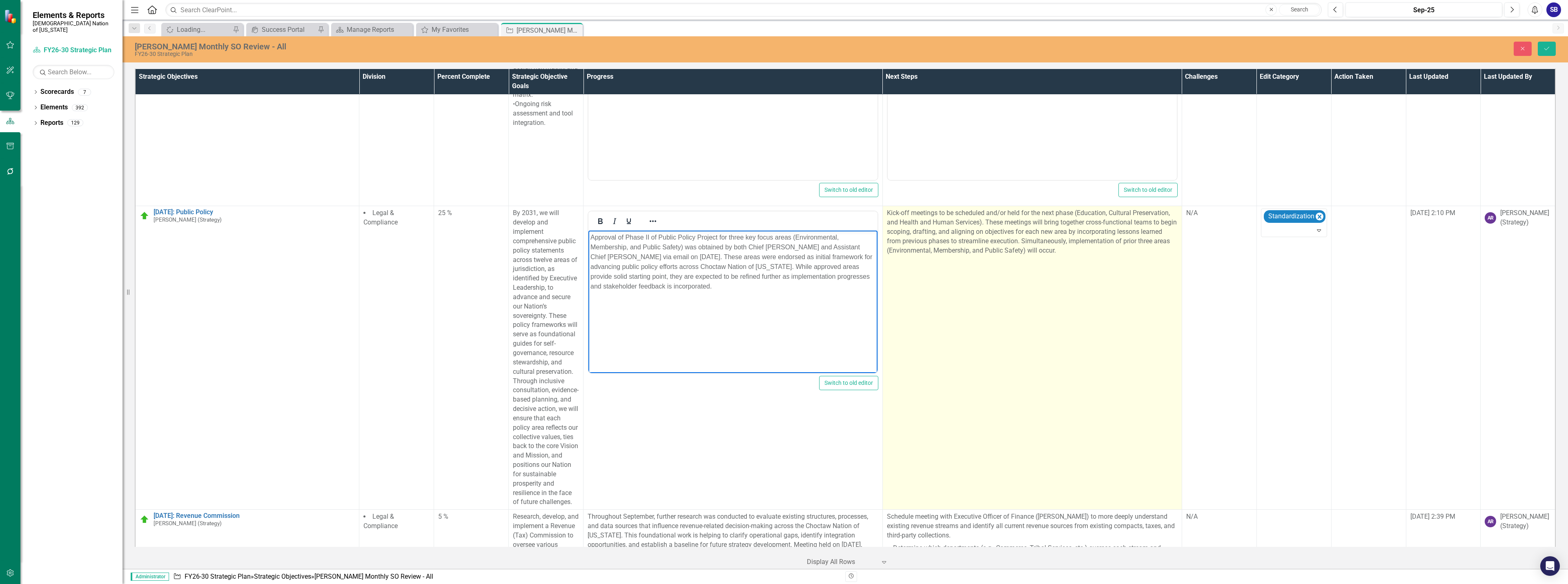
click at [963, 208] on p "Kick-off meetings to be scheduled and/or held for the next phase (Education, Cu…" at bounding box center [1032, 232] width 291 height 48
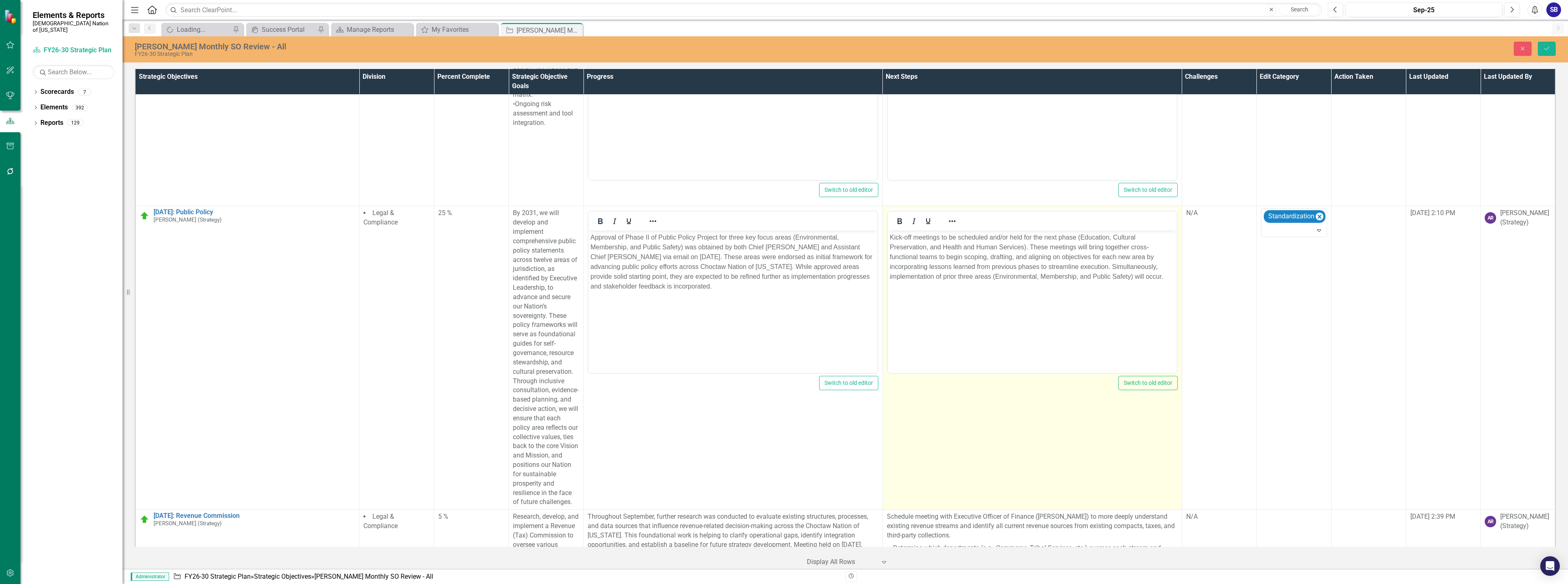
click at [943, 235] on p "Kick-off meetings to be scheduled and/or held for the next phase (Education, Cu…" at bounding box center [1032, 257] width 285 height 49
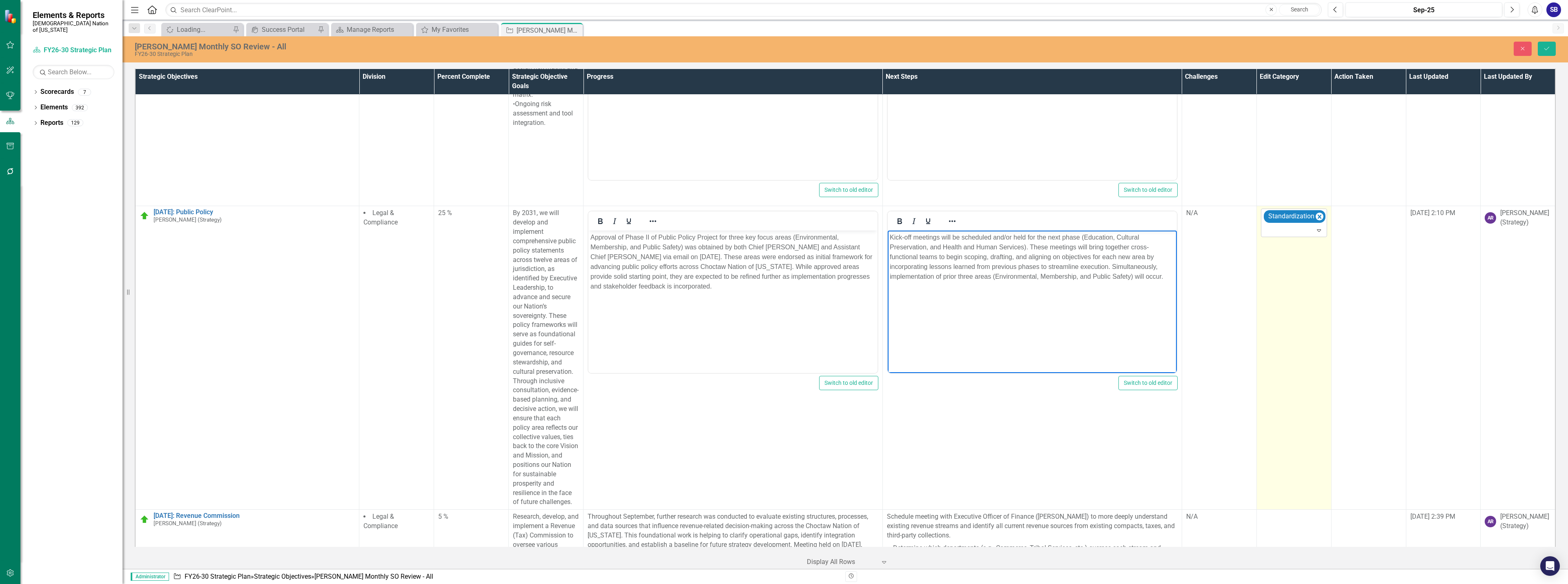
click at [1294, 225] on div at bounding box center [1294, 231] width 63 height 11
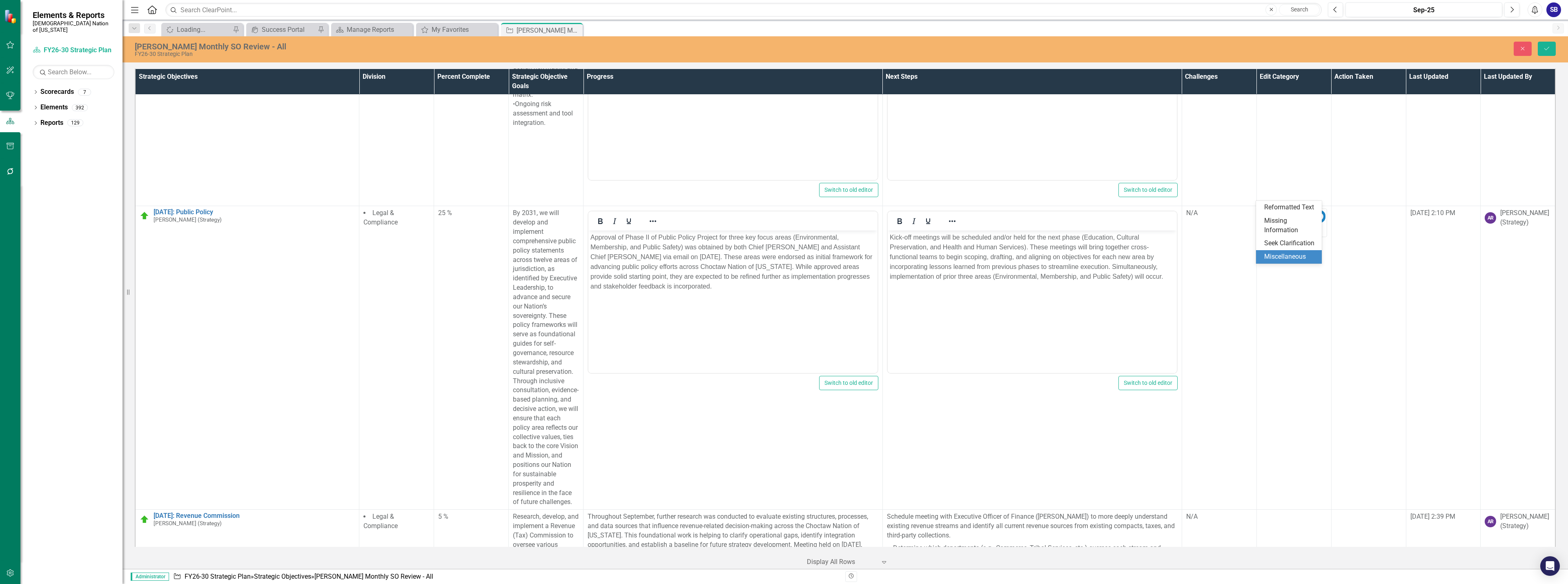
click at [1294, 259] on div "Miscellaneous" at bounding box center [1289, 257] width 52 height 10
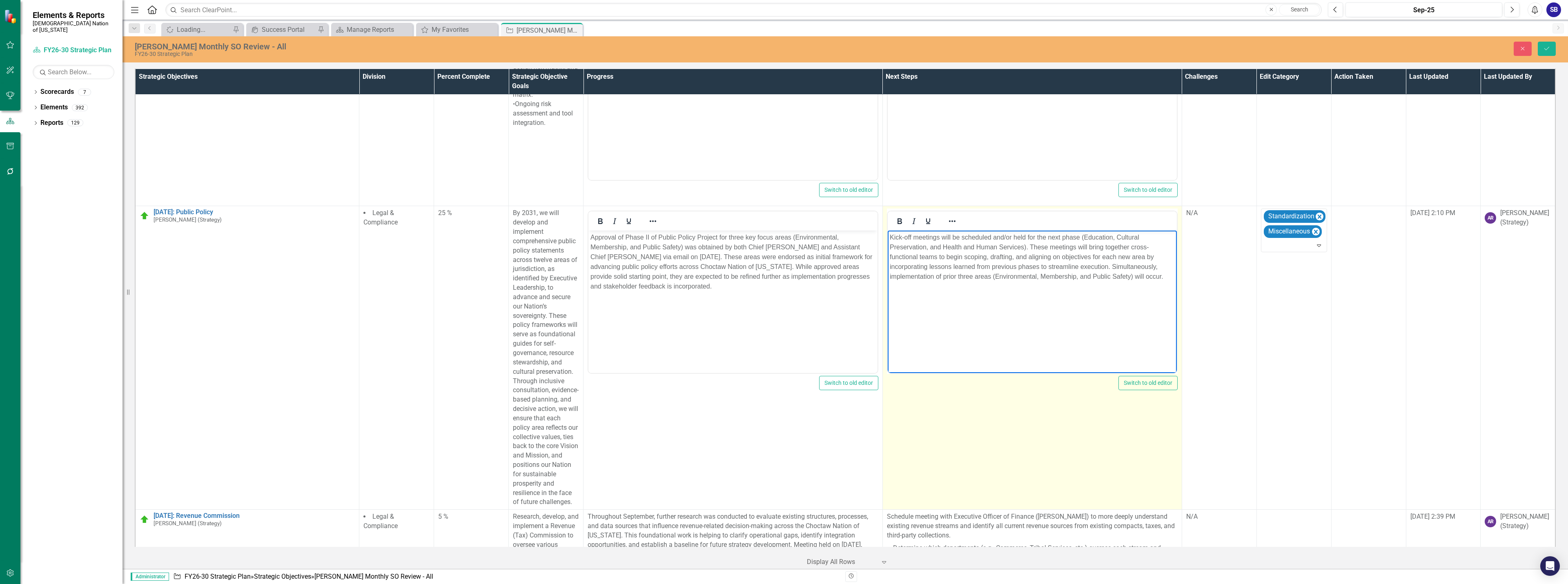
click at [1042, 237] on p "Kick-off meetings will be scheduled and/or held for the next phase (Education, …" at bounding box center [1032, 257] width 285 height 49
click at [1046, 266] on p "Kick-off meetings will be scheduled and/or held for the next phase (Education, …" at bounding box center [1032, 257] width 285 height 49
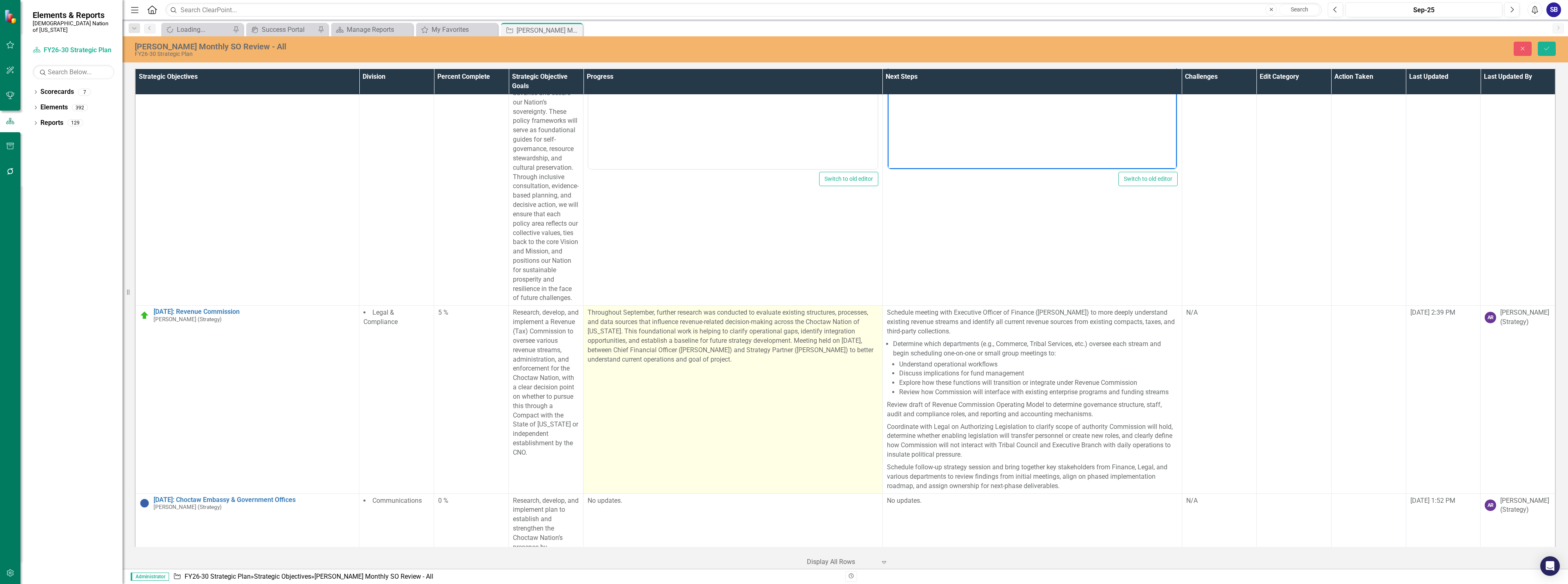
click at [638, 308] on p "Throughout September, further research was conducted to evaluate existing struc…" at bounding box center [732, 337] width 291 height 58
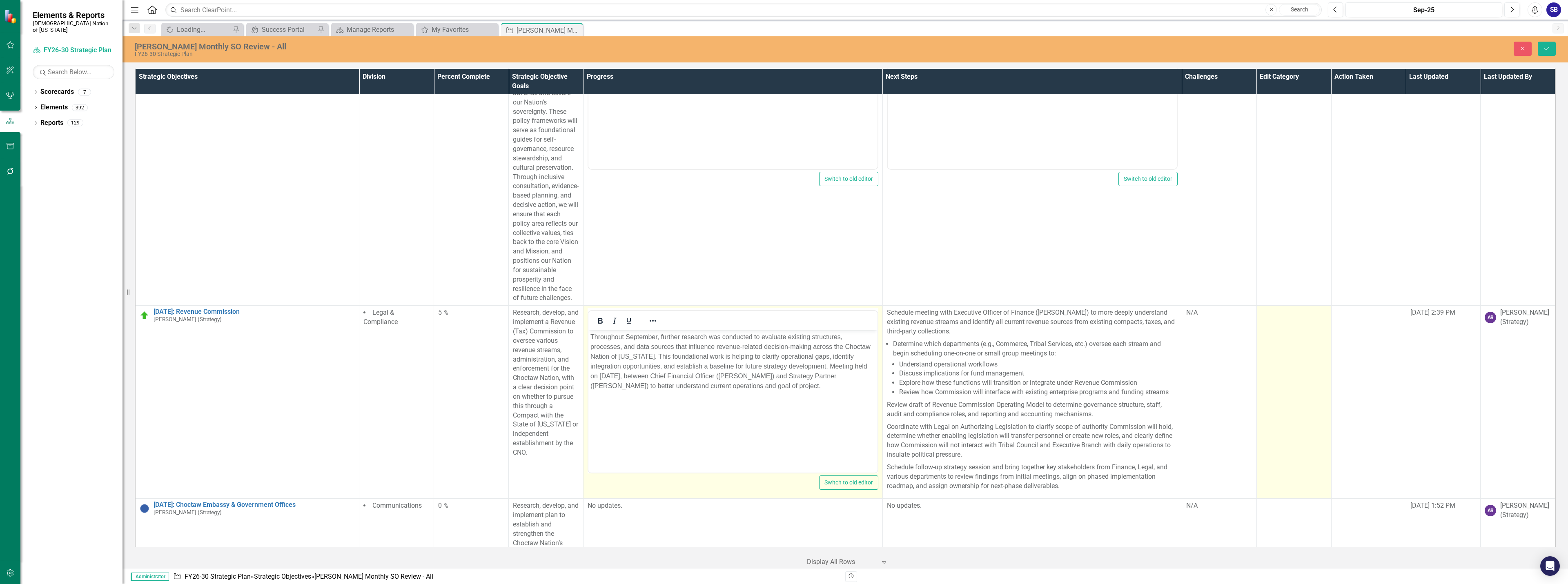
scroll to position [0, 0]
click at [1269, 306] on td at bounding box center [1294, 402] width 75 height 193
click at [1269, 310] on div at bounding box center [1287, 315] width 49 height 11
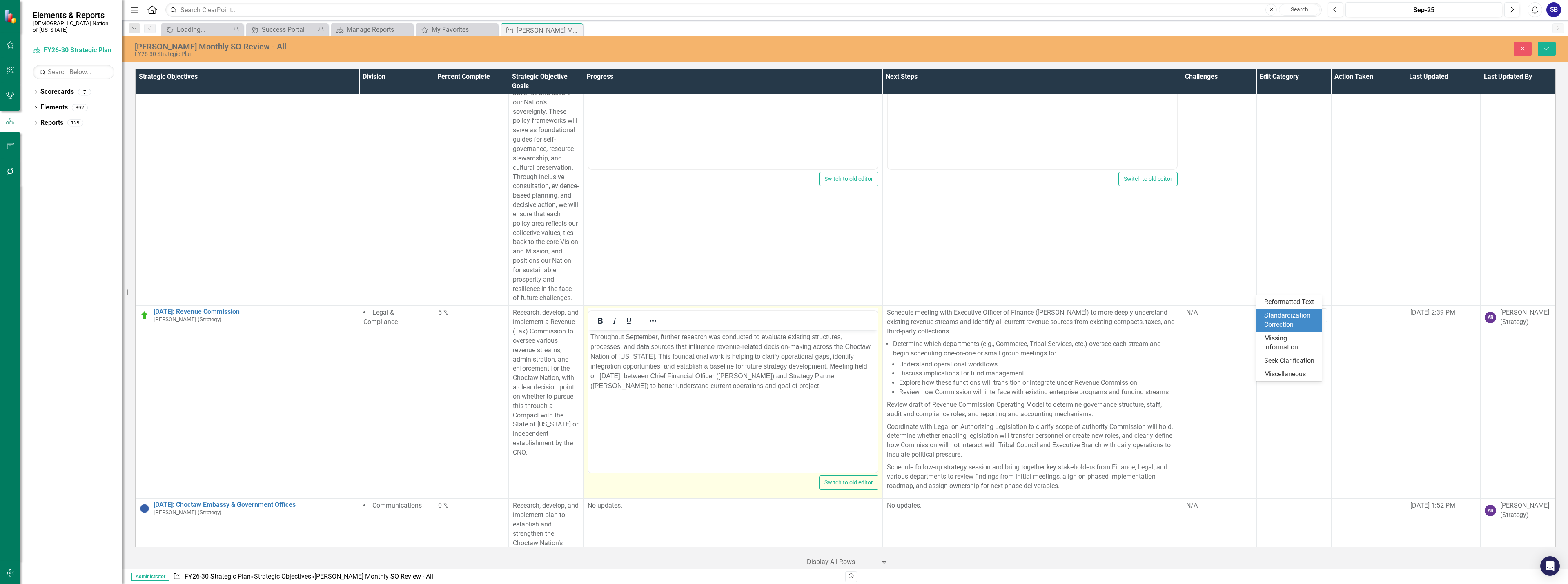
click at [1276, 319] on div "Standardization Correction" at bounding box center [1289, 320] width 52 height 19
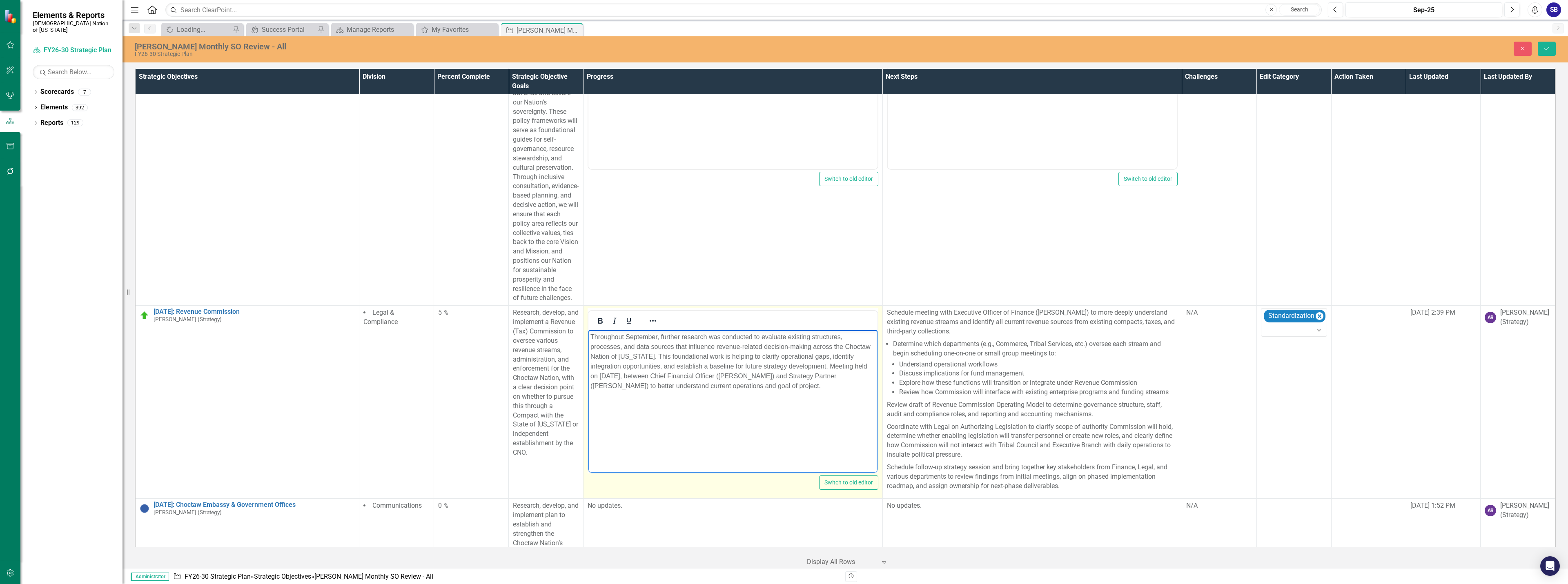
click at [658, 337] on p "Throughout September, further research was conducted to evaluate existing struc…" at bounding box center [733, 361] width 285 height 59
click at [837, 347] on p "Throughout September 2025, further research was conducted to evaluate existing …" at bounding box center [733, 361] width 285 height 59
drag, startPoint x: 833, startPoint y: 348, endPoint x: 648, endPoint y: 358, distance: 185.3
click at [648, 358] on p "Throughout September 2025, further research was conducted to evaluate existing …" at bounding box center [733, 361] width 285 height 59
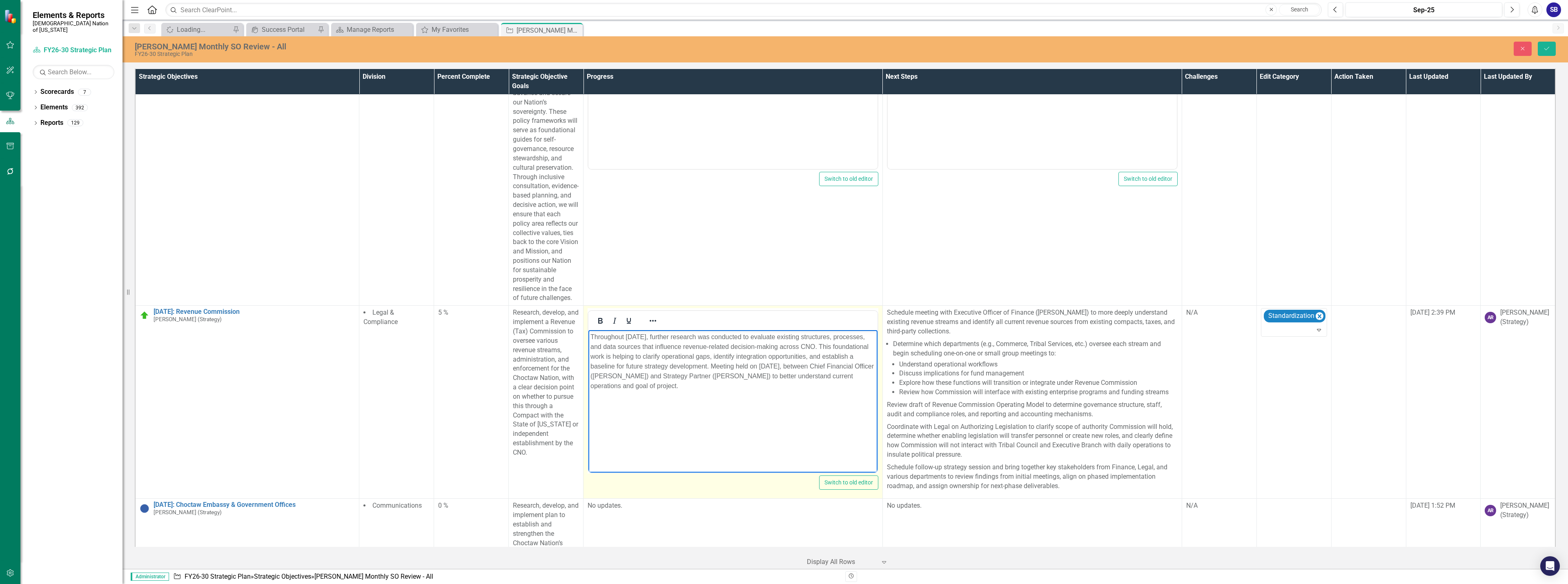
click at [623, 368] on p "Throughout September 2025, further research was conducted to evaluate existing …" at bounding box center [733, 361] width 285 height 59
drag, startPoint x: 741, startPoint y: 376, endPoint x: 827, endPoint y: 374, distance: 86.0
click at [827, 374] on p "Throughout September 2025, further research was conducted to evaluate existing …" at bounding box center [733, 361] width 285 height 59
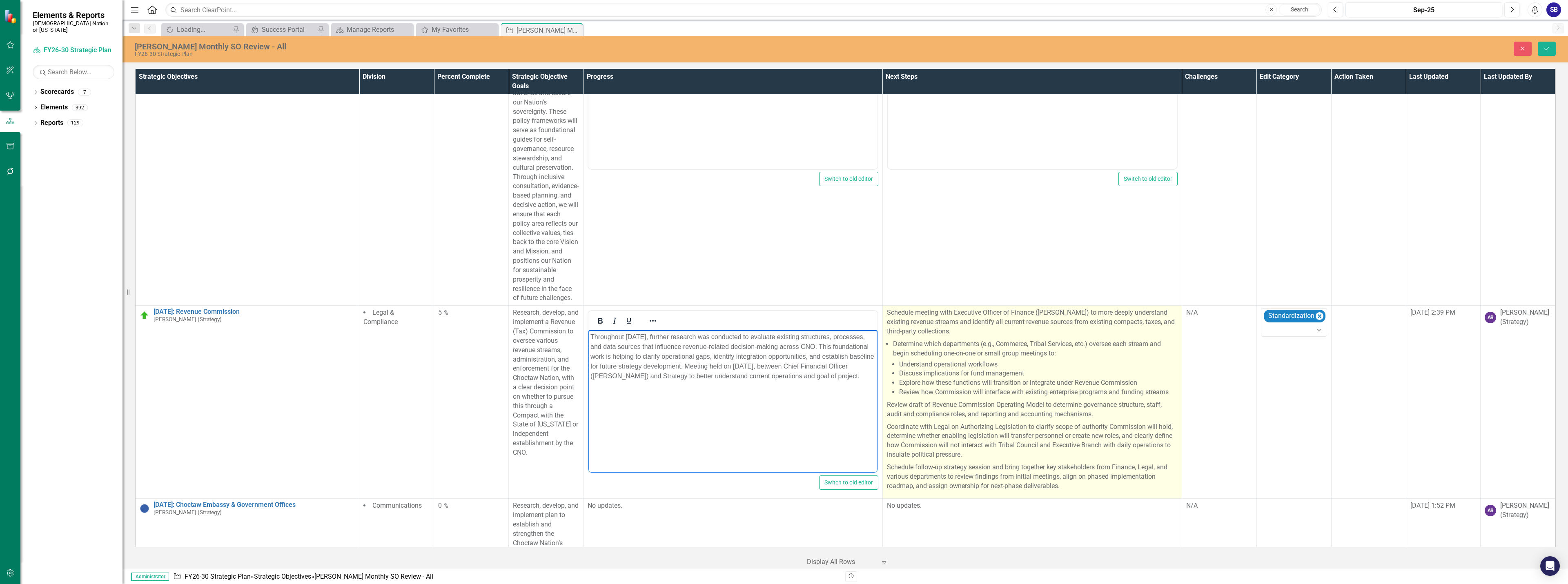
click at [985, 388] on li "Review how Commission will interface with existing enterprise programs and fund…" at bounding box center [1038, 393] width 279 height 10
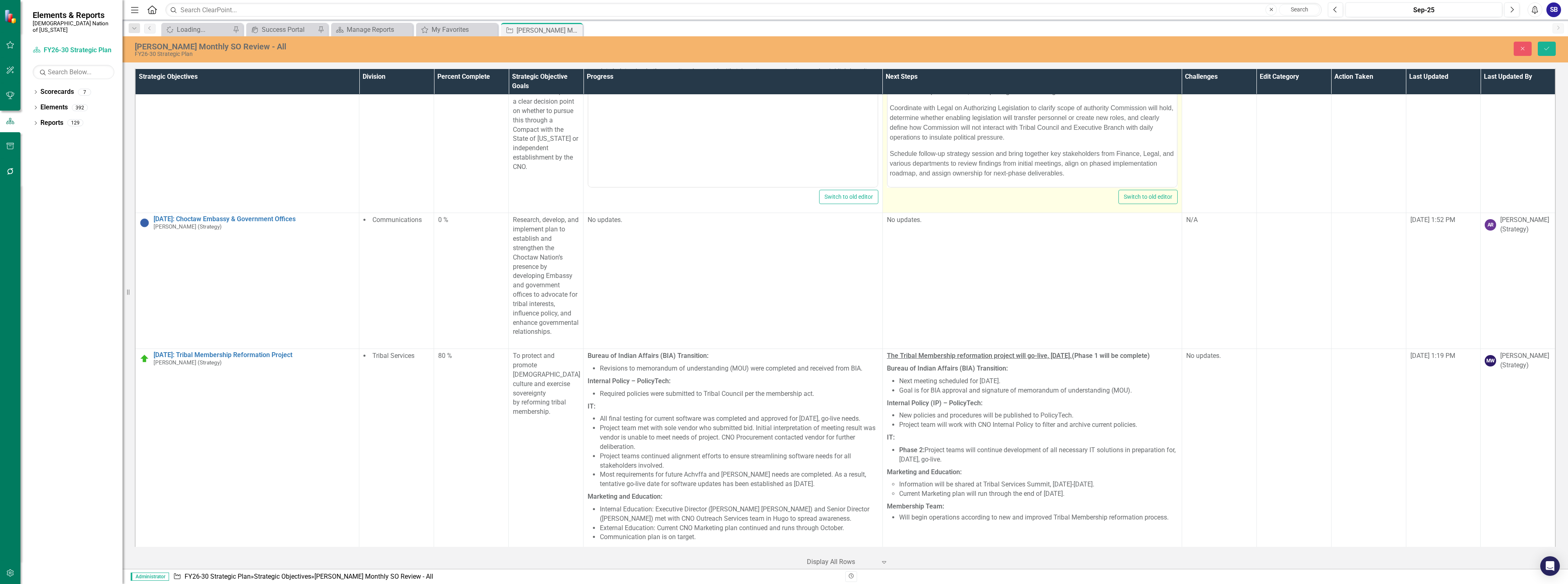
scroll to position [3555, 0]
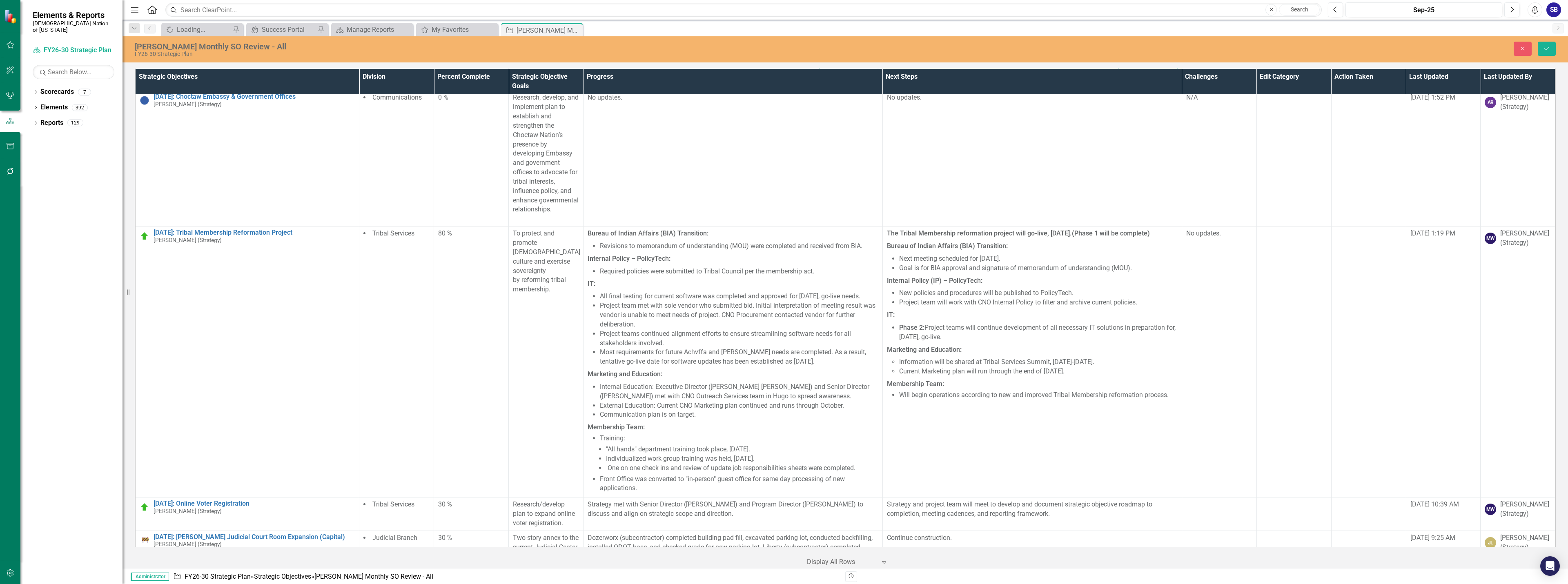
click at [1000, 367] on li "Current Marketing plan will run through the end of October 2025." at bounding box center [1038, 372] width 279 height 10
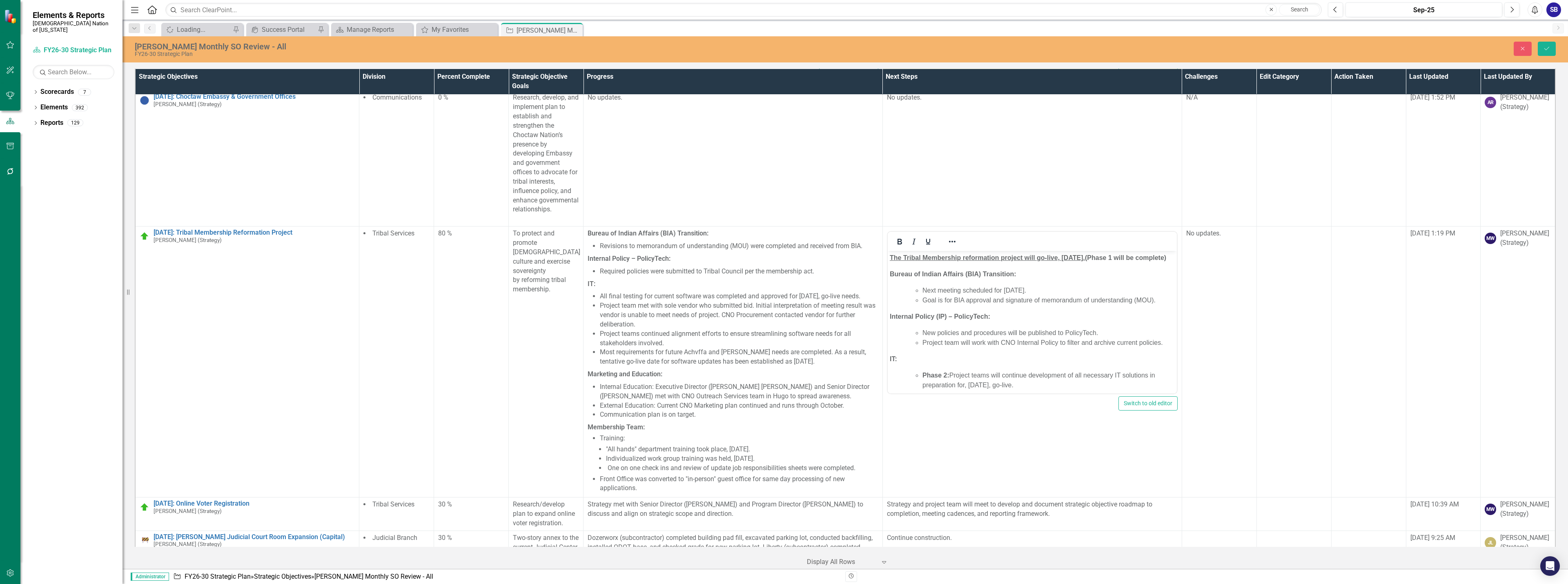
scroll to position [0, 0]
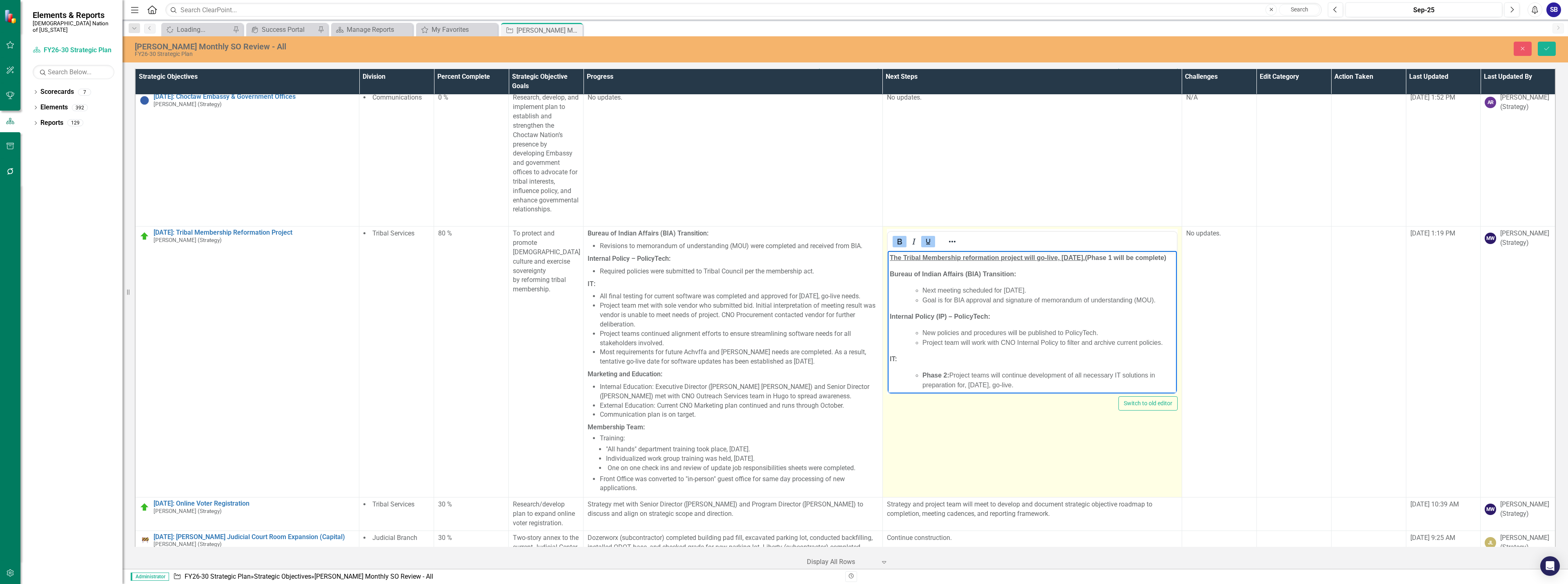
drag, startPoint x: 921, startPoint y: 267, endPoint x: 1774, endPoint y: 483, distance: 879.9
click at [887, 257] on html "The Tribal Membership reformation project will go-live, October 1, 2025. (Phase…" at bounding box center [1031, 367] width 289 height 232
click at [925, 236] on icon "Underline" at bounding box center [928, 241] width 10 height 10
click at [938, 263] on p "The Tribal Membership reformation project will go-live, October 1, 2025. (Phase…" at bounding box center [1032, 258] width 285 height 10
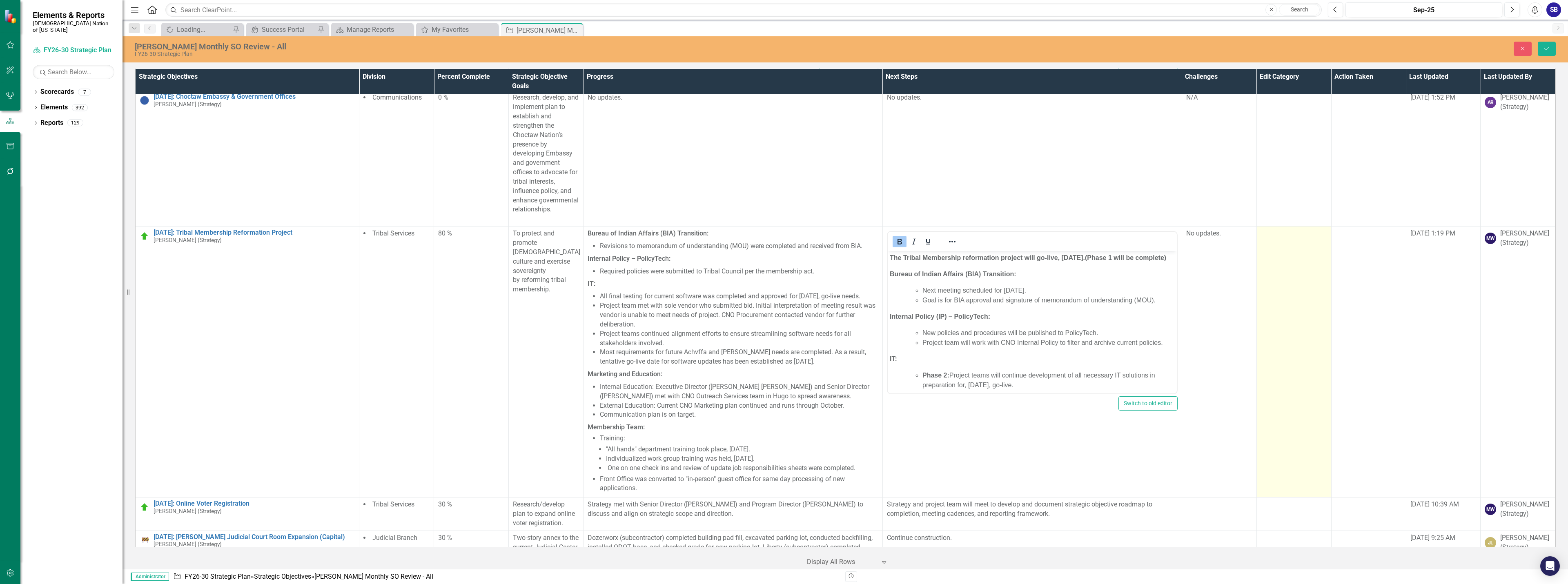
click at [1303, 261] on td at bounding box center [1294, 362] width 75 height 271
click at [1292, 231] on div at bounding box center [1287, 236] width 49 height 11
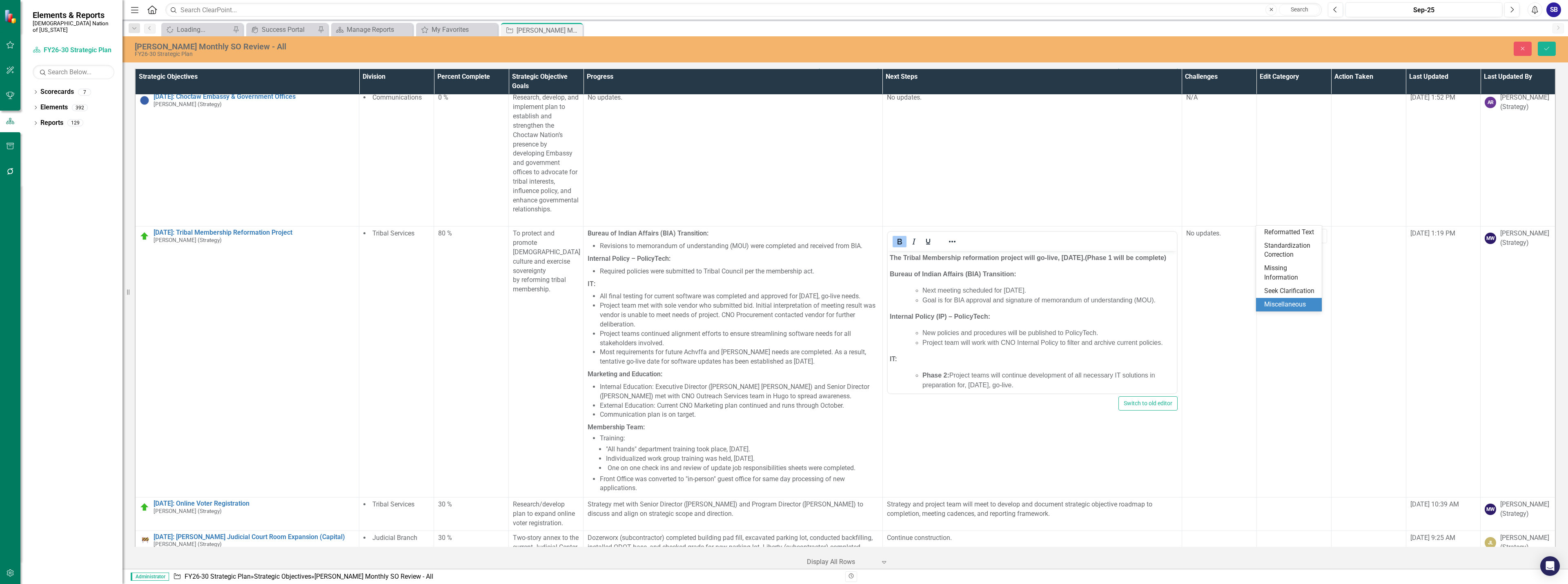
click at [1292, 305] on div "Miscellaneous" at bounding box center [1289, 305] width 52 height 10
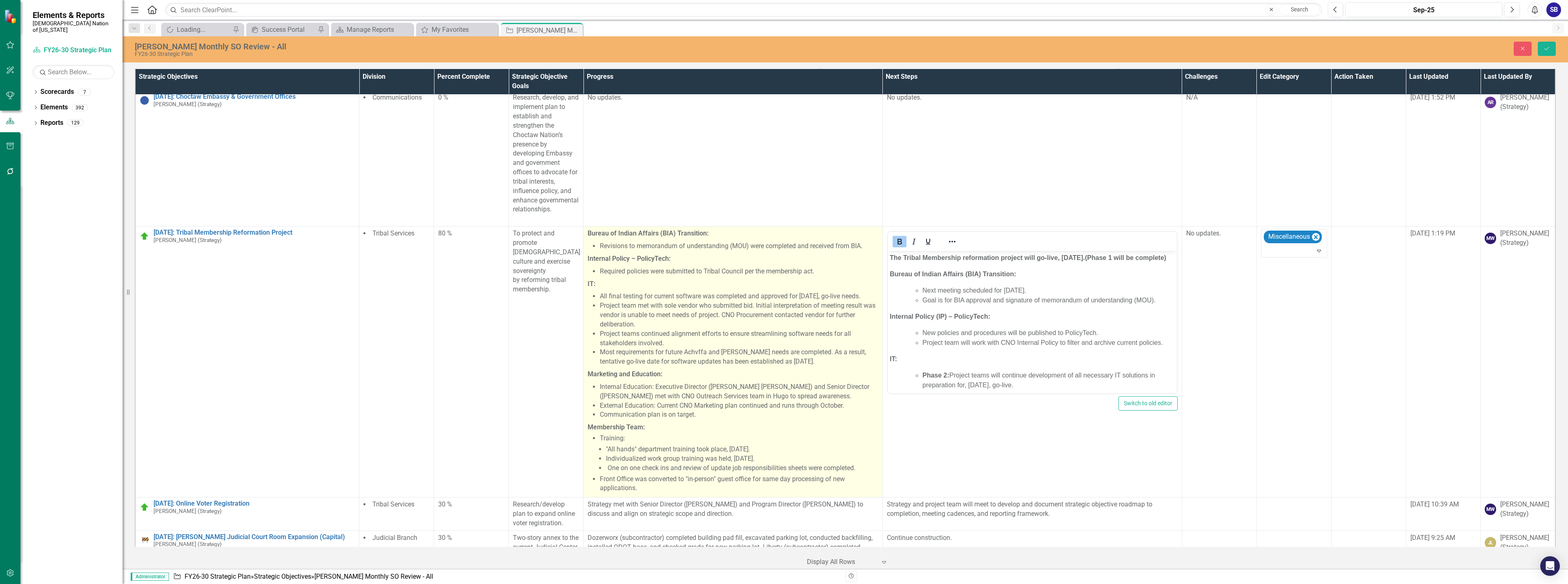
click at [736, 339] on li "Project teams continued alignment efforts to ensure streamlining software needs…" at bounding box center [739, 338] width 279 height 19
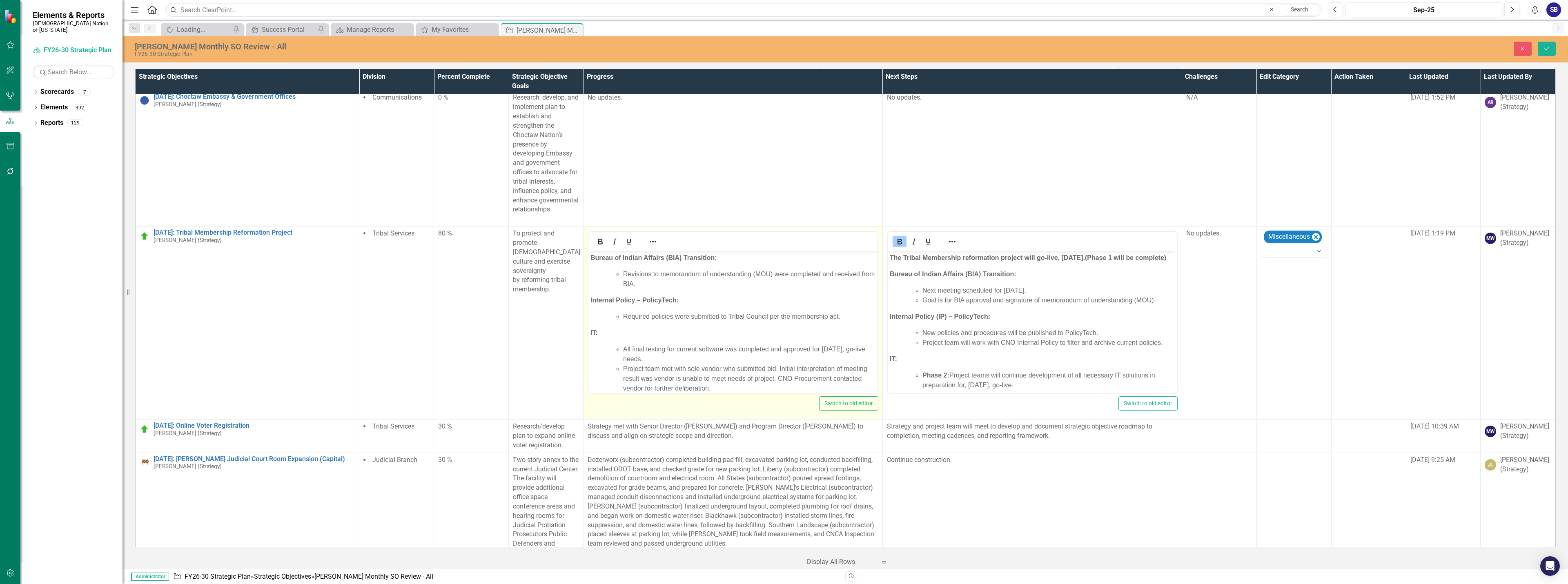
click at [660, 286] on li "Revisions to memorandum of understanding (MOU) were completed and received from…" at bounding box center [749, 279] width 252 height 19
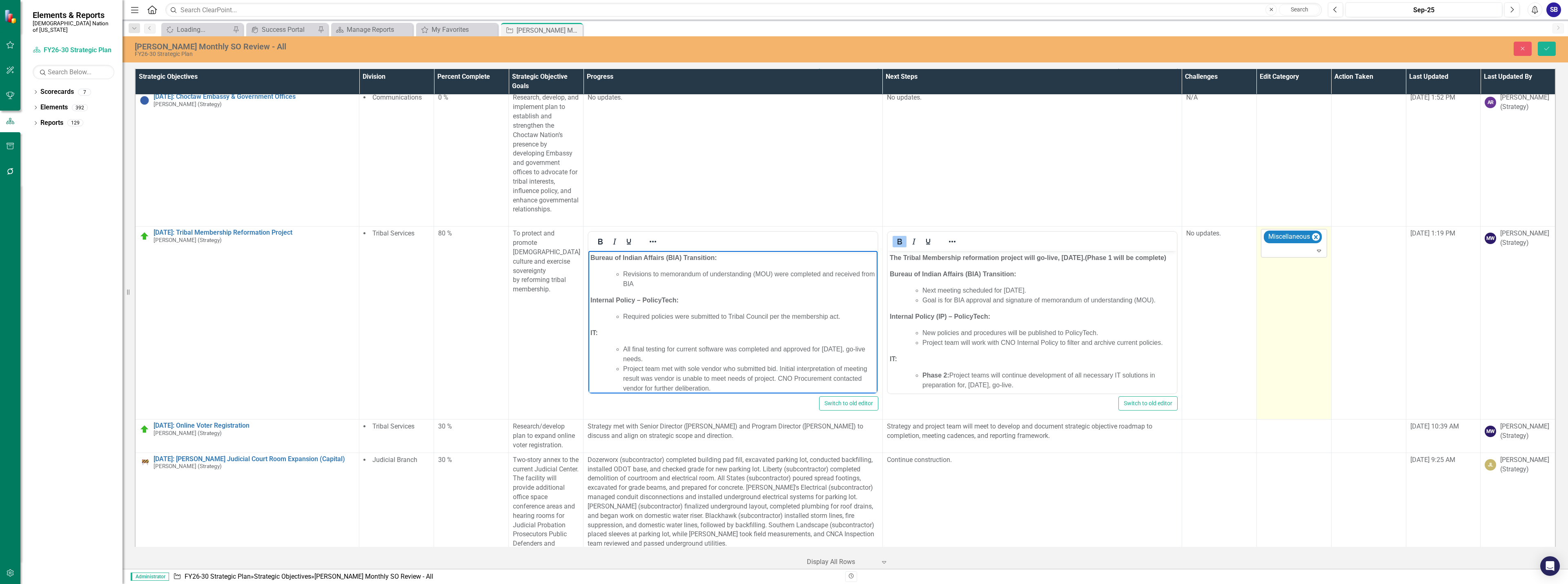
click at [1295, 245] on div at bounding box center [1294, 251] width 63 height 11
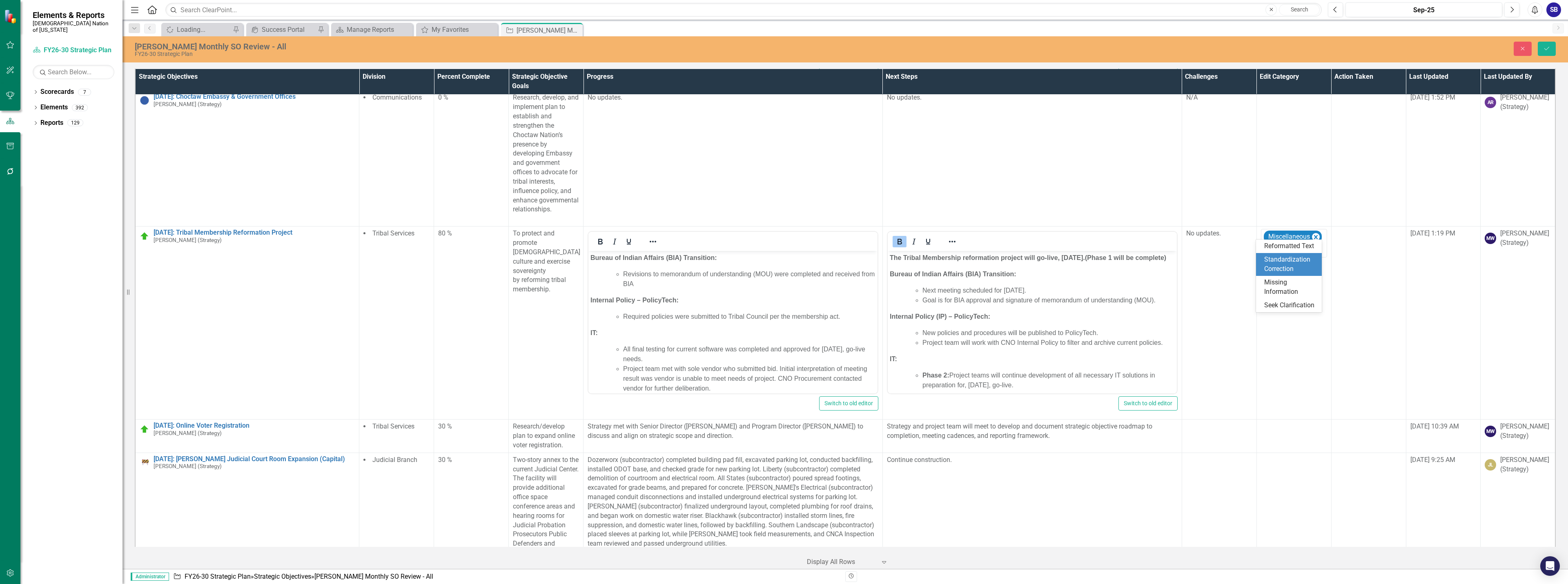
click at [1288, 261] on div "Standardization Correction" at bounding box center [1289, 264] width 52 height 19
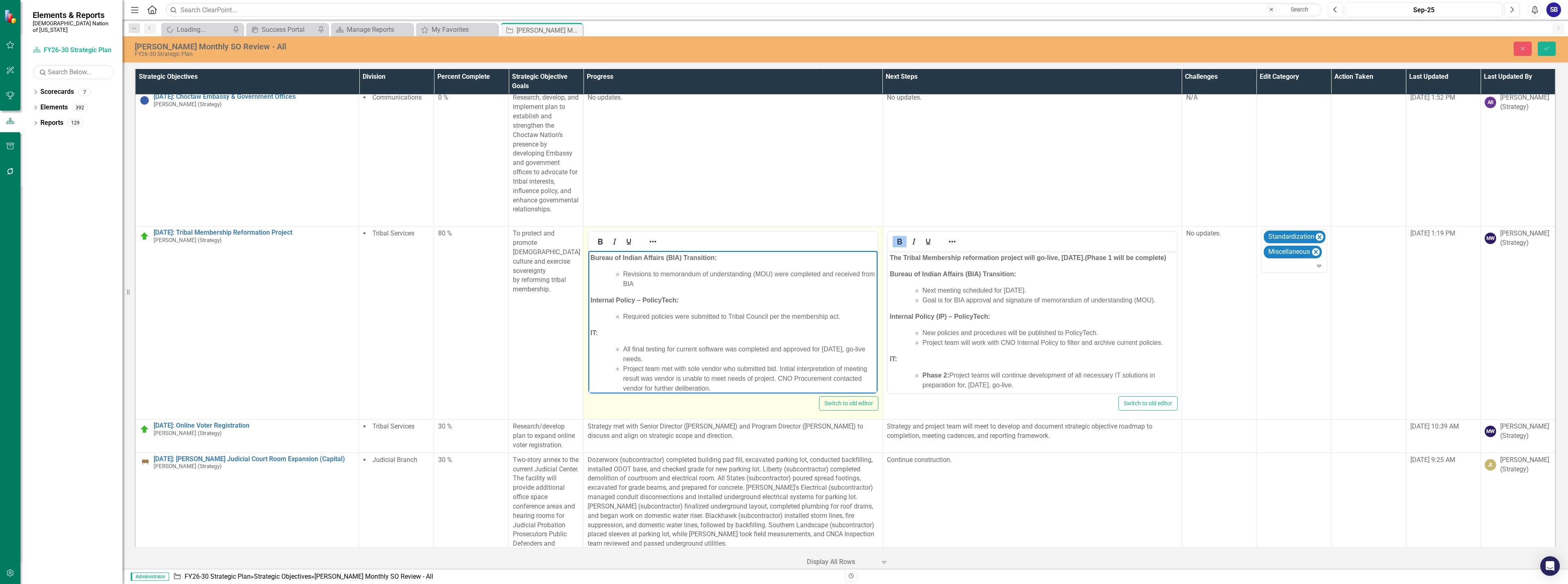
click at [842, 320] on li "Required policies were submitted to Tribal Council per the membership act." at bounding box center [749, 317] width 252 height 10
click at [705, 360] on li "All final testing for current software was completed and approved for October 1…" at bounding box center [749, 354] width 252 height 19
click at [717, 350] on li "Project team met with sole vendor who submitted bid. Initial interpretation of …" at bounding box center [749, 338] width 252 height 30
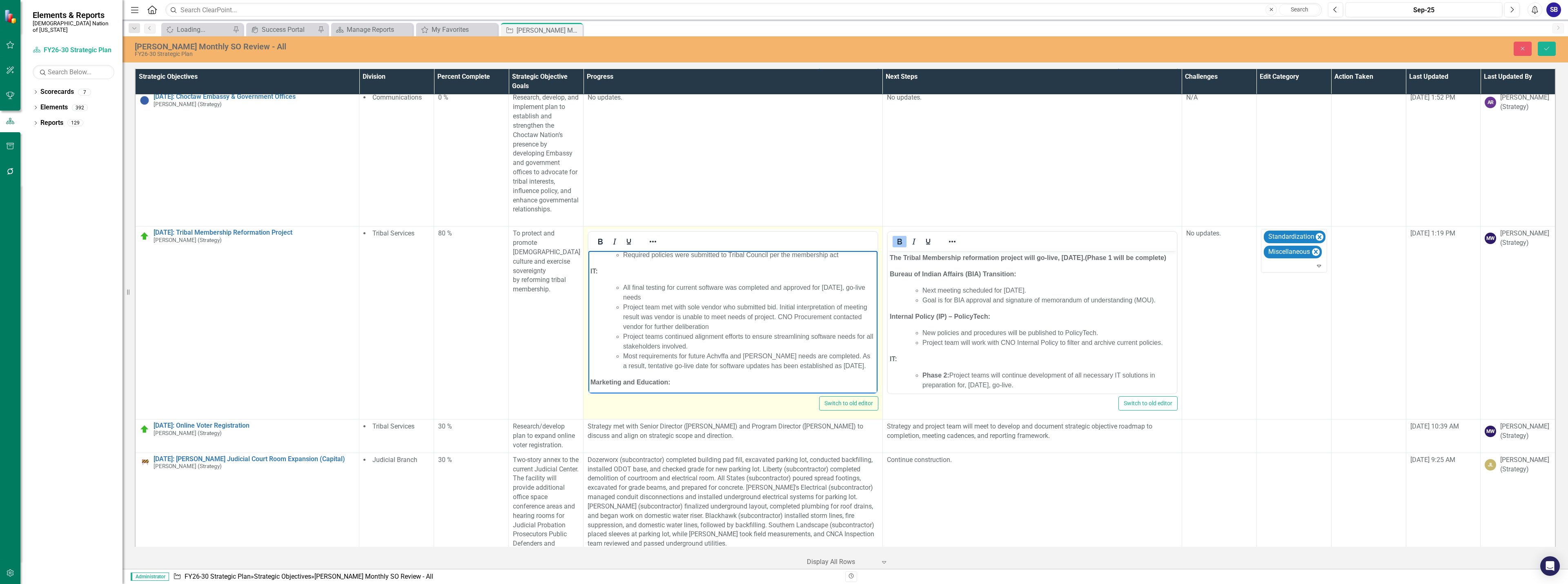
scroll to position [81, 0]
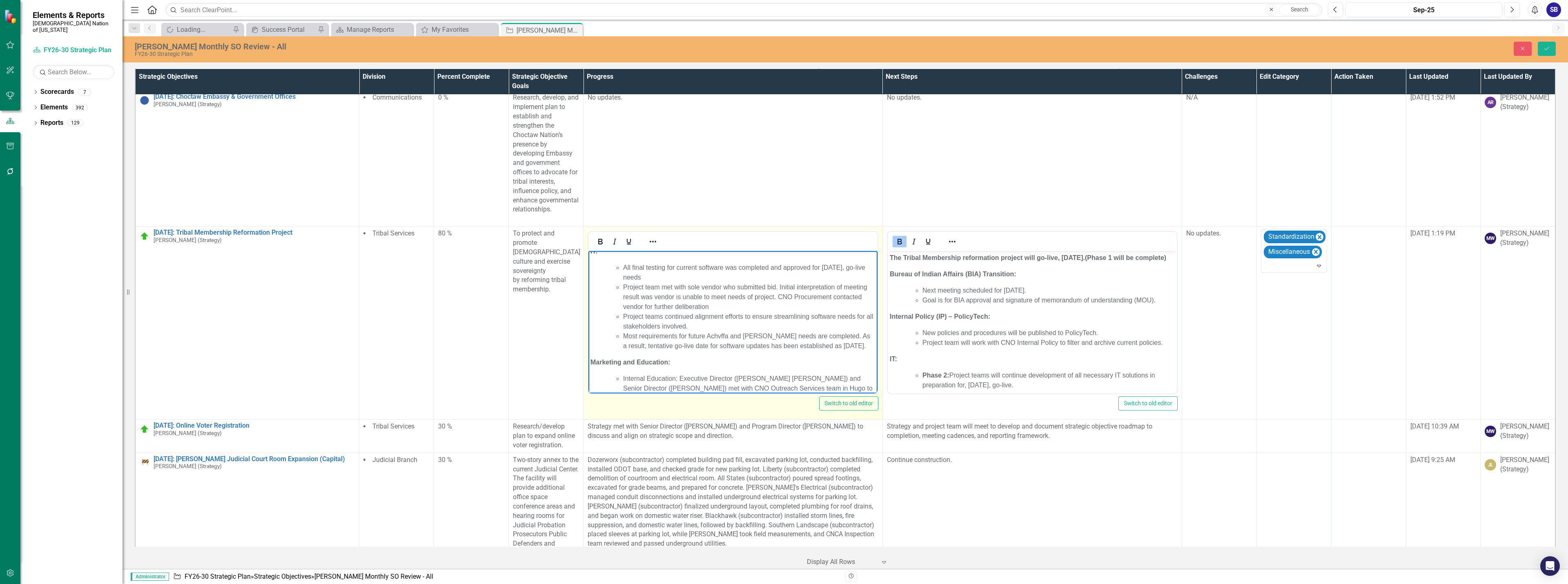
click at [720, 339] on li "Most requirements for future Achvffa and Achalvli needs are completed. As a res…" at bounding box center [749, 341] width 252 height 19
click at [719, 339] on li "Most requirements for future Achvffa and Achalvli needs are completed. As a res…" at bounding box center [749, 341] width 252 height 19
click at [616, 236] on icon "Italic" at bounding box center [614, 241] width 10 height 10
click at [749, 336] on li "Most requirements for future Achvffa and Achalvli needs are completed. As a res…" at bounding box center [749, 341] width 252 height 19
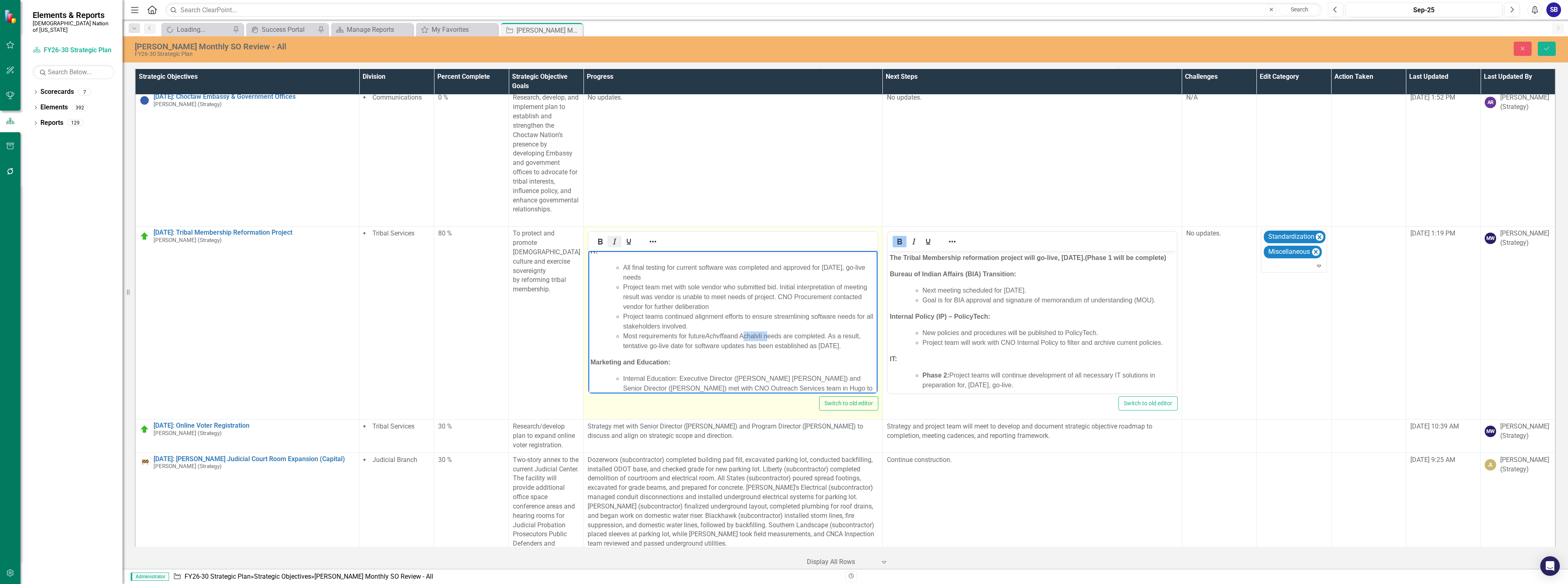
click at [615, 236] on icon "Italic" at bounding box center [614, 241] width 10 height 10
click at [856, 347] on li "Most requirements for future Achvffa and Achalvli needs are completed. As a res…" at bounding box center [749, 341] width 252 height 19
click at [807, 308] on li "Internal Education: Executive Director (Lari Ann Northcutt) and Senior Director…" at bounding box center [749, 306] width 252 height 30
click at [694, 315] on li "Internal Education: Executive Director (Lari Ann Northcutt) and Senior Director…" at bounding box center [749, 306] width 252 height 30
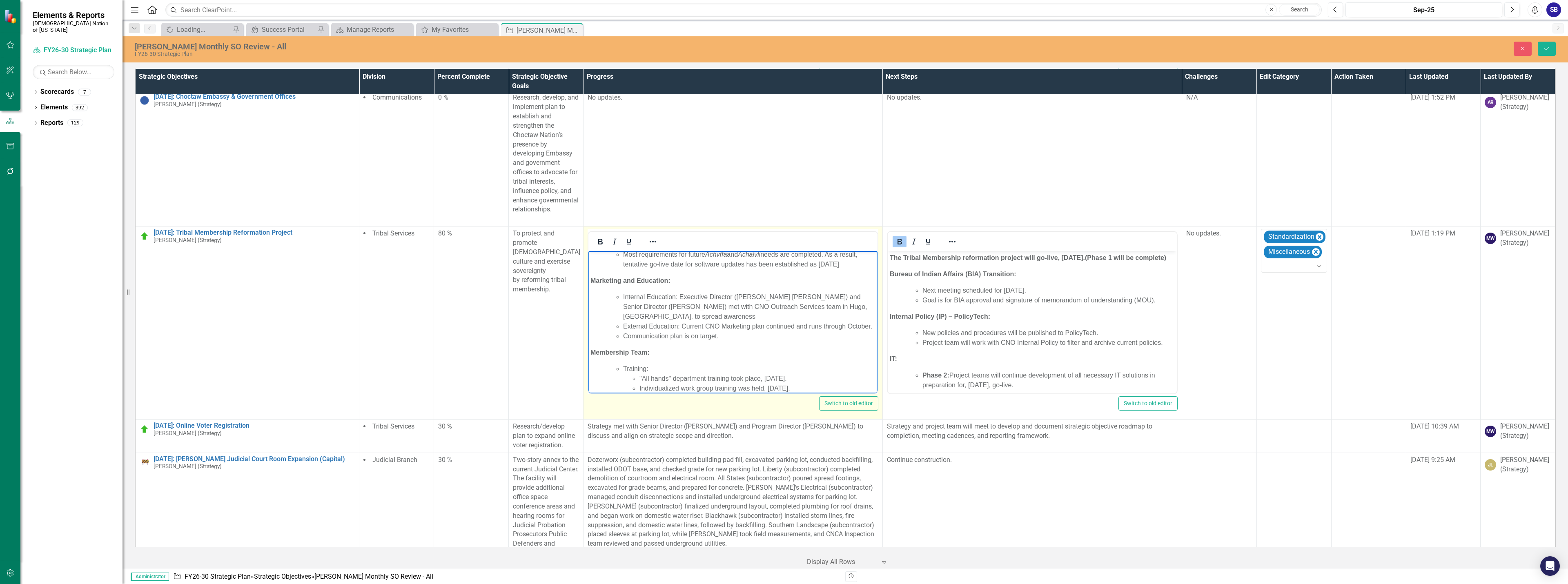
click at [694, 331] on li "External Education: Current CNO Marketing plan continued and runs through Octob…" at bounding box center [749, 327] width 252 height 10
click at [725, 341] on li "Communication plan is on target." at bounding box center [749, 336] width 252 height 10
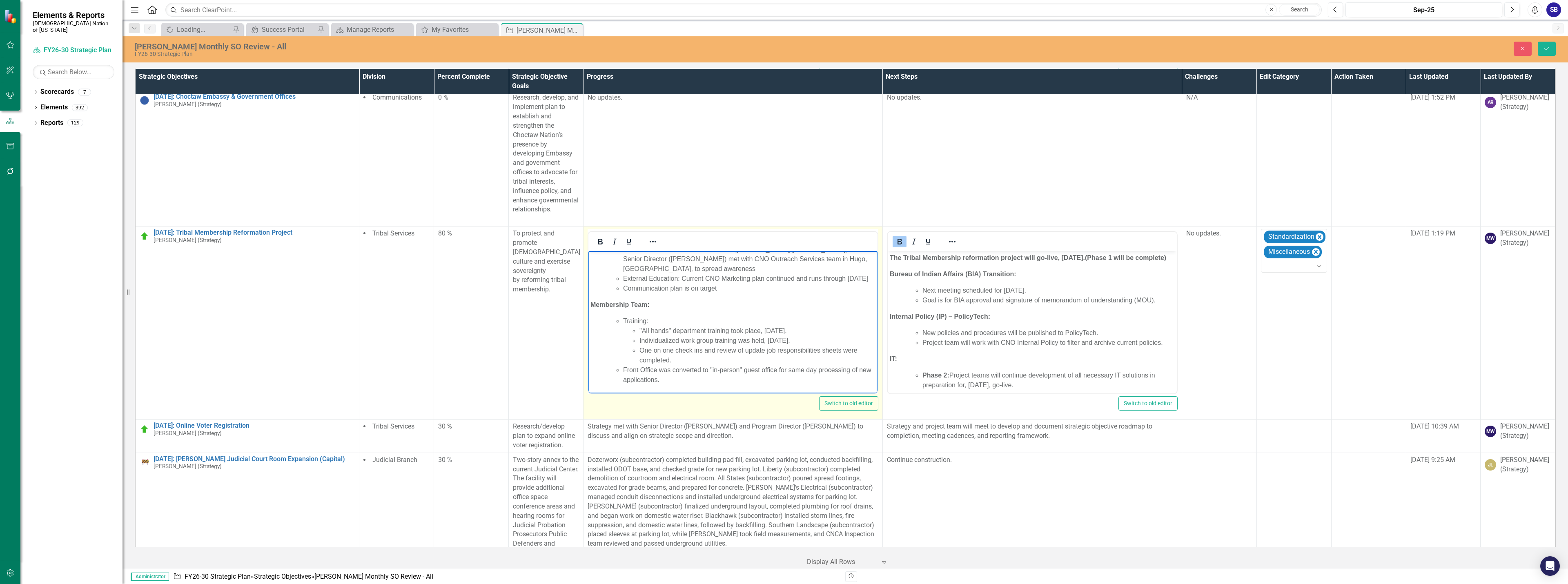
scroll to position [220, 0]
click at [837, 332] on li ""All hands" department training took place, September 23, 2025." at bounding box center [757, 331] width 236 height 10
click at [834, 340] on li "Individualized work group training was held, September 24, 2025." at bounding box center [757, 340] width 236 height 10
click at [765, 344] on li "Individualized work group training was held, September 24, 2025" at bounding box center [757, 340] width 236 height 10
click at [762, 333] on li ""All hands" department training took place, September 23, 2025" at bounding box center [757, 331] width 236 height 10
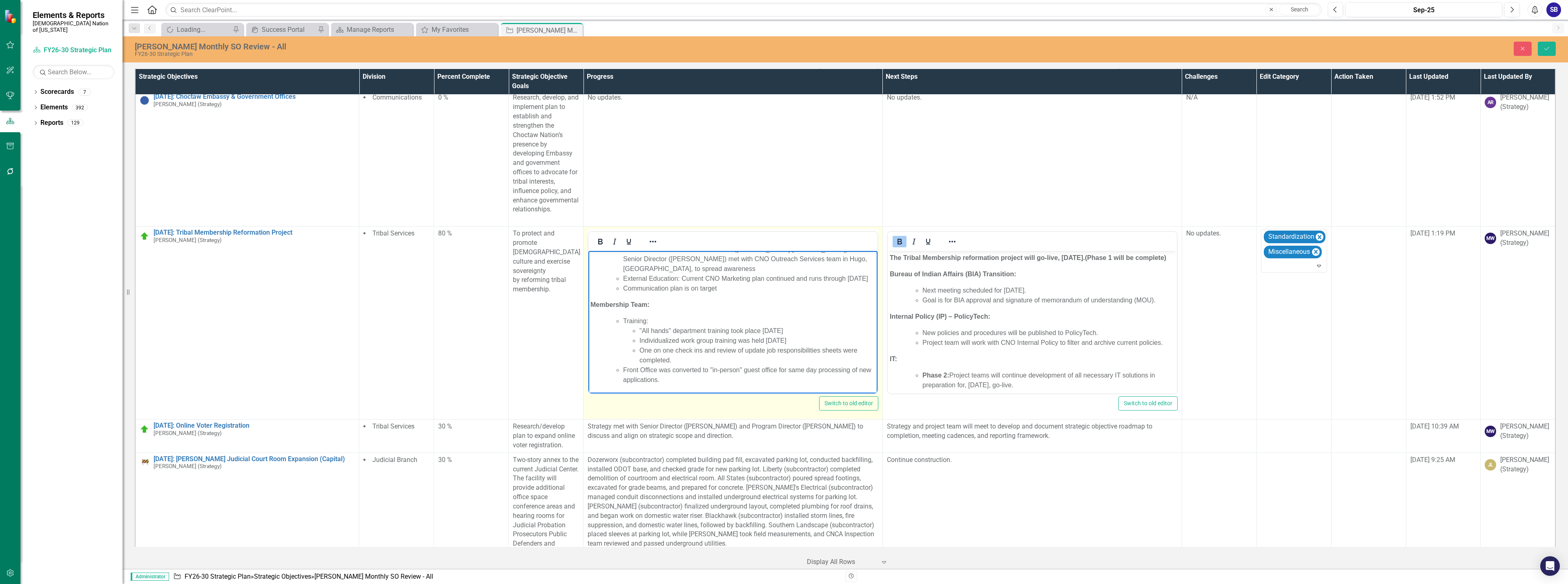
click at [642, 352] on li "One on one check ins and review of update job responsibilities sheets were comp…" at bounding box center [757, 356] width 236 height 19
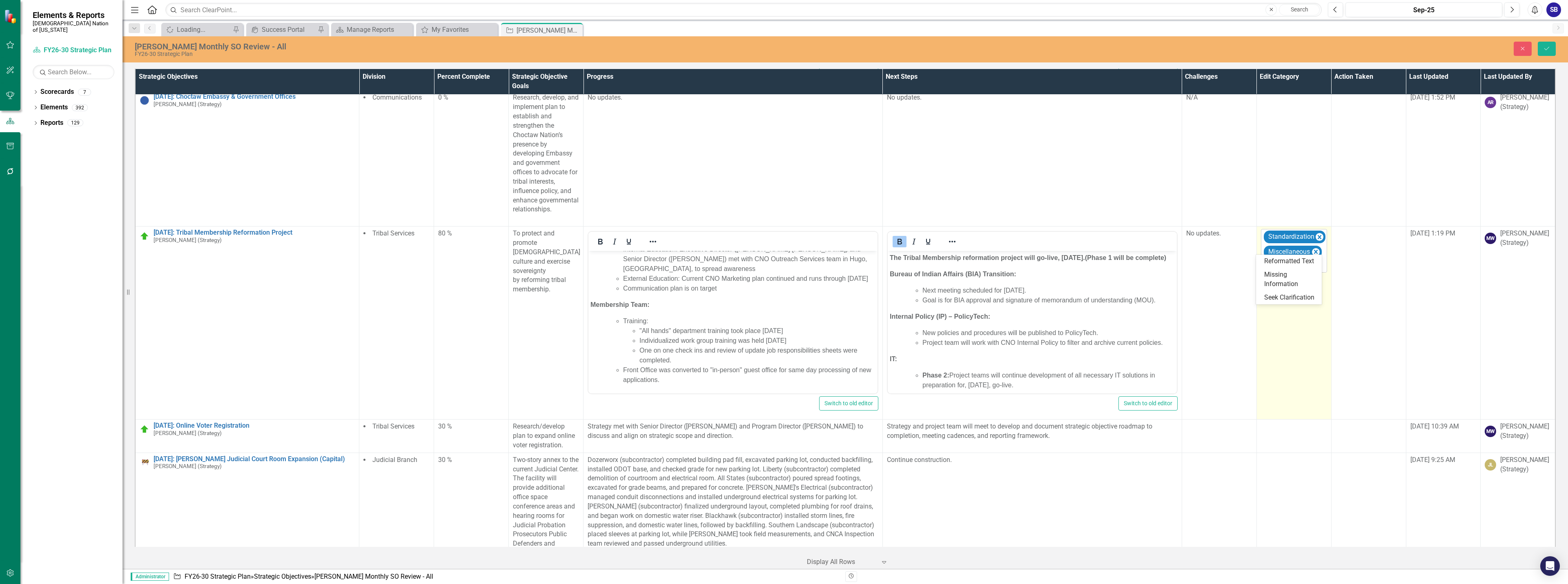
click at [1314, 262] on icon "Expand" at bounding box center [1318, 265] width 8 height 6
click at [1305, 263] on div "Reformatted Text" at bounding box center [1289, 261] width 52 height 10
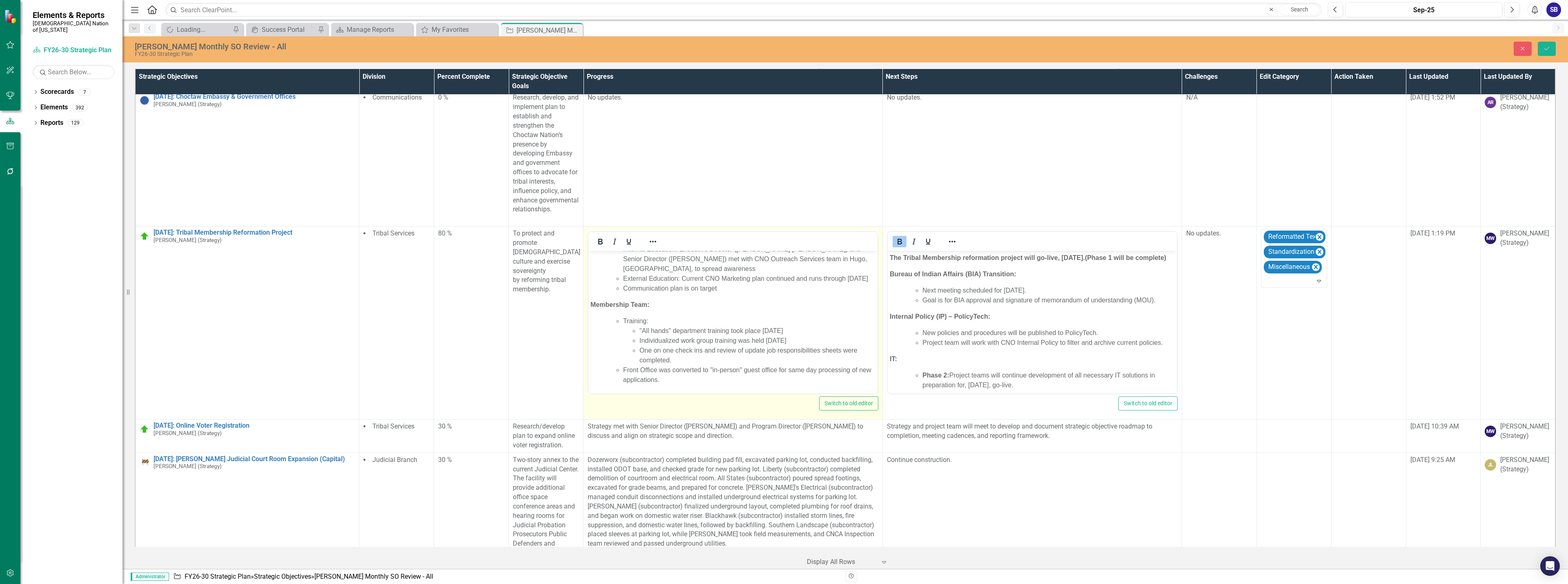
click at [720, 360] on li "One on one check ins and review of update job responsibilities sheets were comp…" at bounding box center [757, 356] width 236 height 19
click at [646, 372] on li "Front Office was converted to "in-person" guest office for same day processing …" at bounding box center [749, 375] width 252 height 19
click at [721, 382] on li "Front office was converted to "in-person" guest office for same day processing …" at bounding box center [749, 375] width 252 height 19
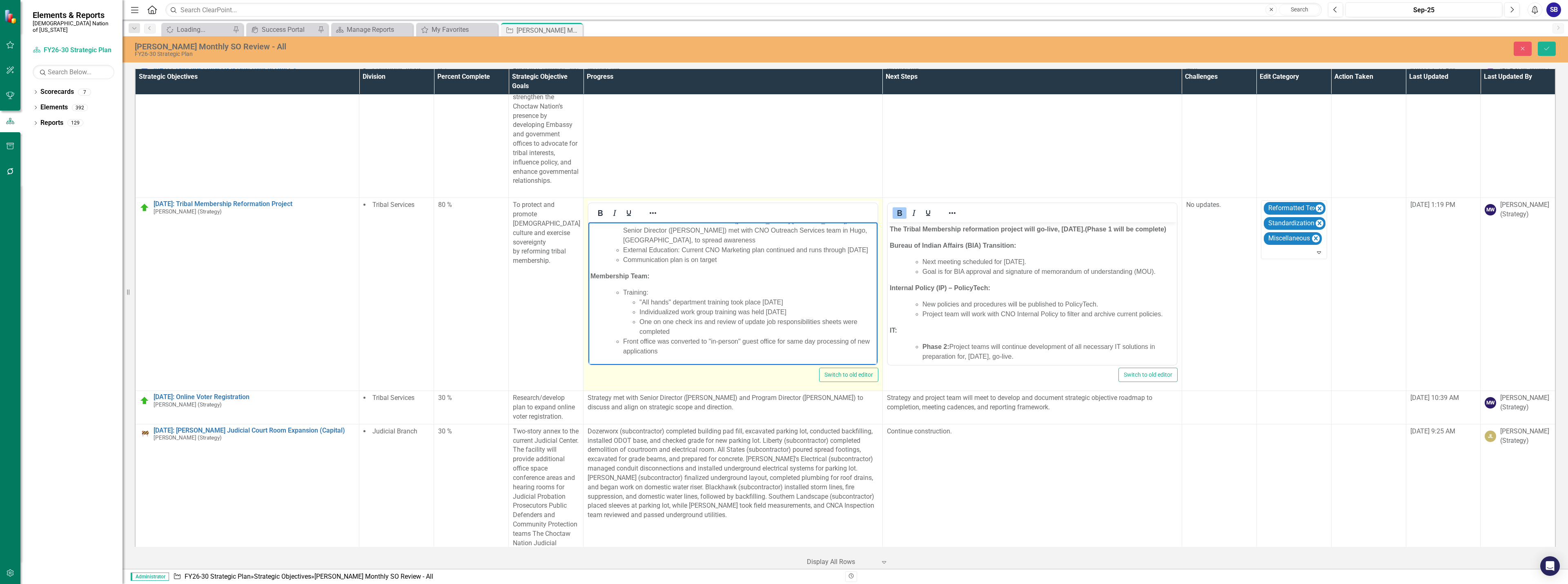
scroll to position [3596, 0]
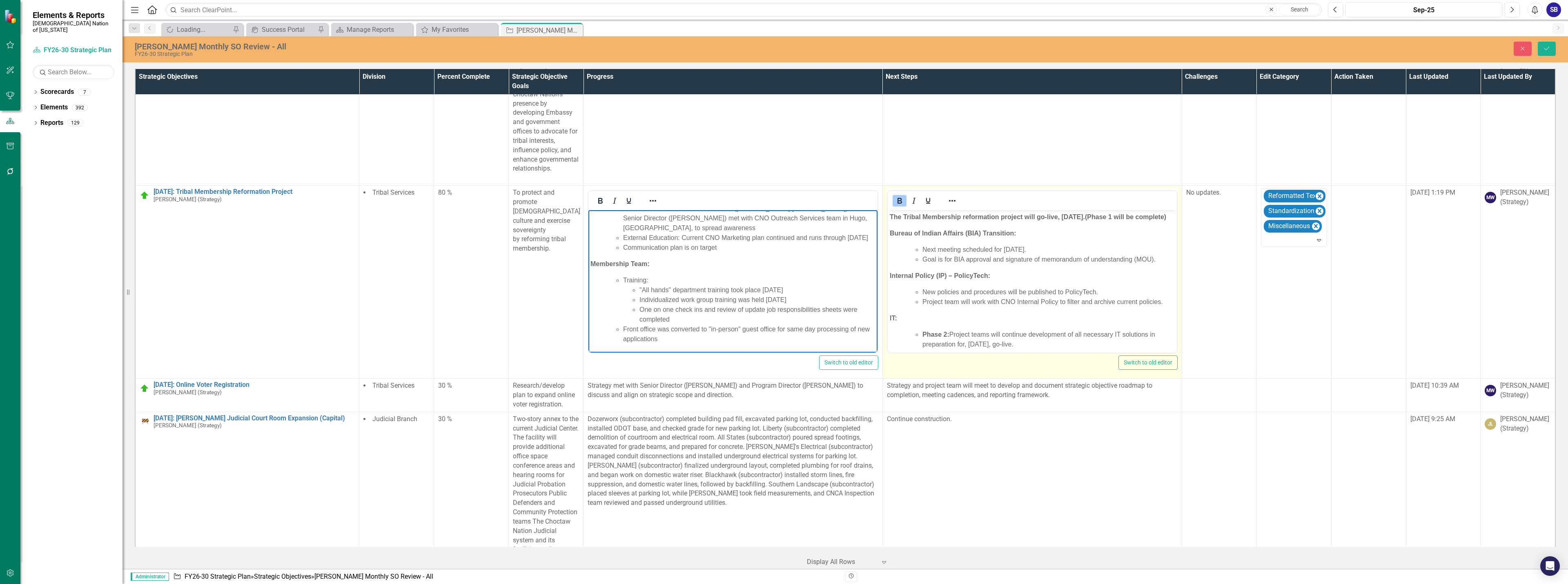
click at [898, 218] on strong "The Tribal Membership reformation project will go-live, October 1, 2025. (Phase…" at bounding box center [1027, 216] width 276 height 7
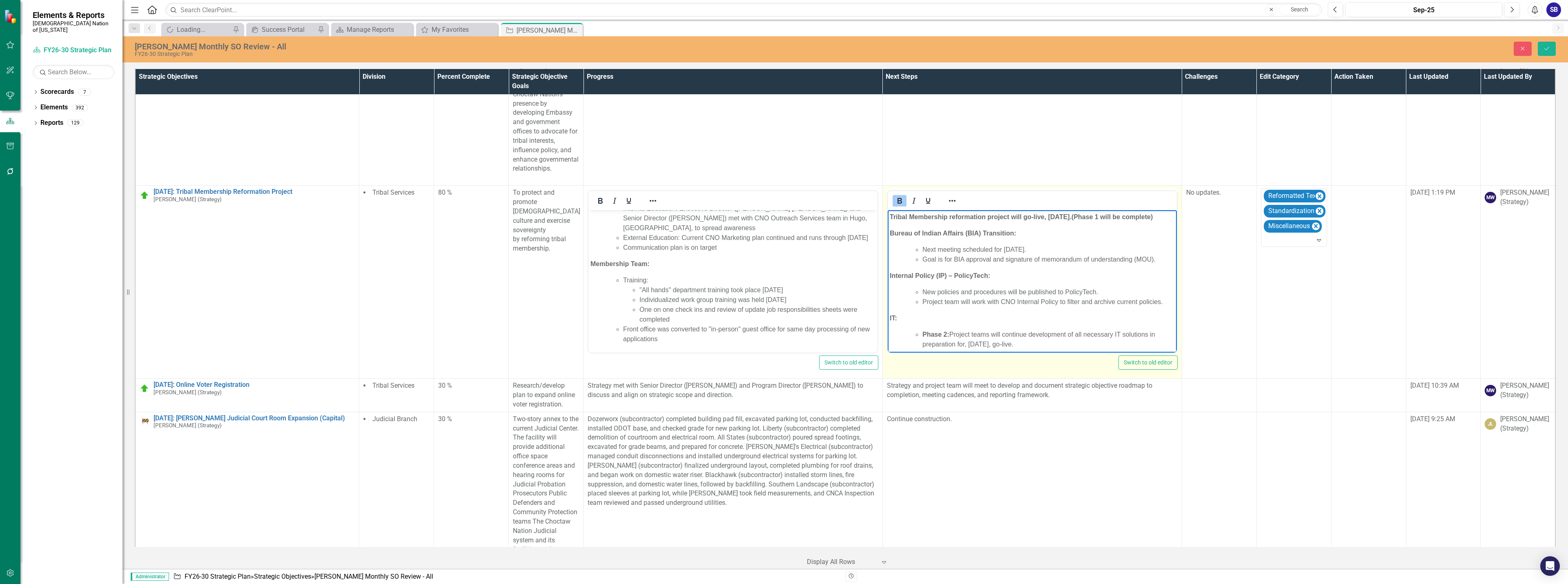
click at [1101, 218] on strong "Tribal Membership reformation project will go-live, October 1, 2025. (Phase 1 w…" at bounding box center [1021, 216] width 263 height 7
click at [944, 233] on body "Tribal Membership reformation project will go-live, October 1, 2025; Phase 1 wi…" at bounding box center [1031, 326] width 289 height 232
click at [922, 220] on strong "Tribal Membership reformation project will go-live, October 1, 2025; Phase 1 wi…" at bounding box center [1020, 216] width 262 height 7
click at [924, 222] on p "Tribal Membership reformation project will go-live, October 1, 2025; Phase 1 wi…" at bounding box center [1032, 217] width 285 height 10
click at [1067, 255] on li "Next meeting scheduled for October 2, 2025." at bounding box center [1047, 249] width 252 height 10
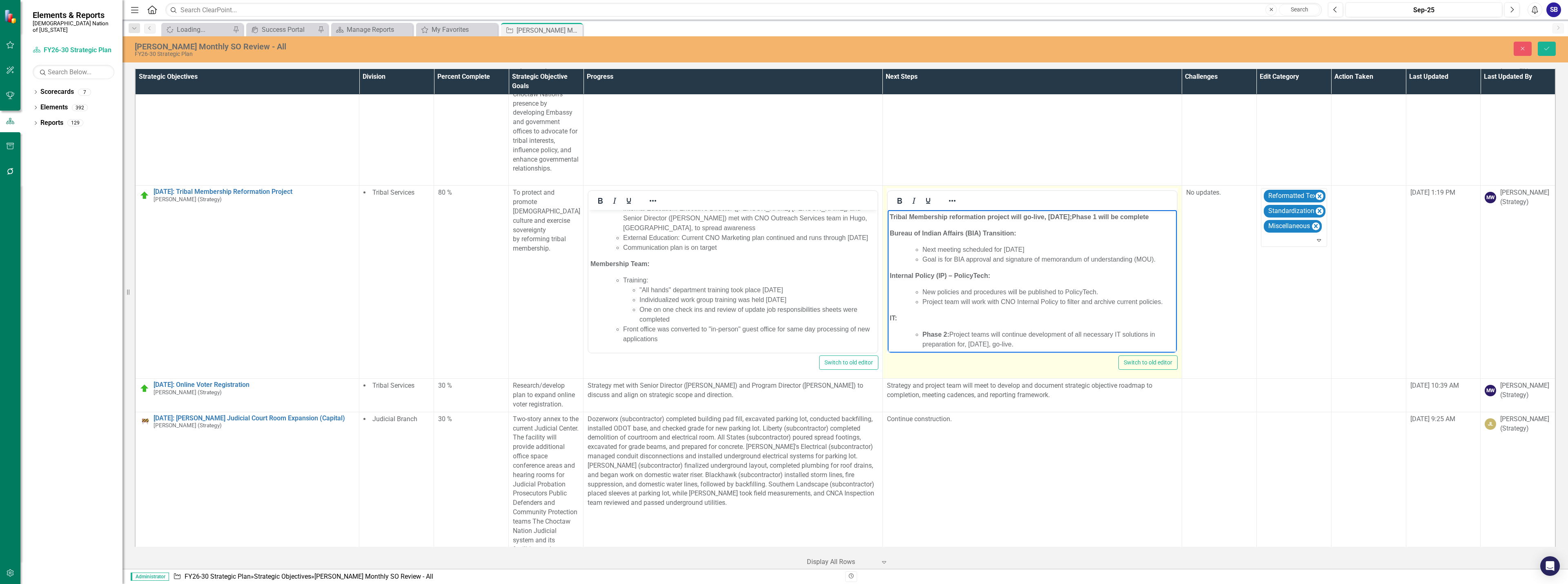
click at [1155, 265] on li "Goal is for BIA approval and signature of memorandum of understanding (MOU)." at bounding box center [1047, 260] width 252 height 10
click at [1101, 297] on li "New policies and procedures will be published to PolicyTech." at bounding box center [1047, 292] width 252 height 10
click at [1164, 306] on li "Project team will work with CNO Internal Policy to filter and archive current p…" at bounding box center [1047, 302] width 252 height 10
click at [965, 308] on li "Phase 2: Project teams will continue development of all necessary IT solutions …" at bounding box center [1047, 298] width 252 height 19
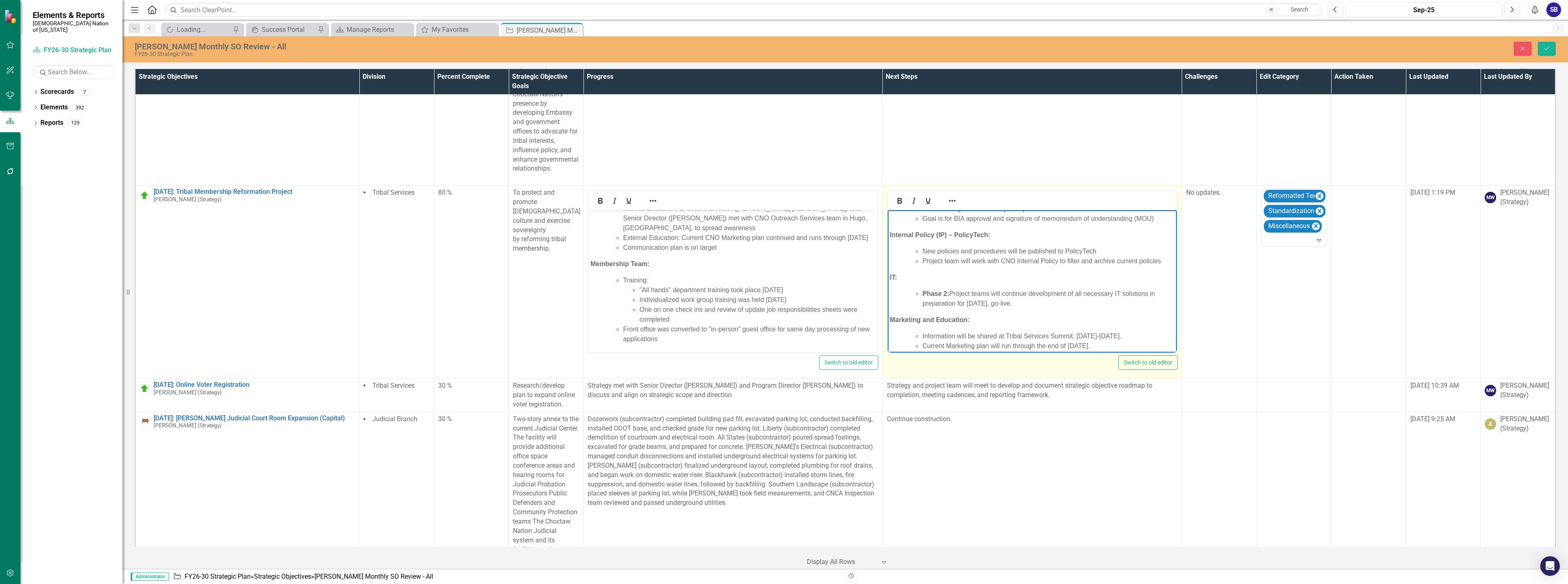
click at [1001, 308] on li "Phase 2: Project teams will continue development of all necessary IT solutions …" at bounding box center [1047, 298] width 252 height 19
click at [1024, 308] on li "Phase 2: Project teams will continue development of all necessary IT solutions …" at bounding box center [1047, 298] width 252 height 19
click at [1103, 300] on li "Information will be shared at Tribal Services Summit, October 2-3, 2025." at bounding box center [1047, 295] width 252 height 10
click at [1134, 300] on li "Information will be shared at Tribal Services Summit, October 2 - 3, 2025." at bounding box center [1047, 295] width 252 height 10
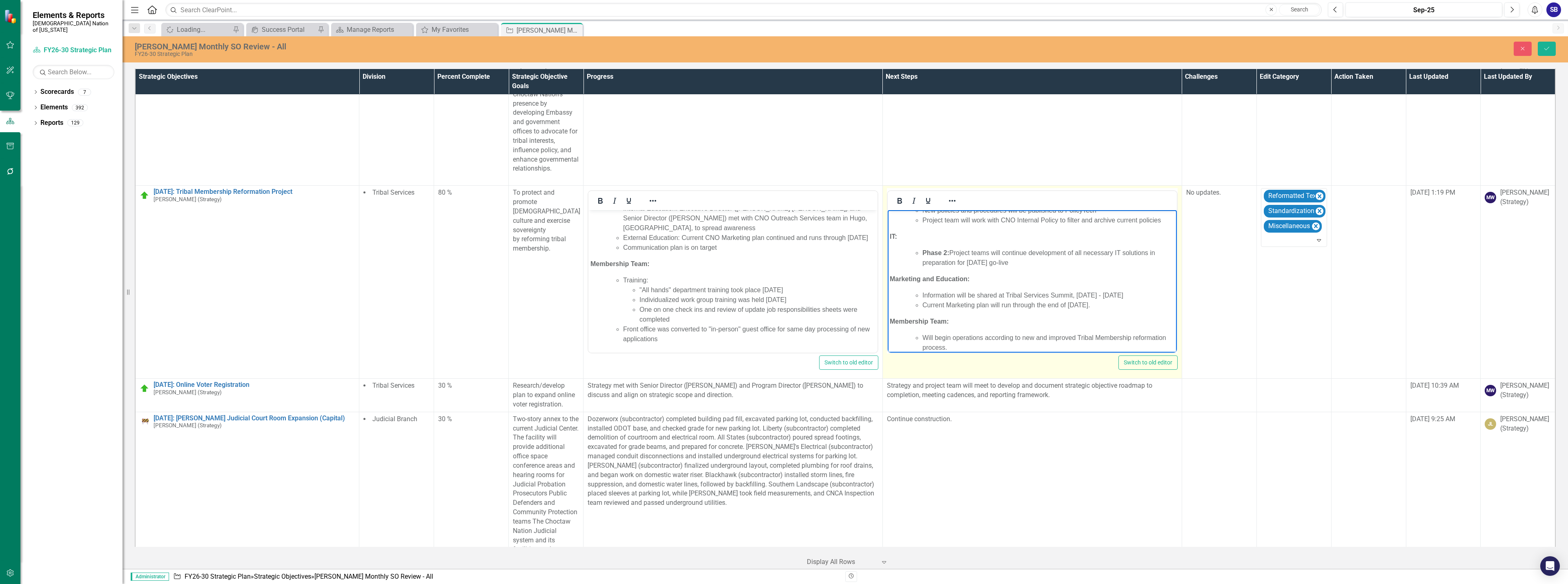
click at [1108, 311] on li "Current Marketing plan will run through the end of October 2025." at bounding box center [1047, 305] width 252 height 10
click at [986, 337] on li "Will begin operations according to new and improved Tribal Membership reformati…" at bounding box center [1047, 334] width 252 height 19
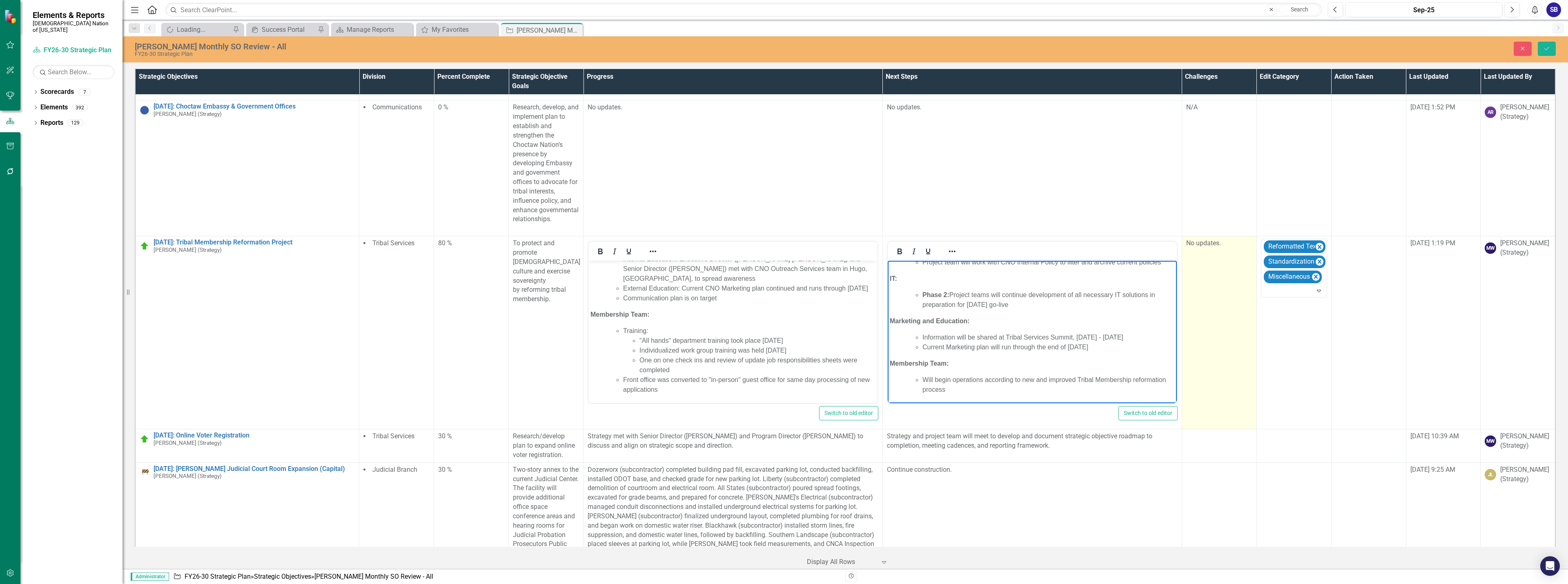
scroll to position [3473, 0]
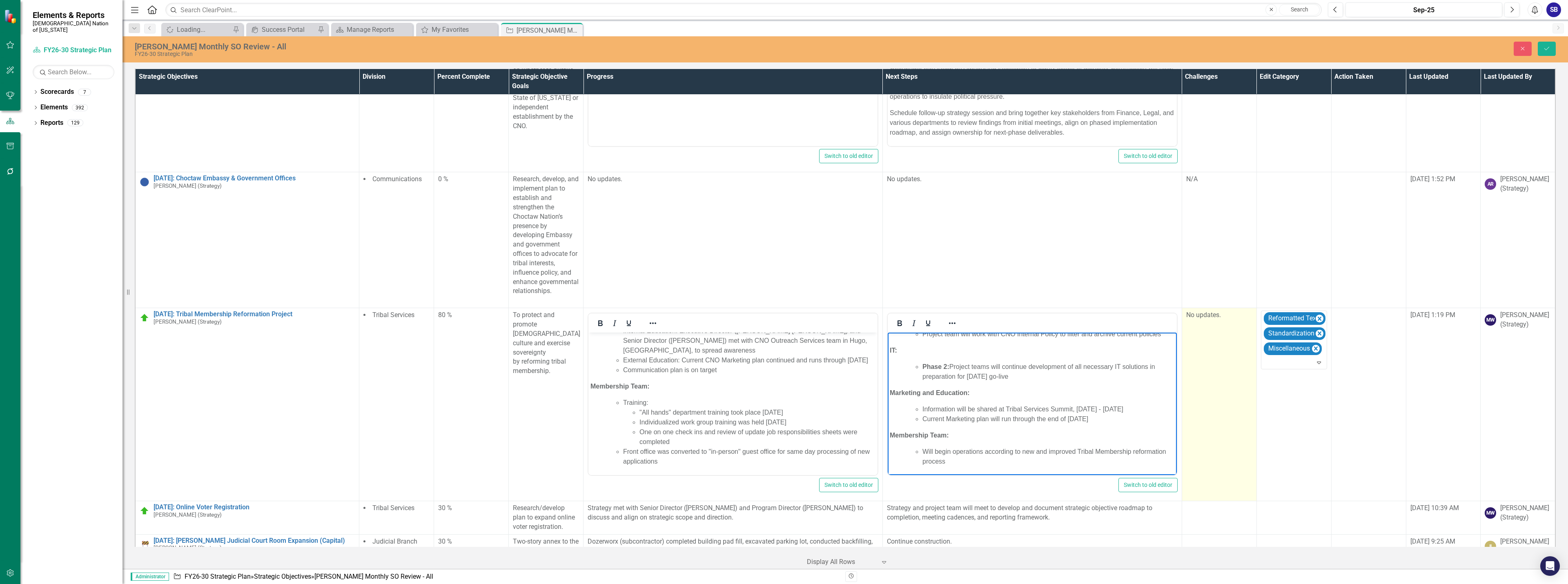
click at [1229, 332] on td "No updates." at bounding box center [1219, 405] width 75 height 193
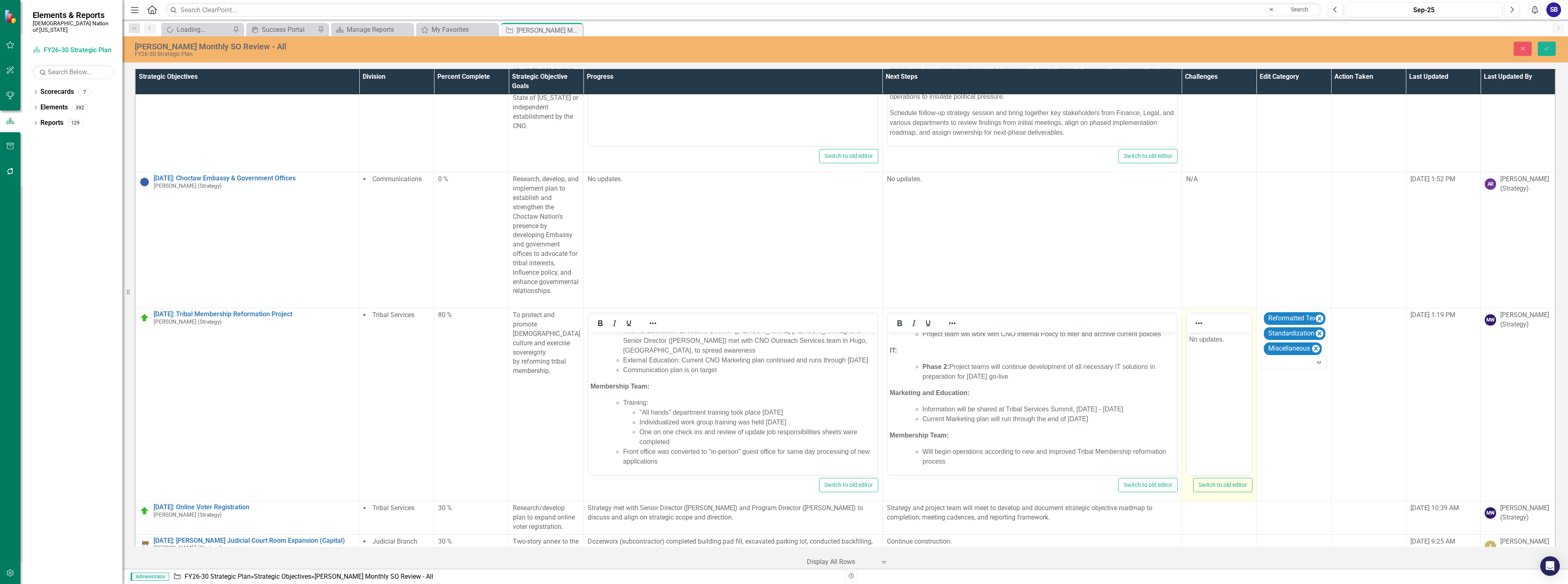
scroll to position [0, 0]
drag, startPoint x: 2416, startPoint y: 665, endPoint x: 2360, endPoint y: 659, distance: 56.3
click at [1186, 344] on html "No updates." at bounding box center [1219, 393] width 64 height 122
drag, startPoint x: 1208, startPoint y: 344, endPoint x: 1181, endPoint y: 344, distance: 27.0
click at [1186, 344] on html "N/A" at bounding box center [1219, 393] width 64 height 122
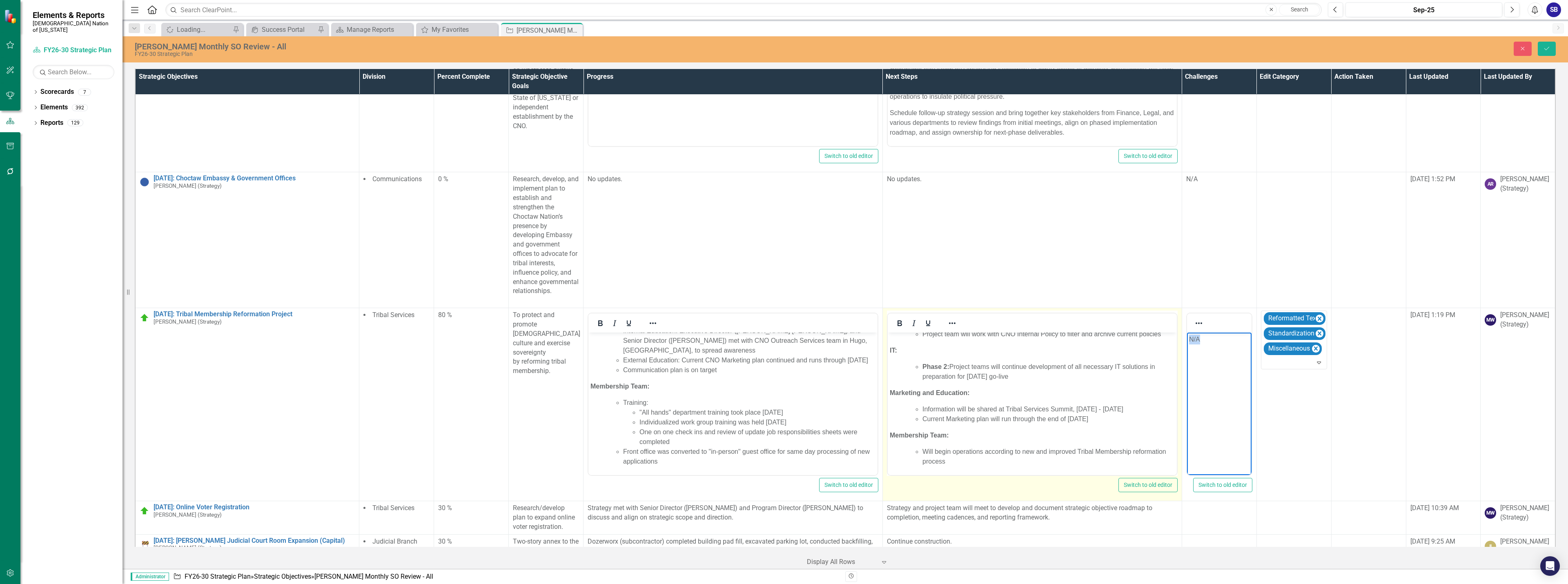
copy p "N/A"
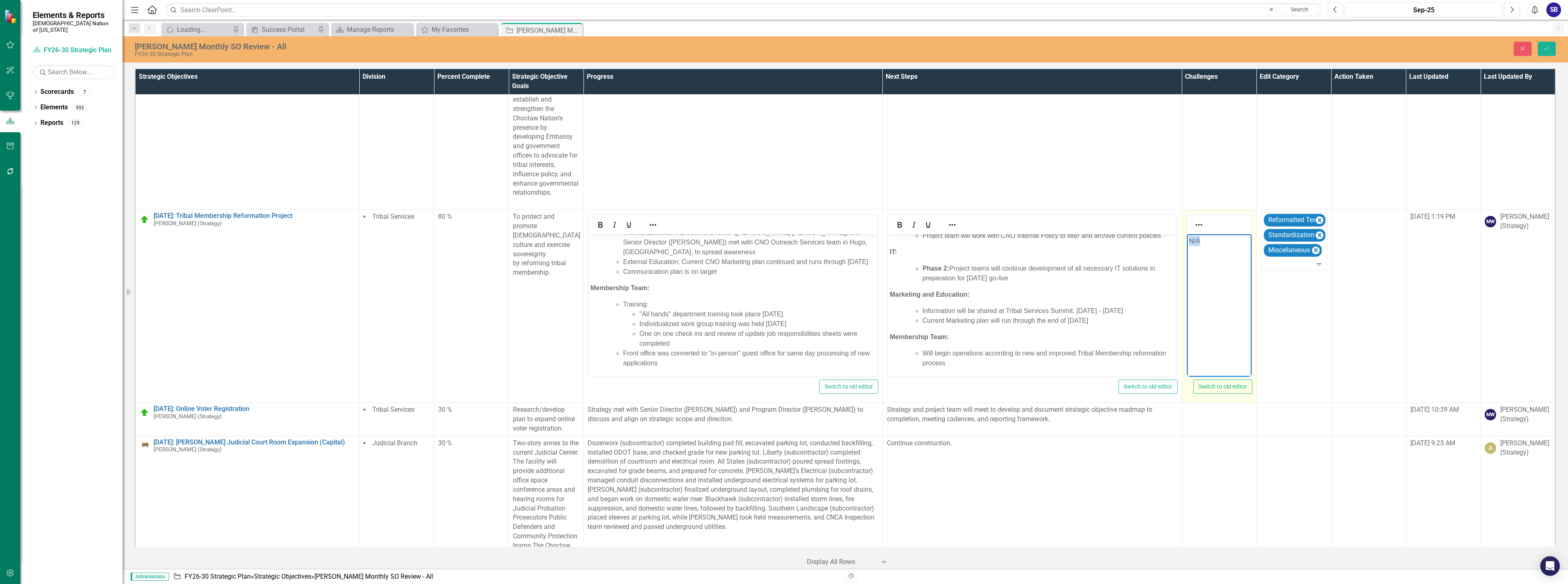
scroll to position [3637, 0]
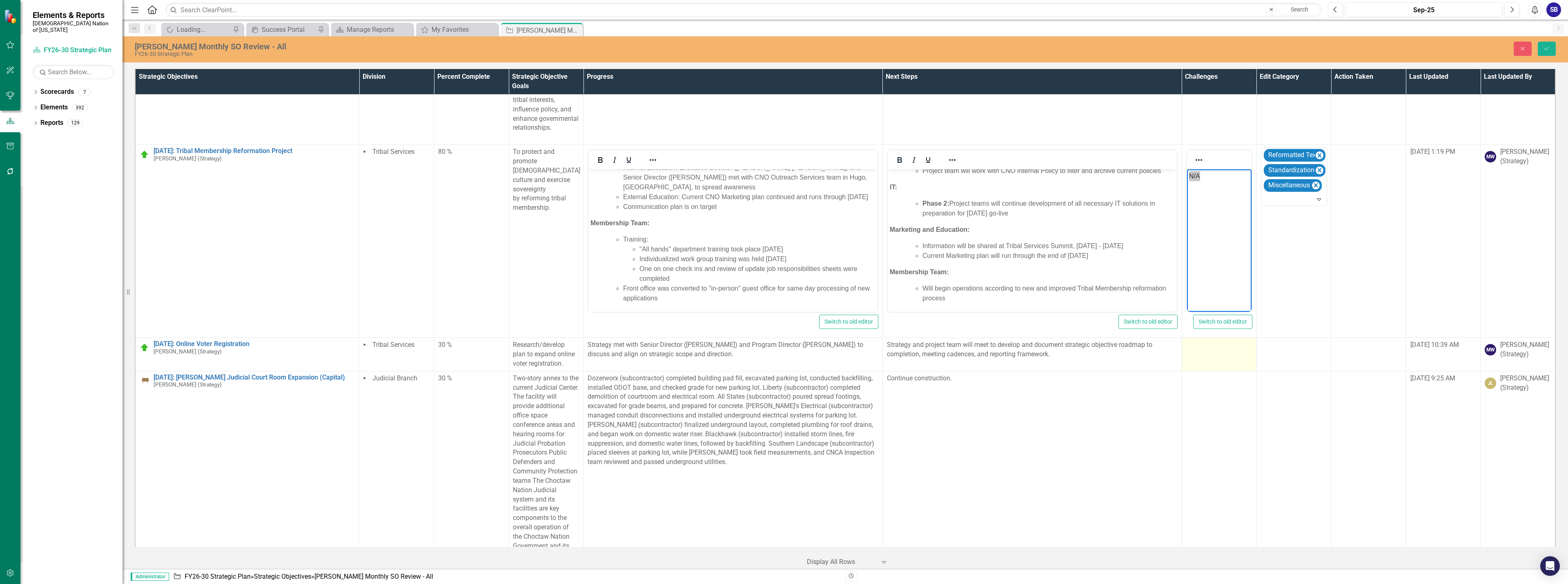
click at [1203, 338] on td at bounding box center [1219, 355] width 75 height 34
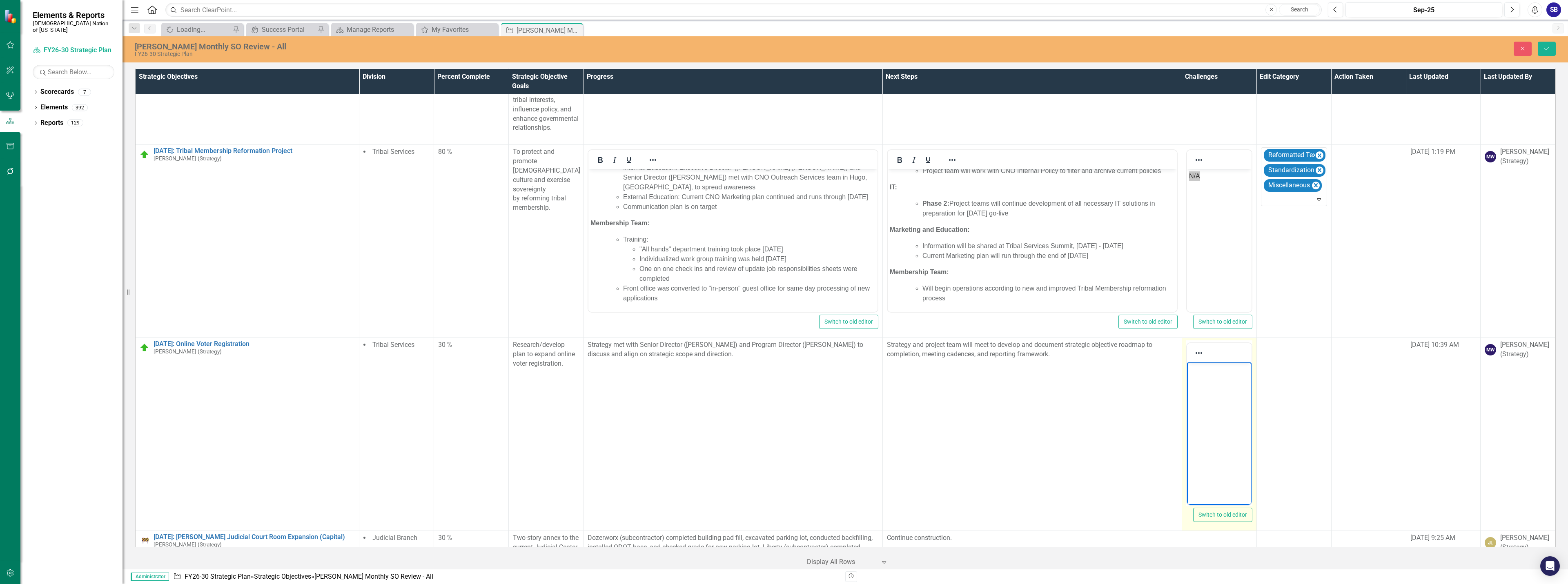
scroll to position [0, 0]
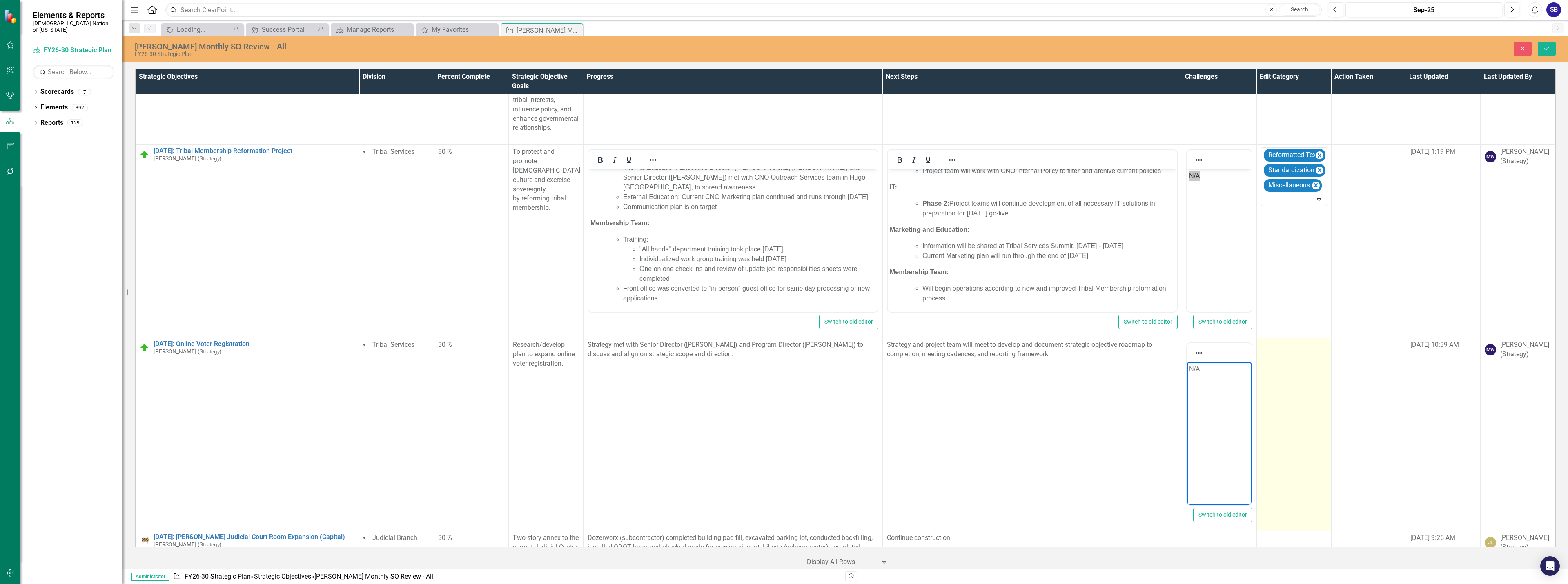
click at [1275, 355] on td at bounding box center [1294, 434] width 75 height 193
click at [1286, 342] on div at bounding box center [1287, 348] width 49 height 11
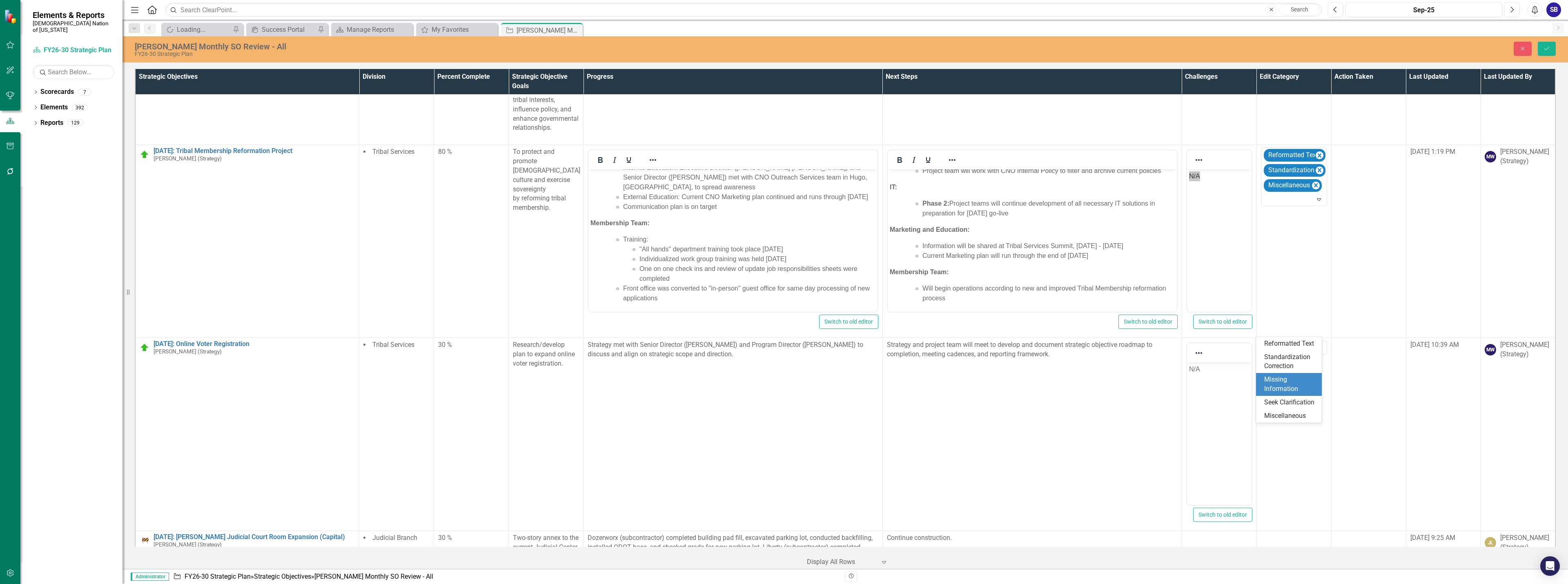
click at [1289, 389] on div "Missing Information" at bounding box center [1289, 384] width 52 height 19
click at [1545, 47] on icon "Save" at bounding box center [1546, 48] width 7 height 6
